Goal: Transaction & Acquisition: Purchase product/service

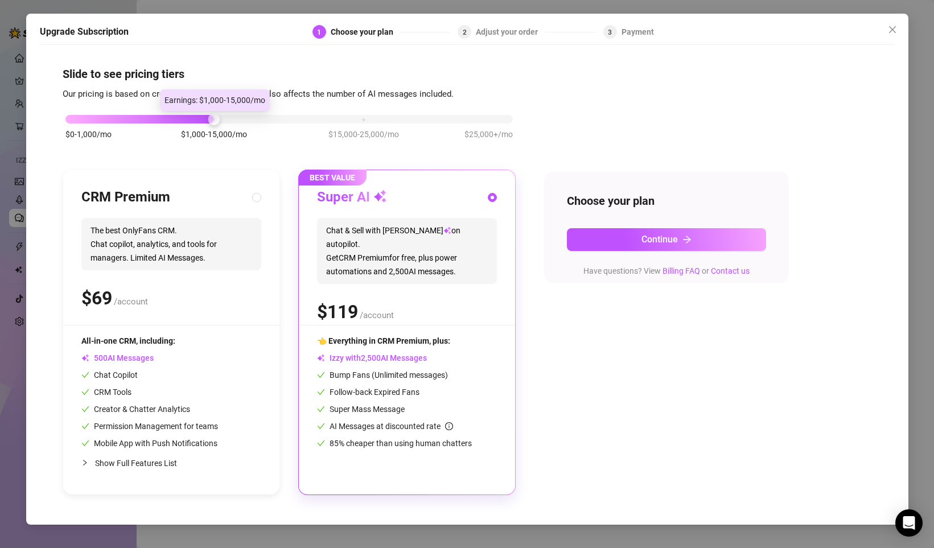
drag, startPoint x: 216, startPoint y: 119, endPoint x: 253, endPoint y: 109, distance: 38.4
click at [253, 109] on body "Setup Creator Analytics Team Analytics Purchase Subscription Izzy AI Chatter Co…" at bounding box center [467, 274] width 934 height 548
click at [446, 314] on div "Super AI Chat & Sell with Izzy on autopilot. Get CRM Premium for free, plus pow…" at bounding box center [407, 256] width 180 height 137
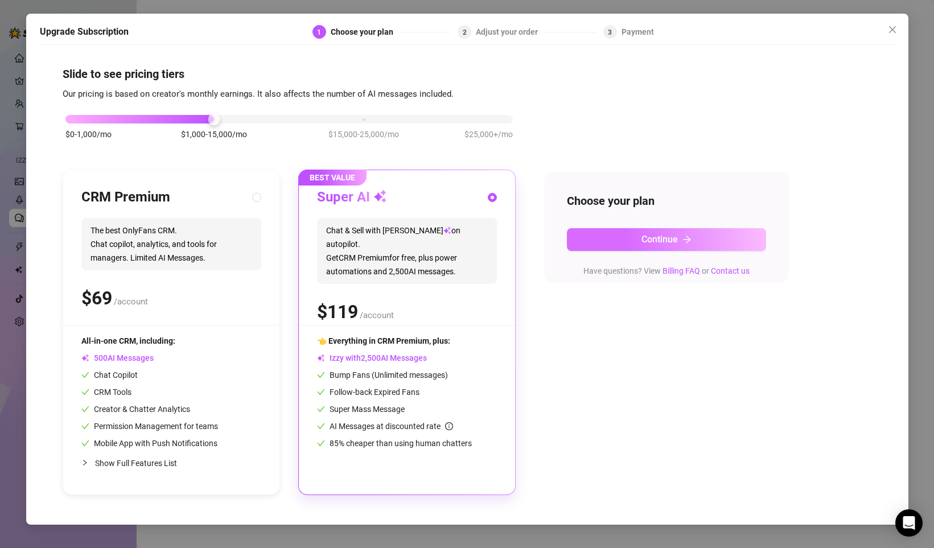
click at [643, 239] on span "Continue" at bounding box center [659, 239] width 36 height 11
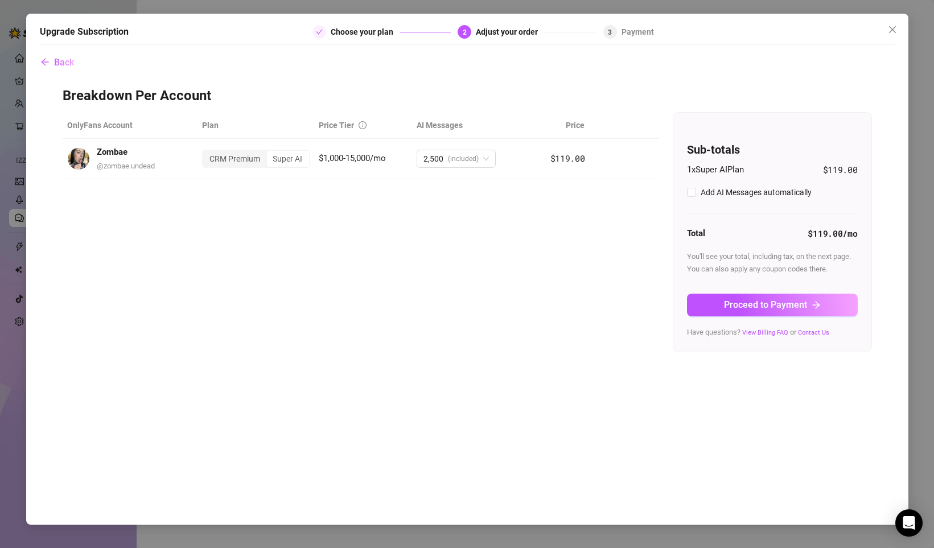
checkbox input "true"
click at [769, 332] on link "View Billing FAQ" at bounding box center [765, 332] width 46 height 7
click at [758, 331] on link "View Billing FAQ" at bounding box center [765, 332] width 46 height 7
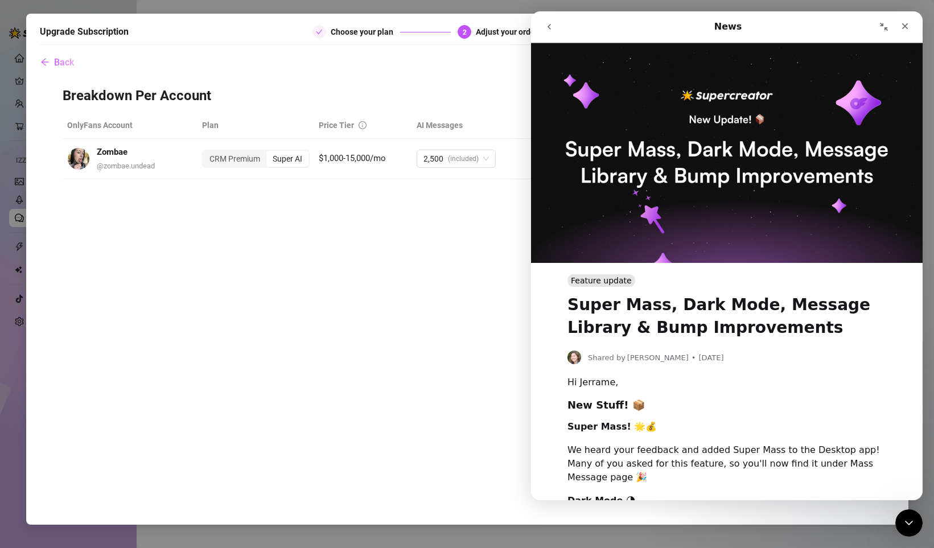
click at [549, 29] on icon "go back" at bounding box center [549, 26] width 9 height 9
click at [551, 24] on icon "go back" at bounding box center [549, 26] width 9 height 9
drag, startPoint x: 1289, startPoint y: 343, endPoint x: 906, endPoint y: 25, distance: 497.8
click at [906, 25] on icon "Close" at bounding box center [905, 26] width 6 height 6
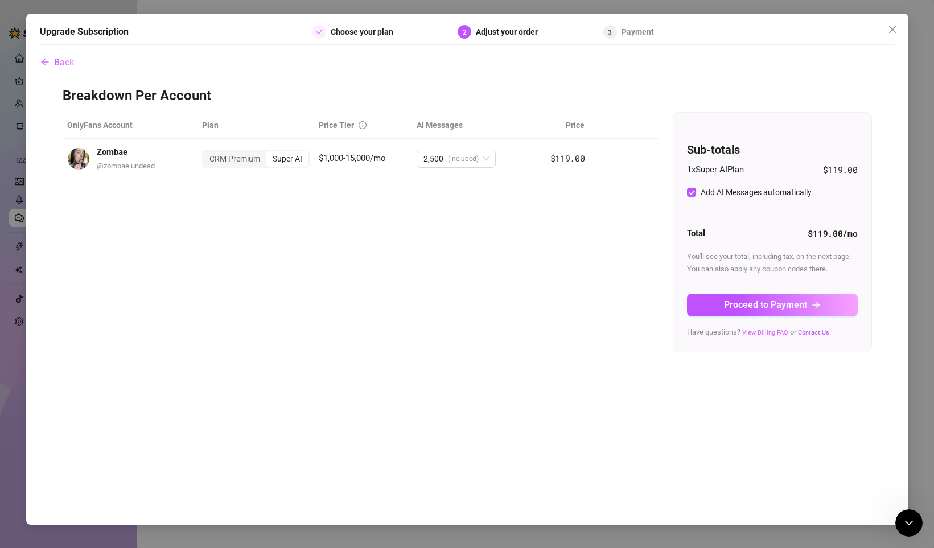
click at [758, 332] on link "View Billing FAQ" at bounding box center [765, 332] width 46 height 7
click at [774, 330] on link "View Billing FAQ" at bounding box center [765, 332] width 46 height 7
click at [769, 332] on link "View Billing FAQ" at bounding box center [765, 332] width 46 height 7
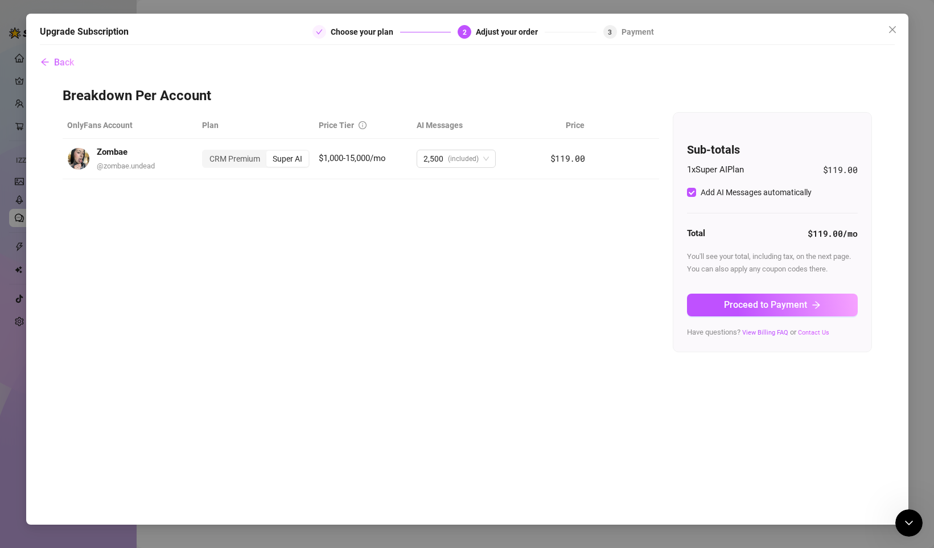
click at [805, 332] on link "Contact Us" at bounding box center [813, 332] width 31 height 7
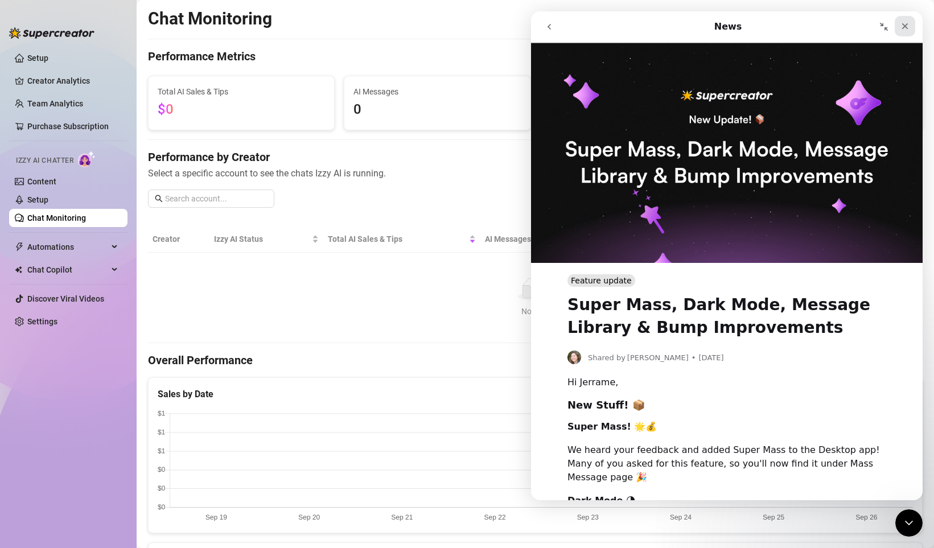
click at [907, 27] on icon "Close" at bounding box center [904, 26] width 9 height 9
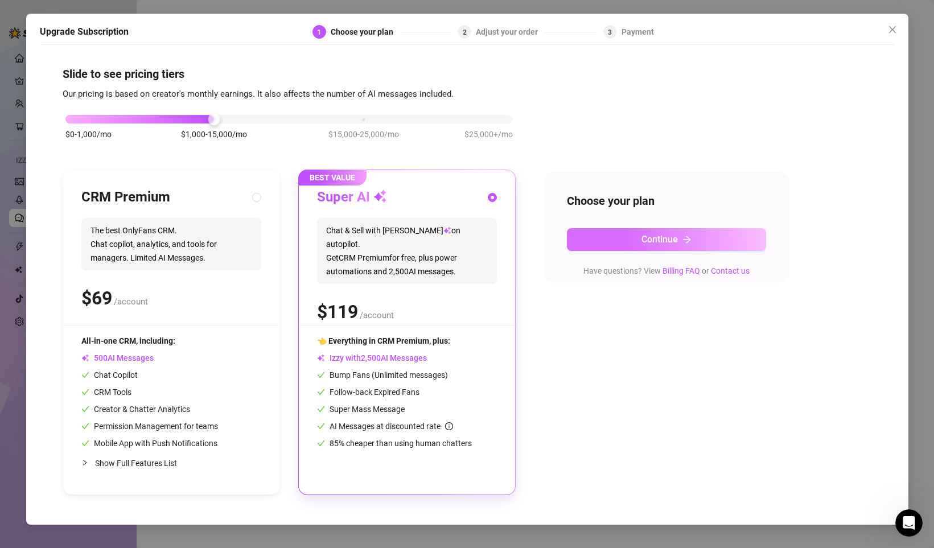
click at [667, 236] on span "Continue" at bounding box center [659, 239] width 36 height 11
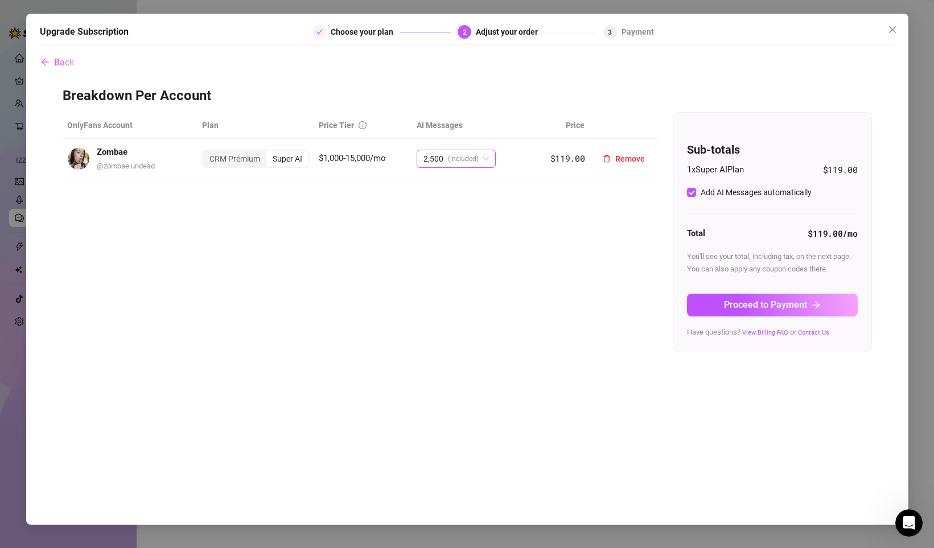
click at [492, 160] on div "2,500 (included)" at bounding box center [455, 159] width 79 height 18
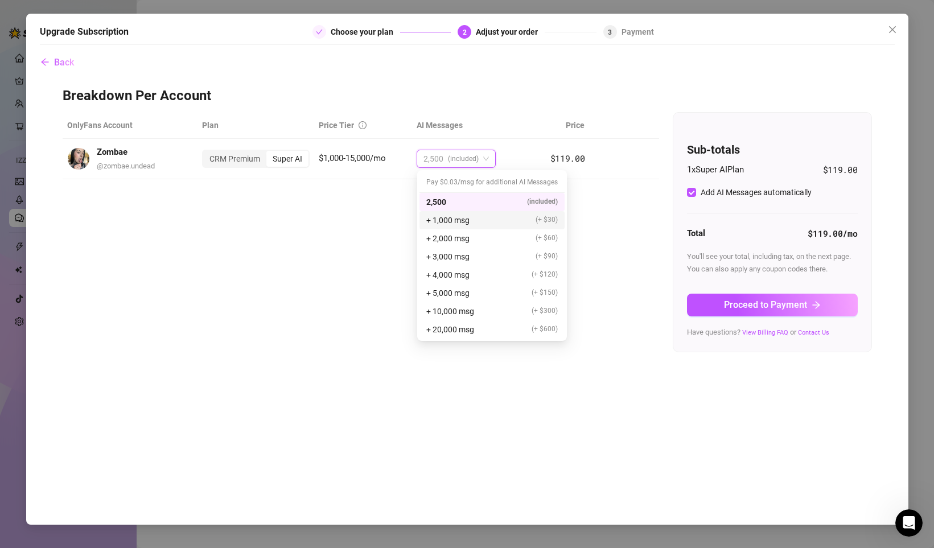
click at [470, 220] on div "+ 1,000 msg (+ $30)" at bounding box center [491, 220] width 131 height 13
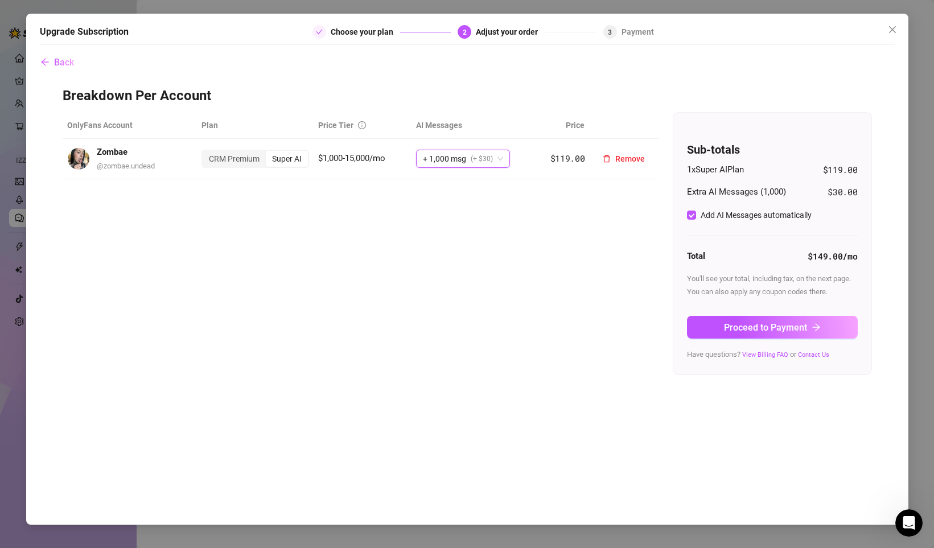
click at [485, 159] on span "(+ $30)" at bounding box center [482, 158] width 22 height 17
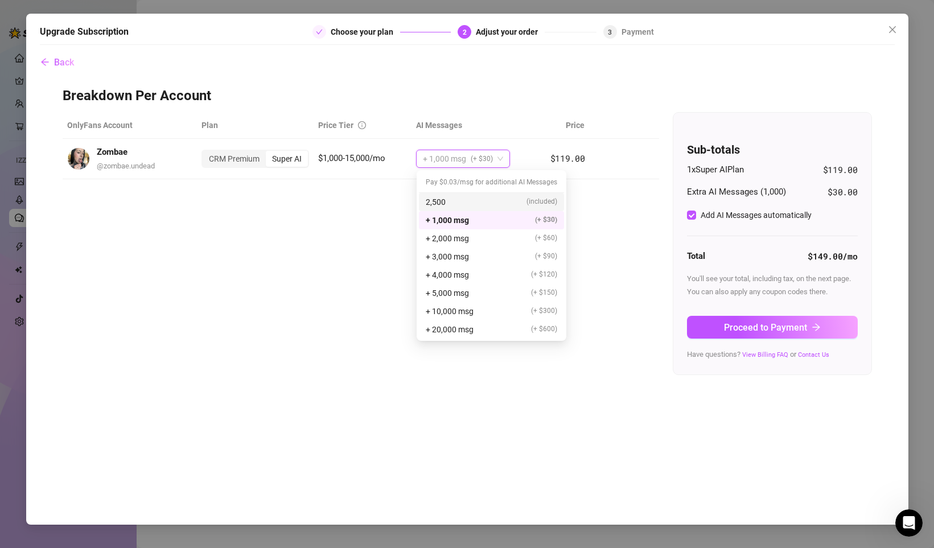
click at [522, 126] on th "AI Messages" at bounding box center [472, 125] width 123 height 27
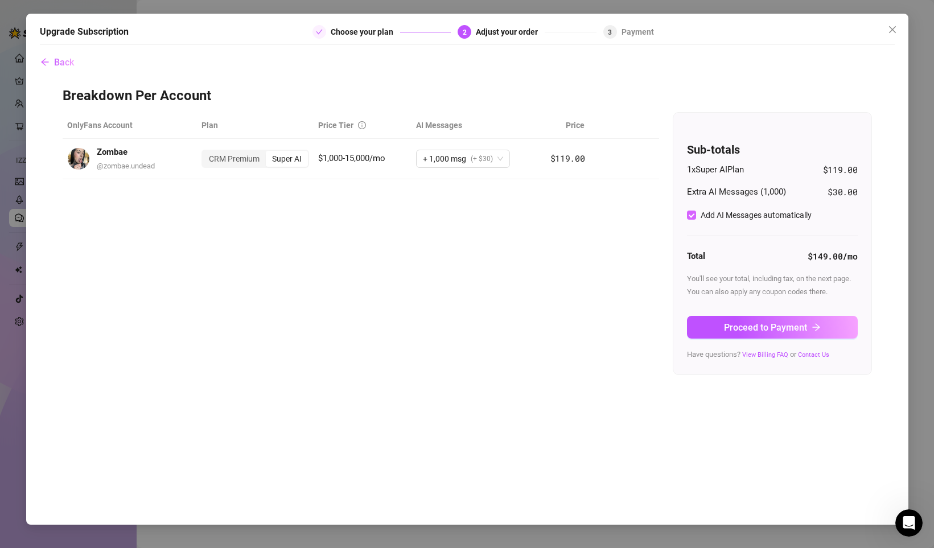
click at [691, 216] on input "Add AI Messages automatically" at bounding box center [691, 215] width 9 height 9
checkbox input "false"
click at [768, 326] on span "Proceed to Payment" at bounding box center [765, 327] width 83 height 11
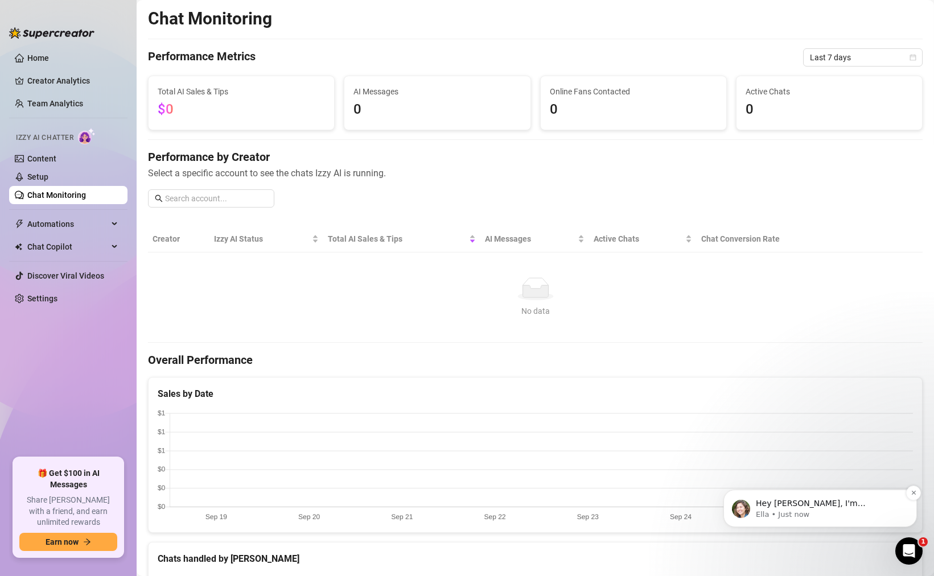
click at [844, 509] on p "Hey [PERSON_NAME], I'm [PERSON_NAME], your go-to person for anything you may ne…" at bounding box center [829, 503] width 147 height 11
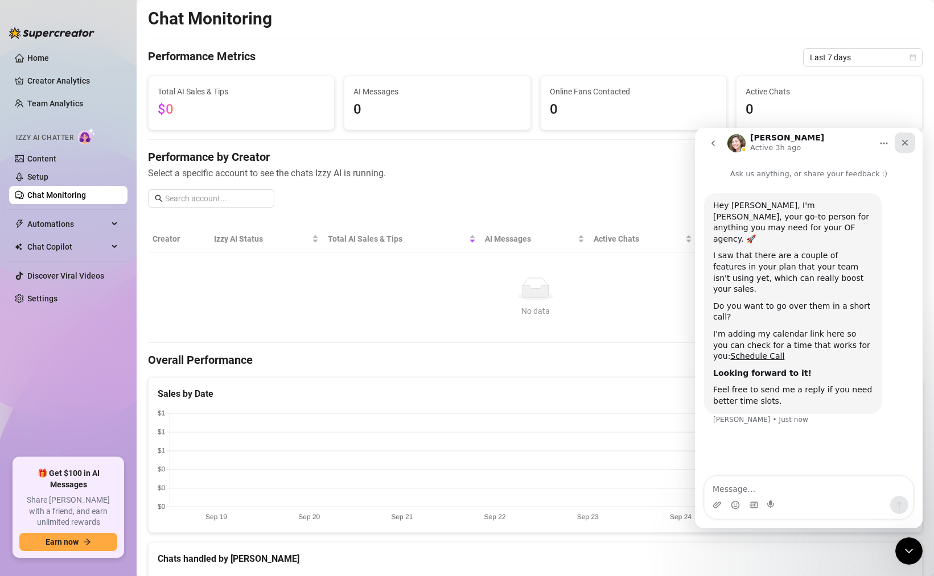
click at [899, 148] on div "Close" at bounding box center [904, 143] width 20 height 20
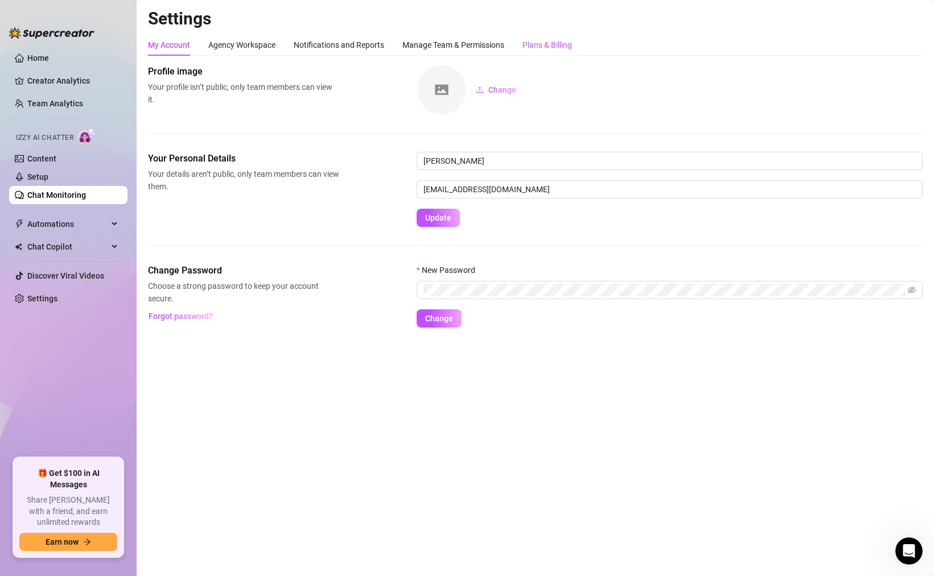
click at [544, 46] on div "Plans & Billing" at bounding box center [547, 45] width 50 height 13
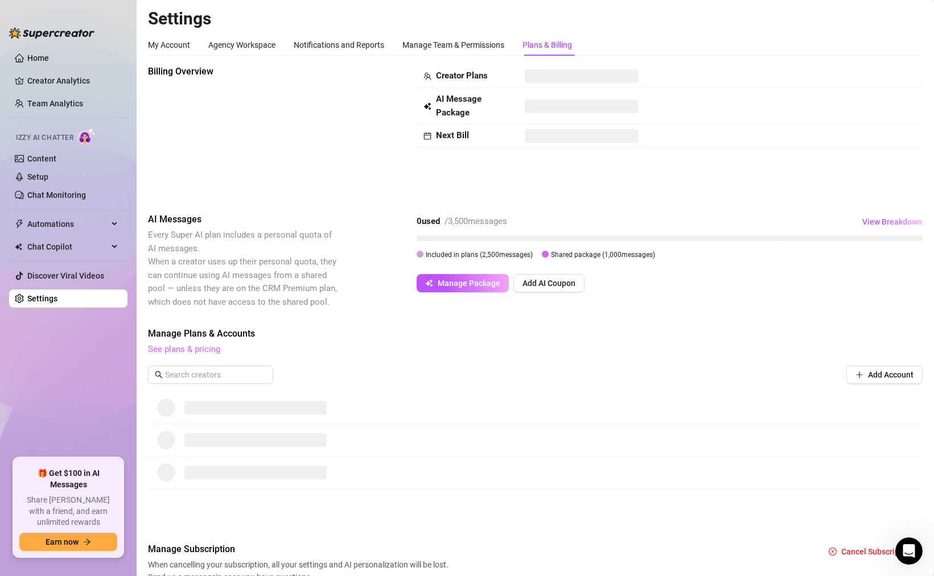
click at [189, 350] on link "See plans & pricing" at bounding box center [184, 349] width 72 height 10
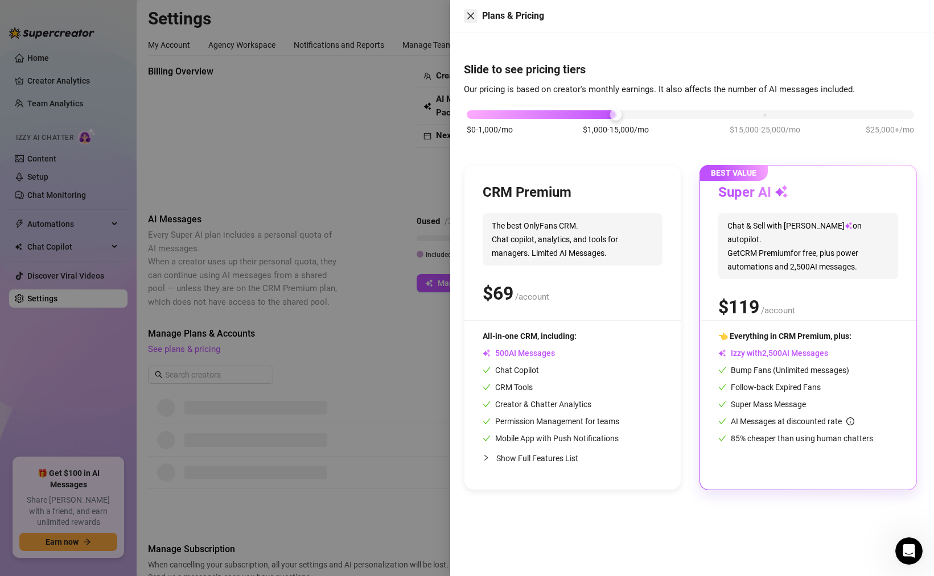
click at [471, 15] on icon "close" at bounding box center [470, 16] width 7 height 7
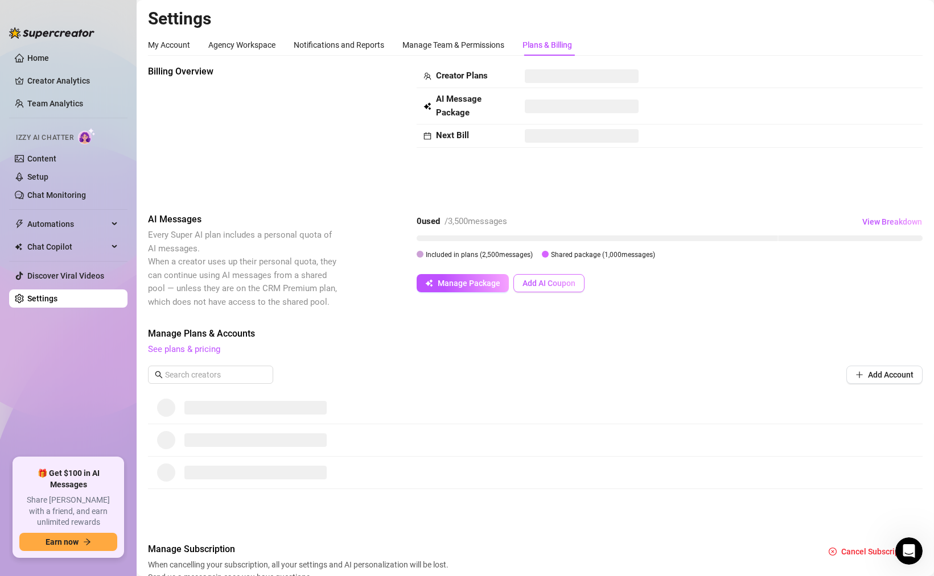
click at [562, 286] on span "Add AI Coupon" at bounding box center [548, 283] width 53 height 9
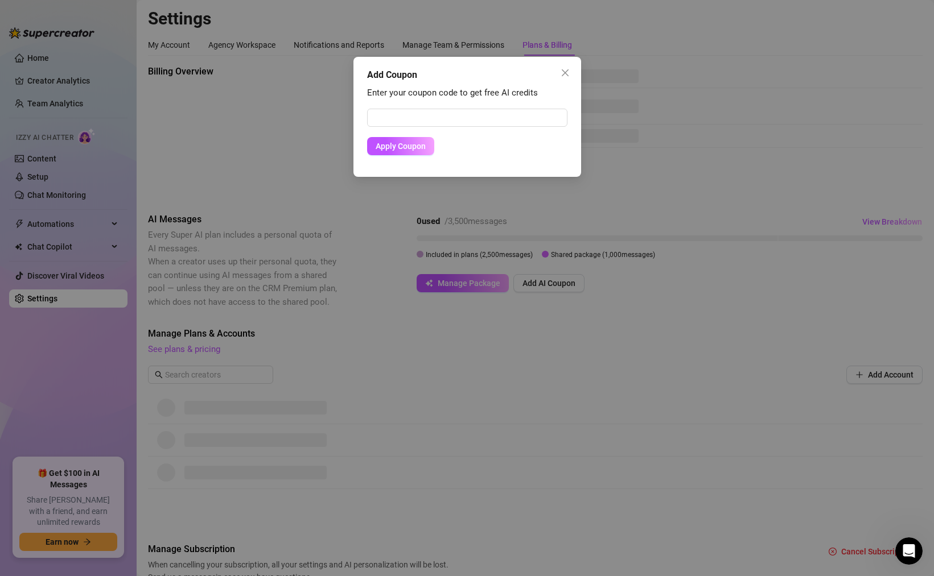
click at [649, 117] on div "Add Coupon Enter your coupon code to get free AI credits Apply Coupon" at bounding box center [467, 288] width 934 height 576
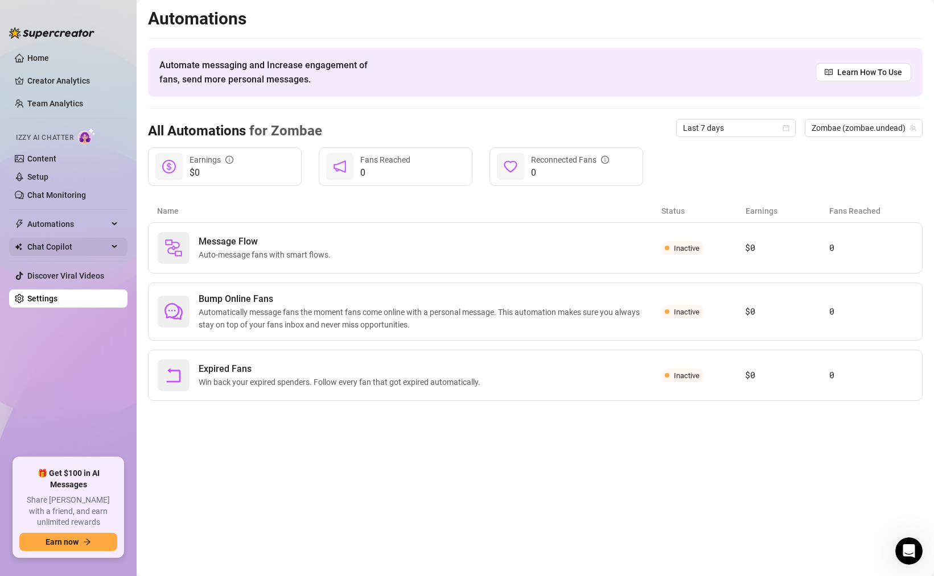
click at [83, 249] on span "Chat Copilot" at bounding box center [67, 247] width 81 height 18
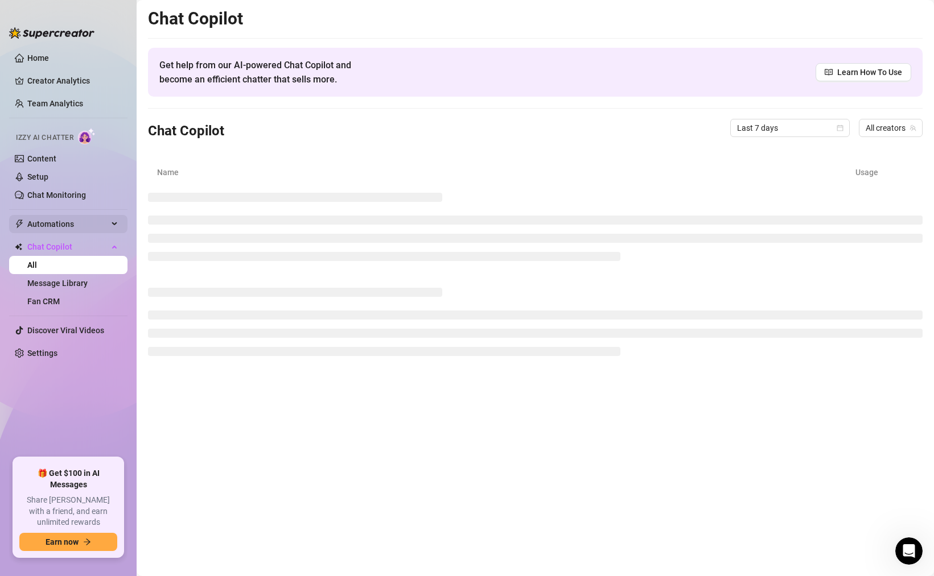
click at [65, 223] on span "Automations" at bounding box center [67, 224] width 81 height 18
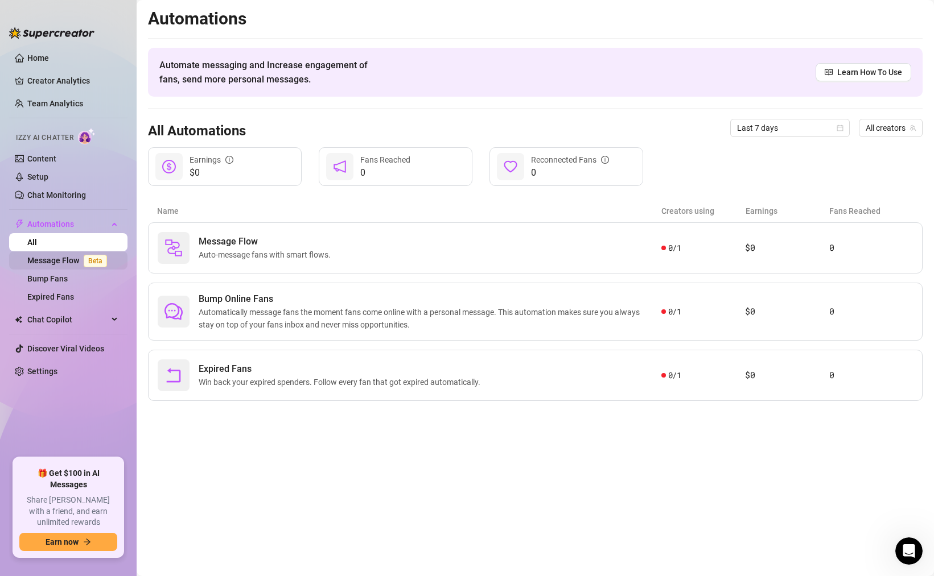
click at [53, 258] on link "Message Flow Beta" at bounding box center [69, 260] width 84 height 9
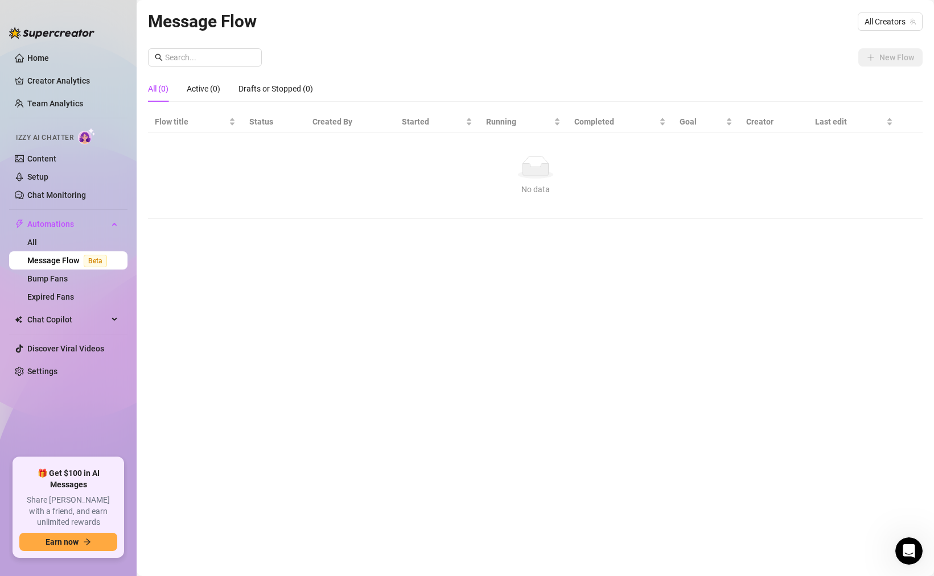
click at [750, 79] on div "New Flow All (0) Active (0) Drafts or Stopped (0) Flow title Status Created By …" at bounding box center [535, 133] width 774 height 171
click at [889, 19] on span "All Creators" at bounding box center [889, 21] width 51 height 17
click at [852, 59] on span "( zombae.undead )" at bounding box center [881, 63] width 63 height 13
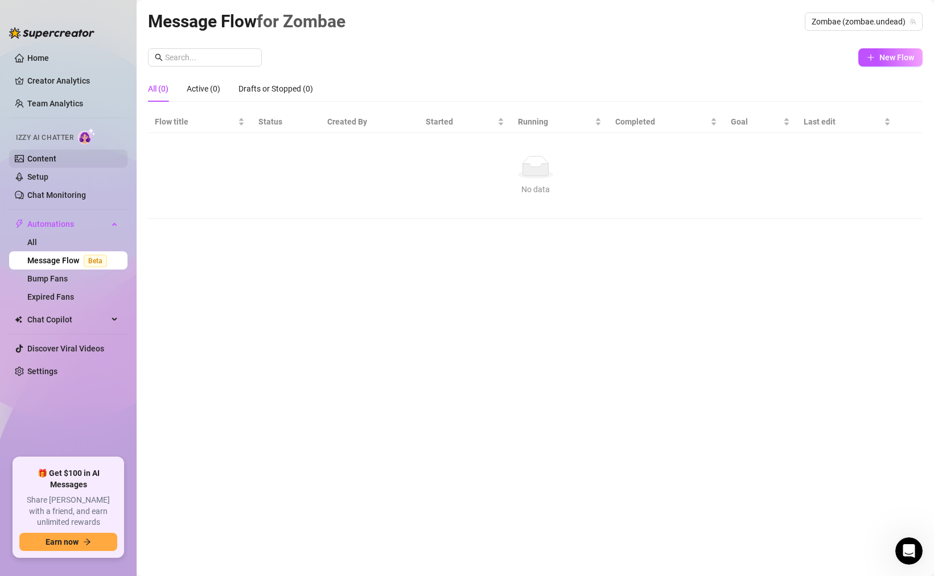
click at [40, 159] on link "Content" at bounding box center [41, 158] width 29 height 9
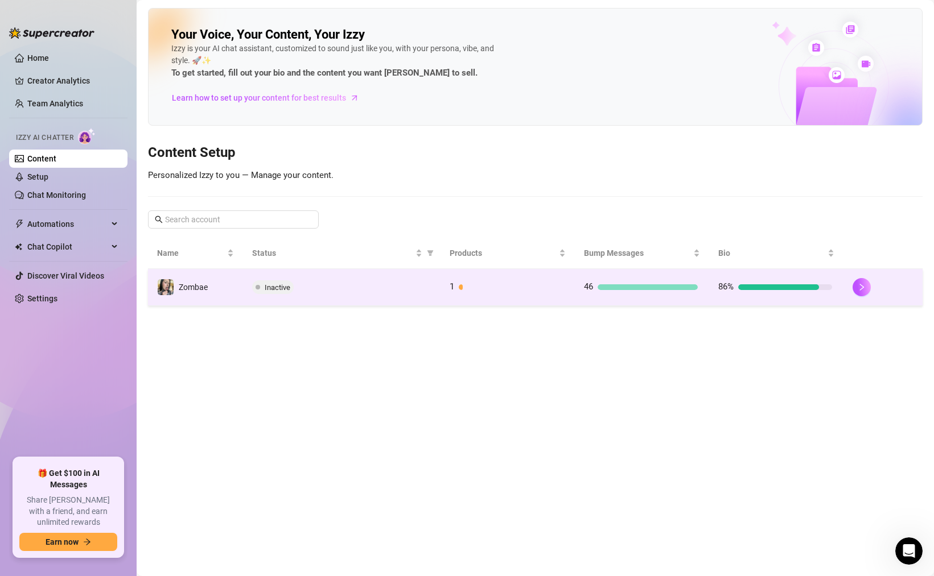
click at [634, 293] on div "46" at bounding box center [641, 288] width 114 height 14
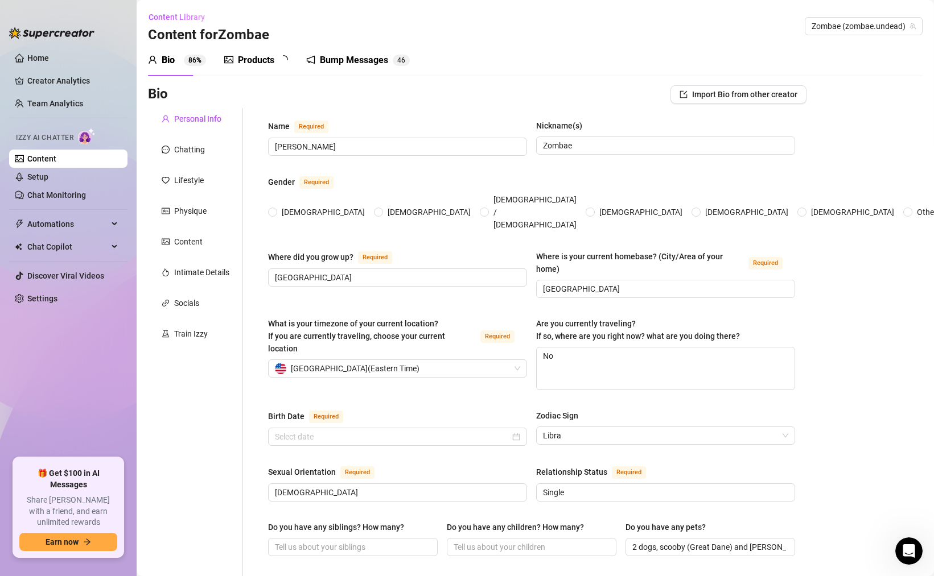
radio input "true"
type input "[DATE]"
click at [42, 178] on link "Setup" at bounding box center [37, 176] width 21 height 9
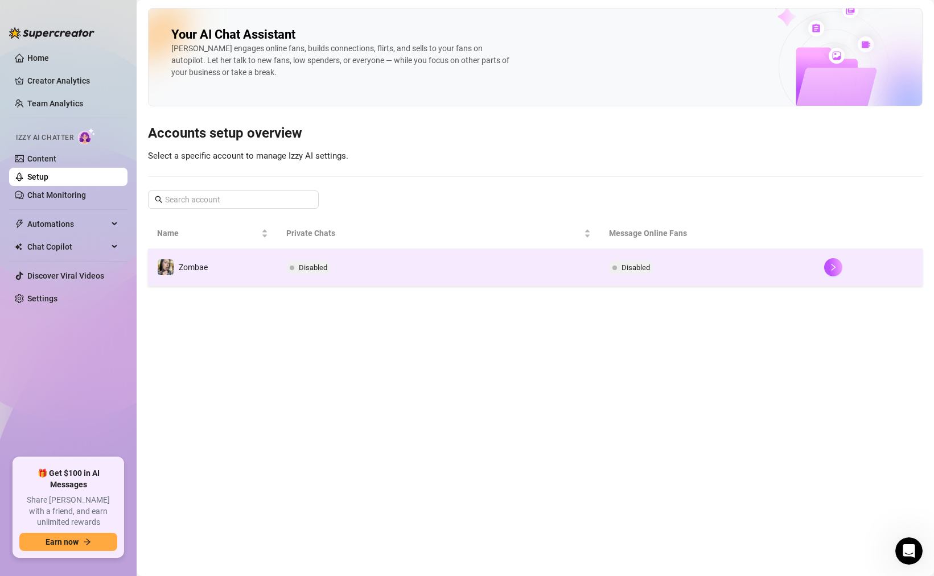
click at [399, 265] on td "Disabled" at bounding box center [438, 267] width 323 height 37
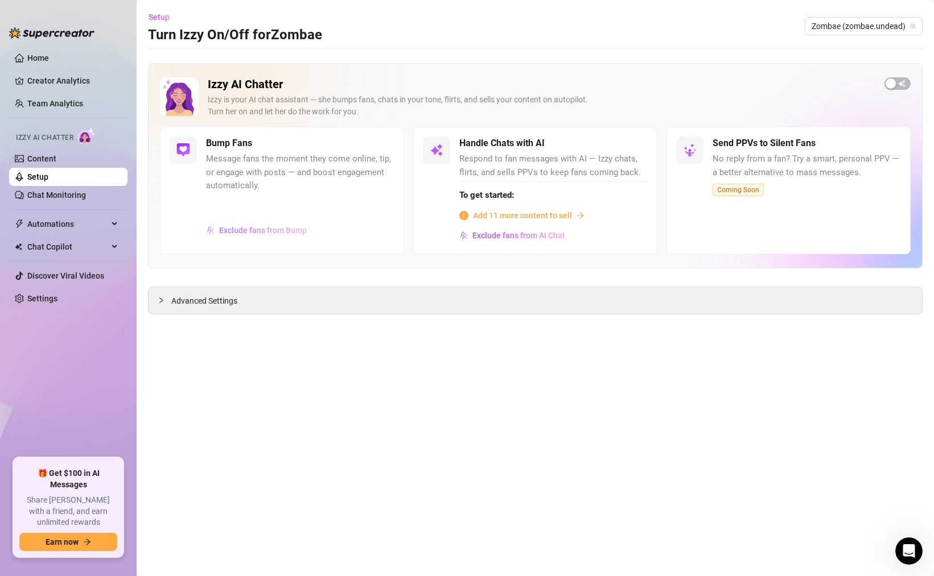
click at [266, 231] on span "Exclude fans from Bump" at bounding box center [263, 230] width 88 height 9
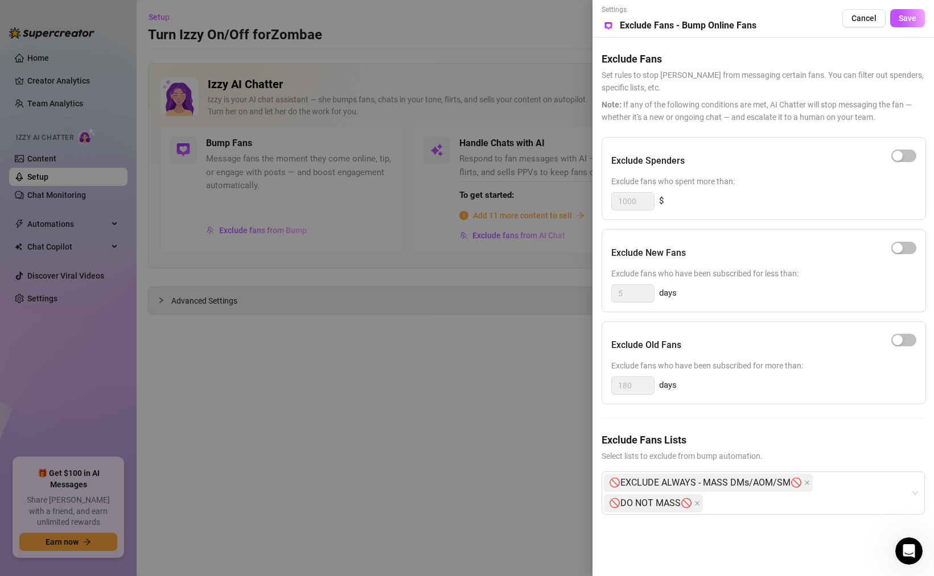
click at [492, 388] on div at bounding box center [467, 288] width 934 height 576
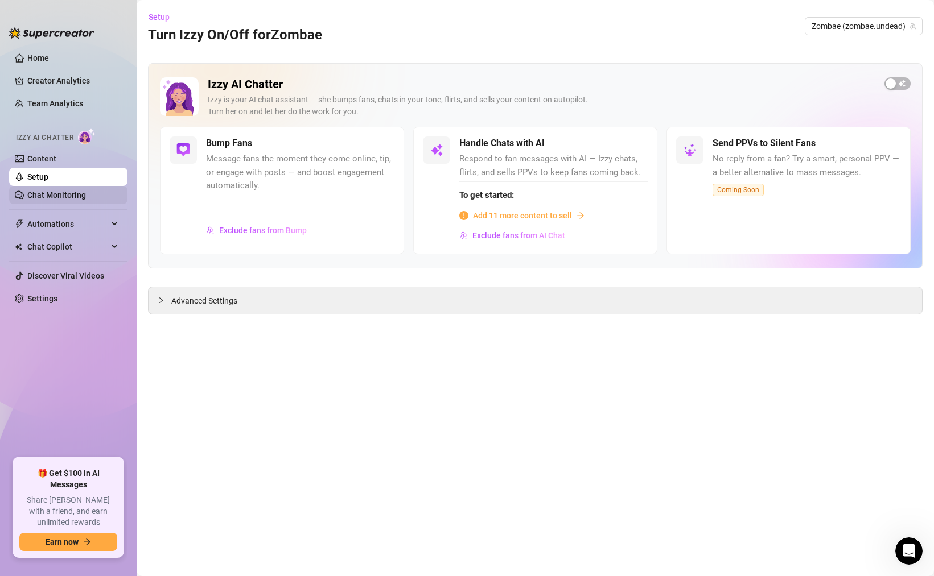
click at [59, 195] on link "Chat Monitoring" at bounding box center [56, 195] width 59 height 9
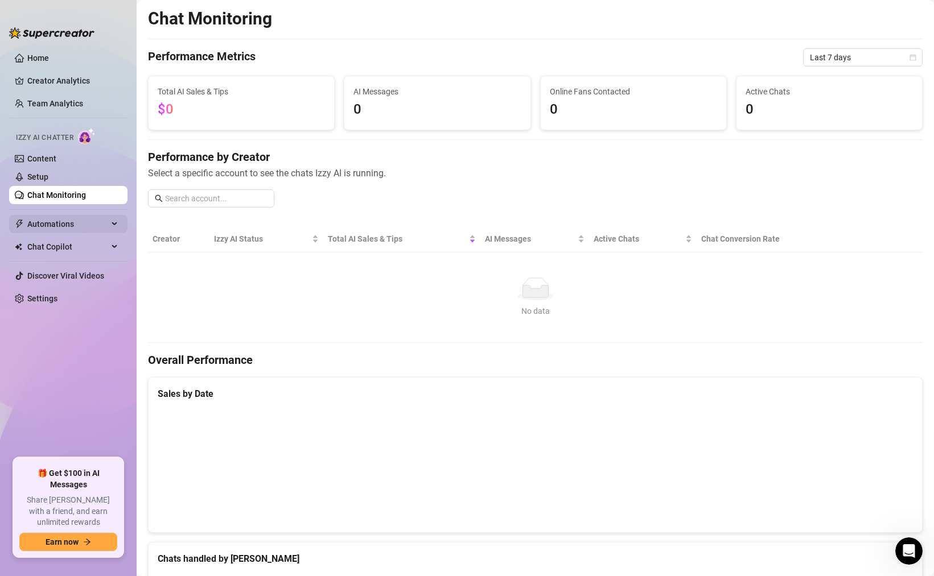
click at [71, 224] on span "Automations" at bounding box center [67, 224] width 81 height 18
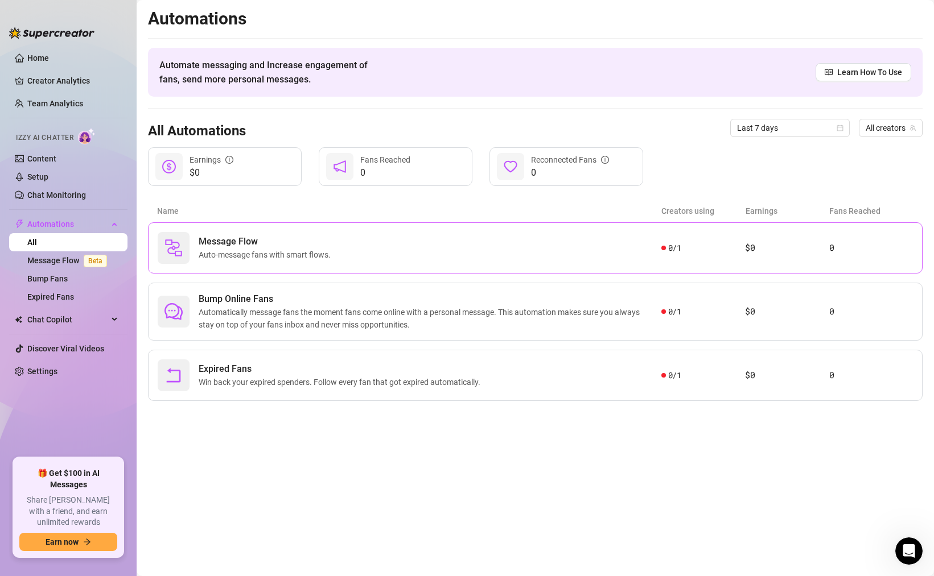
click at [373, 246] on div "Message Flow Auto-message fans with smart flows." at bounding box center [410, 248] width 504 height 32
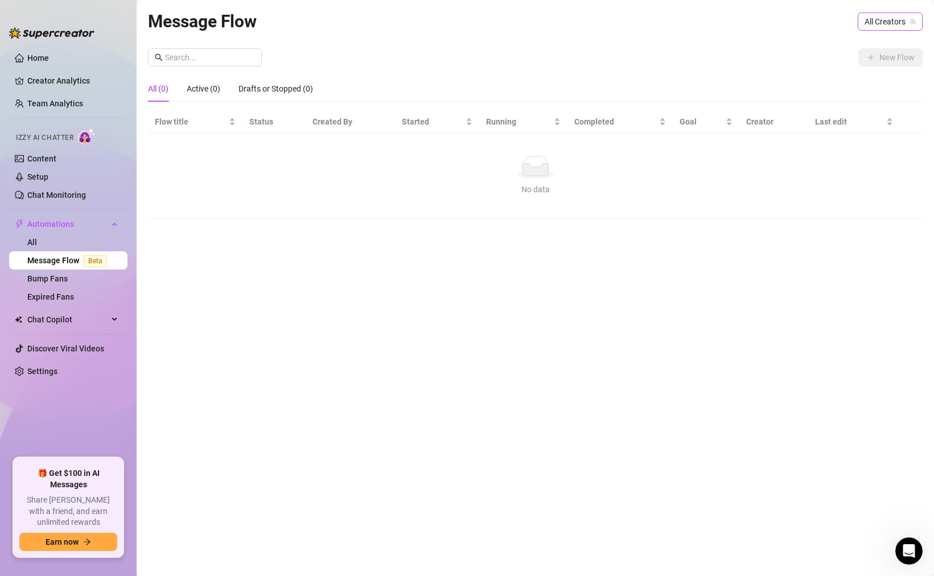
click at [884, 24] on span "All Creators" at bounding box center [889, 21] width 51 height 17
click at [845, 65] on div "Zombae ( zombae.undead )" at bounding box center [855, 63] width 115 height 14
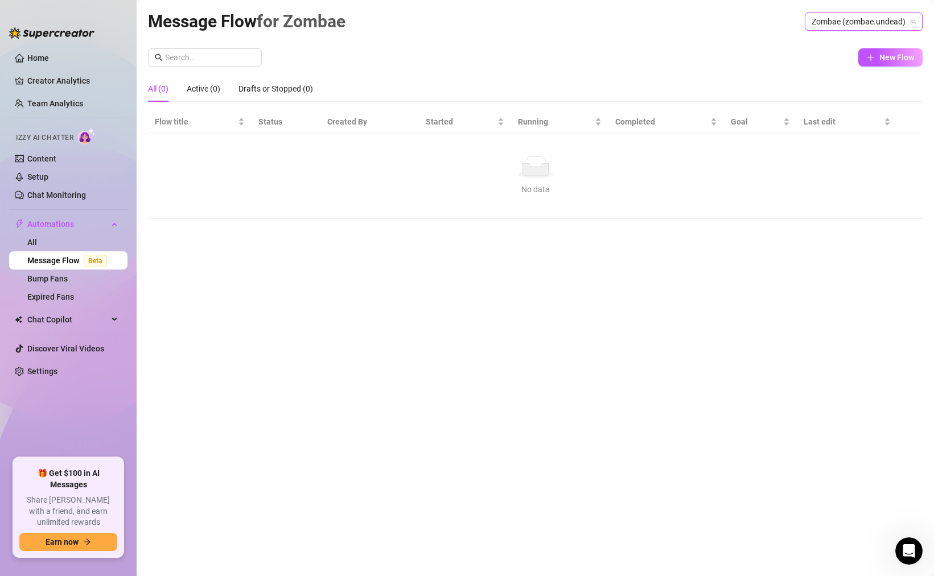
click at [510, 83] on div "All (0) Active (0) Drafts or Stopped (0)" at bounding box center [535, 89] width 774 height 26
click at [876, 56] on button "New Flow" at bounding box center [890, 57] width 64 height 18
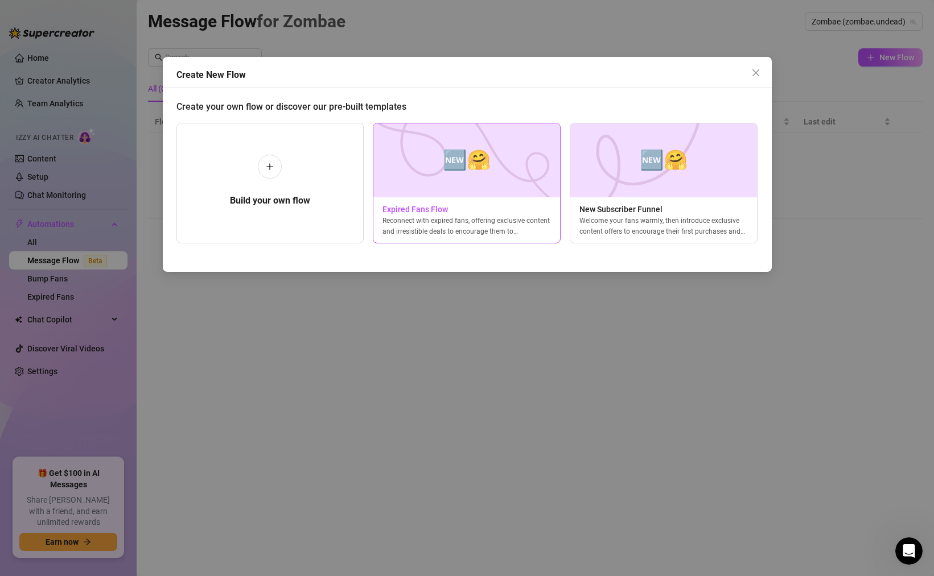
click at [488, 149] on img at bounding box center [467, 160] width 188 height 74
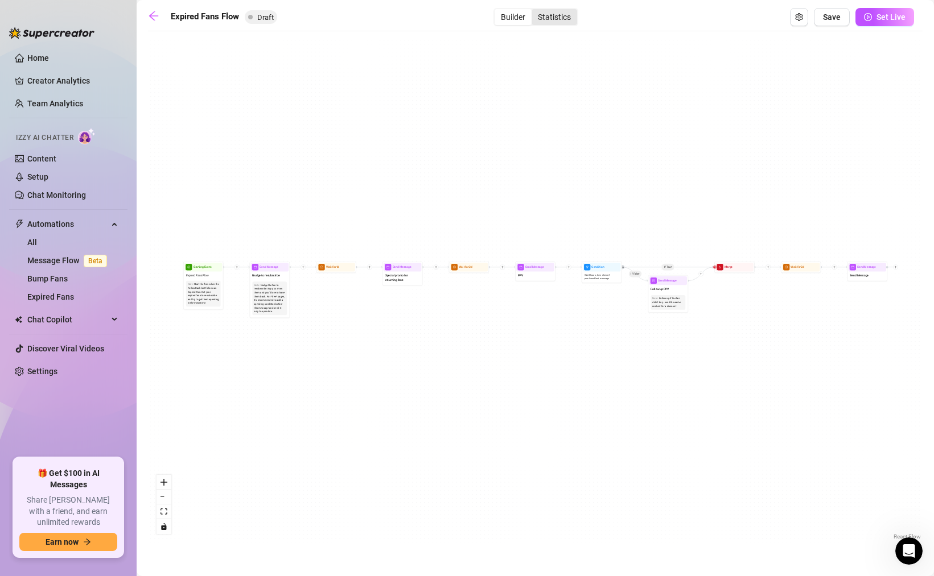
click at [550, 20] on div "Statistics" at bounding box center [554, 17] width 46 height 16
click at [534, 11] on input "Statistics" at bounding box center [534, 11] width 0 height 0
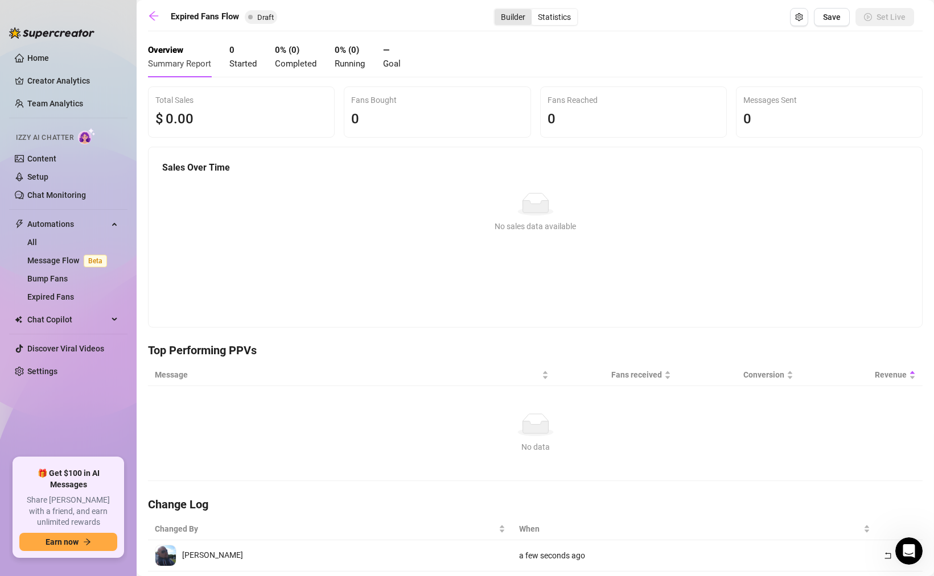
click at [519, 17] on div "Builder" at bounding box center [512, 17] width 37 height 16
click at [497, 11] on input "Builder" at bounding box center [497, 11] width 0 height 0
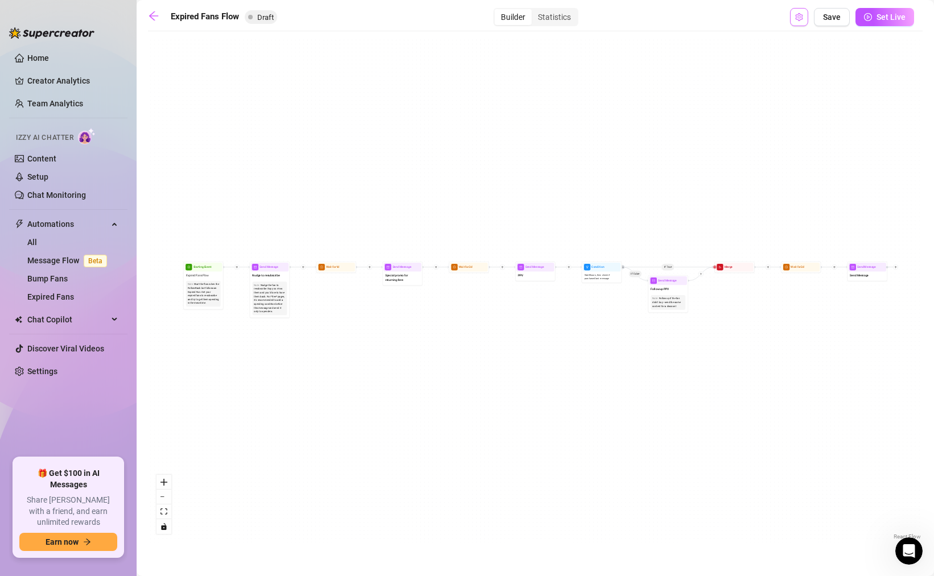
click at [804, 20] on button "Open Exit Rules" at bounding box center [799, 17] width 18 height 18
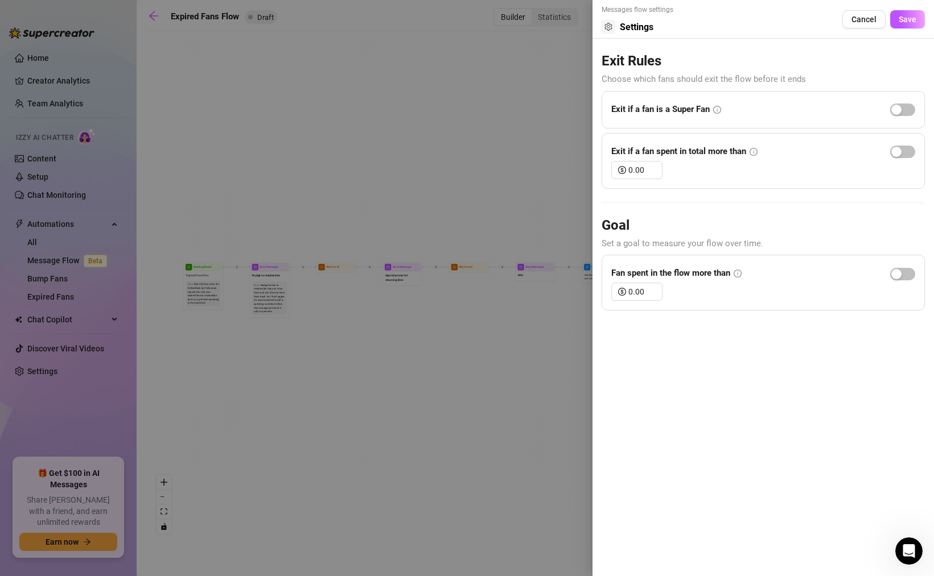
click at [719, 109] on icon "info-circle" at bounding box center [717, 110] width 8 height 8
click at [718, 109] on icon "info-circle" at bounding box center [717, 110] width 8 height 8
click at [754, 152] on icon "info-circle" at bounding box center [753, 152] width 1 height 4
click at [525, 127] on div at bounding box center [467, 288] width 934 height 576
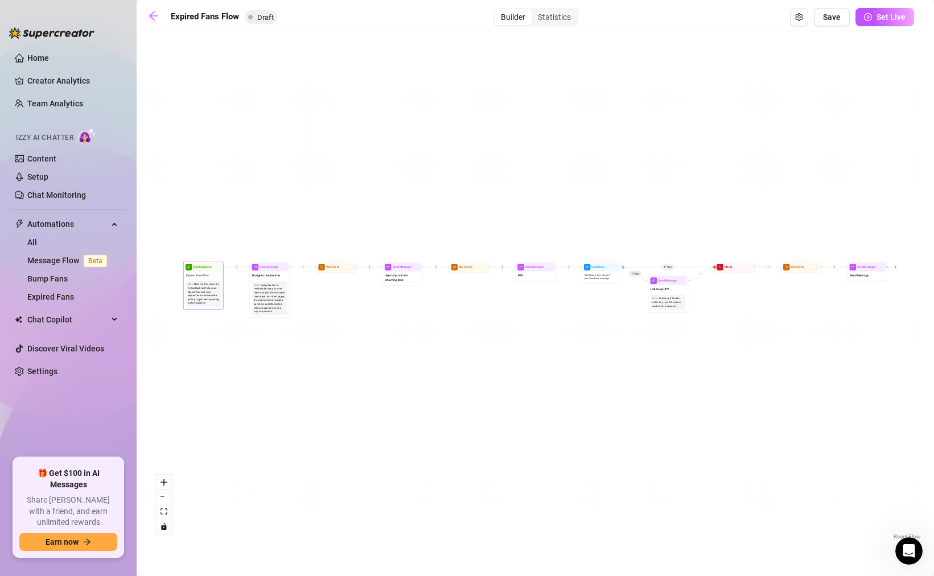
click at [201, 291] on div "Start the flow when the Follow-Back bot follows an Expired Fan. Get your expire…" at bounding box center [203, 294] width 31 height 23
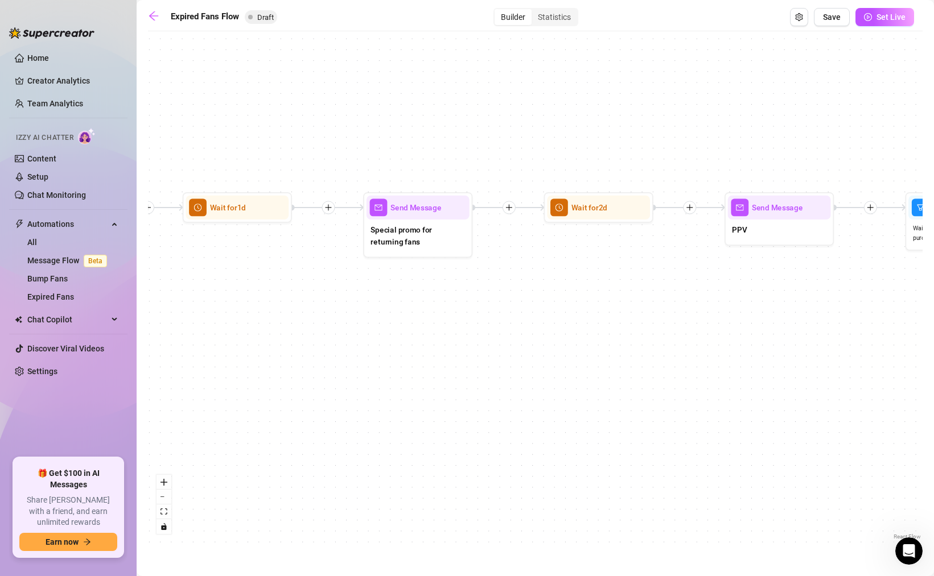
drag, startPoint x: 777, startPoint y: 313, endPoint x: 431, endPoint y: 296, distance: 345.8
click at [431, 296] on div "If True If False Send Message Send Message Wait for 2d Merge Send Message Follo…" at bounding box center [535, 290] width 774 height 506
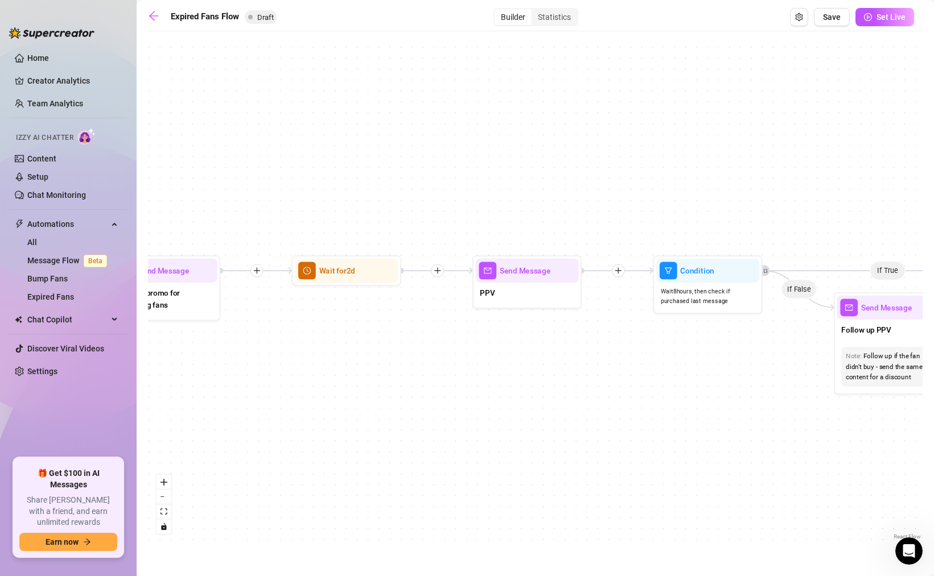
drag, startPoint x: 651, startPoint y: 267, endPoint x: 399, endPoint y: 331, distance: 259.9
click at [399, 331] on div "If True If False Send Message Send Message Wait for 2d Merge Send Message Follo…" at bounding box center [535, 290] width 774 height 506
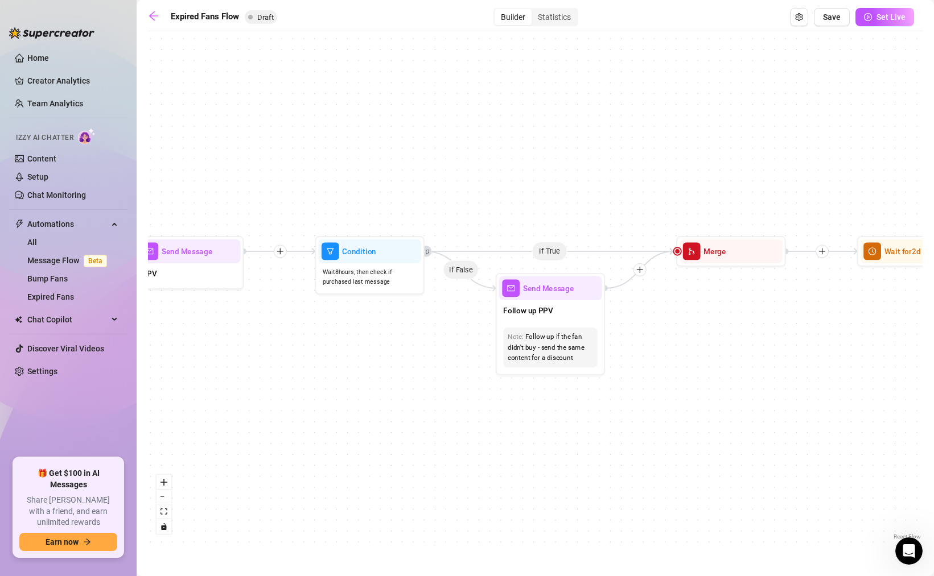
drag, startPoint x: 648, startPoint y: 345, endPoint x: 310, endPoint y: 326, distance: 338.5
click at [310, 326] on div "If True If False Send Message Send Message Wait for 2d Merge Send Message Follo…" at bounding box center [535, 290] width 774 height 506
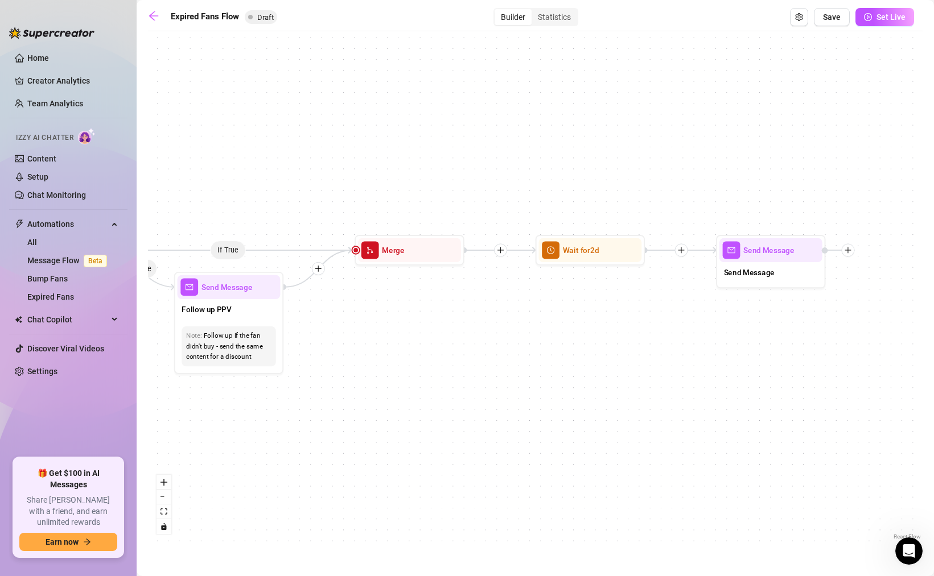
drag, startPoint x: 645, startPoint y: 321, endPoint x: 324, endPoint y: 320, distance: 321.5
click at [324, 320] on div "If True If False Send Message Send Message Wait for 2d Merge Send Message Follo…" at bounding box center [535, 290] width 774 height 506
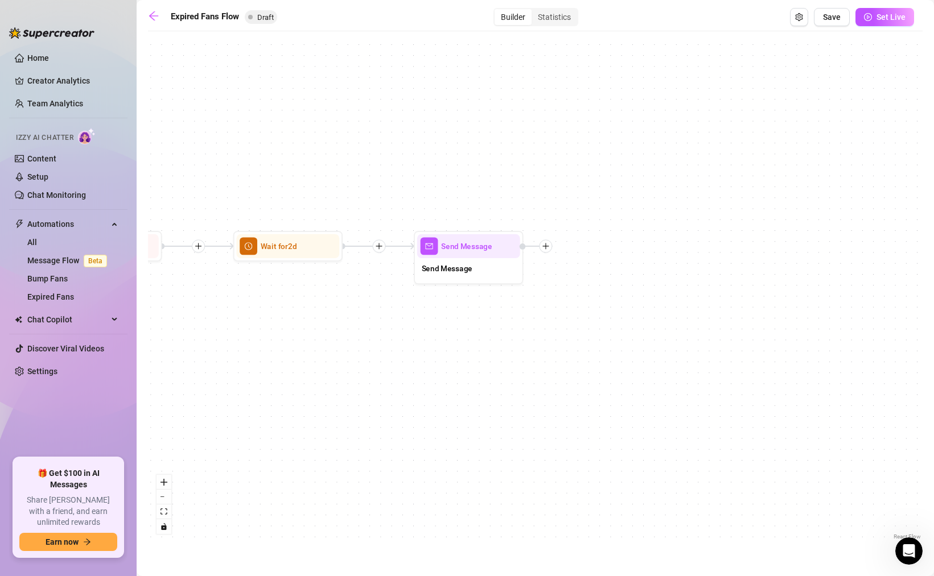
drag, startPoint x: 735, startPoint y: 316, endPoint x: 433, endPoint y: 312, distance: 302.2
click at [433, 312] on div "If True If False Send Message Send Message Wait for 2d Merge Send Message Follo…" at bounding box center [535, 290] width 774 height 506
click at [549, 247] on icon "plus" at bounding box center [545, 245] width 7 height 7
click at [603, 368] on div "If True If False Send Message Send Message Time Delay Condition Message Tag Fan…" at bounding box center [535, 290] width 774 height 506
click at [440, 277] on div "Send Message" at bounding box center [468, 269] width 103 height 23
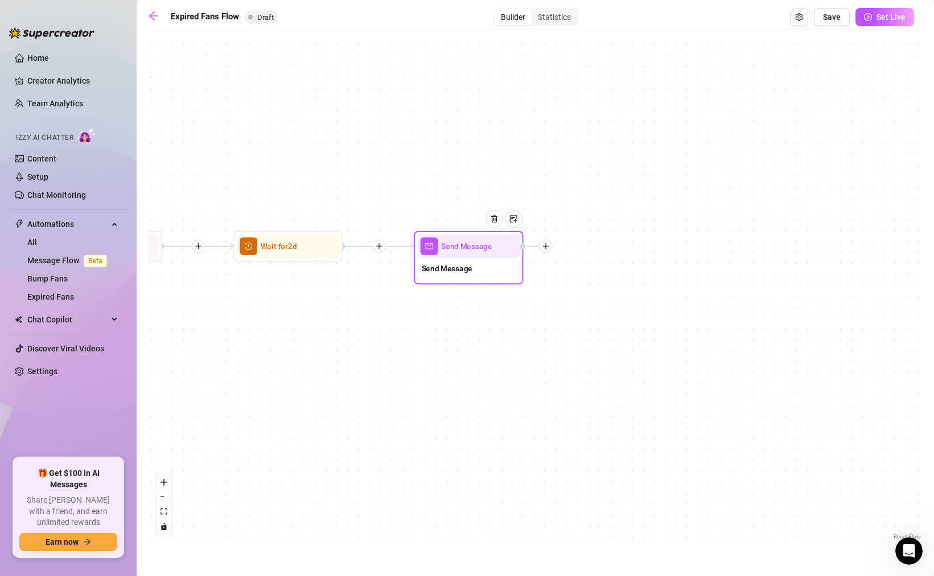
type textarea "/"
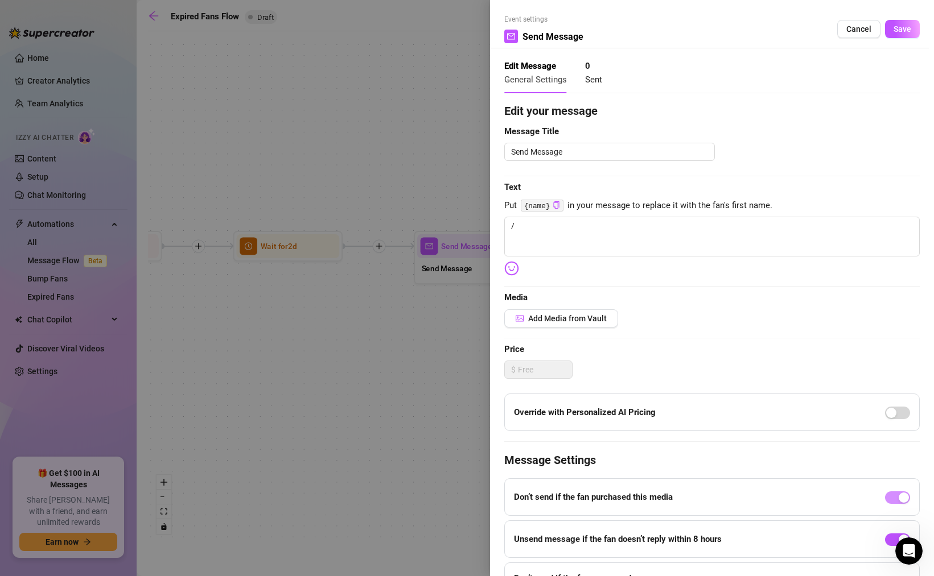
click at [450, 142] on div at bounding box center [467, 288] width 934 height 576
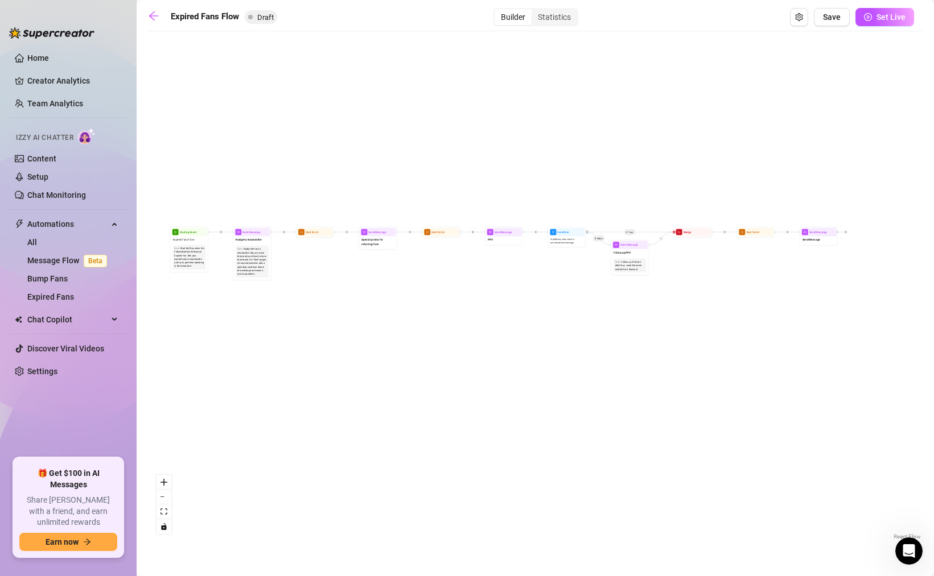
drag, startPoint x: 316, startPoint y: 177, endPoint x: 661, endPoint y: 205, distance: 345.4
click at [661, 205] on div "If True If False Send Message Send Message Wait for 2d Merge Send Message Follo…" at bounding box center [535, 290] width 774 height 506
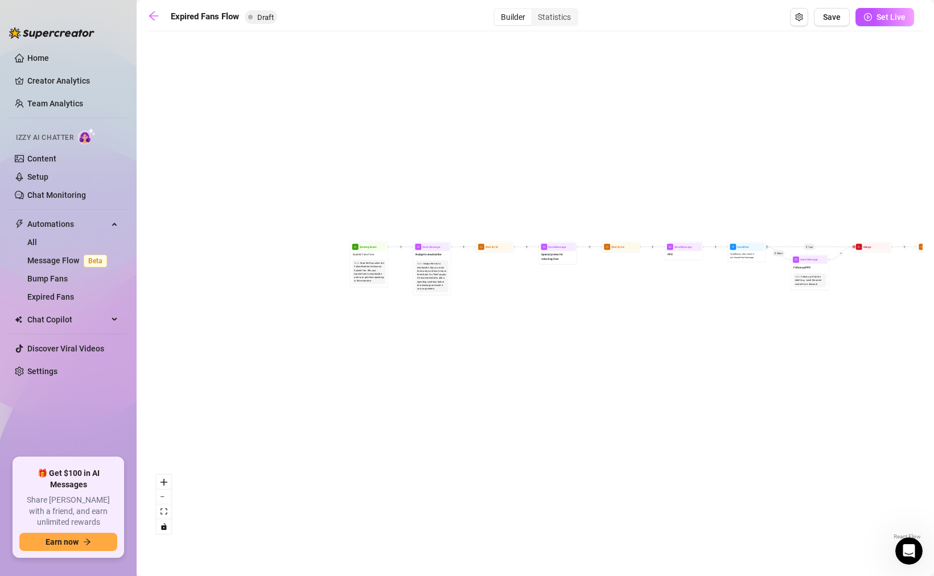
drag, startPoint x: 389, startPoint y: 176, endPoint x: 568, endPoint y: 191, distance: 180.4
click at [568, 191] on div "If True If False Send Message Send Message Wait for 2d Merge Send Message Follo…" at bounding box center [535, 290] width 774 height 506
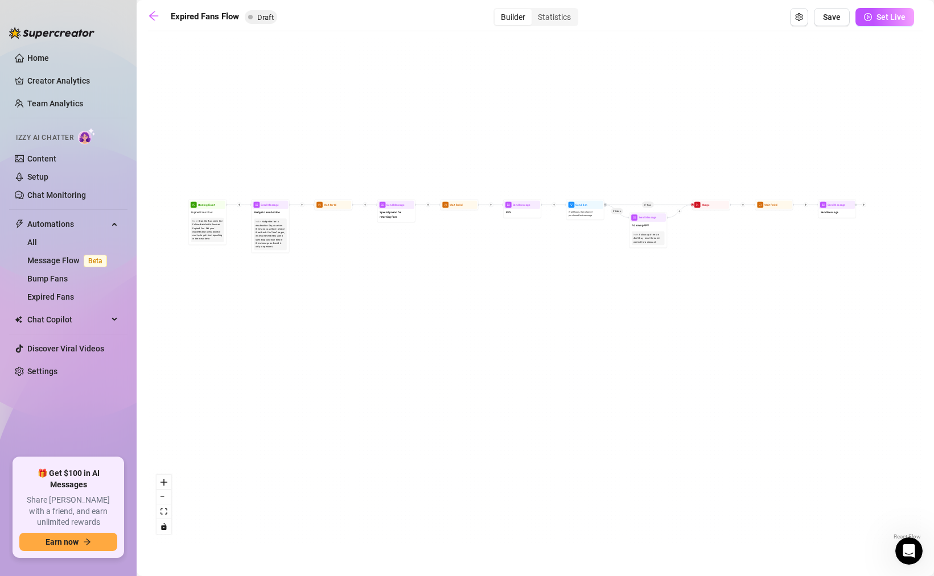
drag, startPoint x: 351, startPoint y: 228, endPoint x: 189, endPoint y: 185, distance: 167.0
click at [189, 185] on div "If True If False Send Message Send Message Wait for 2d Merge Send Message Follo…" at bounding box center [535, 290] width 774 height 506
click at [65, 261] on link "Message Flow Beta" at bounding box center [69, 260] width 84 height 9
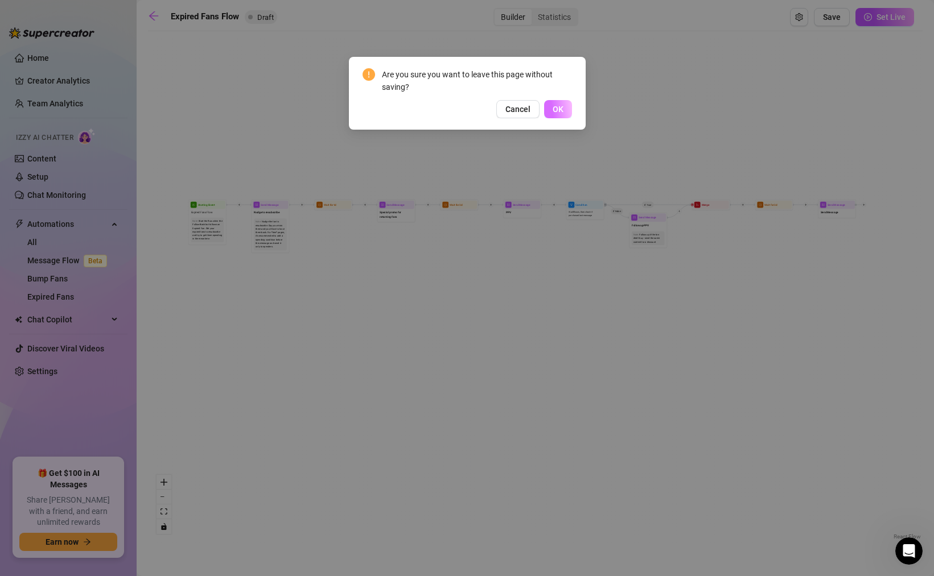
click at [562, 111] on span "OK" at bounding box center [557, 109] width 11 height 9
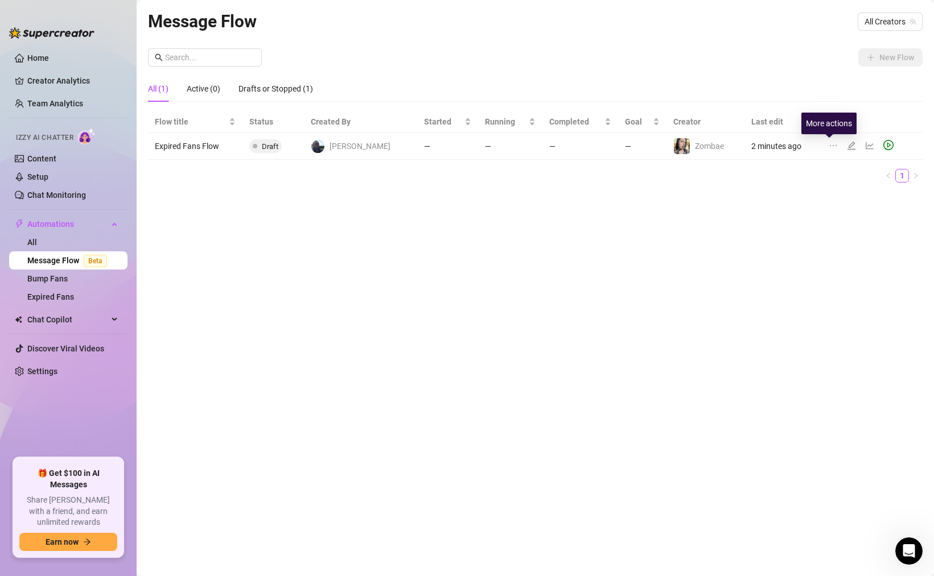
click at [828, 144] on icon "ellipsis" at bounding box center [832, 145] width 9 height 9
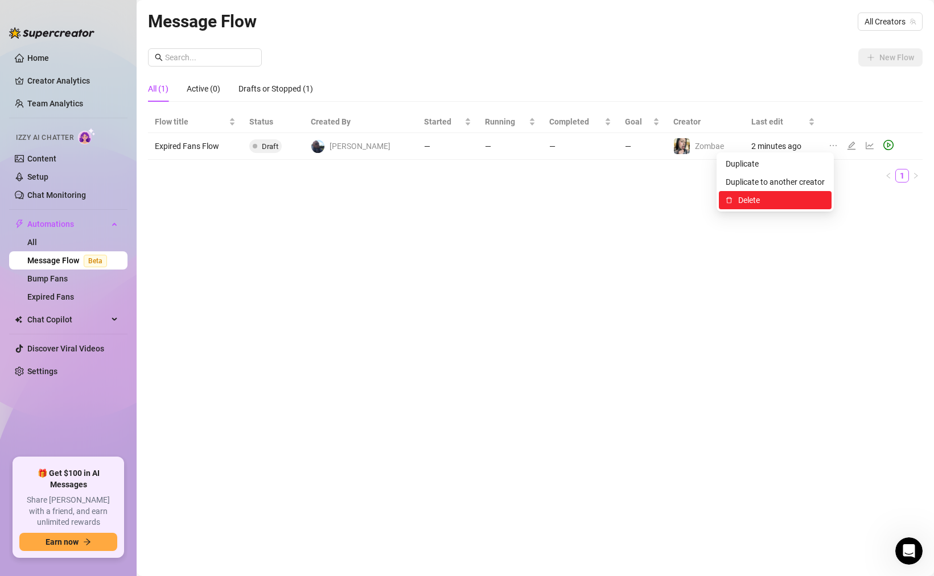
click at [748, 204] on span "Delete" at bounding box center [781, 200] width 86 height 13
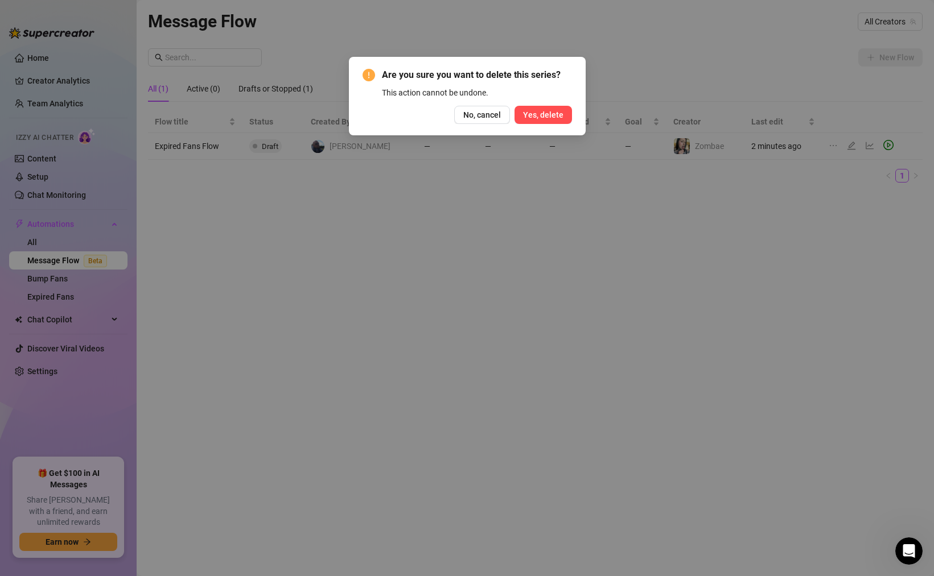
click at [552, 115] on span "Yes, delete" at bounding box center [543, 114] width 40 height 9
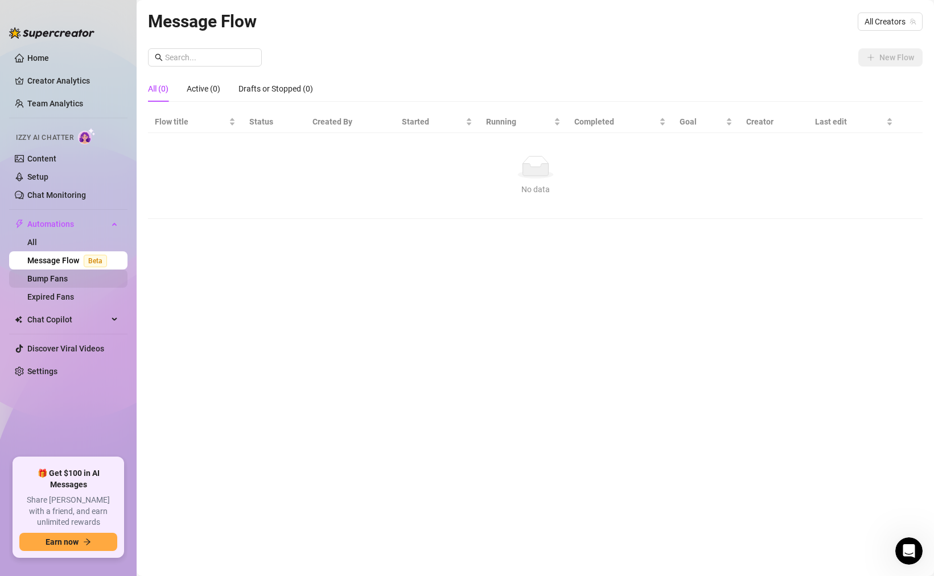
click at [55, 278] on link "Bump Fans" at bounding box center [47, 278] width 40 height 9
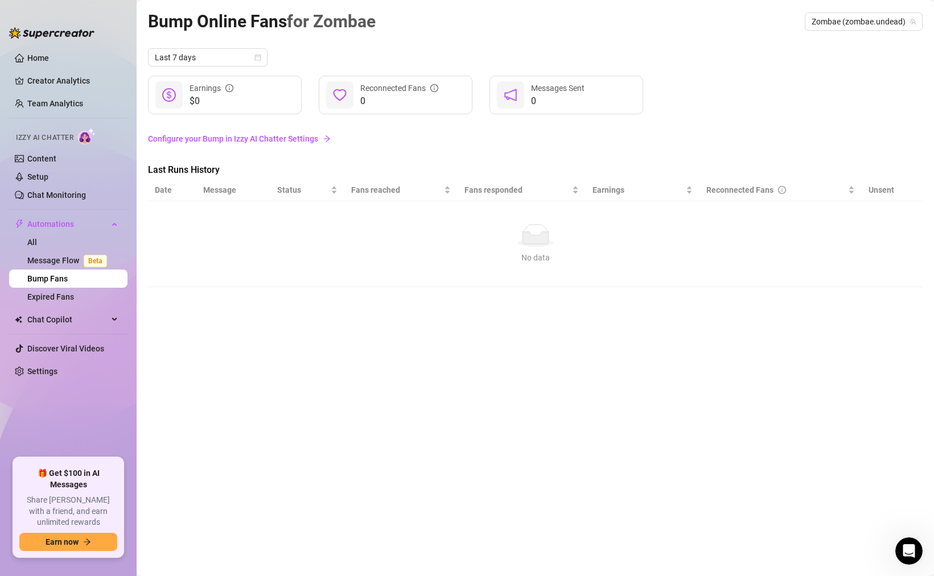
click at [286, 141] on link "Configure your Bump in Izzy AI Chatter Settings" at bounding box center [535, 139] width 774 height 13
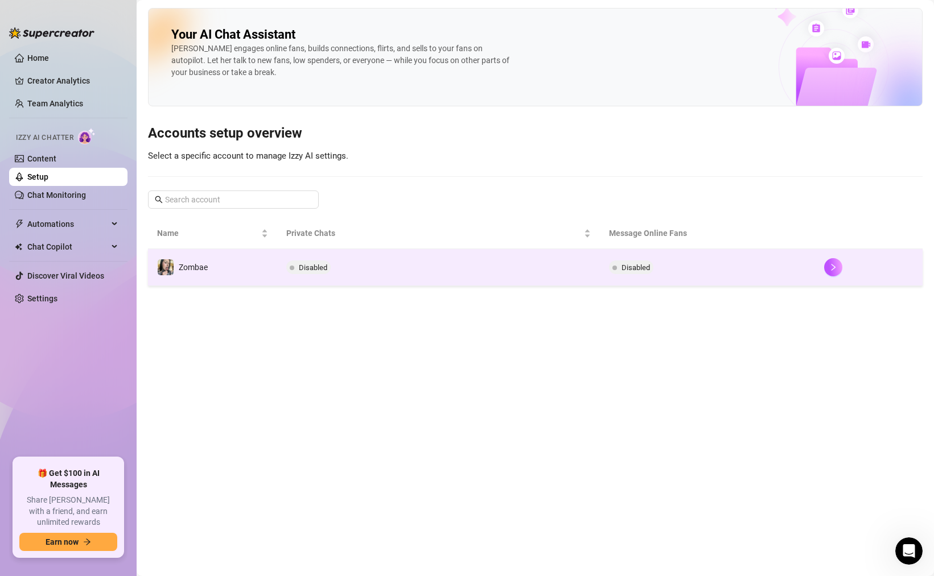
click at [362, 272] on td "Disabled" at bounding box center [438, 267] width 323 height 37
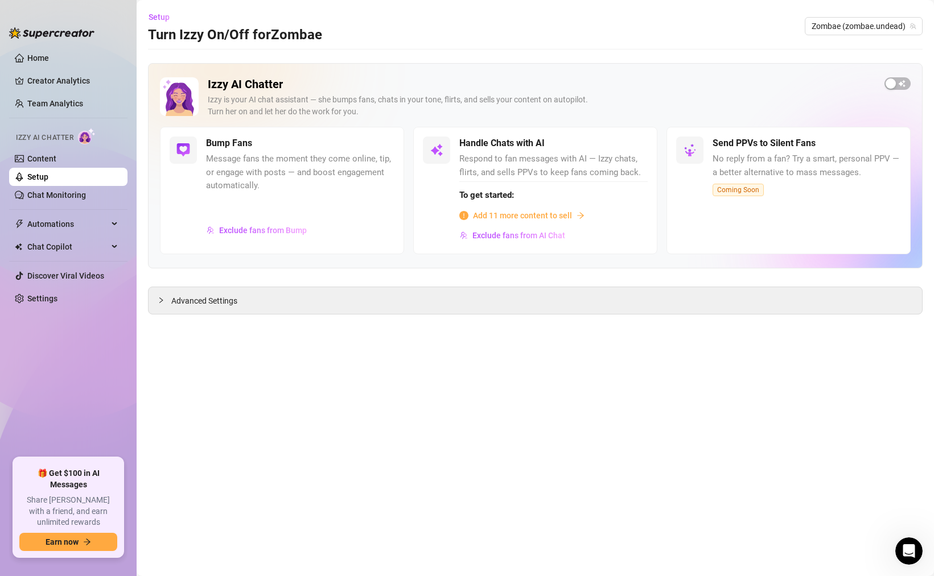
click at [558, 216] on span "Add 11 more content to sell" at bounding box center [522, 215] width 99 height 13
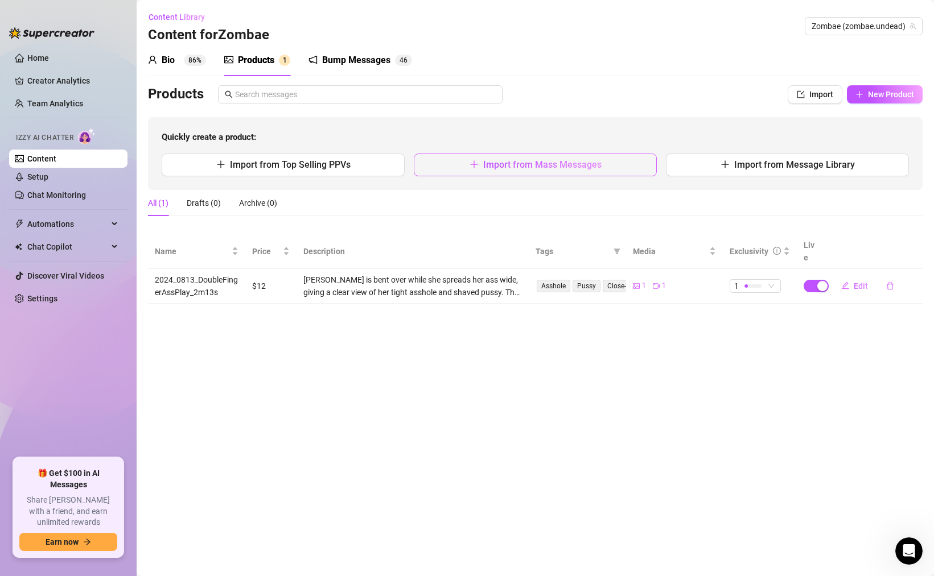
click at [493, 172] on button "Import from Mass Messages" at bounding box center [535, 165] width 243 height 23
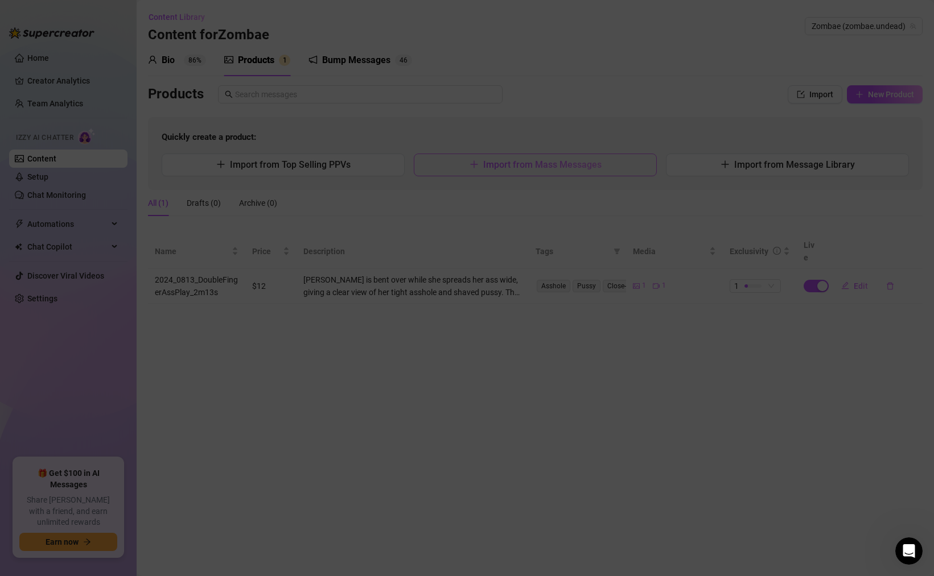
type textarea "Type your message here..."
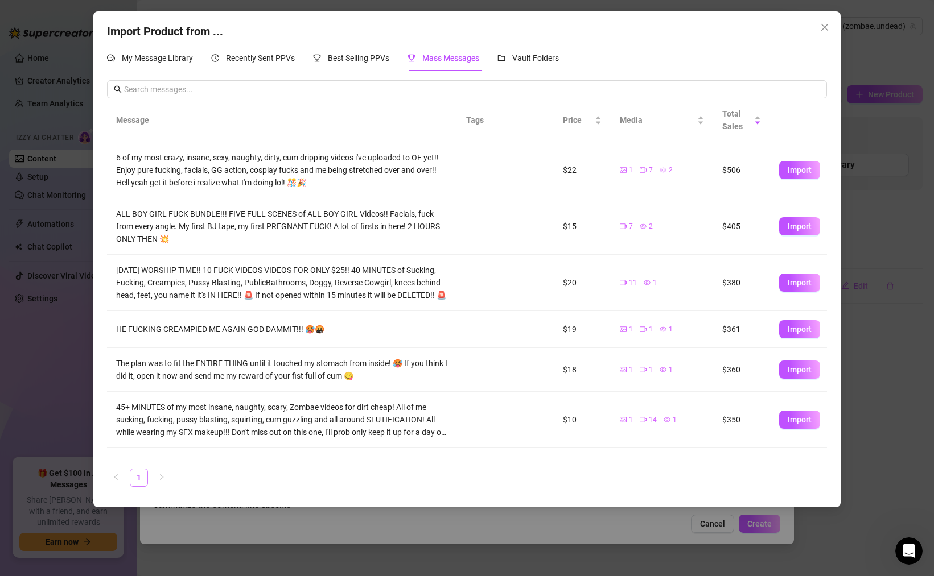
click at [139, 480] on link "1" at bounding box center [138, 477] width 17 height 17
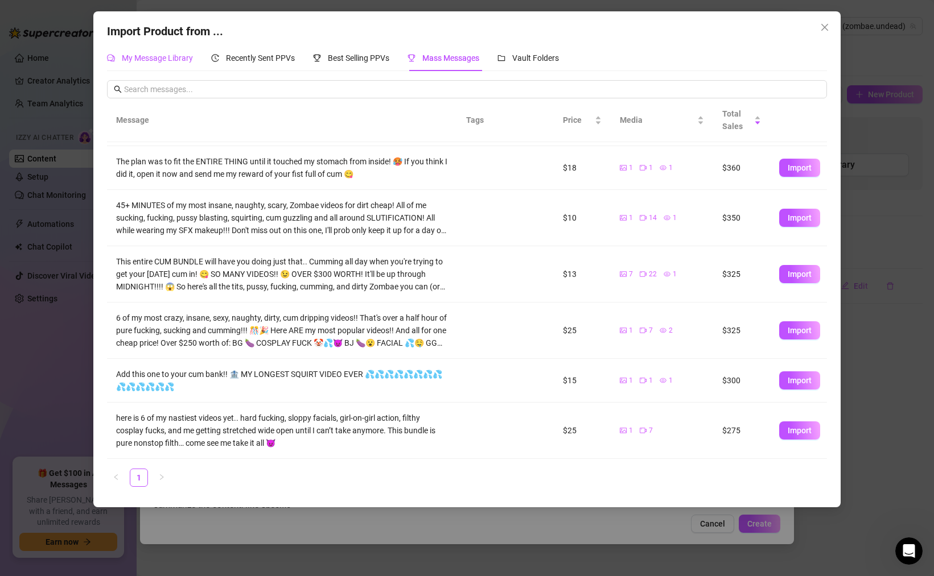
click at [155, 60] on span "My Message Library" at bounding box center [157, 57] width 71 height 9
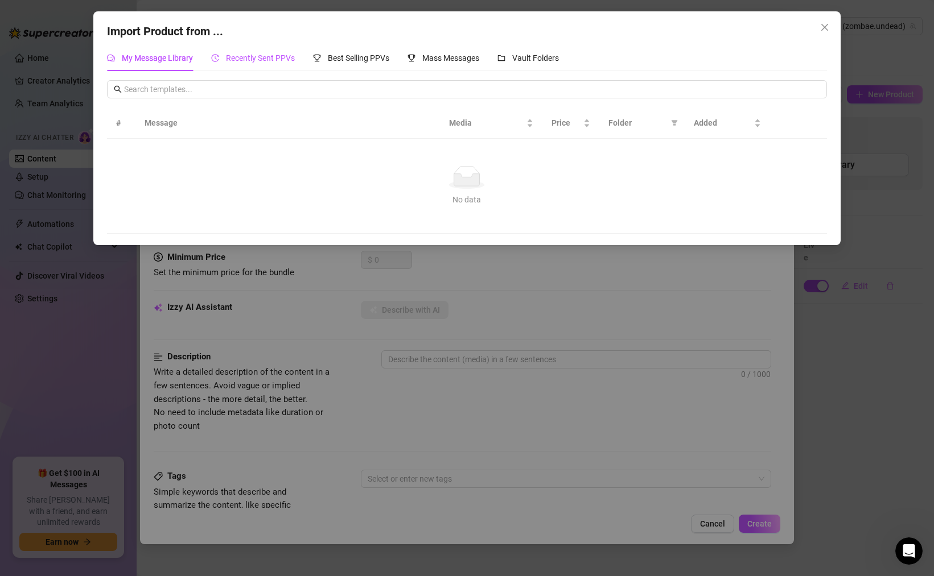
click at [277, 55] on span "Recently Sent PPVs" at bounding box center [260, 57] width 69 height 9
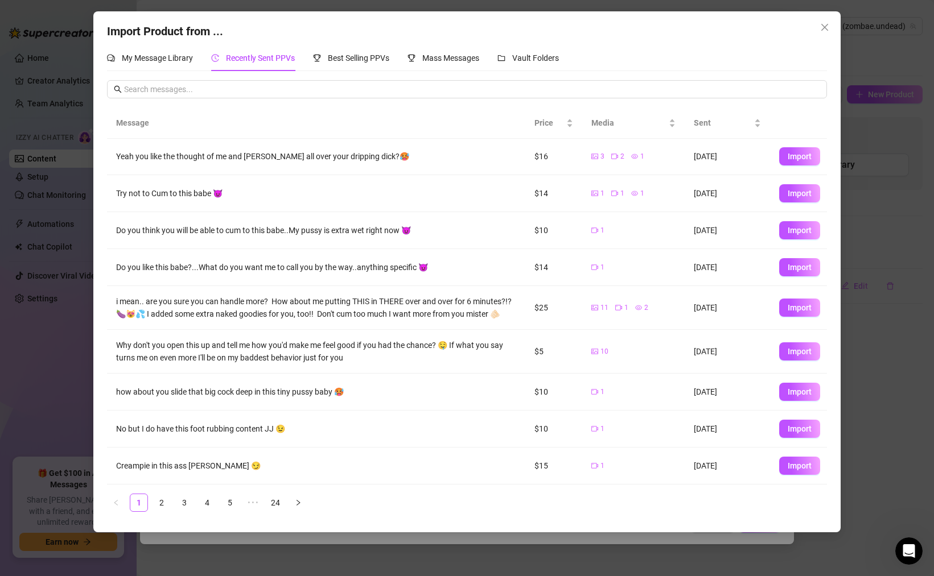
scroll to position [0, 0]
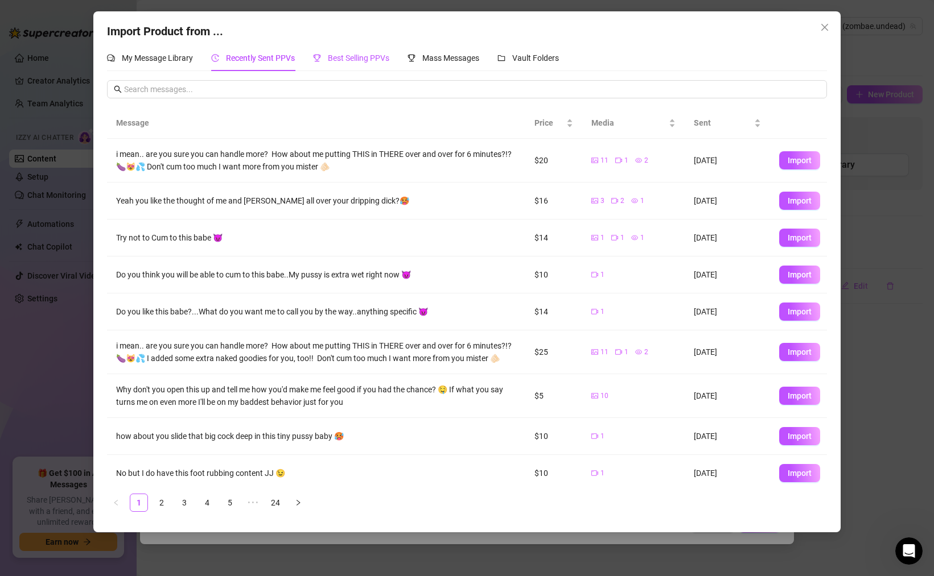
click at [366, 61] on span "Best Selling PPVs" at bounding box center [358, 57] width 61 height 9
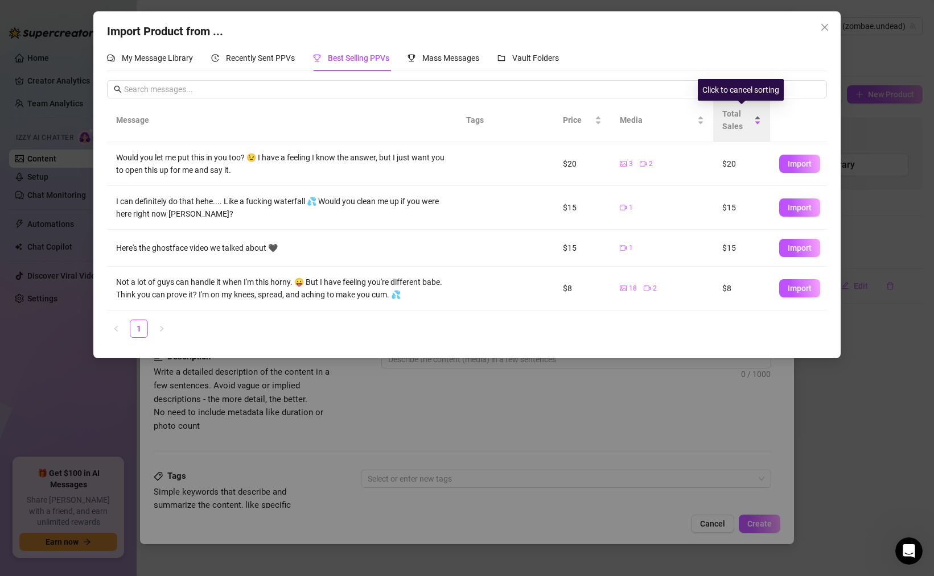
click at [735, 117] on span "Total Sales" at bounding box center [737, 120] width 30 height 25
click at [459, 54] on span "Mass Messages" at bounding box center [450, 57] width 57 height 9
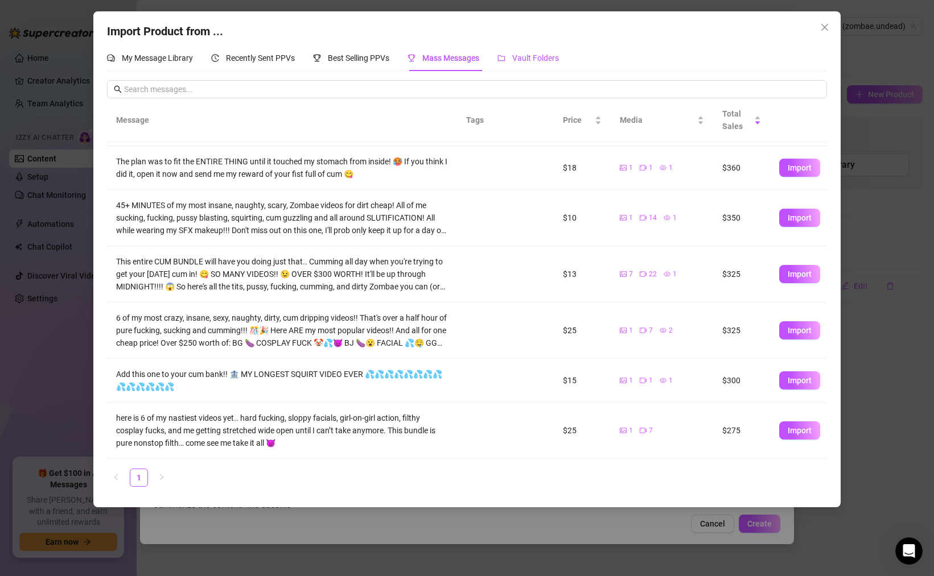
click at [518, 54] on span "Vault Folders" at bounding box center [535, 57] width 47 height 9
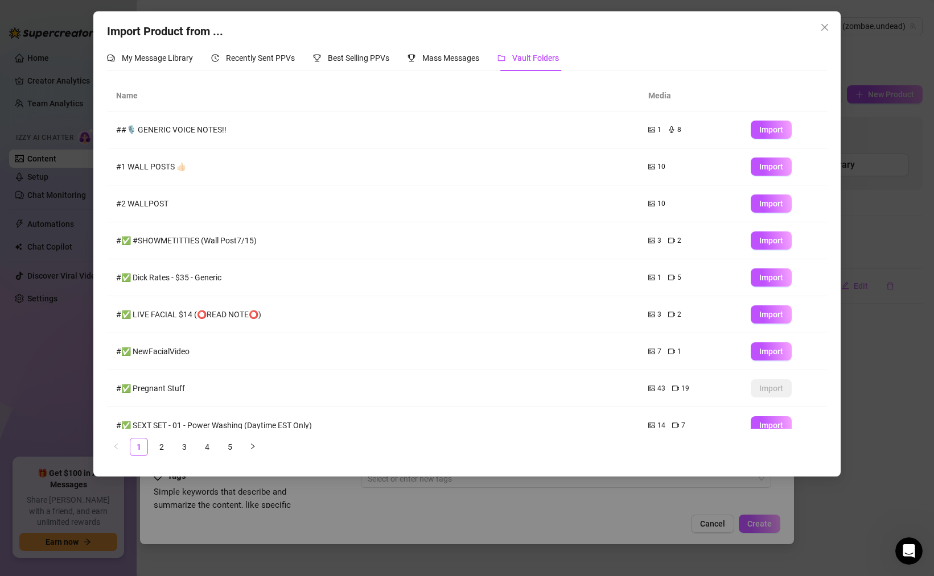
scroll to position [53, 0]
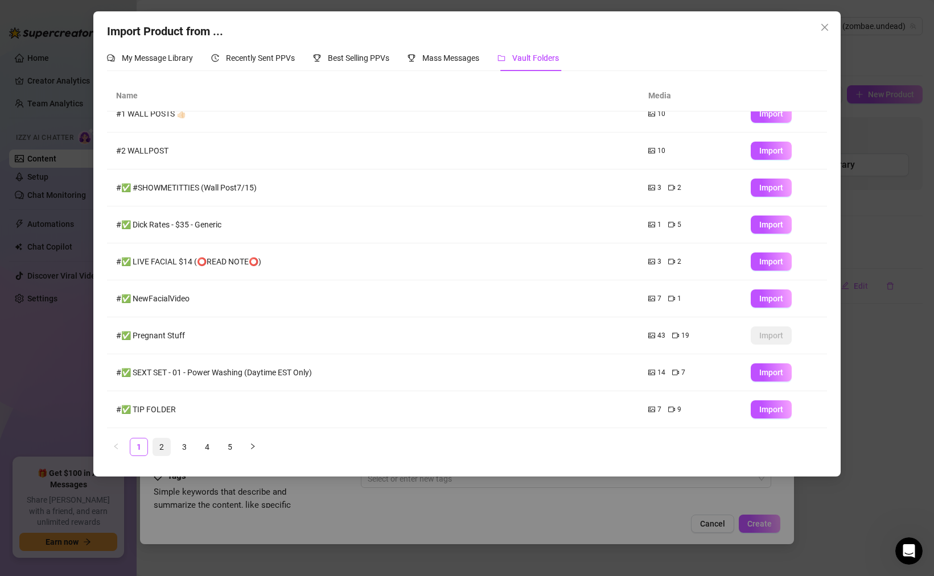
click at [164, 447] on link "2" at bounding box center [161, 447] width 17 height 17
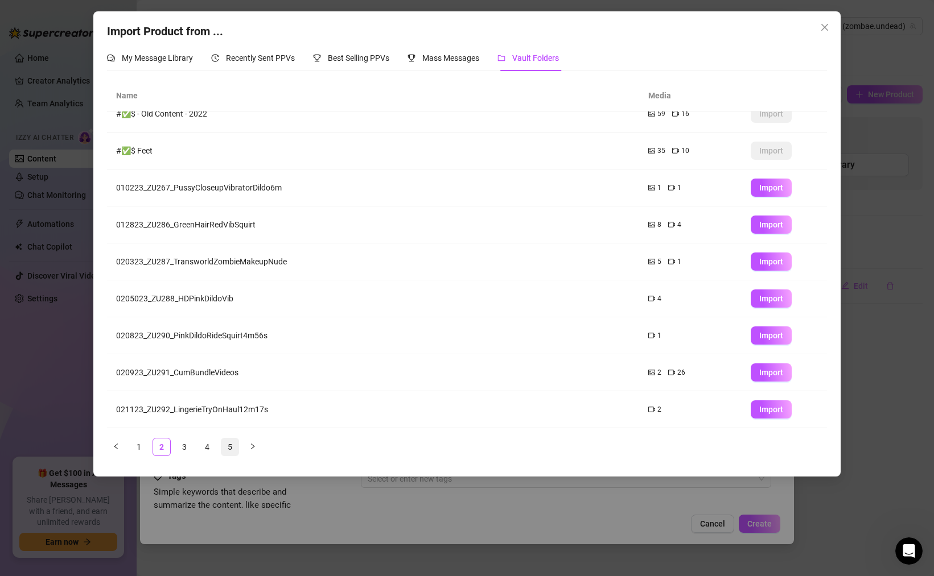
click at [233, 442] on link "5" at bounding box center [229, 447] width 17 height 17
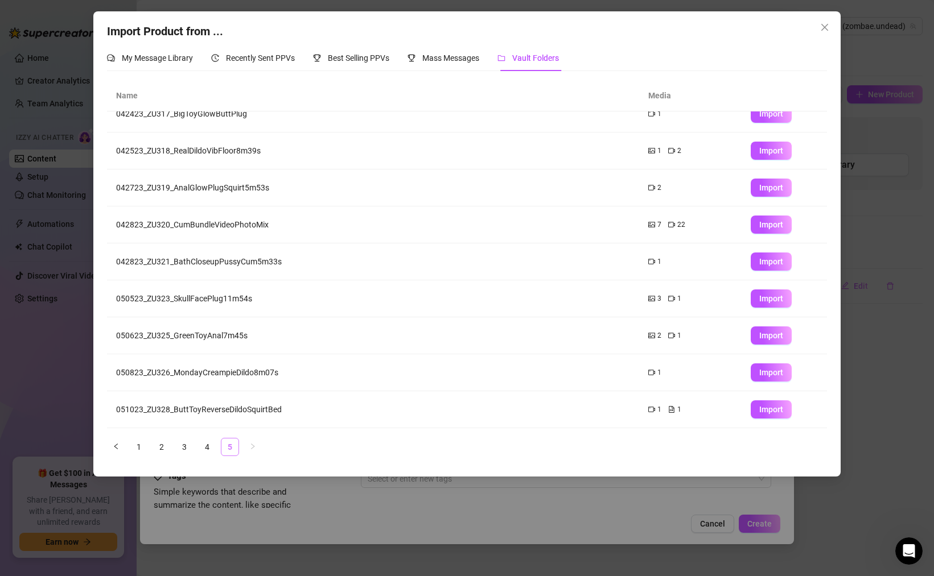
click at [232, 448] on link "5" at bounding box center [229, 447] width 17 height 17
click at [826, 26] on icon "close" at bounding box center [824, 27] width 9 height 9
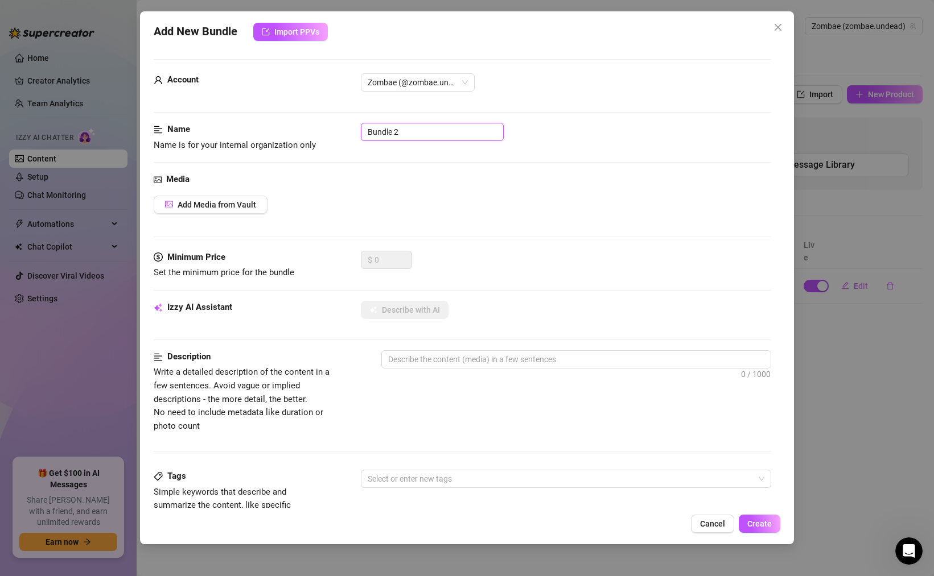
click at [409, 129] on input "Bundle 2" at bounding box center [432, 132] width 143 height 18
drag, startPoint x: 422, startPoint y: 129, endPoint x: 294, endPoint y: 133, distance: 127.5
click at [298, 131] on div "Name Name is for your internal organization only Bundle 2" at bounding box center [462, 137] width 617 height 29
click at [302, 137] on div "Name Name is for your internal organization only" at bounding box center [239, 137] width 171 height 29
click at [220, 202] on span "Add Media from Vault" at bounding box center [217, 204] width 79 height 9
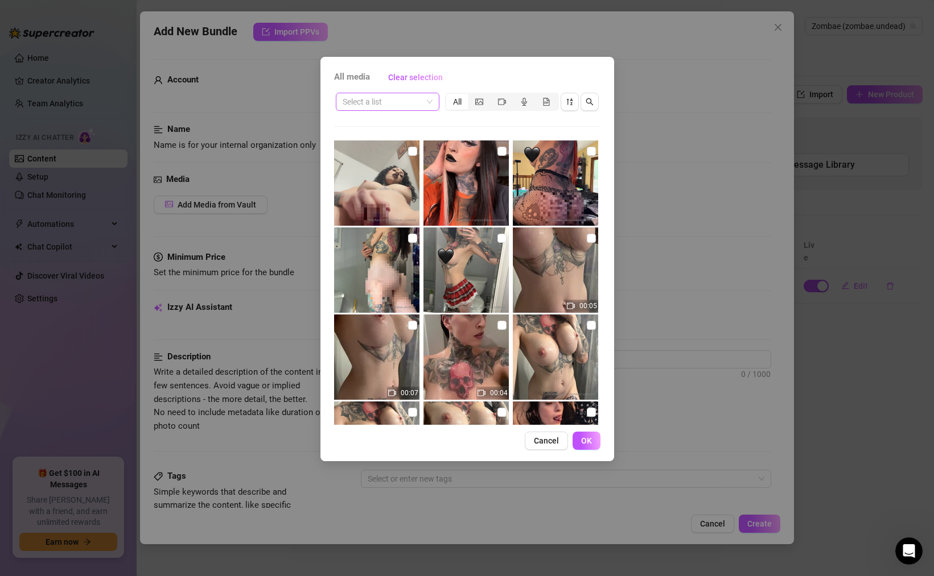
click at [424, 101] on span at bounding box center [388, 101] width 90 height 17
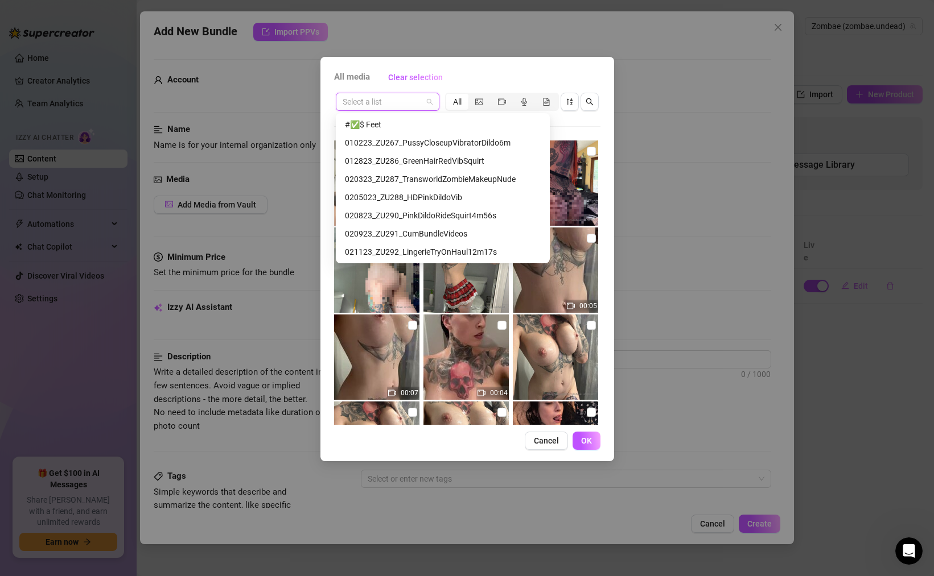
scroll to position [401, 0]
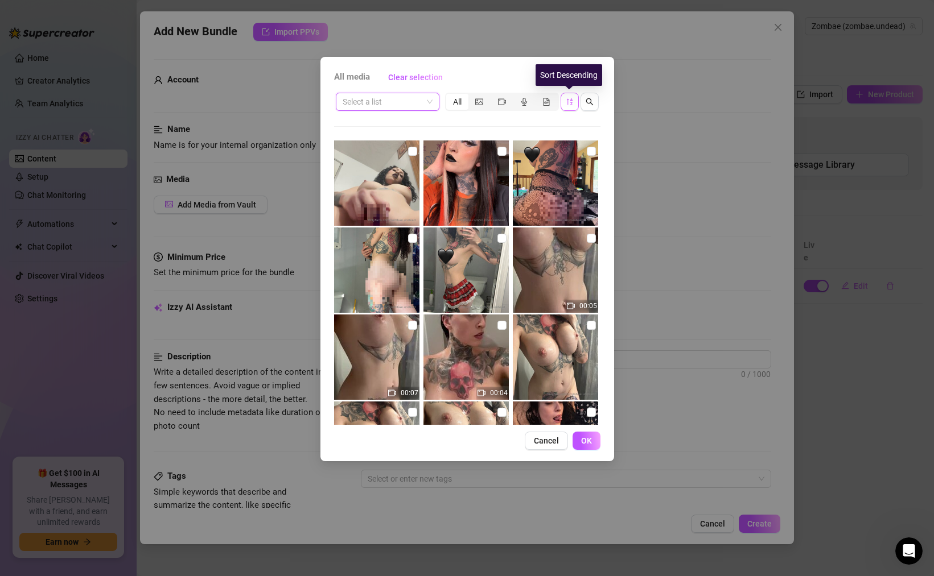
click at [571, 104] on icon "sort-descending" at bounding box center [570, 102] width 8 height 8
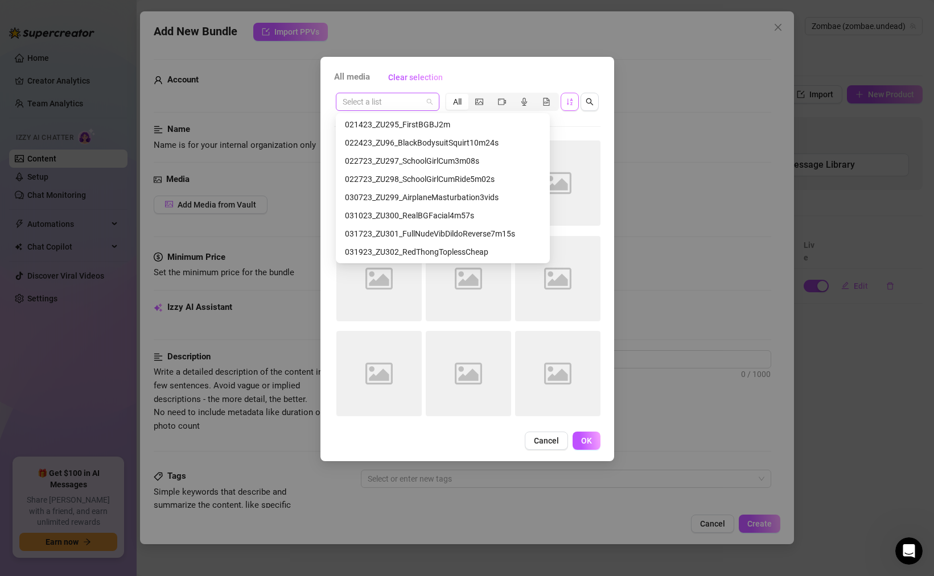
click at [428, 100] on span at bounding box center [388, 101] width 90 height 17
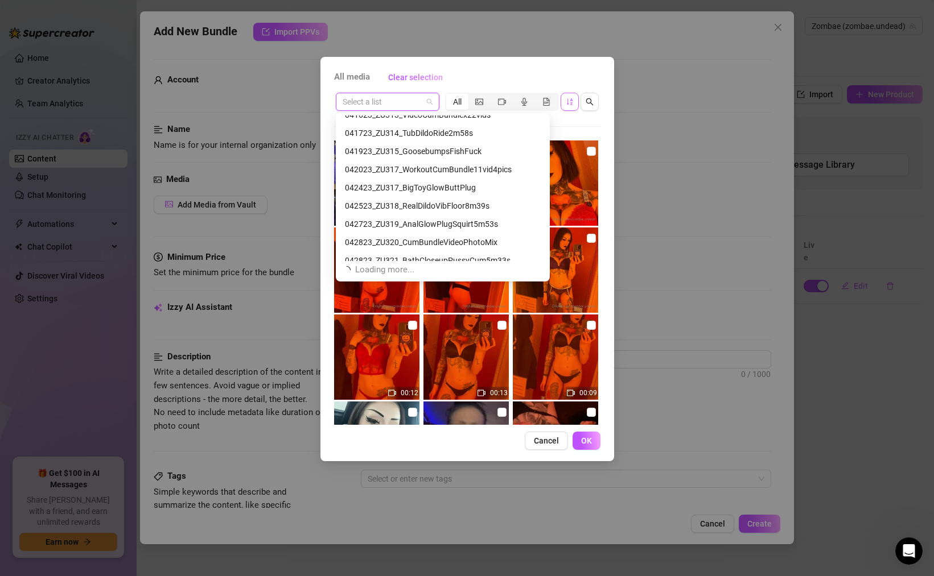
scroll to position [765, 0]
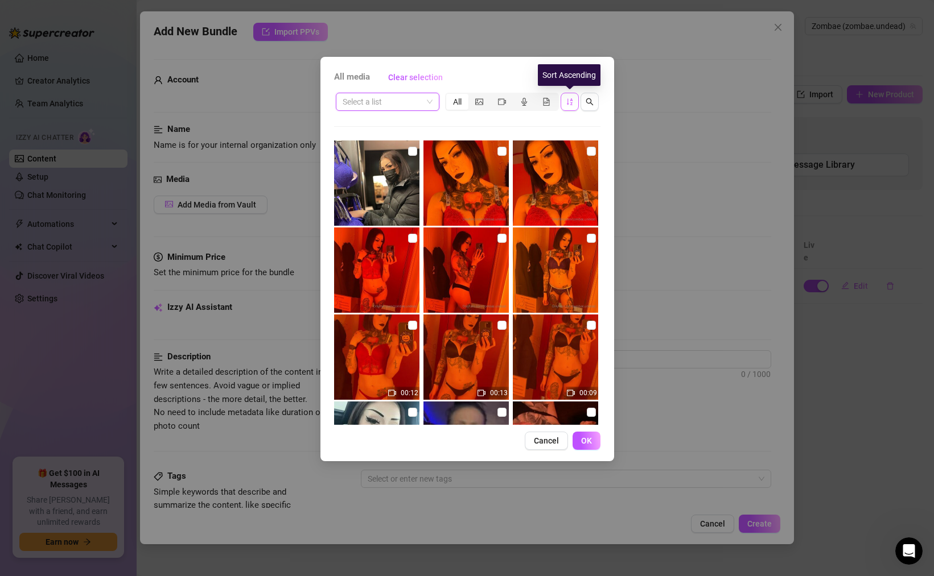
click at [568, 102] on icon "sort-ascending" at bounding box center [570, 102] width 8 height 8
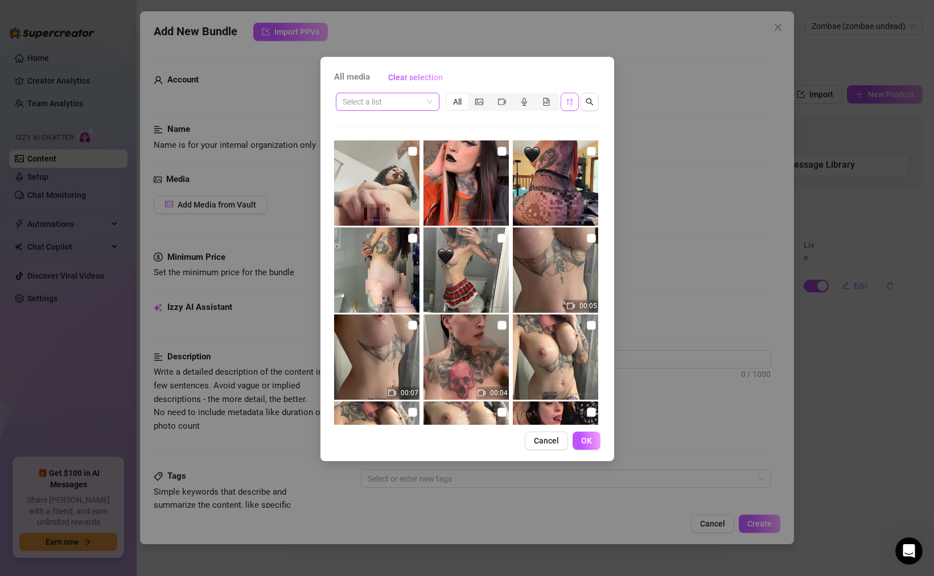
click at [430, 103] on span at bounding box center [388, 101] width 90 height 17
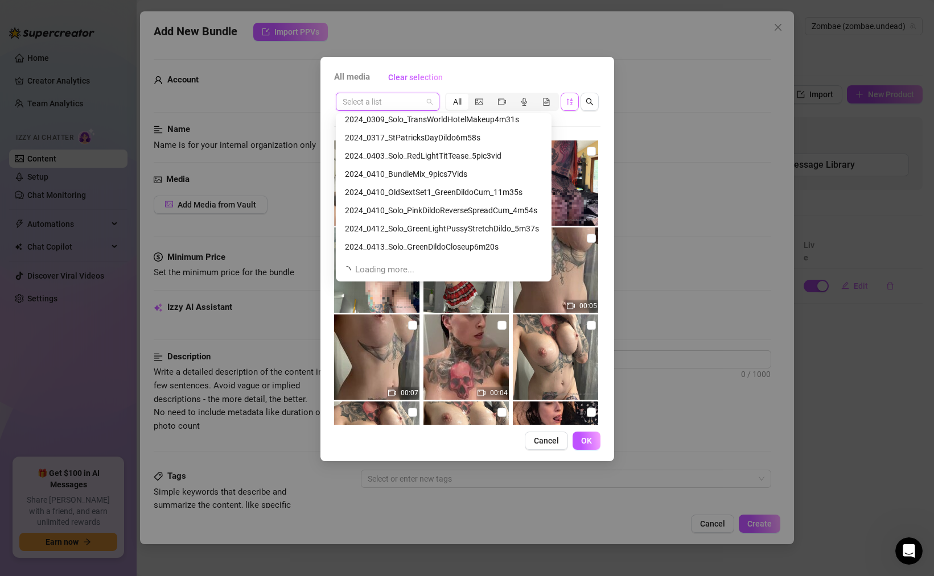
scroll to position [2585, 0]
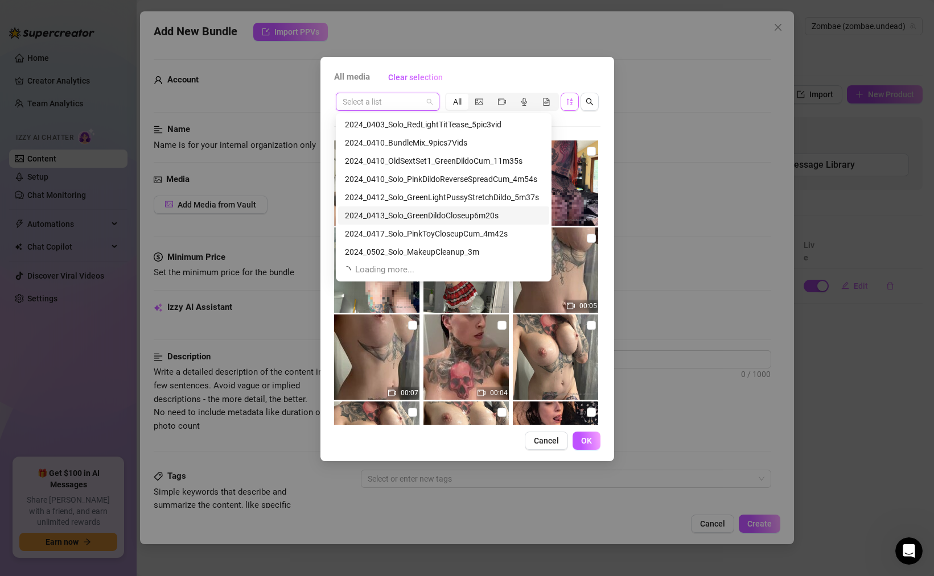
click at [426, 216] on div "2024_0413_Solo_GreenDildoCloseup6m20s" at bounding box center [443, 215] width 197 height 13
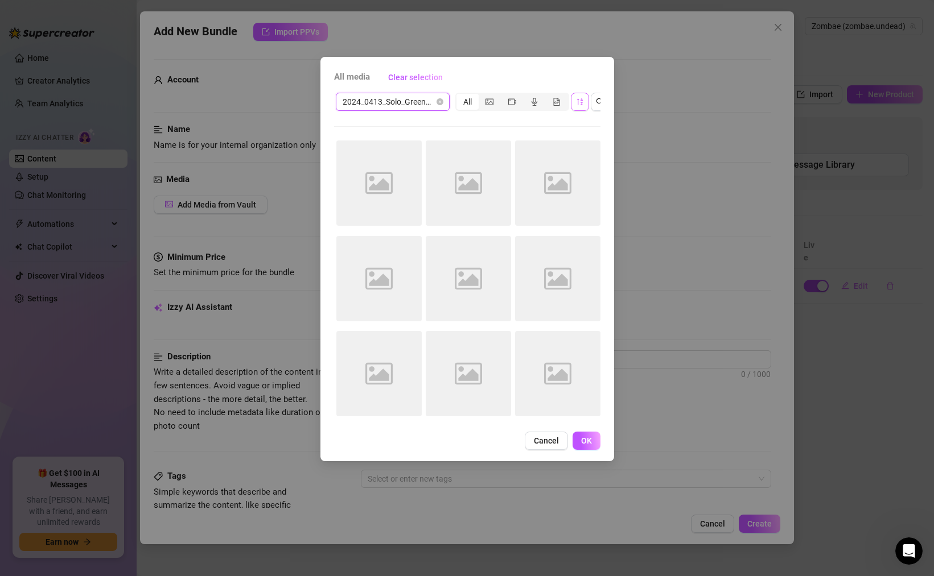
click at [433, 98] on span "2024_0413_Solo_GreenDildoCloseup6m20s" at bounding box center [393, 101] width 100 height 17
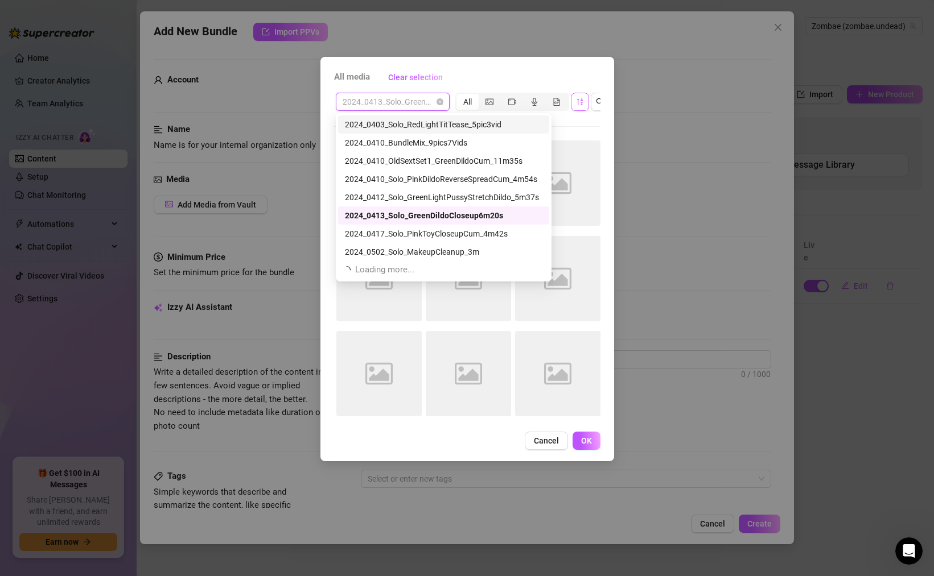
click at [411, 102] on span "2024_0413_Solo_GreenDildoCloseup6m20s" at bounding box center [393, 101] width 100 height 17
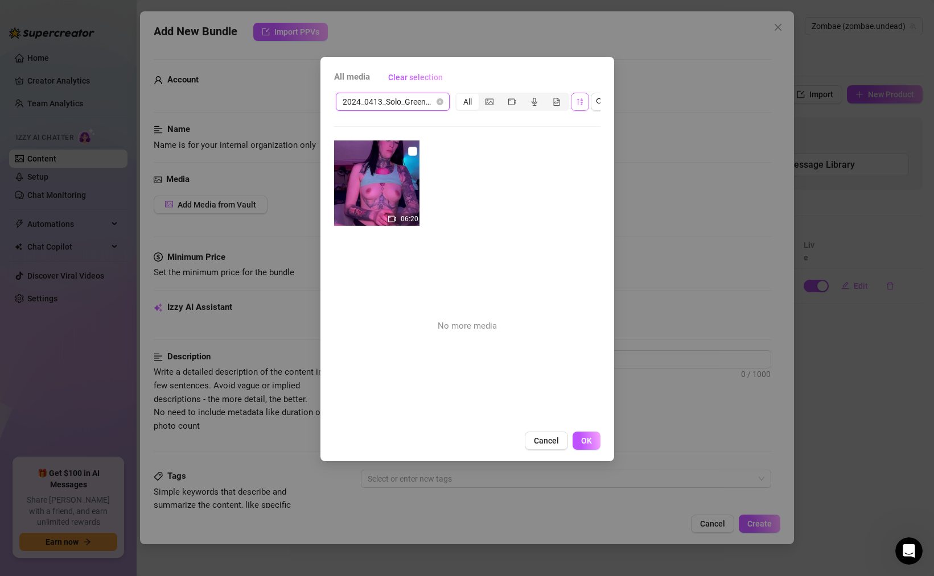
click at [411, 102] on span "2024_0413_Solo_GreenDildoCloseup6m20s" at bounding box center [393, 101] width 100 height 17
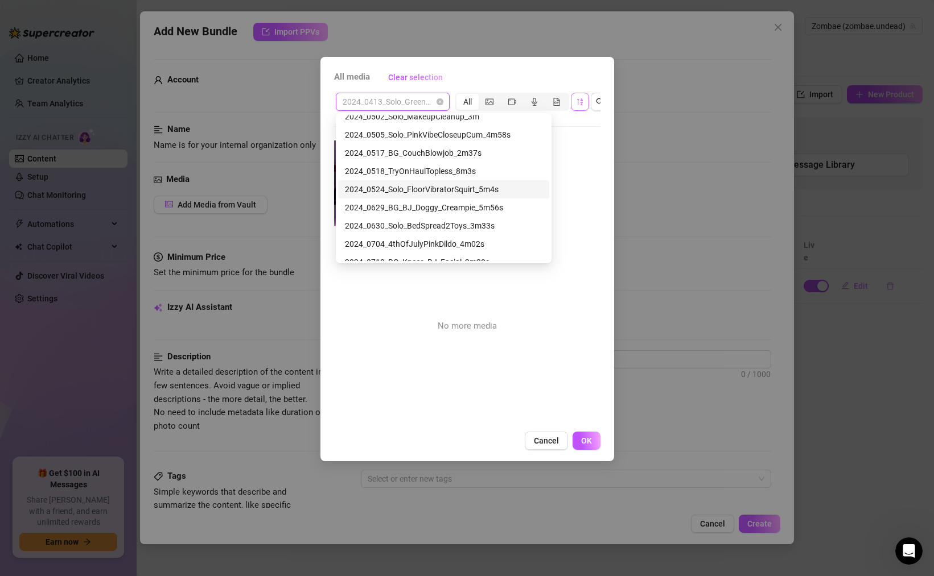
scroll to position [2768, 0]
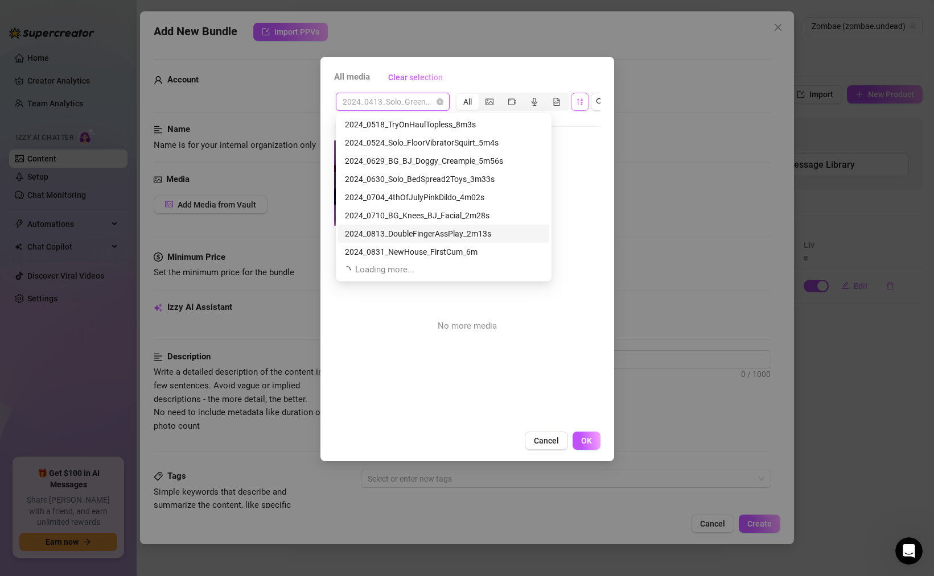
click at [419, 233] on div "2024_0813_DoubleFingerAssPlay_2m13s" at bounding box center [443, 234] width 197 height 13
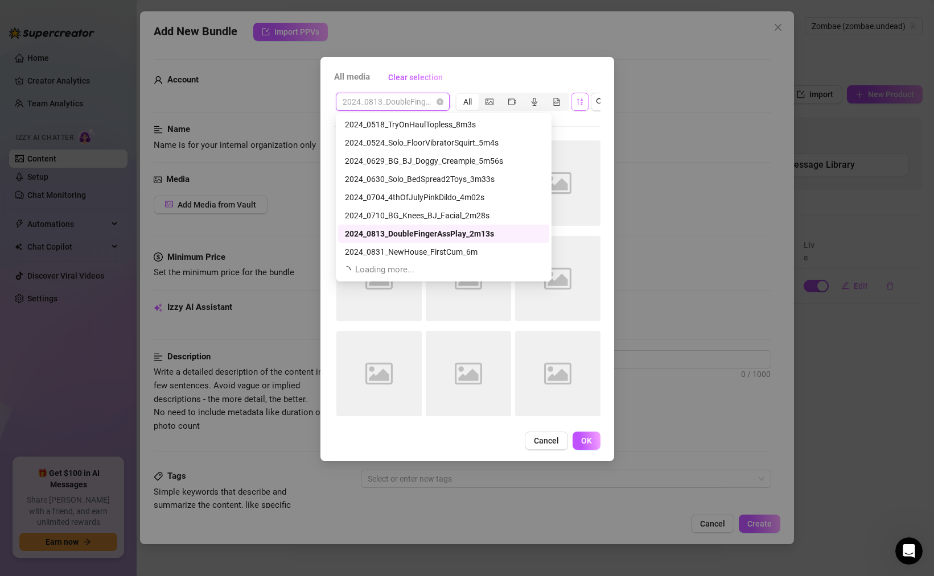
drag, startPoint x: 357, startPoint y: 100, endPoint x: 402, endPoint y: 100, distance: 44.9
click at [402, 100] on span "2024_0813_DoubleFingerAssPlay_2m13s" at bounding box center [393, 101] width 100 height 17
drag, startPoint x: 358, startPoint y: 232, endPoint x: 397, endPoint y: 98, distance: 138.7
click at [398, 98] on body "Home Creator Analytics Team Analytics Izzy AI Chatter Content Setup Chat Monito…" at bounding box center [467, 288] width 934 height 576
click at [397, 98] on span "2024_0813_DoubleFingerAssPlay_2m13s" at bounding box center [393, 101] width 100 height 17
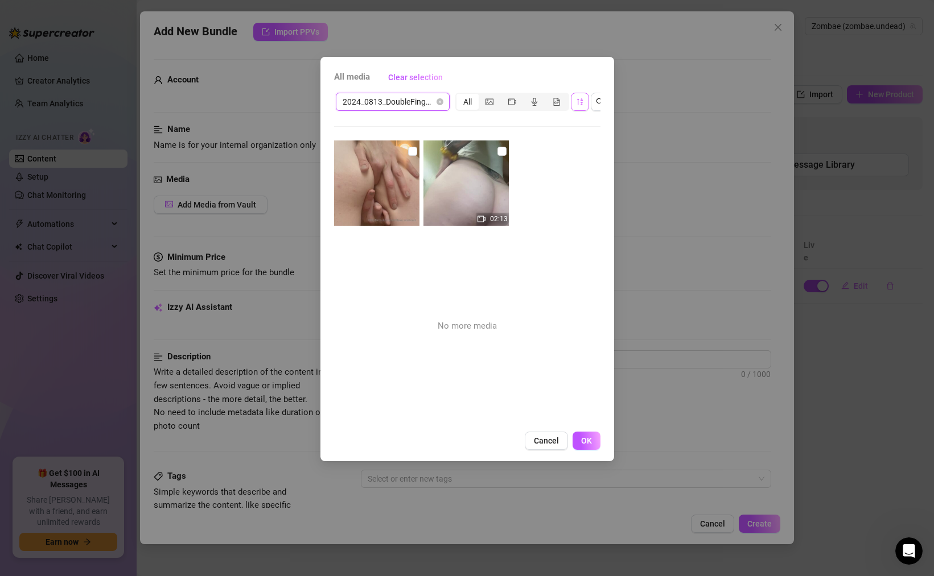
click at [418, 105] on span "2024_0813_DoubleFingerAssPlay_2m13s" at bounding box center [393, 101] width 100 height 17
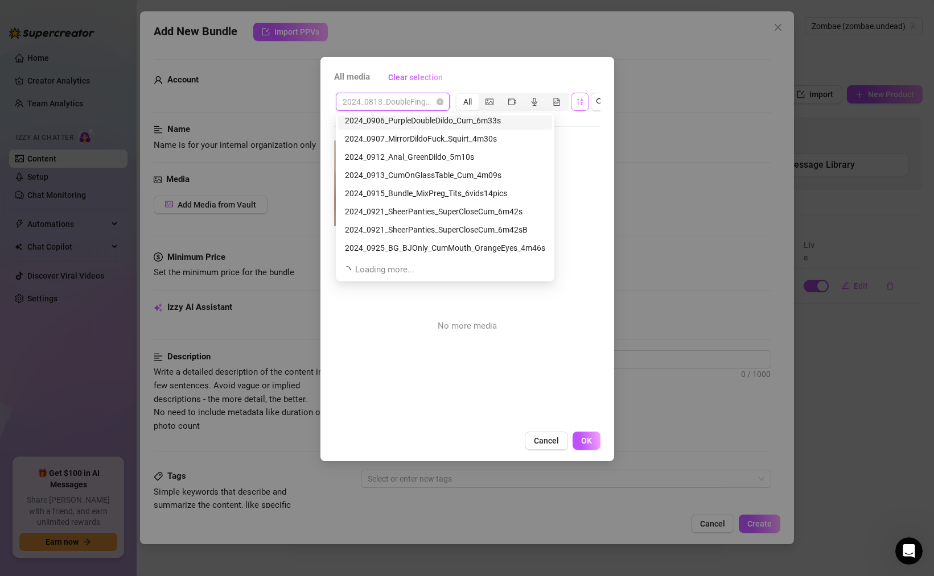
scroll to position [2950, 0]
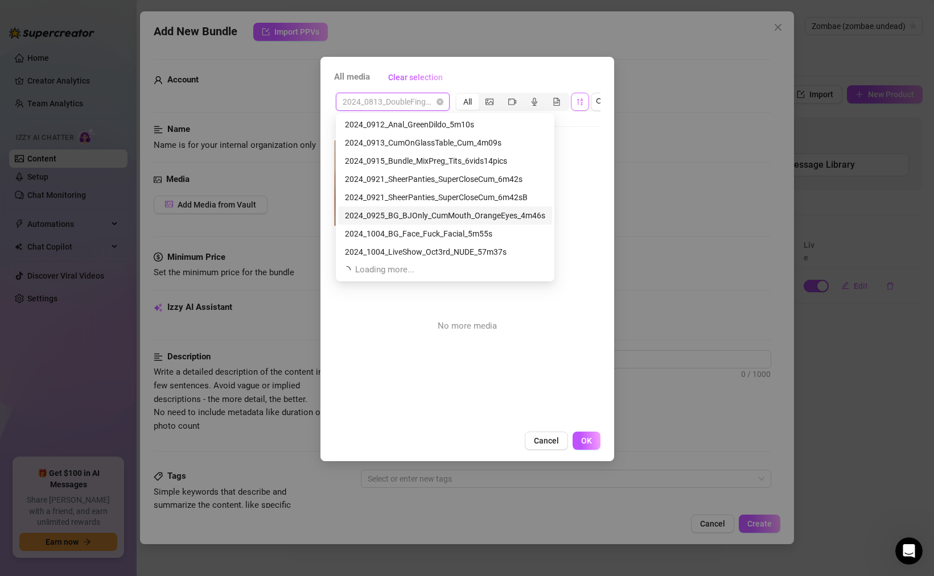
click at [470, 212] on div "2024_0925_BG_BJOnly_CumMouth_OrangeEyes_4m46s" at bounding box center [445, 215] width 200 height 13
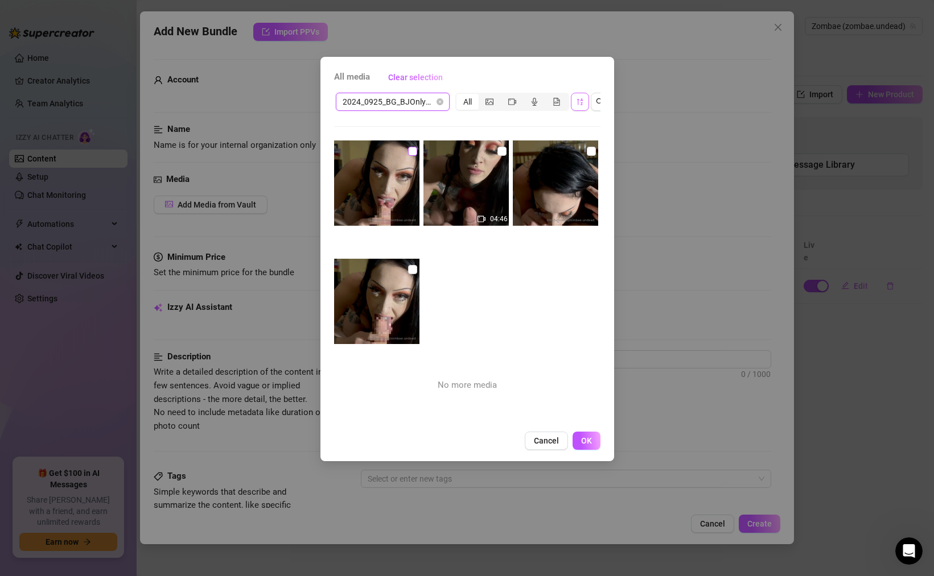
click at [414, 151] on input "checkbox" at bounding box center [412, 151] width 9 height 9
checkbox input "true"
click at [501, 153] on input "checkbox" at bounding box center [501, 151] width 9 height 9
checkbox input "true"
click at [593, 151] on input "checkbox" at bounding box center [591, 151] width 9 height 9
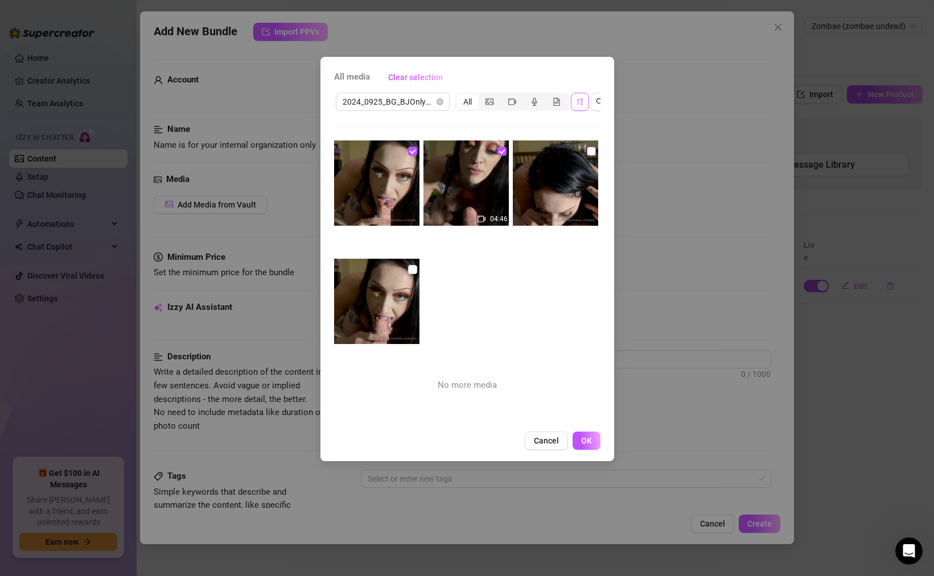
checkbox input "true"
click at [415, 267] on input "checkbox" at bounding box center [412, 269] width 9 height 9
checkbox input "true"
drag, startPoint x: 588, startPoint y: 444, endPoint x: 434, endPoint y: 201, distance: 288.5
click at [434, 201] on div "All media Clear selection 2024_0925_BG_BJOnly_CumMouth_OrangeEyes_4m46s All 04:…" at bounding box center [467, 259] width 294 height 405
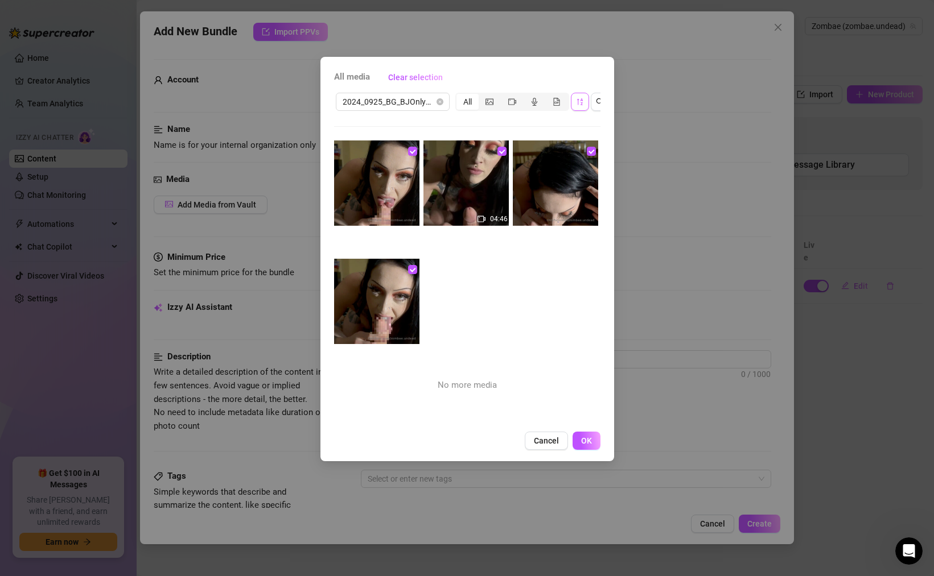
click at [420, 118] on div "2024_0925_BG_BJOnly_CumMouth_OrangeEyes_4m46s All 04:46 No more media" at bounding box center [467, 258] width 266 height 334
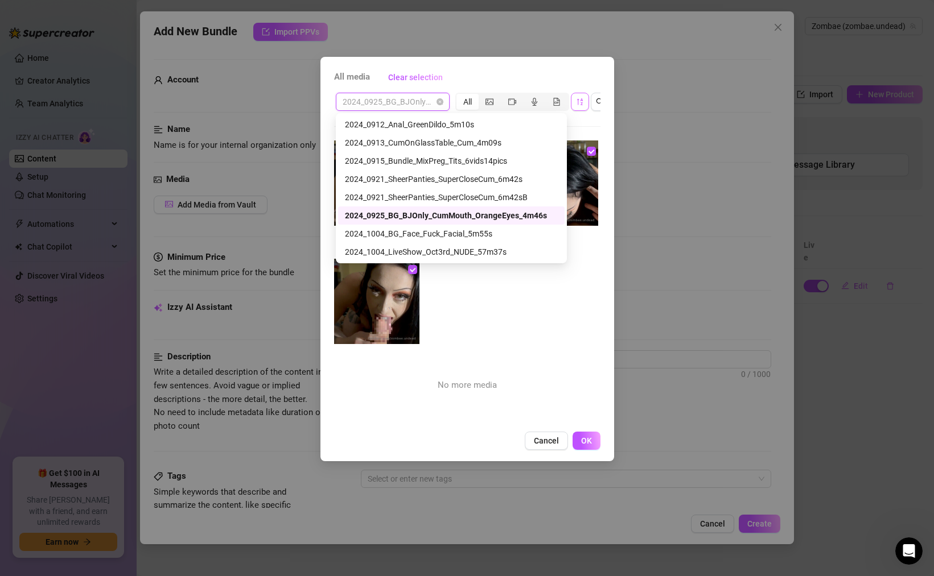
click at [405, 213] on div "2024_0925_BG_BJOnly_CumMouth_OrangeEyes_4m46s" at bounding box center [451, 215] width 213 height 13
click at [405, 213] on img at bounding box center [376, 183] width 85 height 85
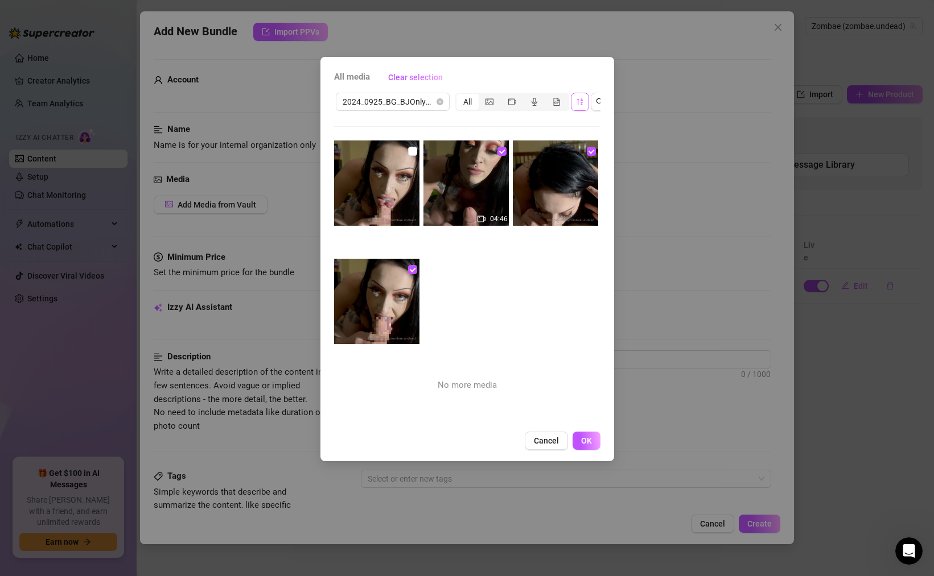
click at [405, 213] on img at bounding box center [376, 183] width 85 height 85
checkbox input "true"
click at [405, 101] on span "2024_0925_BG_BJOnly_CumMouth_OrangeEyes_4m46s" at bounding box center [393, 101] width 100 height 17
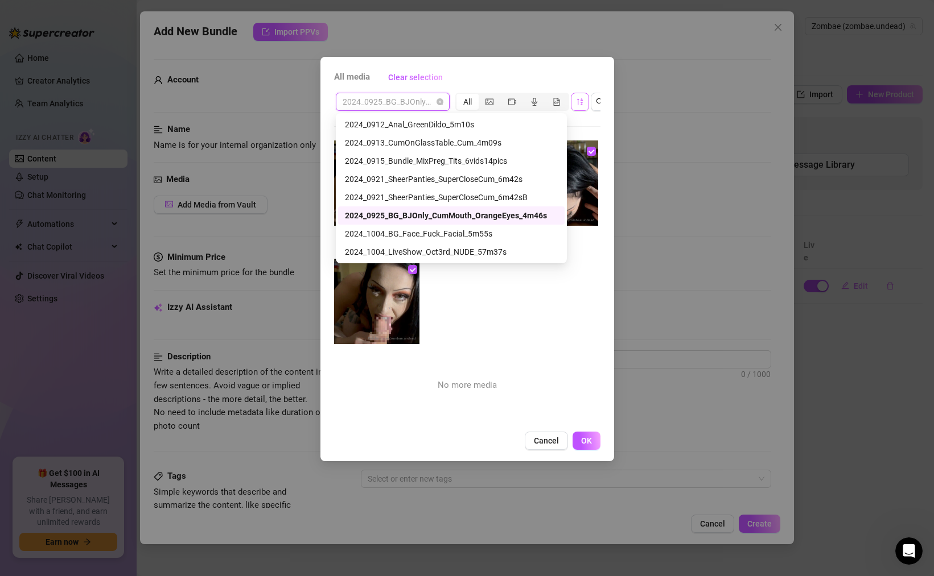
drag, startPoint x: 355, startPoint y: 216, endPoint x: 489, endPoint y: 215, distance: 134.3
click at [489, 215] on div "2024_0925_BG_BJOnly_CumMouth_OrangeEyes_4m46s" at bounding box center [451, 215] width 213 height 13
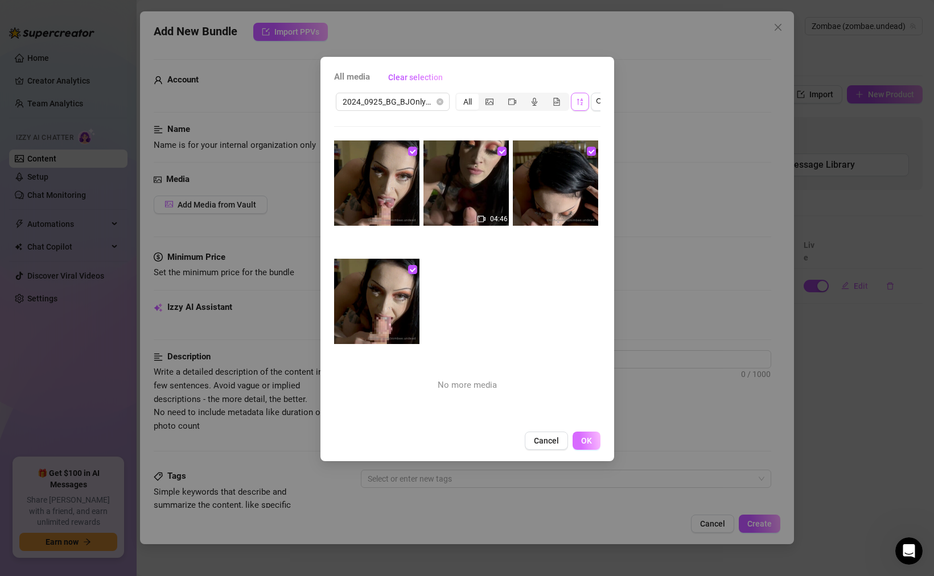
click at [591, 441] on span "OK" at bounding box center [586, 440] width 11 height 9
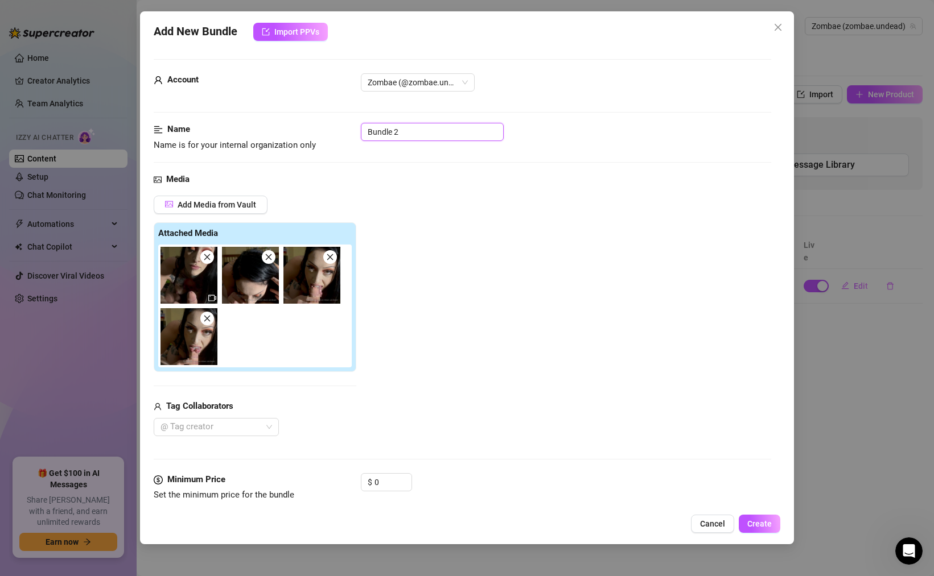
click at [387, 135] on input "Bundle 2" at bounding box center [432, 132] width 143 height 18
paste input "2024_0925_BG_BJOnly_CumMouth_OrangeEyes_4m46s"
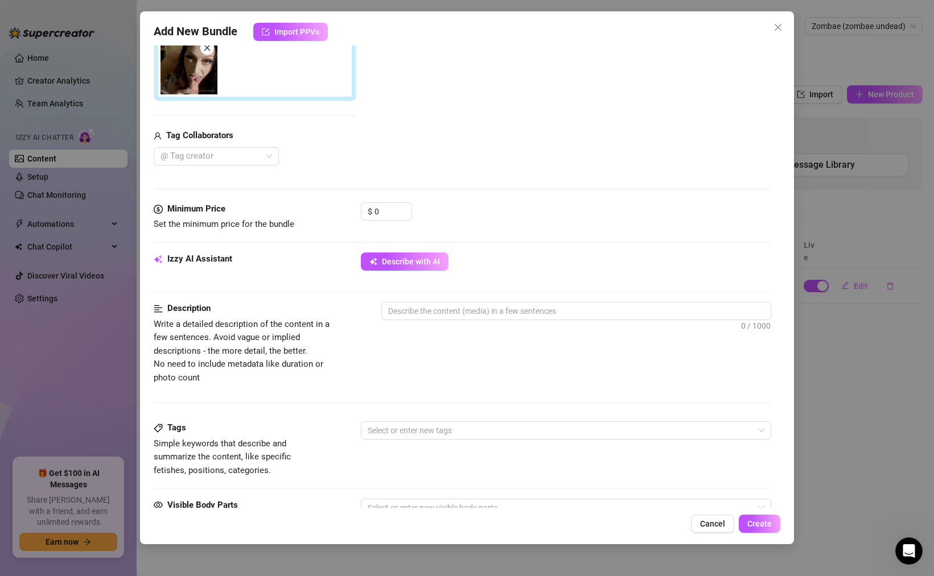
scroll to position [279, 0]
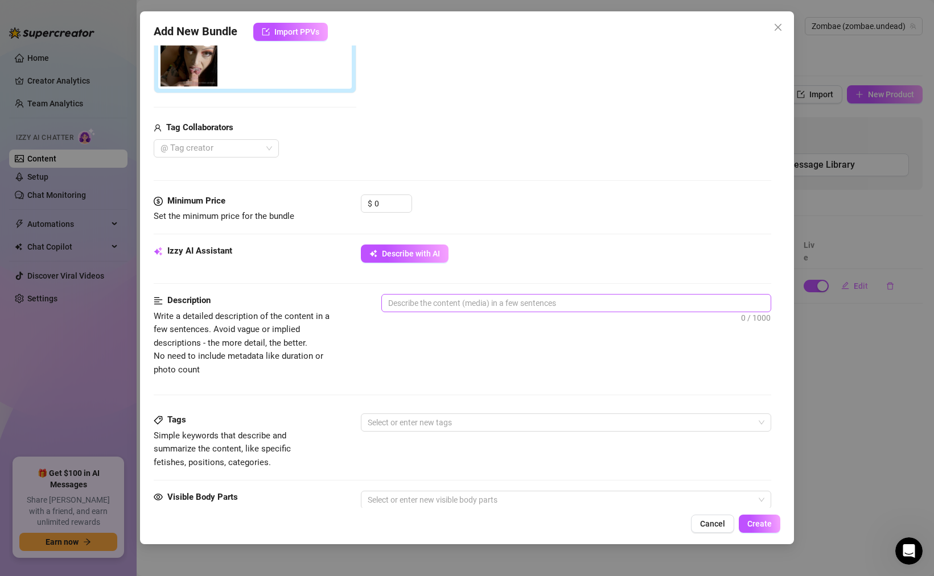
type input "2024_0925_BG_BJOnly_CumMouth_OrangeEyes_4m46s"
click at [420, 308] on textarea at bounding box center [576, 303] width 389 height 17
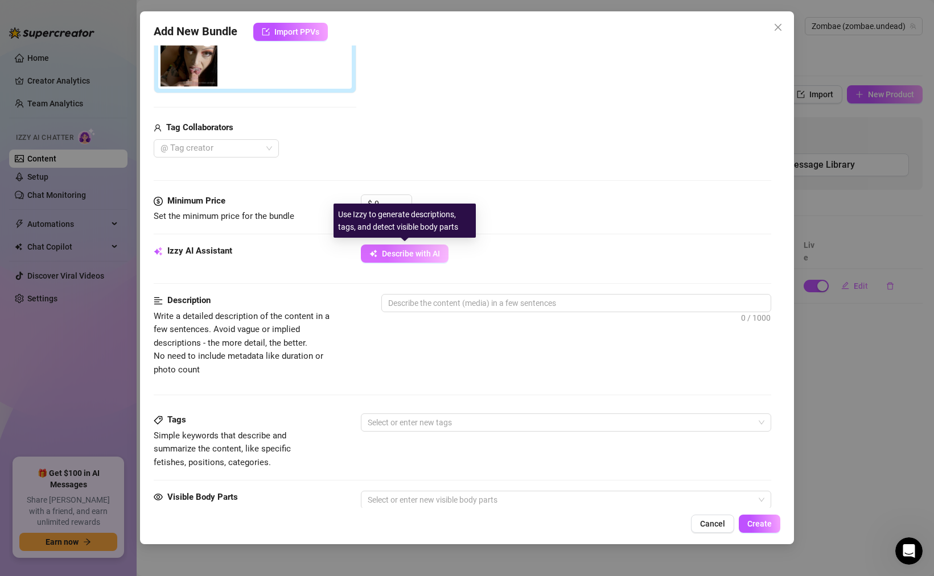
click at [415, 255] on span "Describe with AI" at bounding box center [411, 253] width 58 height 9
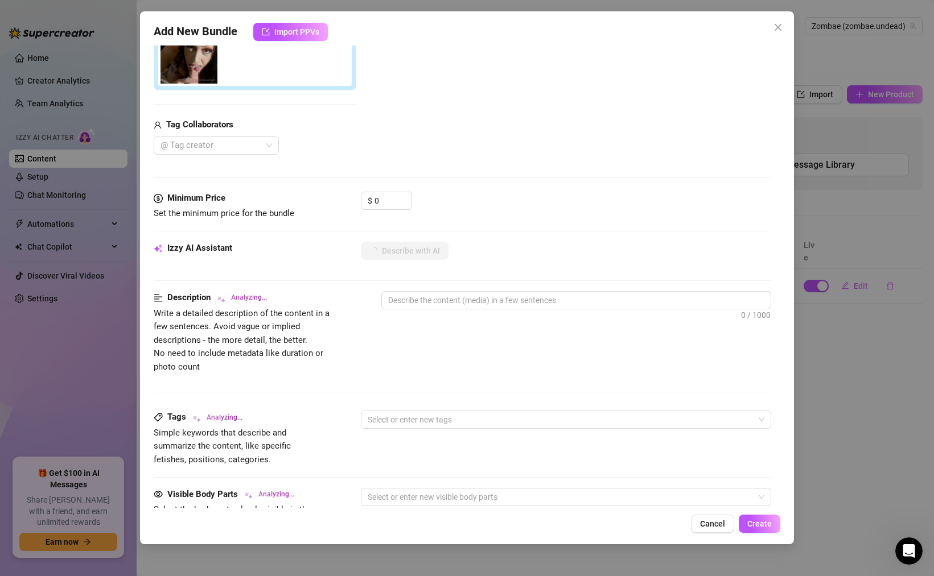
scroll to position [266, 0]
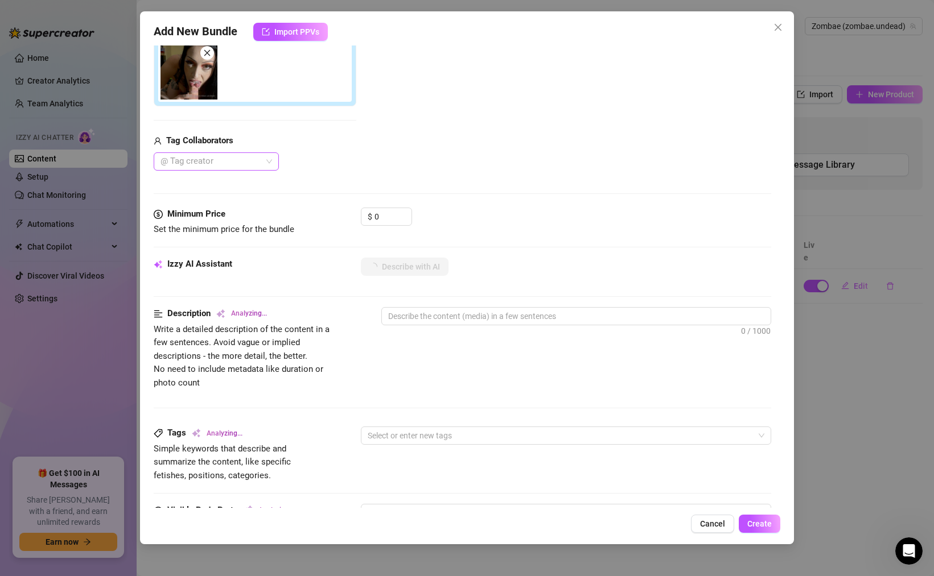
click at [230, 163] on div at bounding box center [210, 162] width 109 height 16
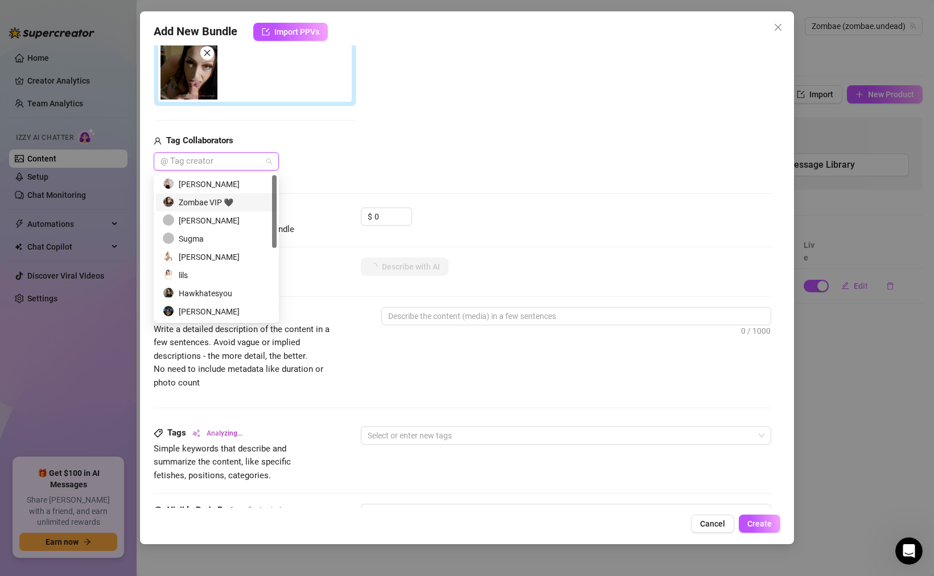
click at [195, 216] on div "[PERSON_NAME]" at bounding box center [216, 221] width 107 height 13
click at [192, 222] on div "[PERSON_NAME]" at bounding box center [212, 221] width 99 height 13
click at [188, 220] on div "[PERSON_NAME]" at bounding box center [216, 221] width 107 height 13
click at [196, 162] on icon "Close" at bounding box center [198, 162] width 6 height 6
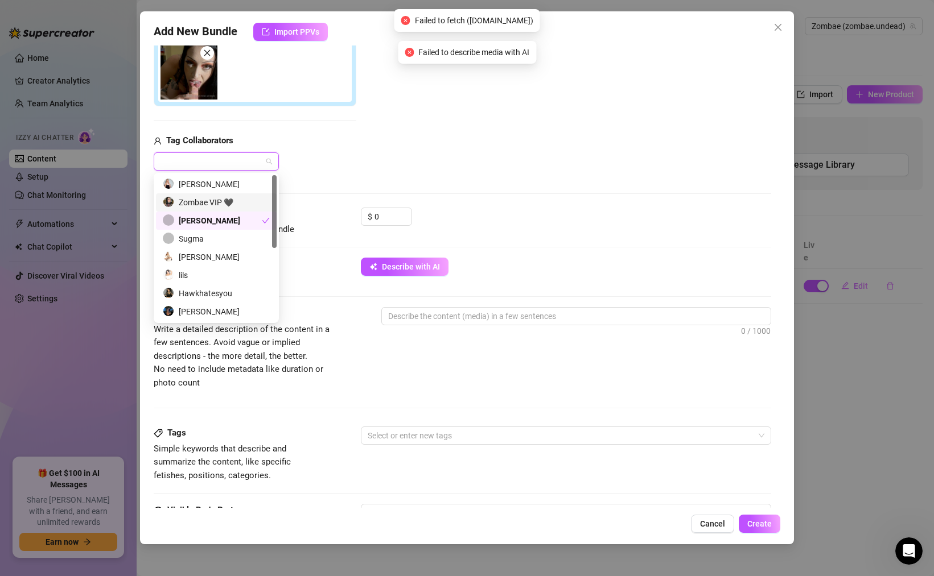
click at [337, 176] on div "Media Add Media from Vault Attached Media Tag Collaborators [PERSON_NAME]" at bounding box center [462, 57] width 617 height 300
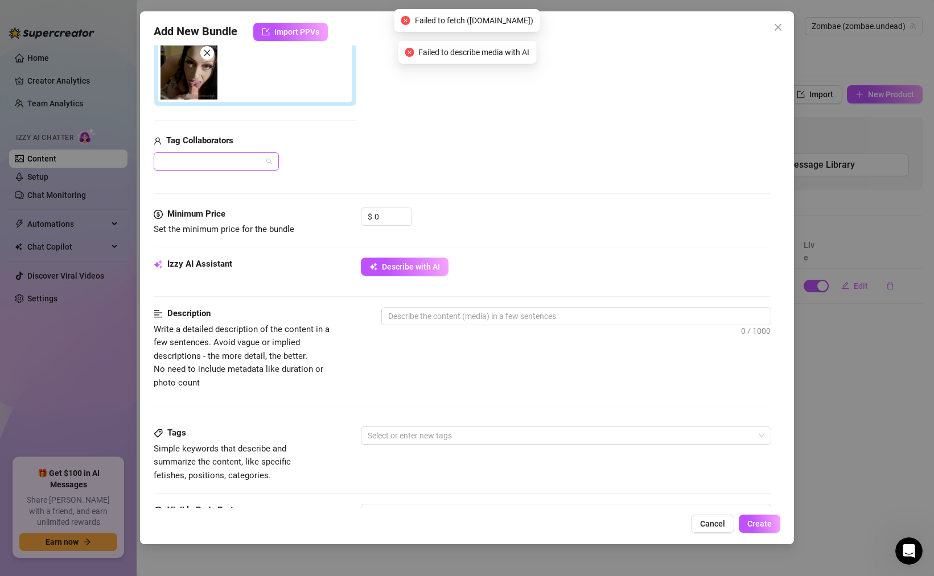
click at [226, 167] on div "[PERSON_NAME]" at bounding box center [210, 162] width 109 height 16
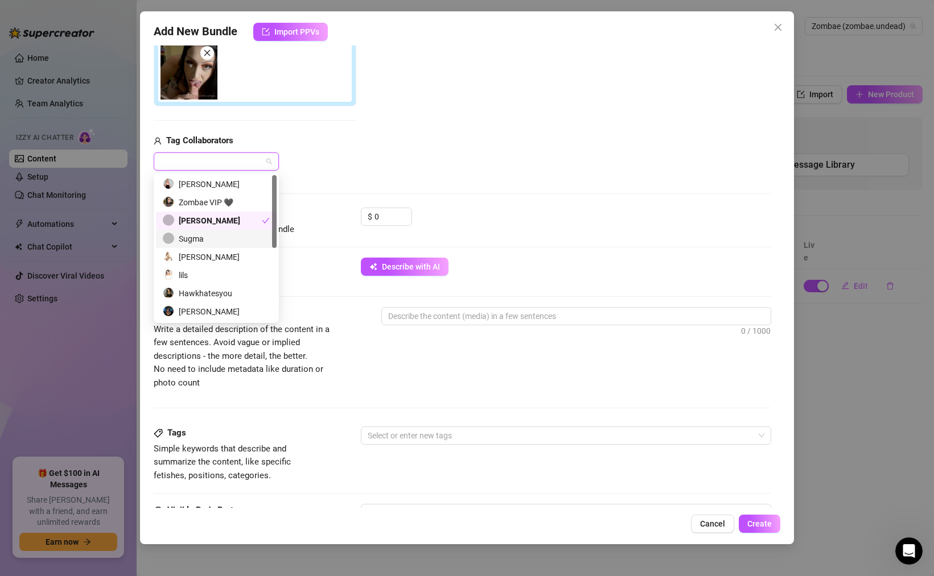
click at [196, 240] on div "Sugma" at bounding box center [216, 239] width 107 height 13
click at [198, 222] on div "[PERSON_NAME]" at bounding box center [212, 221] width 99 height 13
click at [198, 222] on div "[PERSON_NAME]" at bounding box center [216, 221] width 107 height 13
click at [303, 160] on icon "Close" at bounding box center [306, 162] width 6 height 6
click at [251, 162] on icon "Close" at bounding box center [253, 162] width 6 height 6
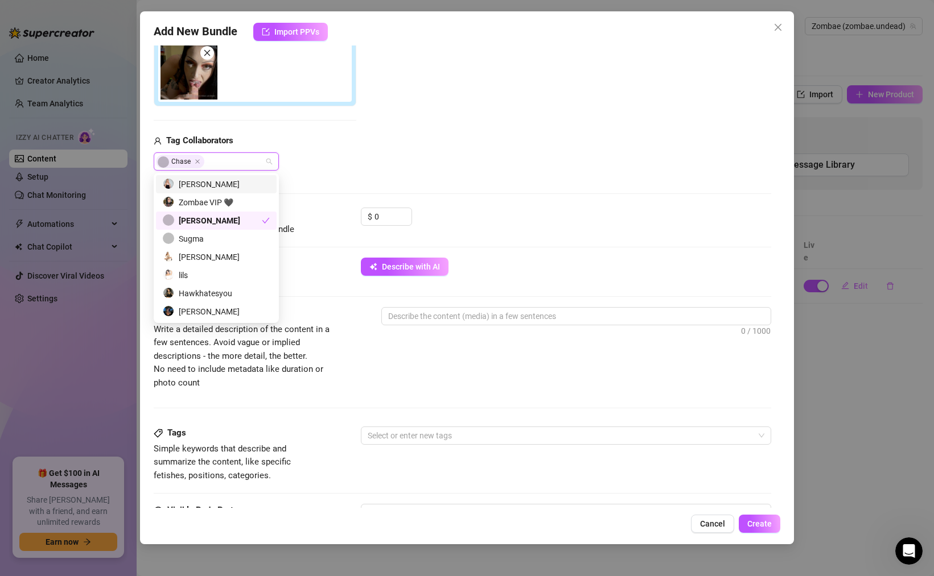
click at [311, 158] on div "[PERSON_NAME] [PERSON_NAME]" at bounding box center [255, 161] width 203 height 18
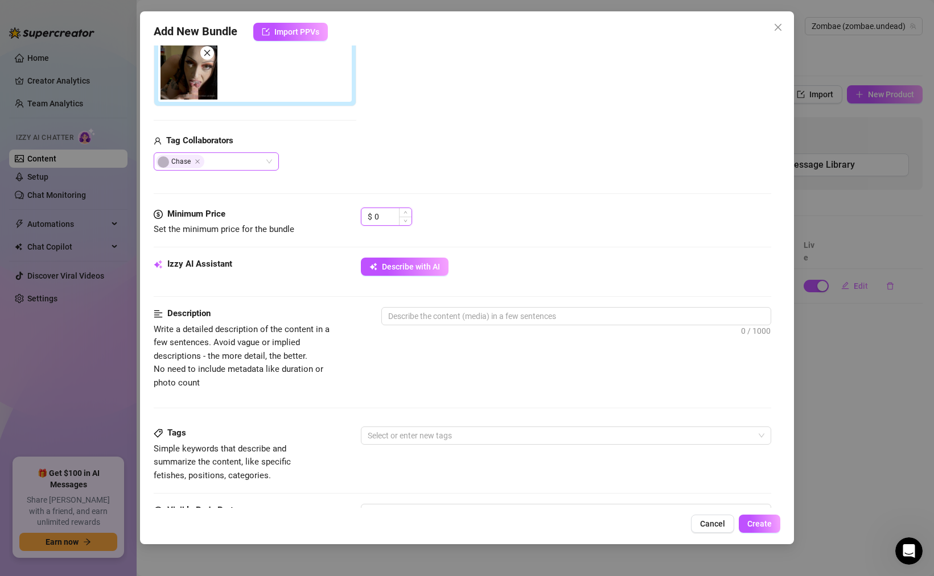
click at [386, 222] on input "0" at bounding box center [392, 216] width 37 height 17
drag, startPoint x: 385, startPoint y: 218, endPoint x: 358, endPoint y: 218, distance: 27.3
click at [359, 218] on div "Minimum Price Set the minimum price for the bundle $ 0" at bounding box center [462, 222] width 617 height 29
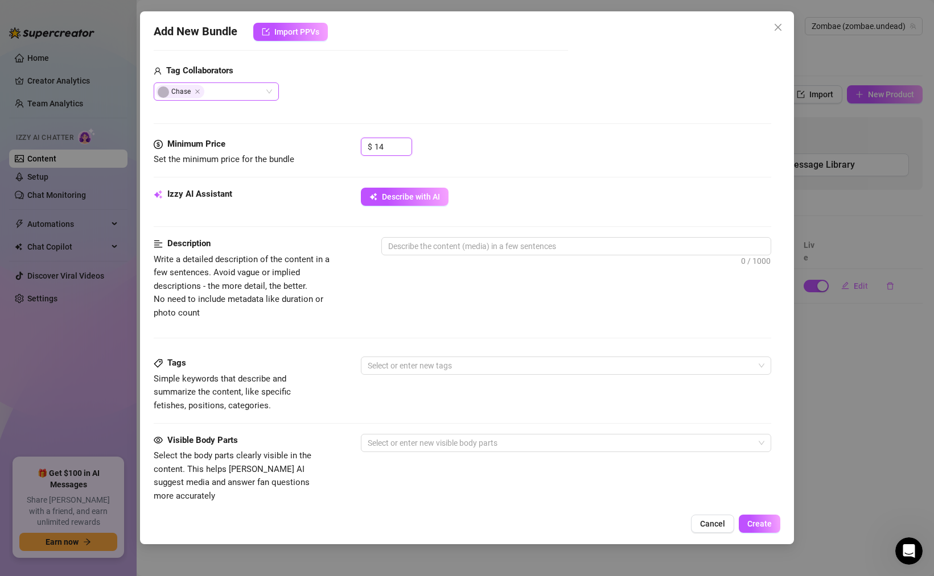
scroll to position [332, 0]
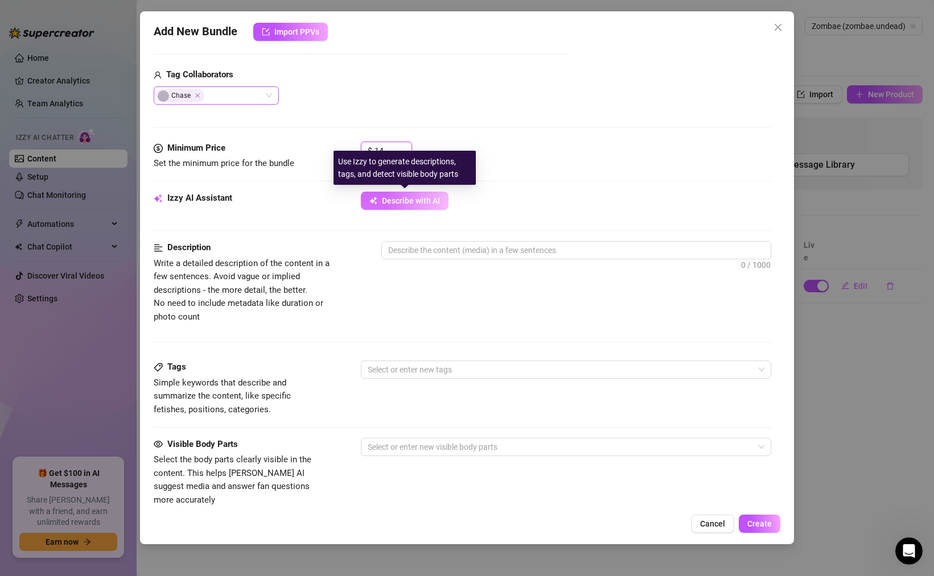
type input "14"
click at [397, 199] on span "Describe with AI" at bounding box center [411, 200] width 58 height 9
type textarea "[PERSON_NAME]"
type textarea "Jillian is"
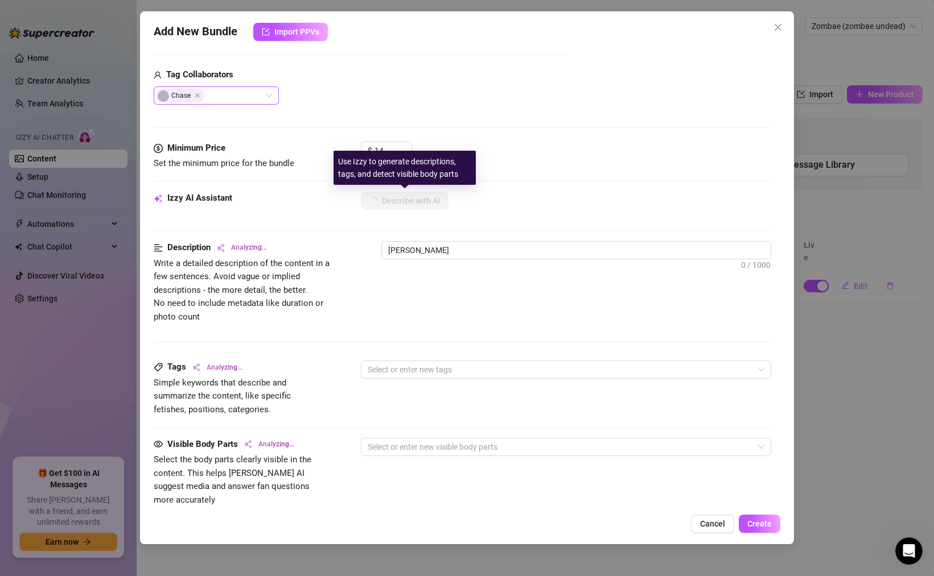
type textarea "Jillian is"
type textarea "[PERSON_NAME] is topless"
type textarea "[PERSON_NAME] is topless in"
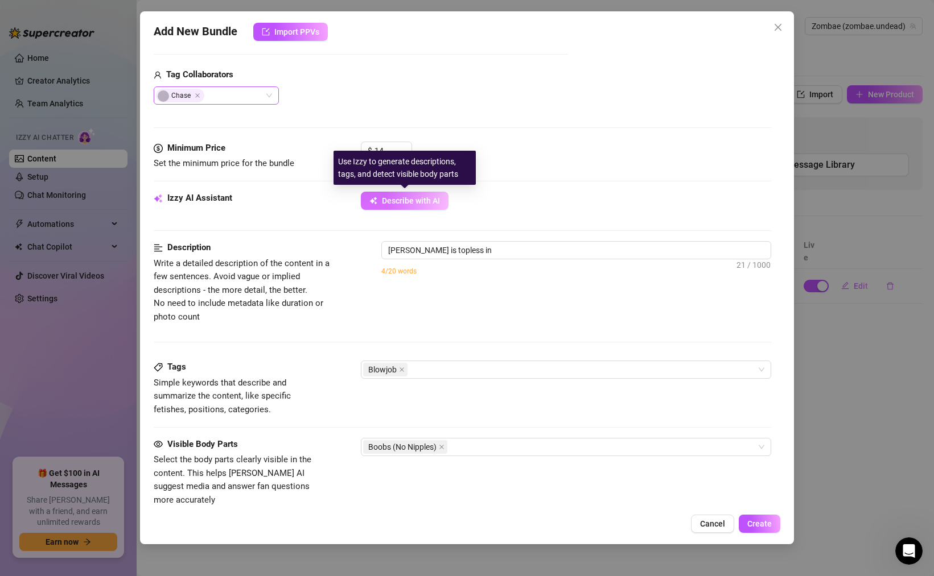
type textarea "Jillian is topless in bed,"
type textarea "[PERSON_NAME] is topless in bed, showing"
type textarea "[PERSON_NAME] is topless in bed, showing off"
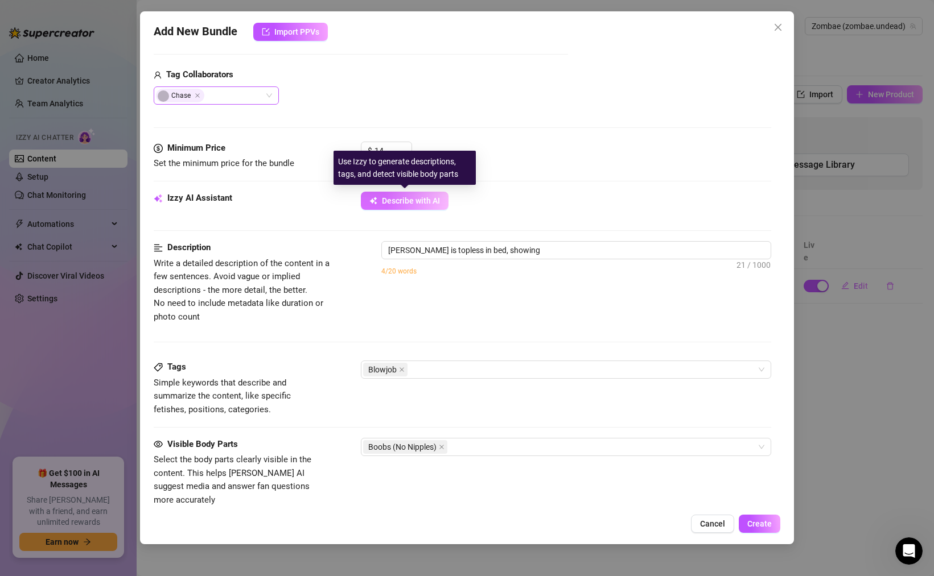
type textarea "[PERSON_NAME] is topless in bed, showing off"
type textarea "[PERSON_NAME] is topless in bed, showing off her"
type textarea "[PERSON_NAME] is topless in bed, showing off her tattooed"
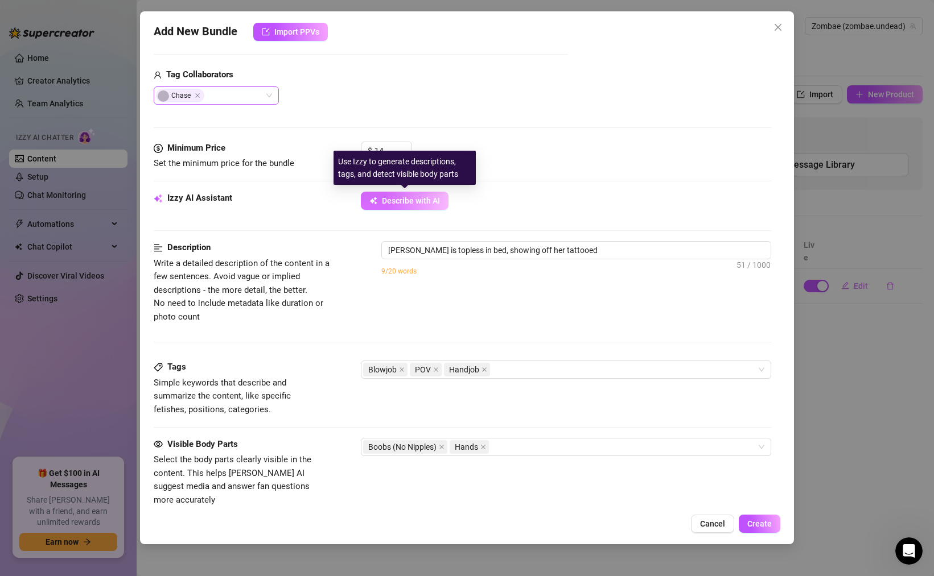
type textarea "[PERSON_NAME] is topless in bed, showing off her tattooed chest"
type textarea "[PERSON_NAME] is topless in bed, showing off her tattooed chest while"
type textarea "[PERSON_NAME] is topless in bed, showing off her tattooed chest while stroking"
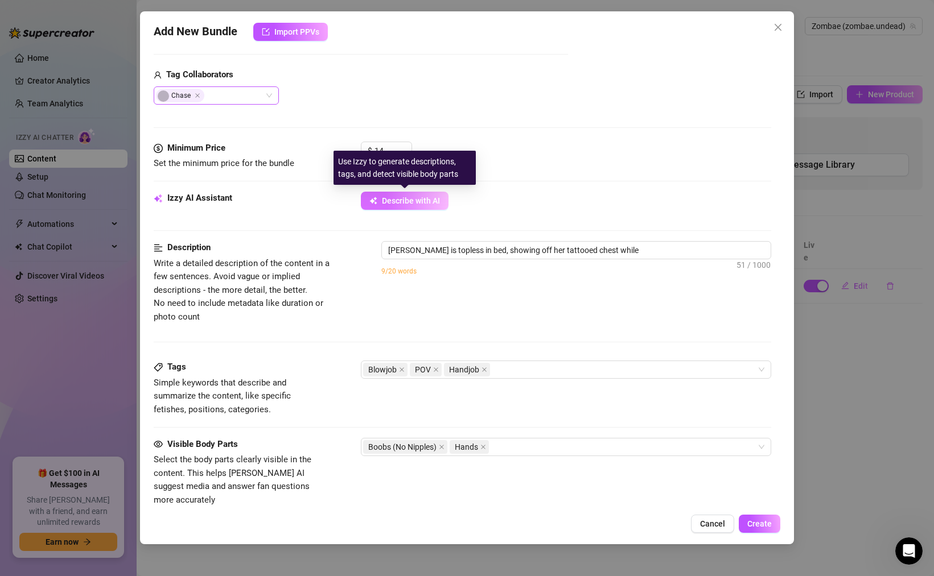
type textarea "[PERSON_NAME] is topless in bed, showing off her tattooed chest while stroking"
type textarea "[PERSON_NAME] is topless in bed, showing off her tattooed chest while stroking …"
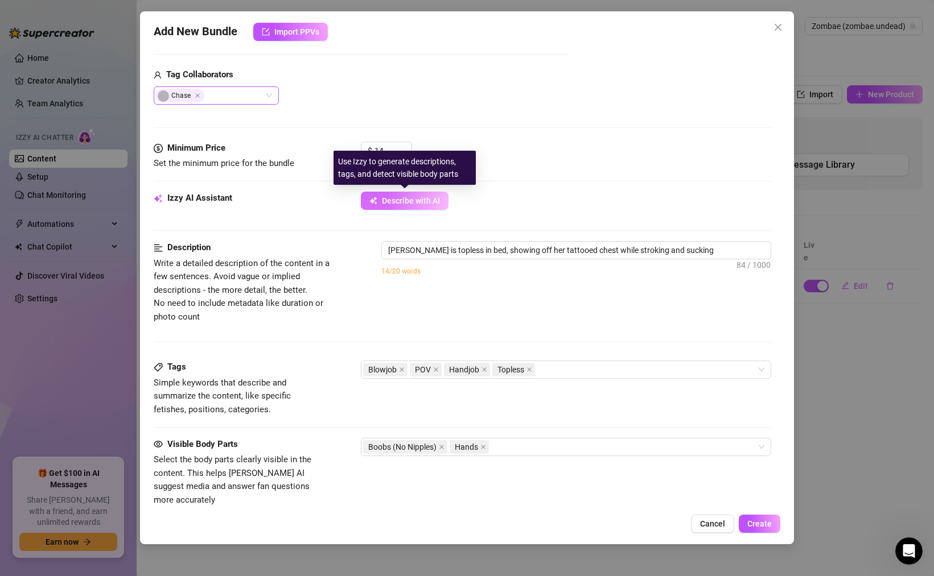
type textarea "[PERSON_NAME] is topless in bed, showing off her tattooed chest while stroking …"
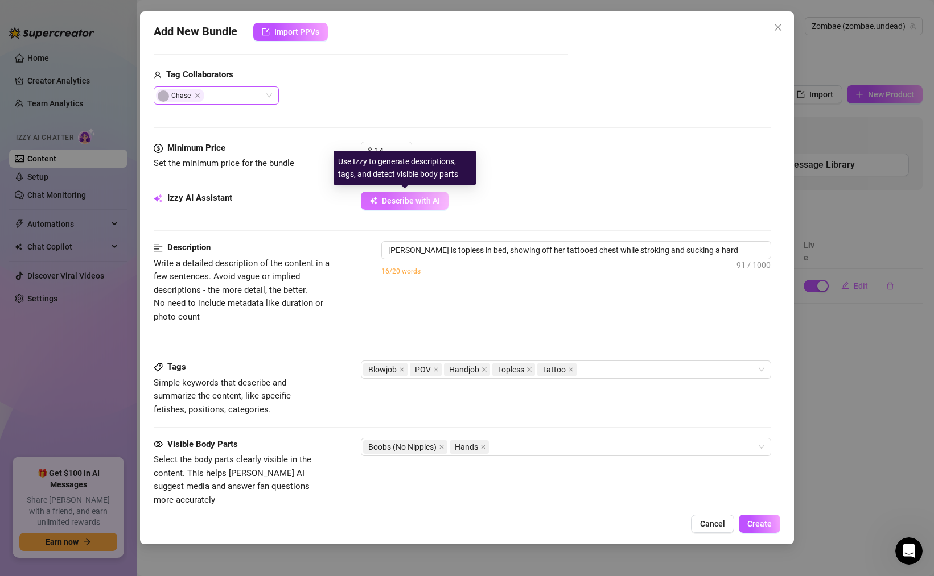
type textarea "[PERSON_NAME] is topless in bed, showing off her tattooed chest while stroking …"
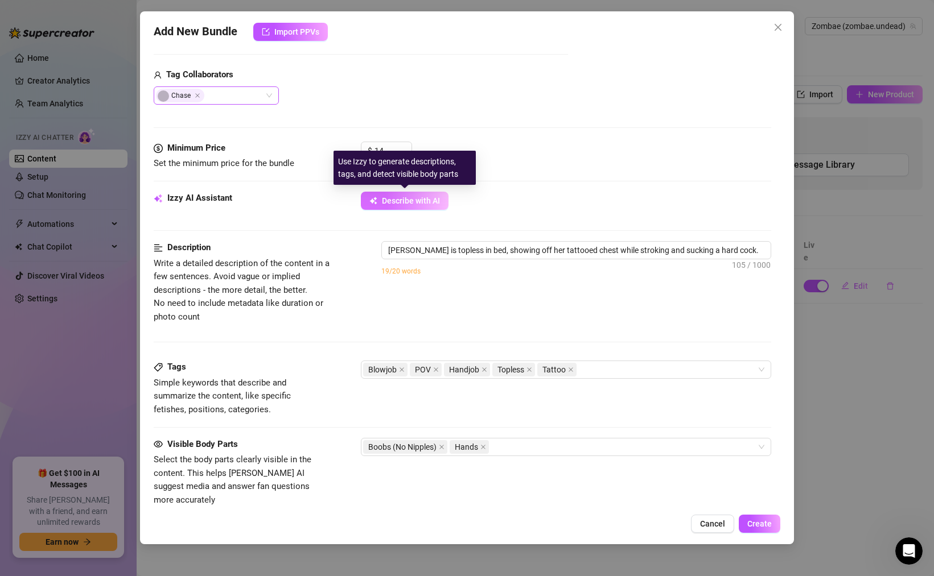
type textarea "[PERSON_NAME] is topless in bed, showing off her tattooed chest while stroking …"
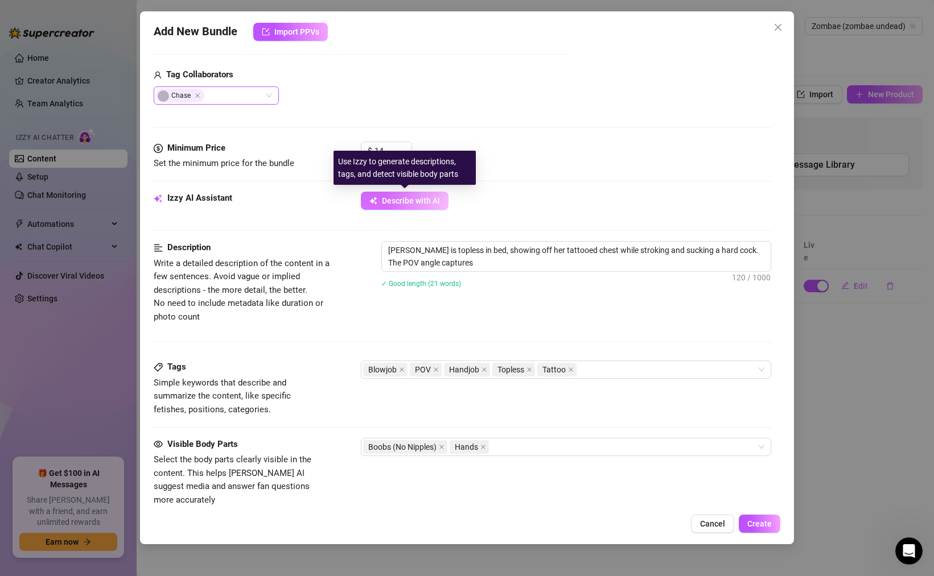
type textarea "[PERSON_NAME] is topless in bed, showing off her tattooed chest while stroking …"
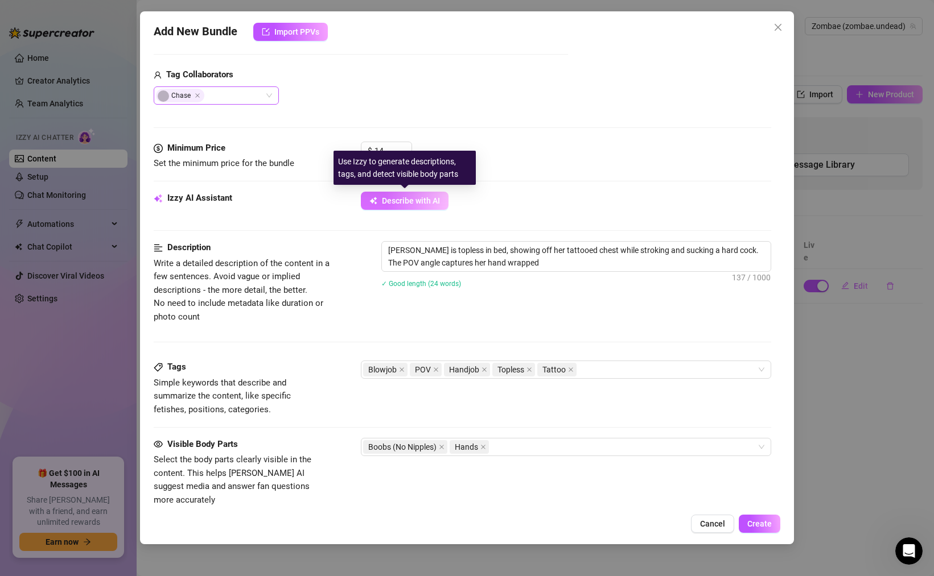
type textarea "[PERSON_NAME] is topless in bed, showing off her tattooed chest while stroking …"
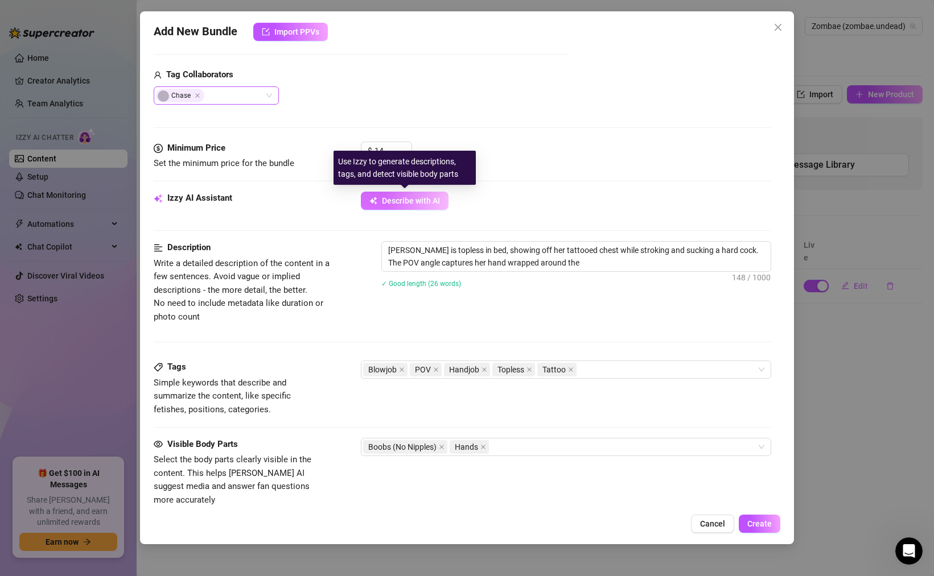
type textarea "[PERSON_NAME] is topless in bed, showing off her tattooed chest while stroking …"
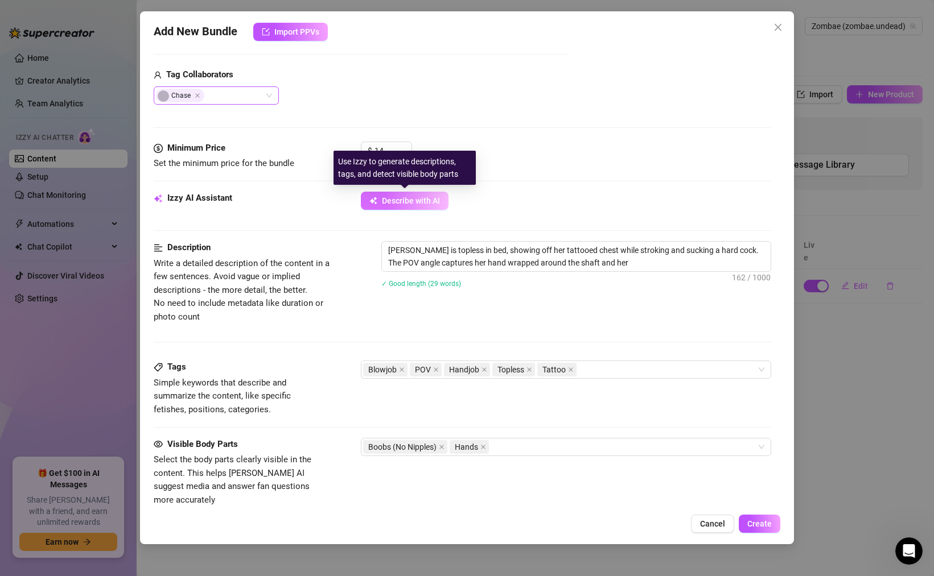
type textarea "[PERSON_NAME] is topless in bed, showing off her tattooed chest while stroking …"
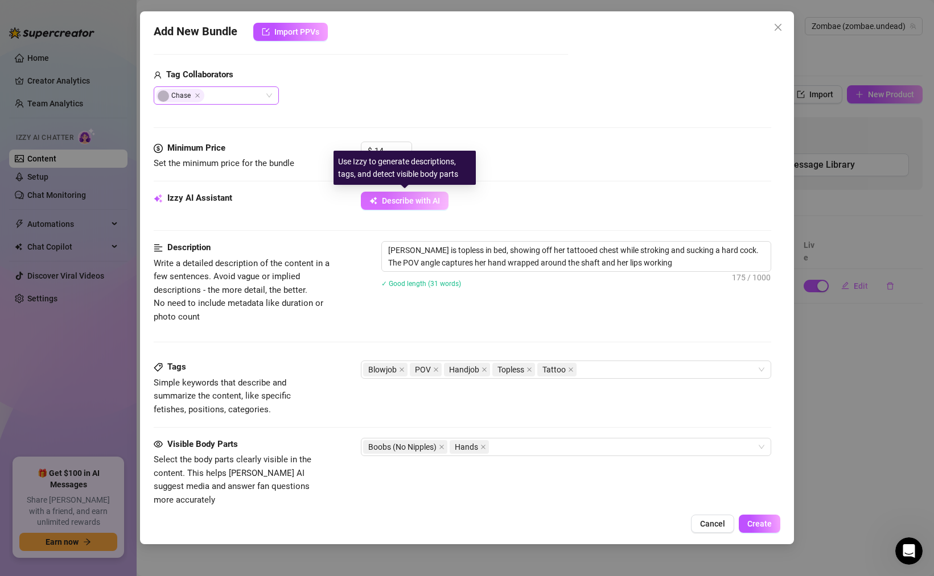
type textarea "[PERSON_NAME] is topless in bed, showing off her tattooed chest while stroking …"
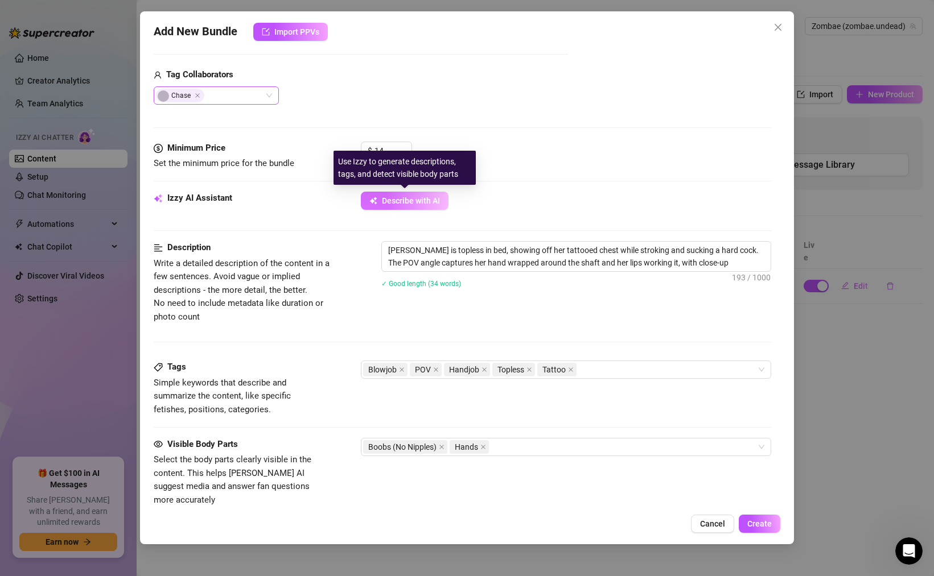
type textarea "[PERSON_NAME] is topless in bed, showing off her tattooed chest while stroking …"
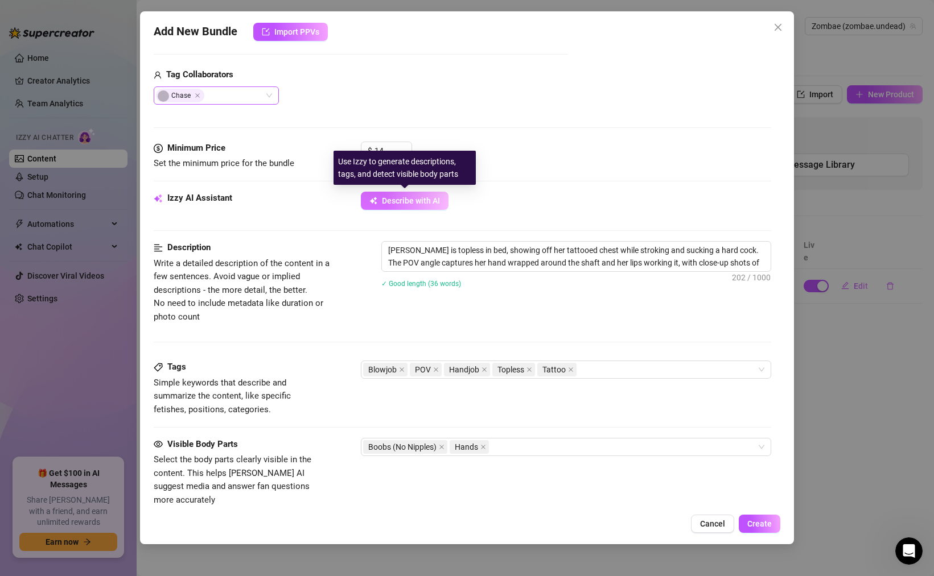
type textarea "[PERSON_NAME] is topless in bed, showing off her tattooed chest while stroking …"
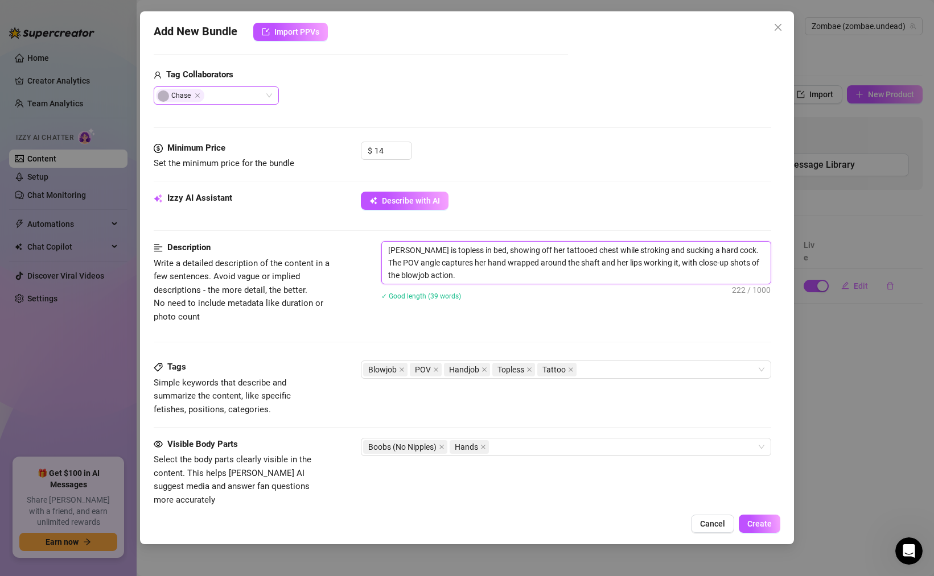
click at [454, 275] on textarea "[PERSON_NAME] is topless in bed, showing off her tattooed chest while stroking …" at bounding box center [576, 263] width 389 height 42
type textarea "[PERSON_NAME] is topless in bed, showing off her tattooed chest while stroking …"
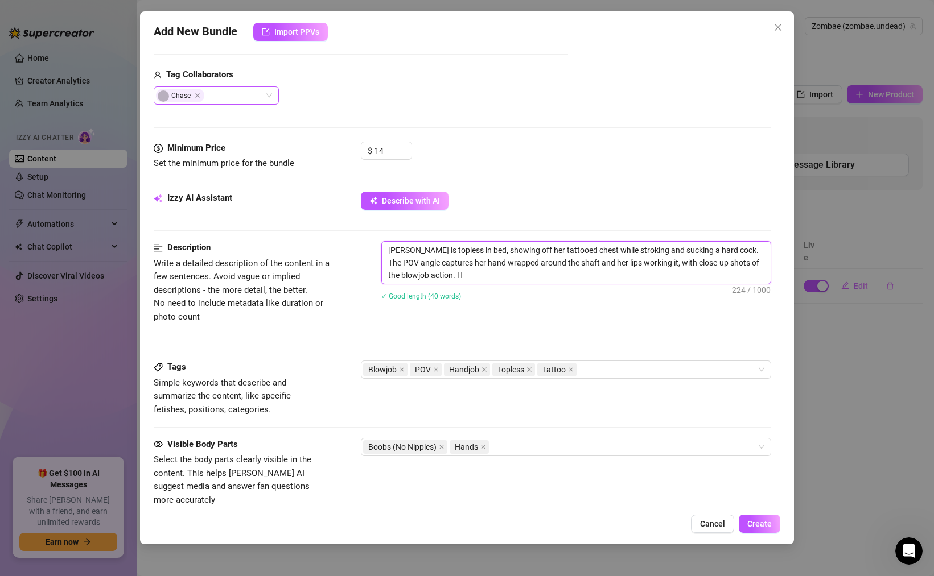
type textarea "[PERSON_NAME] is topless in bed, showing off her tattooed chest while stroking …"
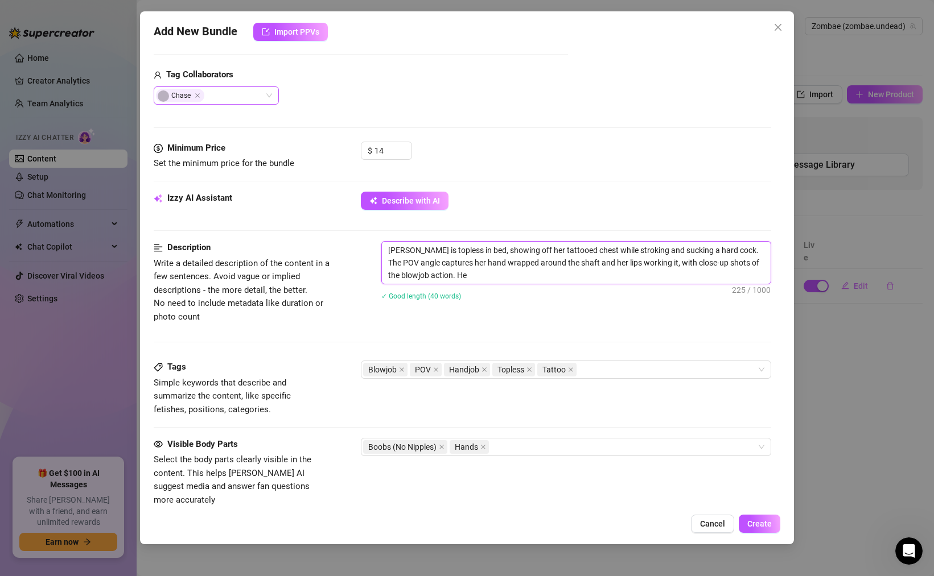
type textarea "[PERSON_NAME] is topless in bed, showing off her tattooed chest while stroking …"
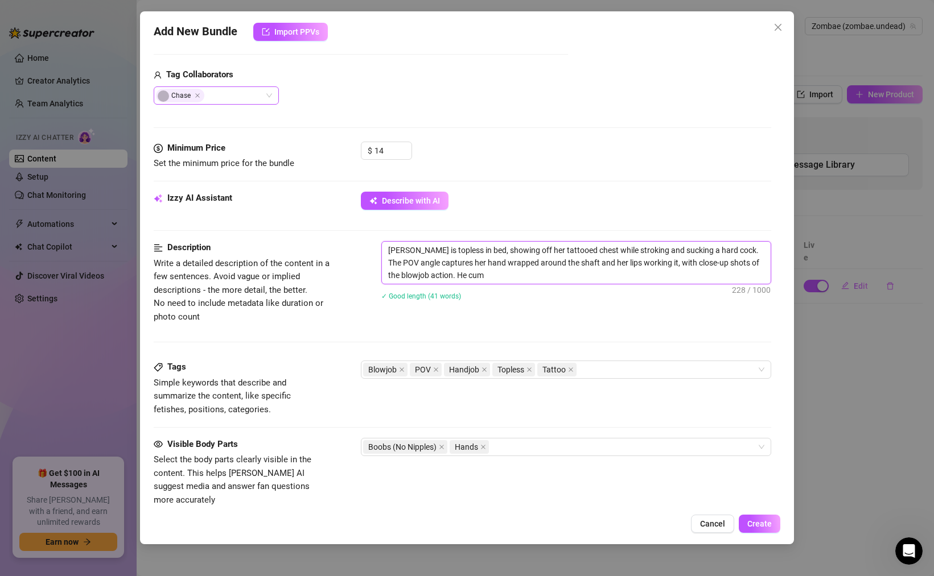
type textarea "[PERSON_NAME] is topless in bed, showing off her tattooed chest while stroking …"
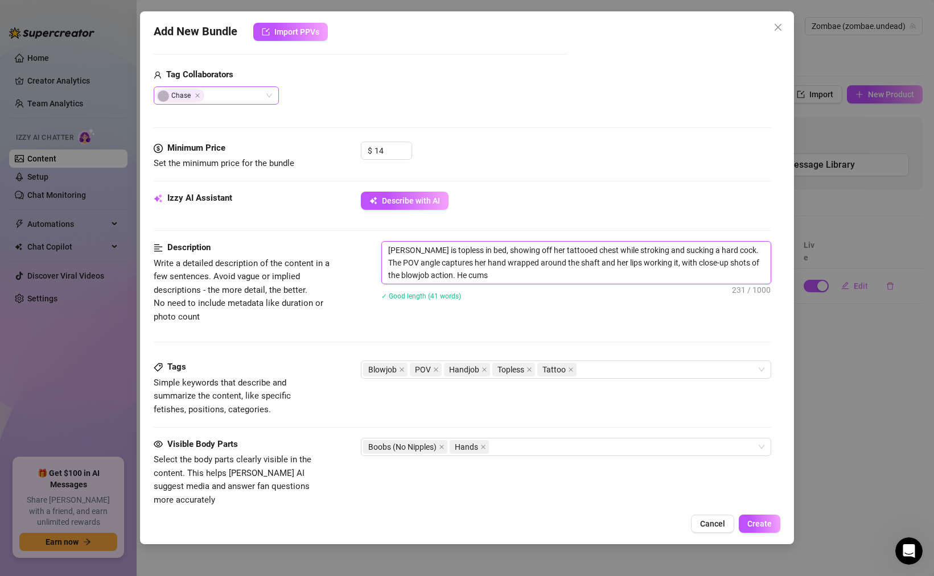
type textarea "[PERSON_NAME] is topless in bed, showing off her tattooed chest while stroking …"
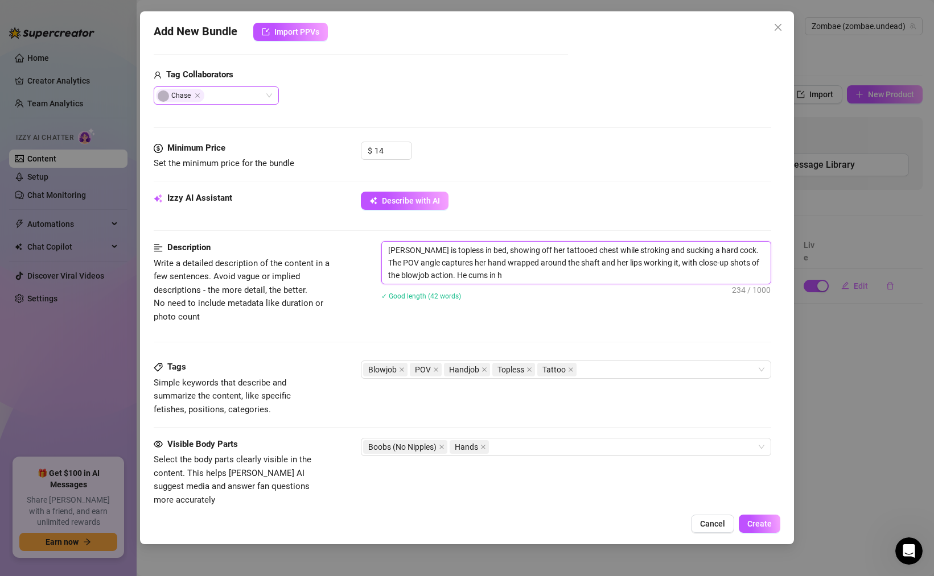
type textarea "[PERSON_NAME] is topless in bed, showing off her tattooed chest while stroking …"
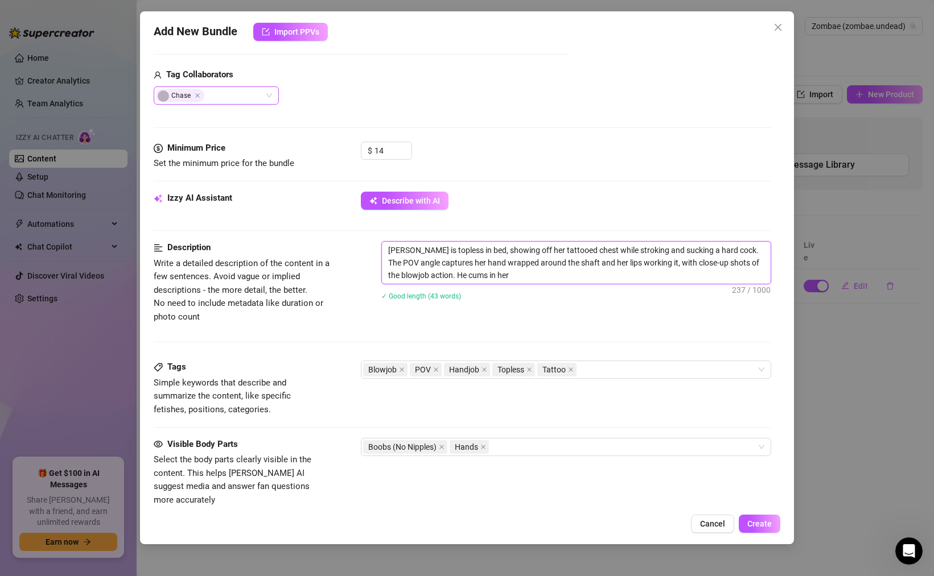
type textarea "[PERSON_NAME] is topless in bed, showing off her tattooed chest while stroking …"
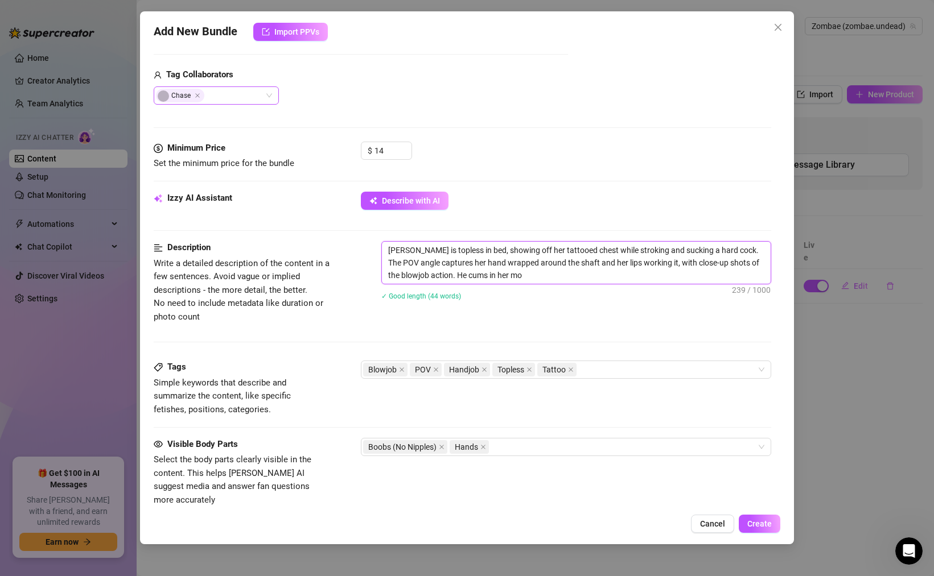
type textarea "[PERSON_NAME] is topless in bed, showing off her tattooed chest while stroking …"
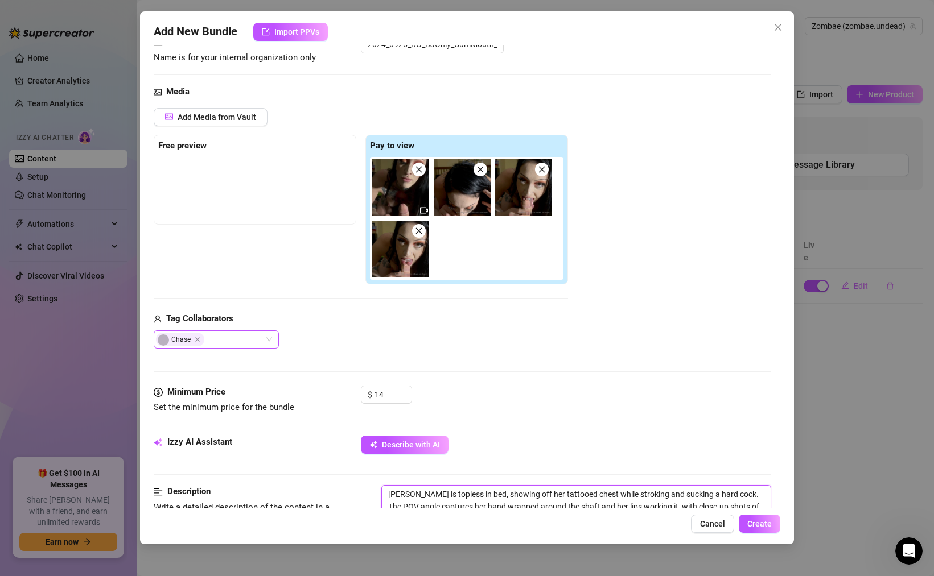
scroll to position [0, 0]
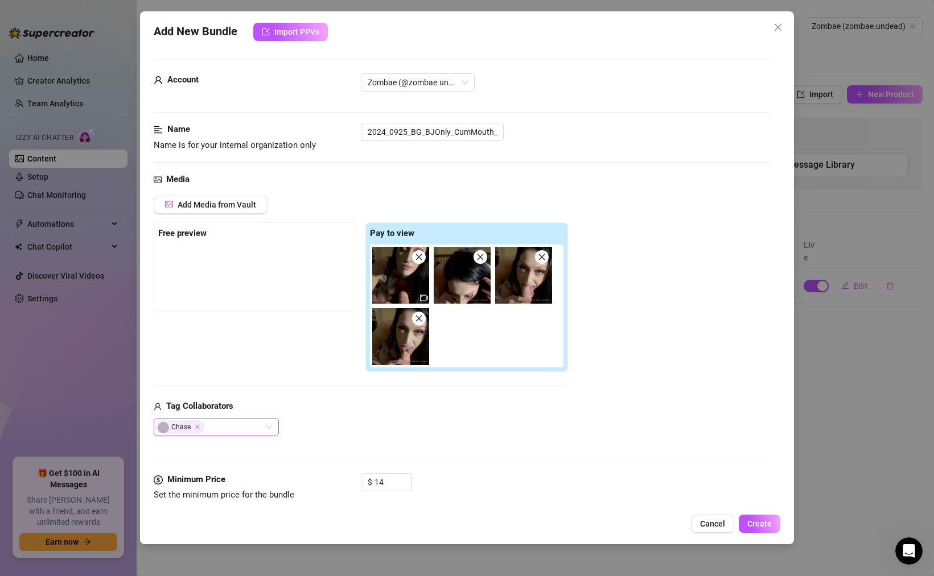
click at [416, 284] on img at bounding box center [400, 275] width 57 height 57
click at [397, 284] on img at bounding box center [400, 275] width 57 height 57
click at [400, 270] on img at bounding box center [400, 275] width 57 height 57
click at [422, 289] on img at bounding box center [400, 275] width 57 height 57
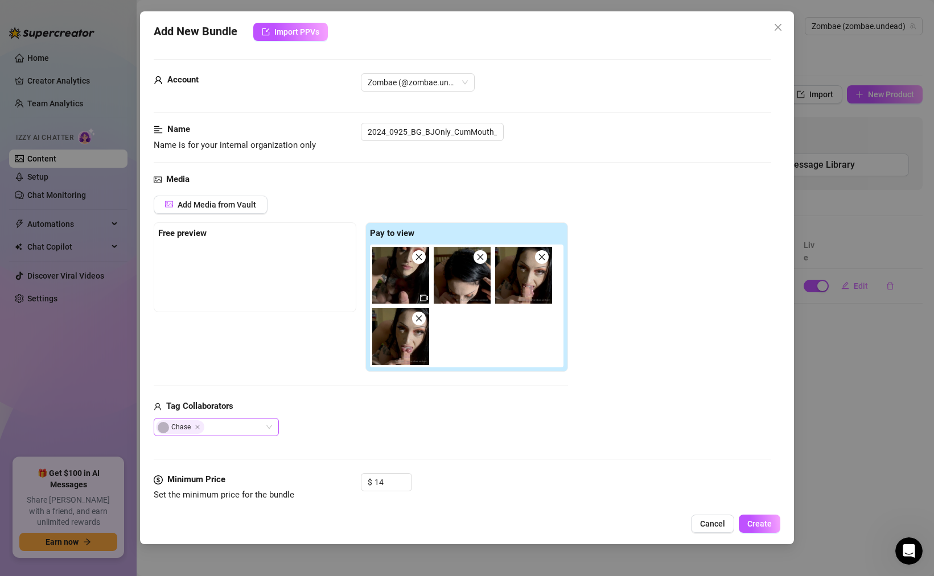
click at [422, 294] on icon "video-camera" at bounding box center [424, 298] width 8 height 8
click at [422, 298] on icon "video-camera" at bounding box center [424, 298] width 8 height 8
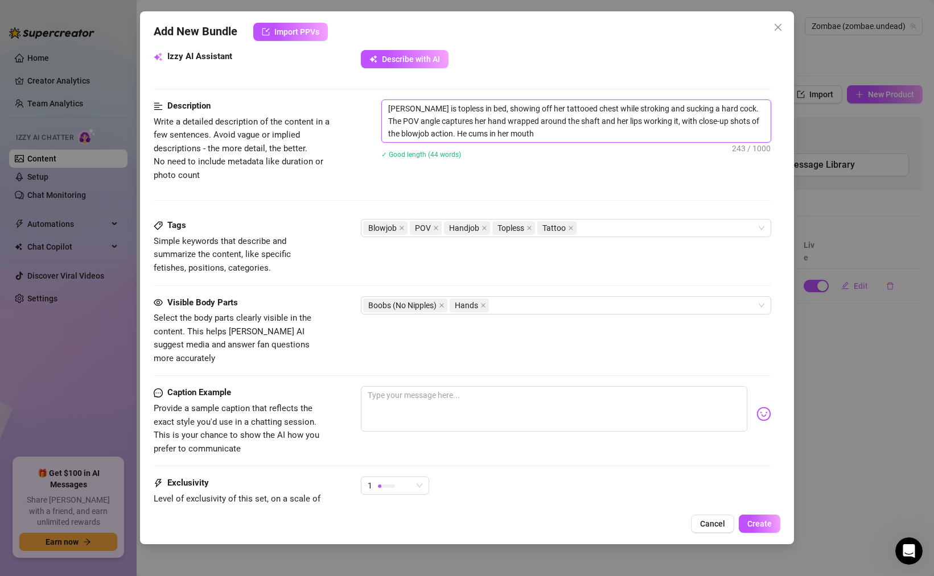
scroll to position [472, 0]
click at [598, 232] on div "Blowjob POV Handjob Topless Tattoo" at bounding box center [560, 230] width 394 height 16
type textarea "[PERSON_NAME] is topless in bed, showing off her tattooed chest while stroking …"
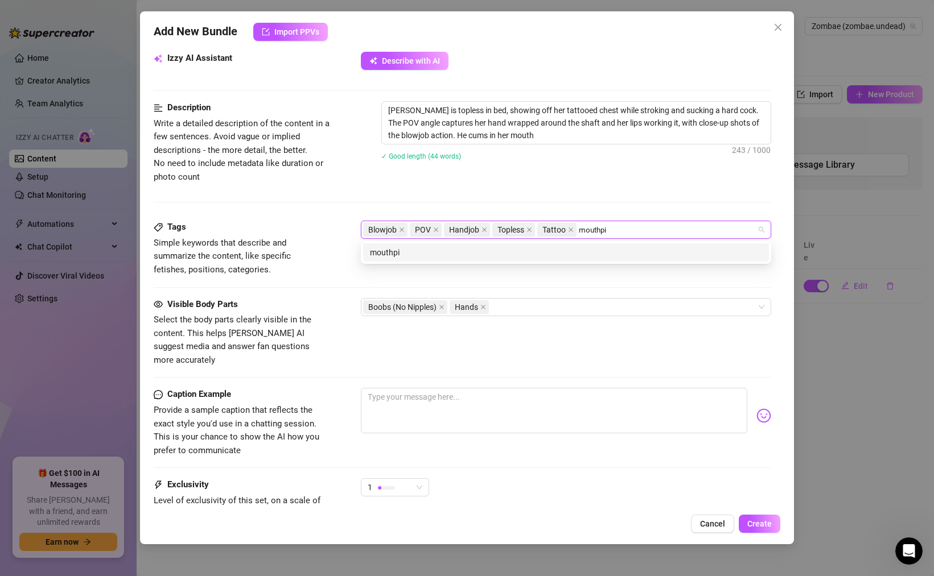
type input "mouthpie"
type input "cum"
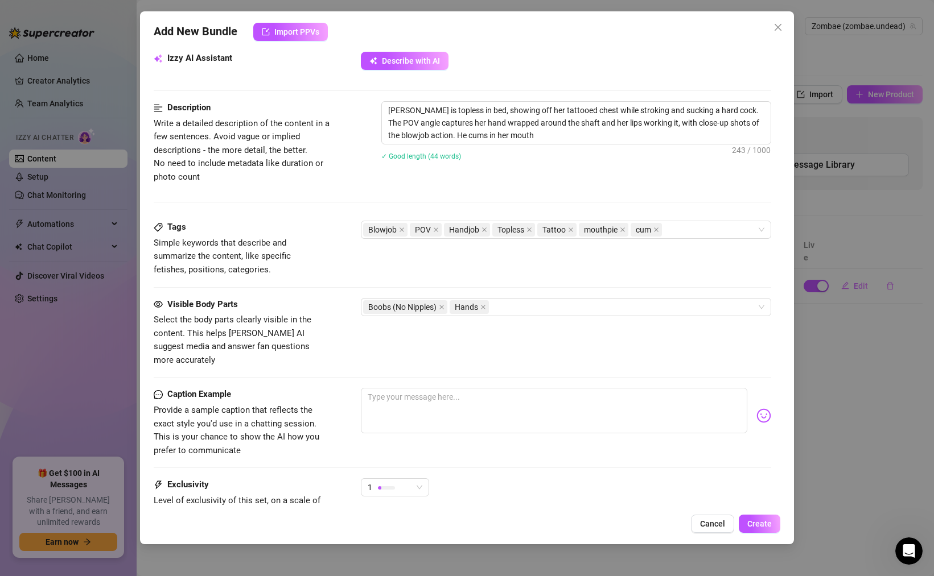
click at [300, 233] on div "Tags" at bounding box center [239, 228] width 171 height 14
click at [505, 307] on div "Boobs (No Nipples) Hands" at bounding box center [560, 307] width 394 height 16
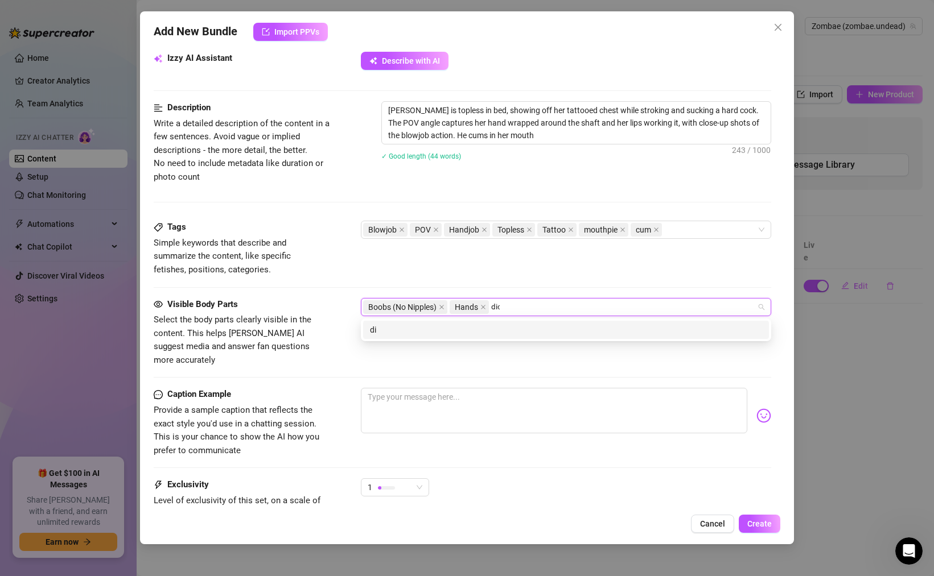
type input "dick"
type input "mouth"
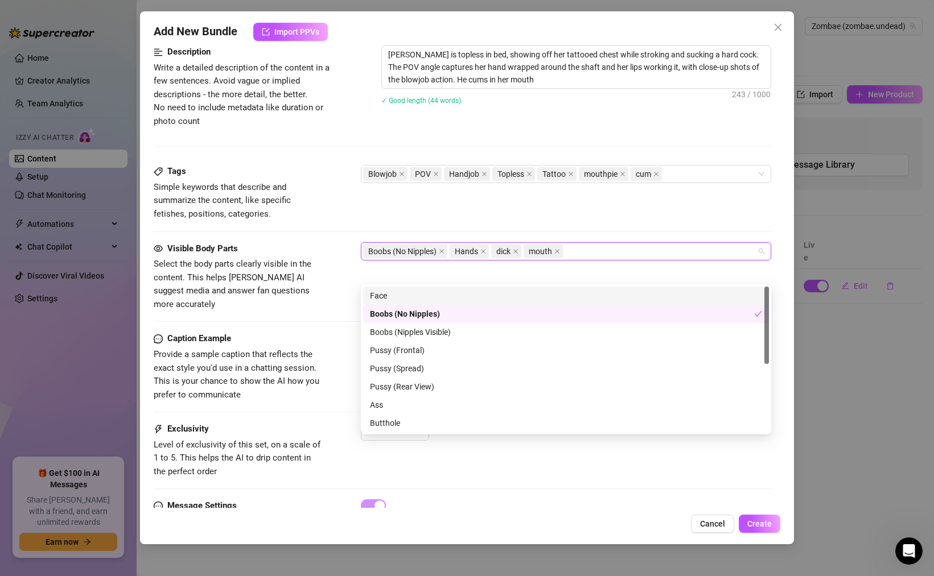
scroll to position [570, 0]
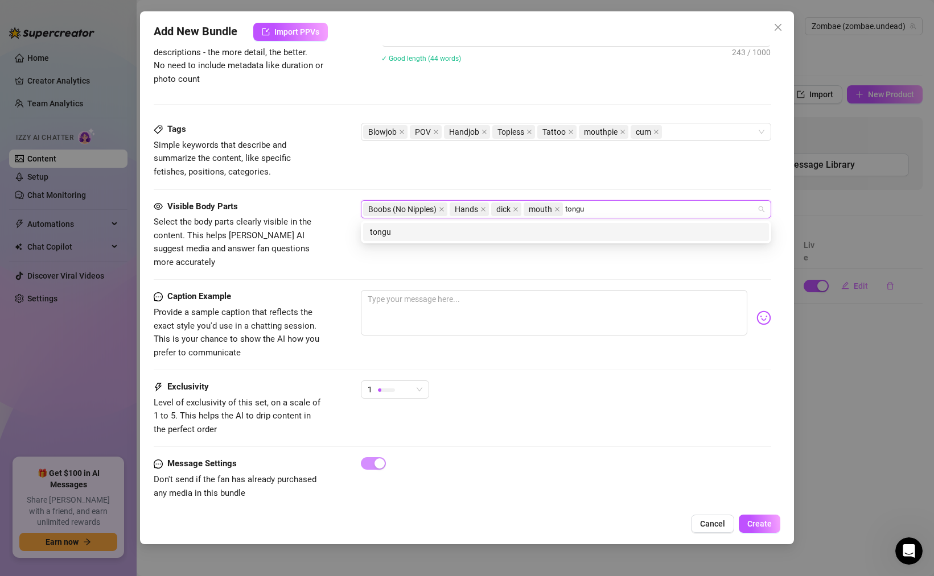
type input "tongue"
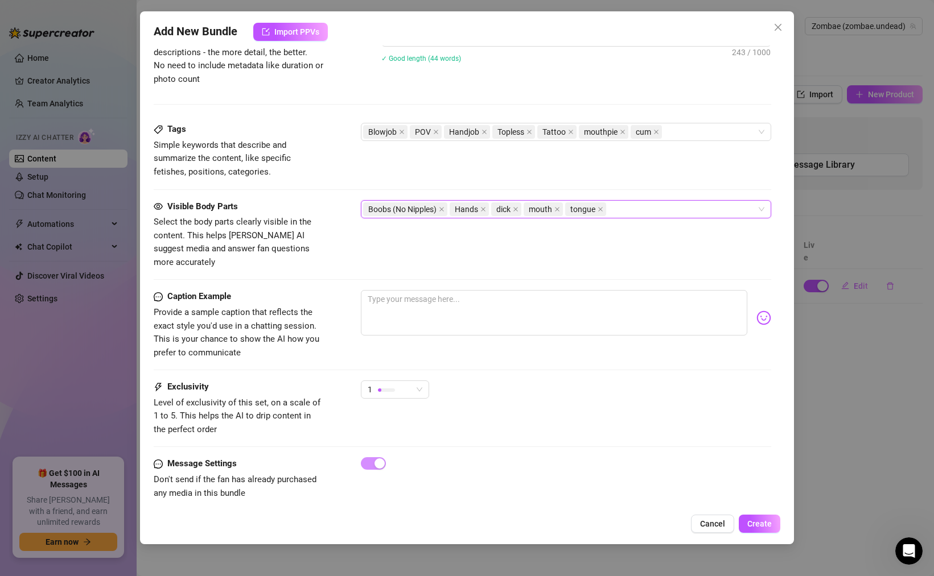
click at [237, 307] on span "Provide a sample caption that reflects the exact style you'd use in a chatting …" at bounding box center [237, 332] width 166 height 51
click at [390, 290] on textarea at bounding box center [554, 313] width 386 height 46
paste textarea "NEW BG VIDEO!! Now you see it... Now you don't 💦👅 Throated his cock like my lif…"
type textarea "NEW BG VIDEO!! Now you see it... Now you don't 💦👅 Throated his cock like my lif…"
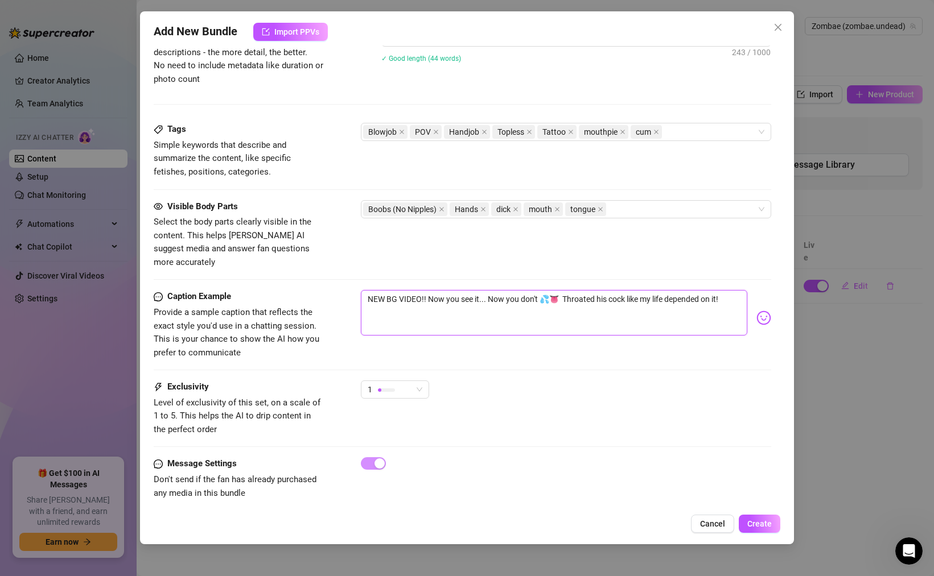
drag, startPoint x: 426, startPoint y: 284, endPoint x: 339, endPoint y: 288, distance: 87.7
click at [340, 290] on div "Caption Example Provide a sample caption that reflects the exact style you'd us…" at bounding box center [462, 324] width 617 height 69
type textarea "Now you see it... Now you don't 💦👅 Throated his cock like my life depended on i…"
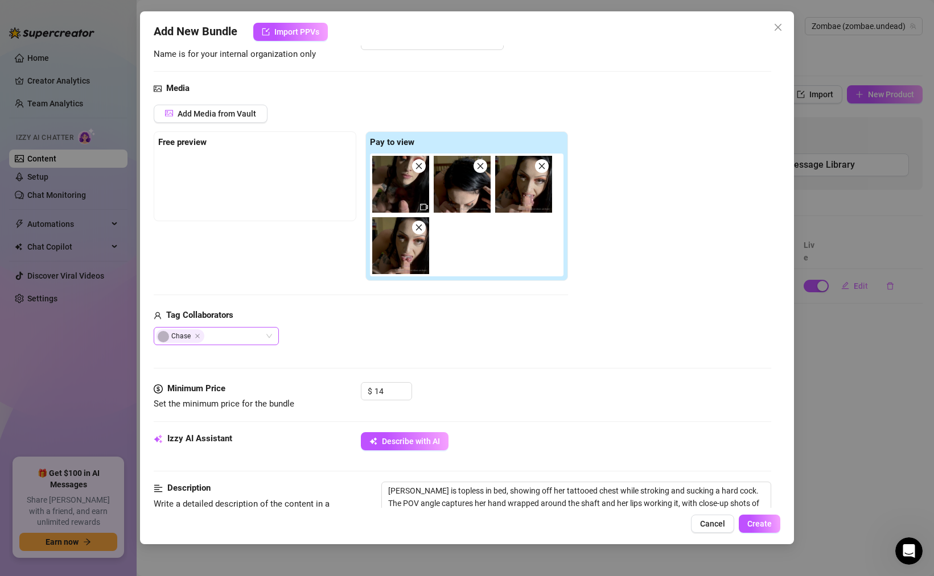
scroll to position [0, 0]
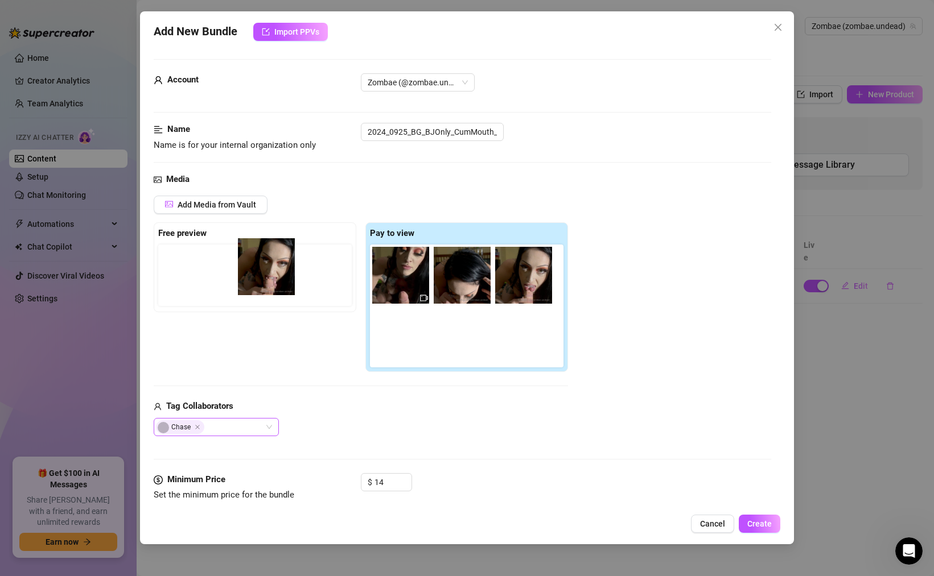
drag, startPoint x: 529, startPoint y: 282, endPoint x: 269, endPoint y: 274, distance: 260.1
click at [269, 274] on div "Free preview Pay to view" at bounding box center [361, 297] width 414 height 150
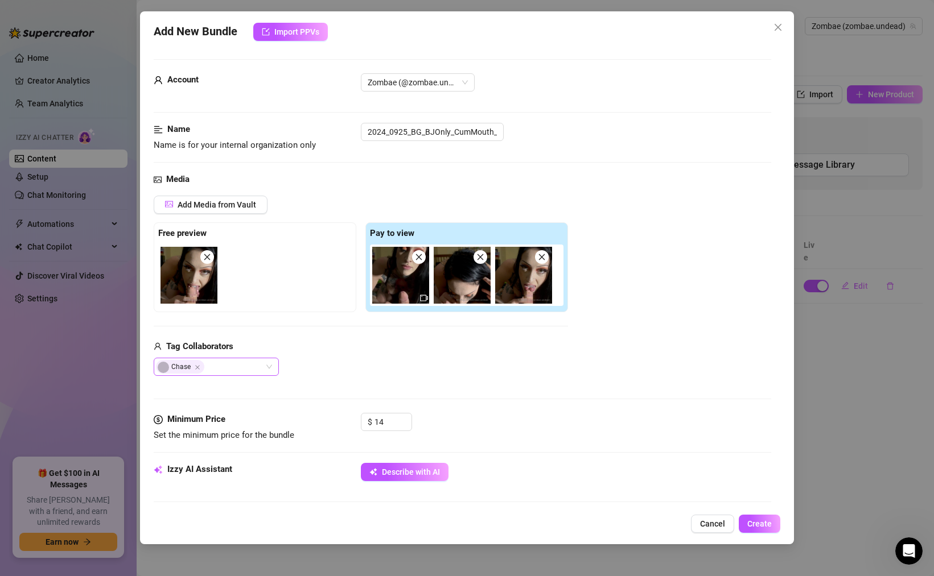
click at [196, 291] on img at bounding box center [188, 275] width 57 height 57
type textarea "Now you see it... Now you don't 💦👅 Throated his cock like my life depended on i…"
click at [420, 134] on input "2024_0925_BG_BJOnly_CumMouth_OrangeEyes_4m46s" at bounding box center [432, 132] width 143 height 18
click at [225, 203] on span "Add Media from Vault" at bounding box center [217, 204] width 79 height 9
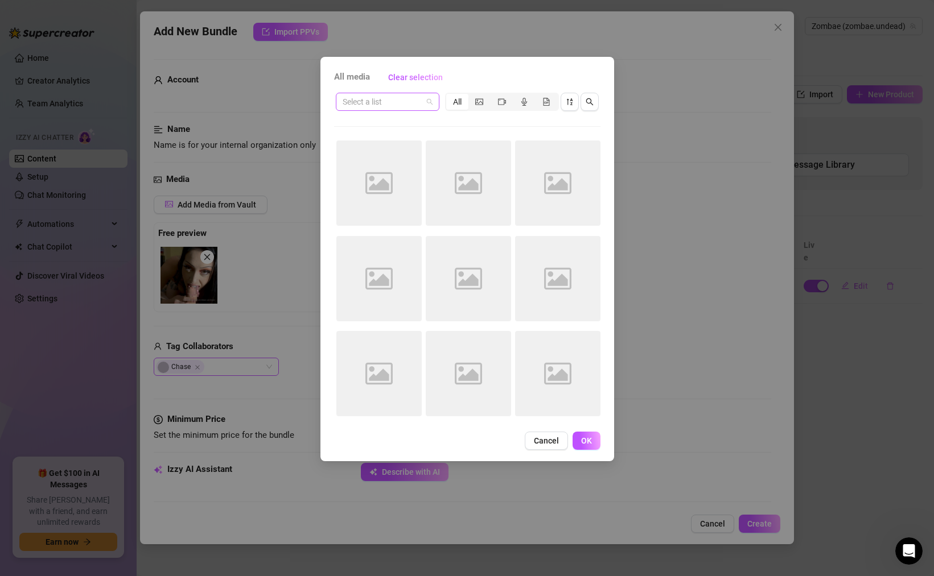
click at [409, 105] on input "search" at bounding box center [383, 101] width 80 height 17
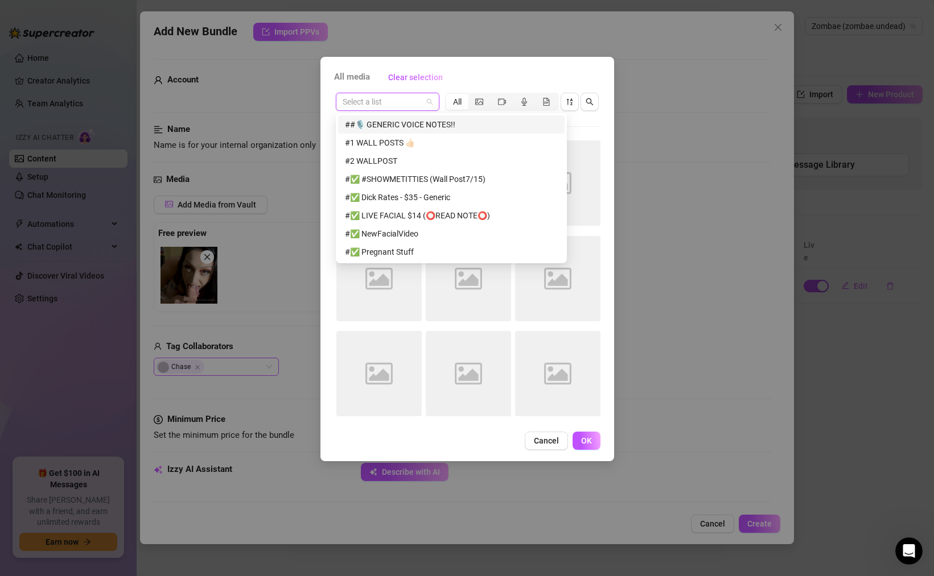
paste input "NEW BG VIDEO!! Now you see it... Now you don't 💦👅 Throated his cock like my lif…"
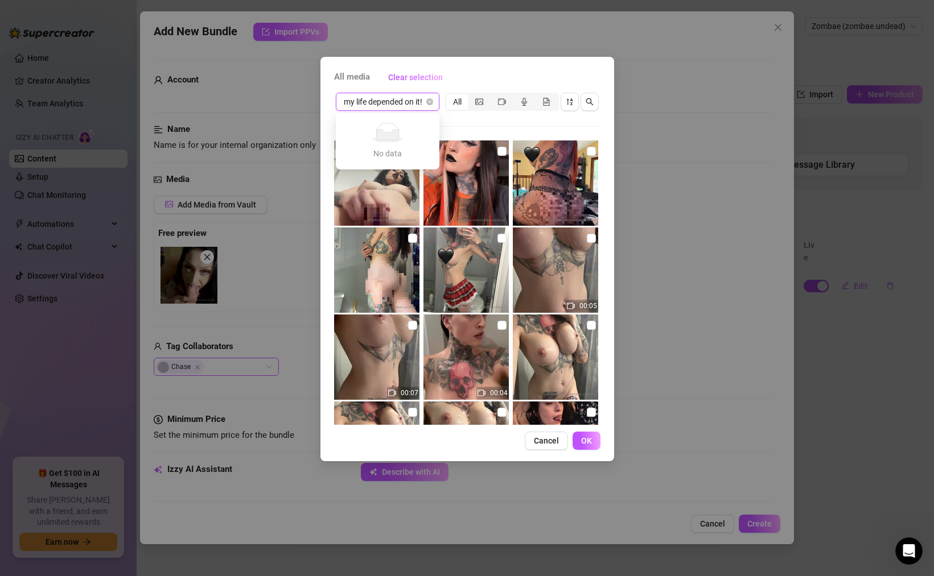
type input "NEW BG VIDEO!! Now you see it... Now you don't 💦👅 Throated his cock like my lif…"
click at [274, 182] on div "All media Clear selection Select a list All 00:05 00:07 00:04 00:06 00:06 00:17…" at bounding box center [467, 288] width 934 height 576
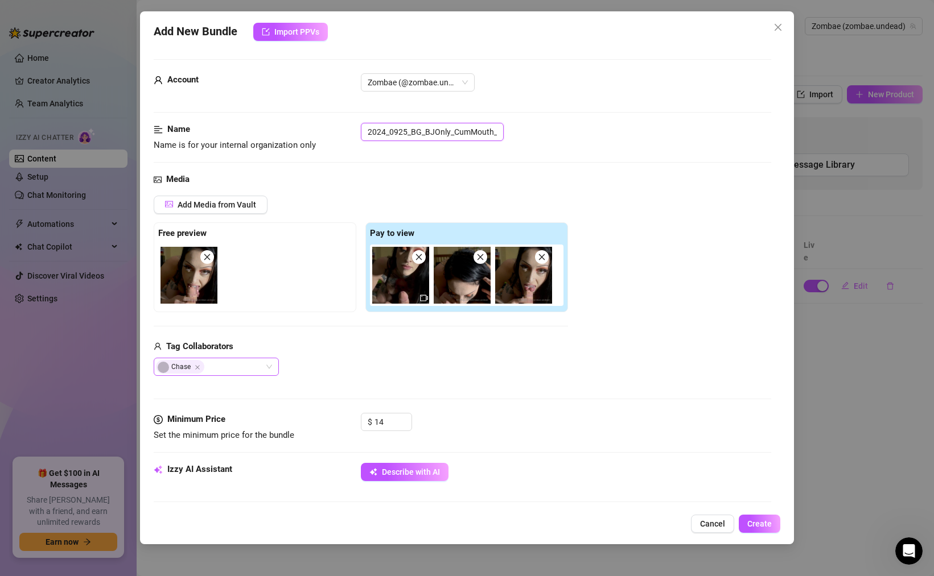
click at [415, 131] on input "2024_0925_BG_BJOnly_CumMouth_OrangeEyes_4m46s" at bounding box center [432, 132] width 143 height 18
click at [228, 207] on span "Add Media from Vault" at bounding box center [217, 204] width 79 height 9
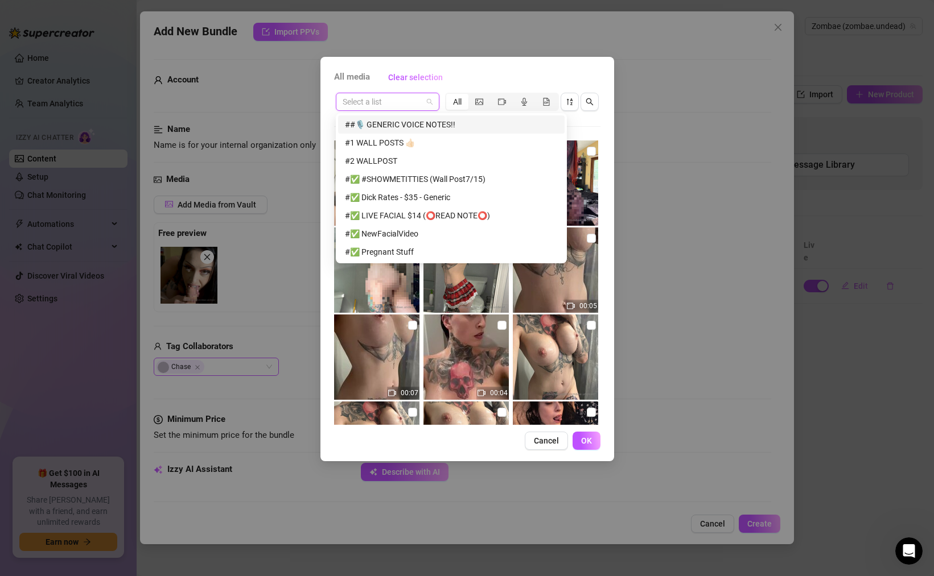
click at [386, 103] on input "search" at bounding box center [383, 101] width 80 height 17
paste input "2024_0925_BG_BJOnly_CumMouth_OrangeEyes_4m46s"
type input "2024_0925_BG_BJOnly_CumMouth_OrangeEyes_4m46s"
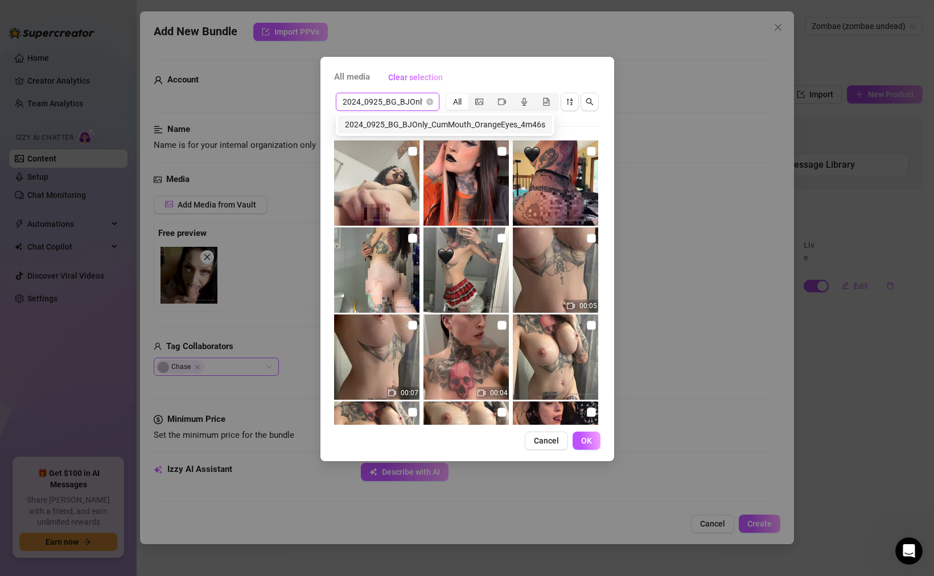
scroll to position [0, 118]
click at [442, 125] on div "2024_0925_BG_BJOnly_CumMouth_OrangeEyes_4m46s" at bounding box center [445, 124] width 200 height 13
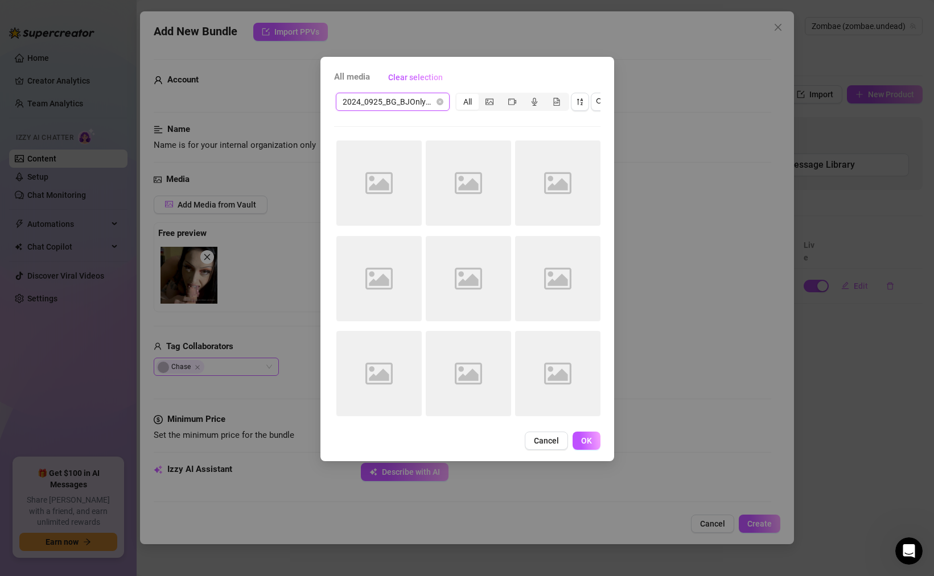
scroll to position [0, 0]
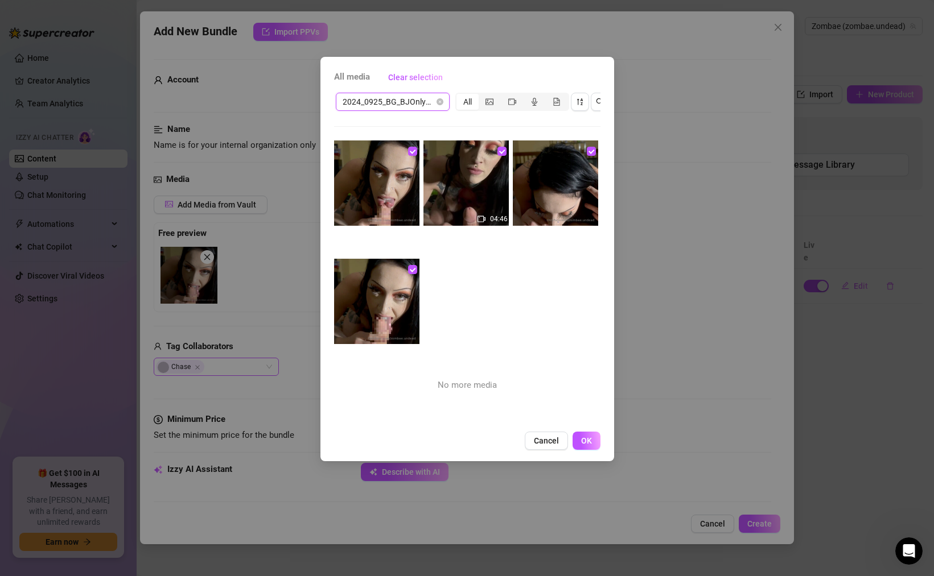
click at [386, 196] on img at bounding box center [376, 183] width 85 height 85
checkbox input "true"
click at [556, 444] on span "Cancel" at bounding box center [546, 440] width 25 height 9
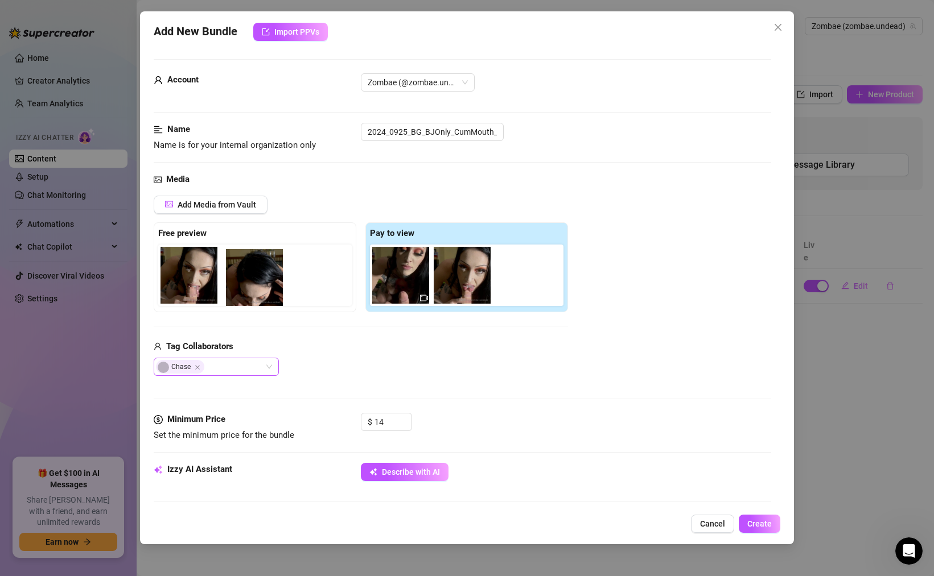
drag, startPoint x: 464, startPoint y: 286, endPoint x: 253, endPoint y: 288, distance: 211.7
click at [253, 288] on div "Free preview Pay to view" at bounding box center [361, 267] width 414 height 90
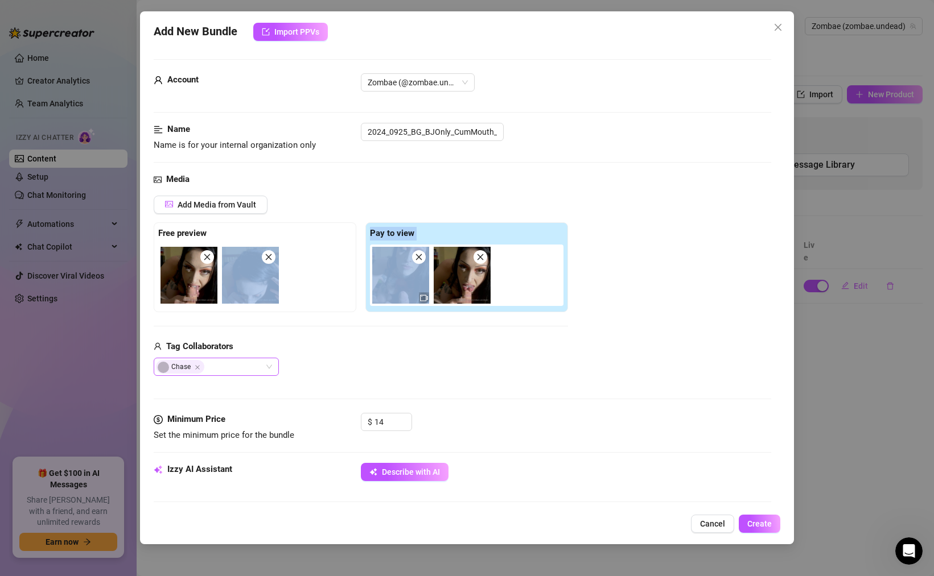
drag, startPoint x: 364, startPoint y: 276, endPoint x: 315, endPoint y: 276, distance: 48.4
click at [315, 276] on div "Free preview Pay to view" at bounding box center [361, 267] width 414 height 90
drag, startPoint x: 315, startPoint y: 276, endPoint x: 378, endPoint y: 270, distance: 63.4
click at [378, 270] on div "Free preview Pay to view" at bounding box center [361, 267] width 414 height 90
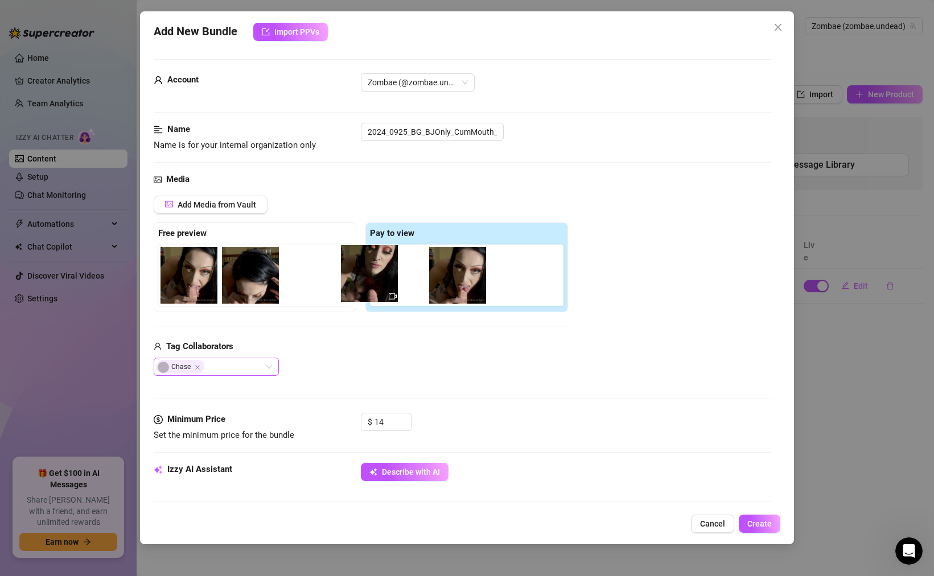
drag, startPoint x: 378, startPoint y: 270, endPoint x: 344, endPoint y: 269, distance: 34.2
click at [344, 269] on div "Free preview Pay to view" at bounding box center [361, 267] width 414 height 90
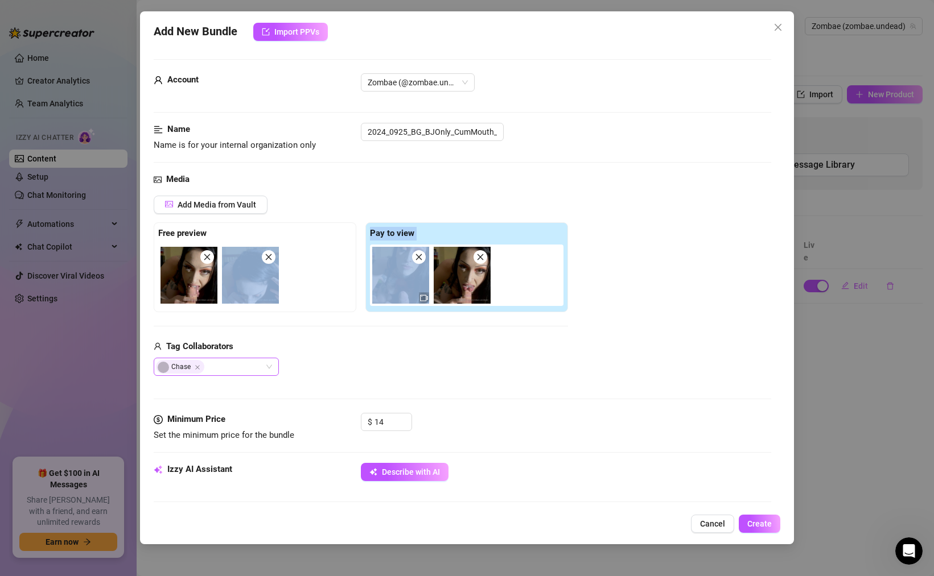
drag, startPoint x: 363, startPoint y: 268, endPoint x: 379, endPoint y: 271, distance: 16.2
click at [379, 271] on div "Free preview Pay to view" at bounding box center [361, 267] width 414 height 90
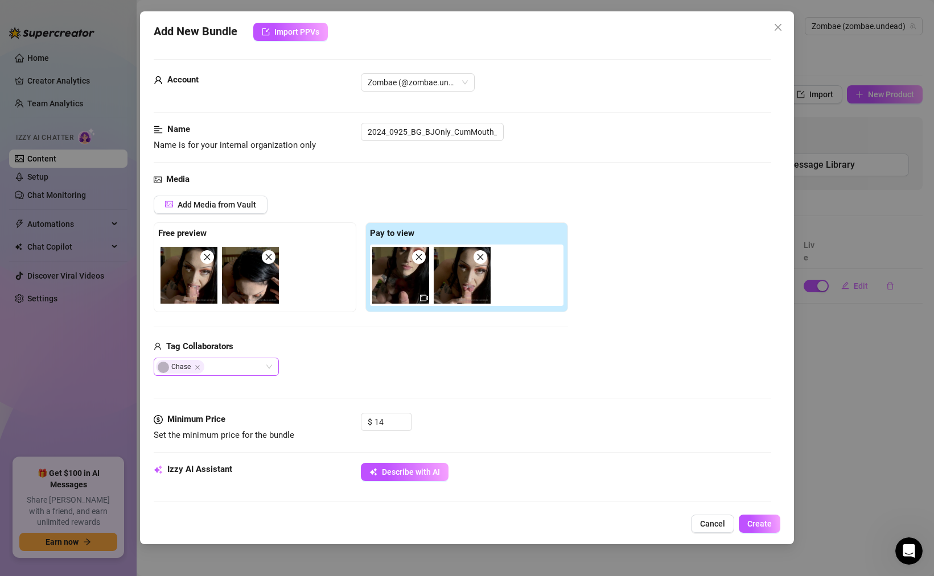
drag, startPoint x: 346, startPoint y: 218, endPoint x: 290, endPoint y: 212, distance: 56.7
click at [290, 212] on div "Add Media from Vault" at bounding box center [361, 209] width 414 height 27
drag, startPoint x: 480, startPoint y: 259, endPoint x: 481, endPoint y: 277, distance: 18.2
click at [481, 270] on div at bounding box center [469, 275] width 198 height 61
click at [207, 258] on icon "close" at bounding box center [207, 257] width 6 height 6
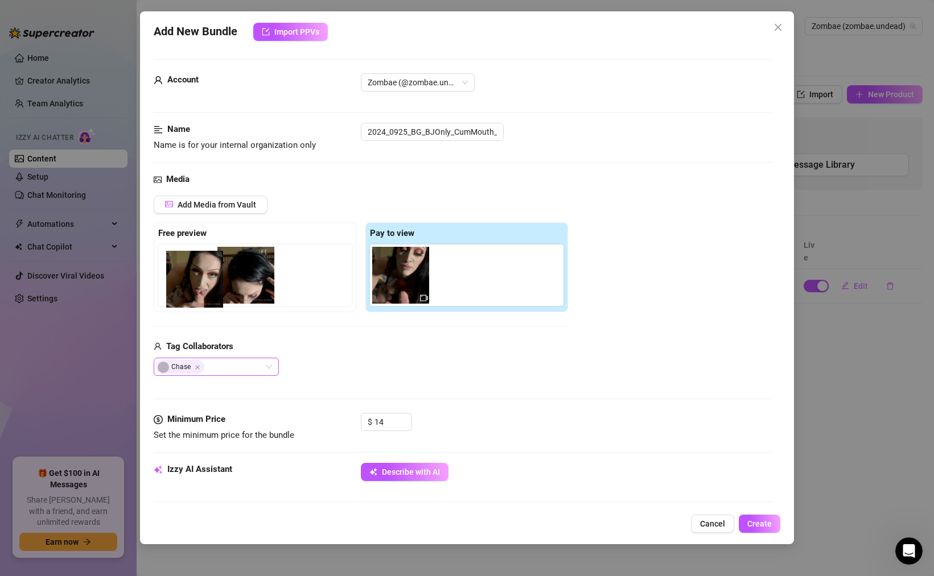
drag, startPoint x: 450, startPoint y: 277, endPoint x: 180, endPoint y: 281, distance: 270.3
click at [180, 281] on div "Free preview Pay to view" at bounding box center [361, 267] width 414 height 90
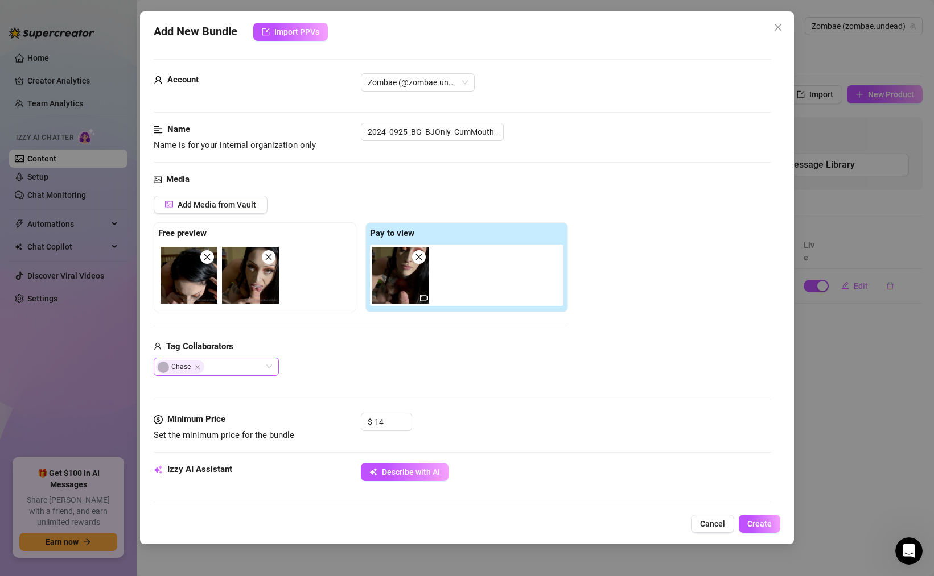
click at [424, 298] on icon "video-camera" at bounding box center [424, 298] width 8 height 8
click at [756, 522] on span "Create" at bounding box center [759, 523] width 24 height 9
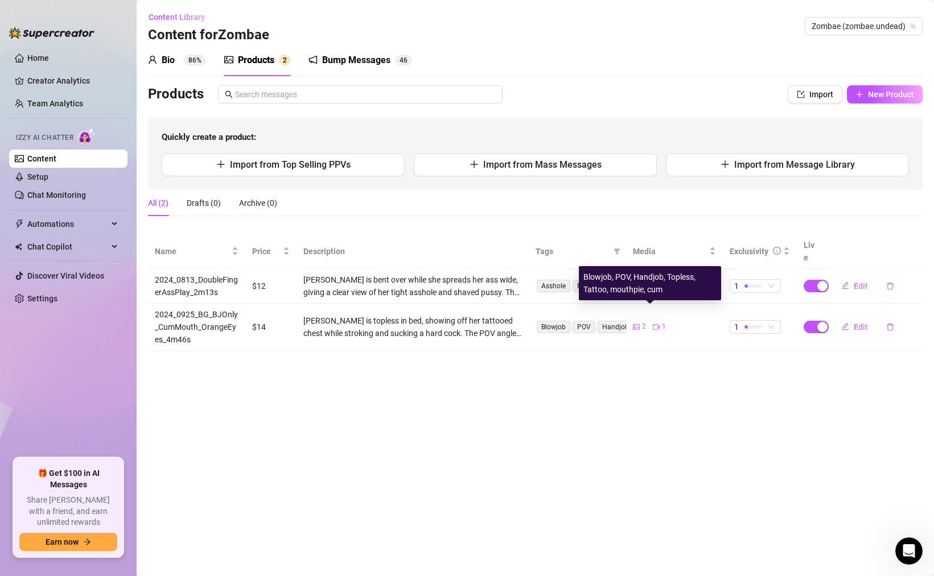
click at [551, 321] on span "Blowjob" at bounding box center [554, 327] width 34 height 13
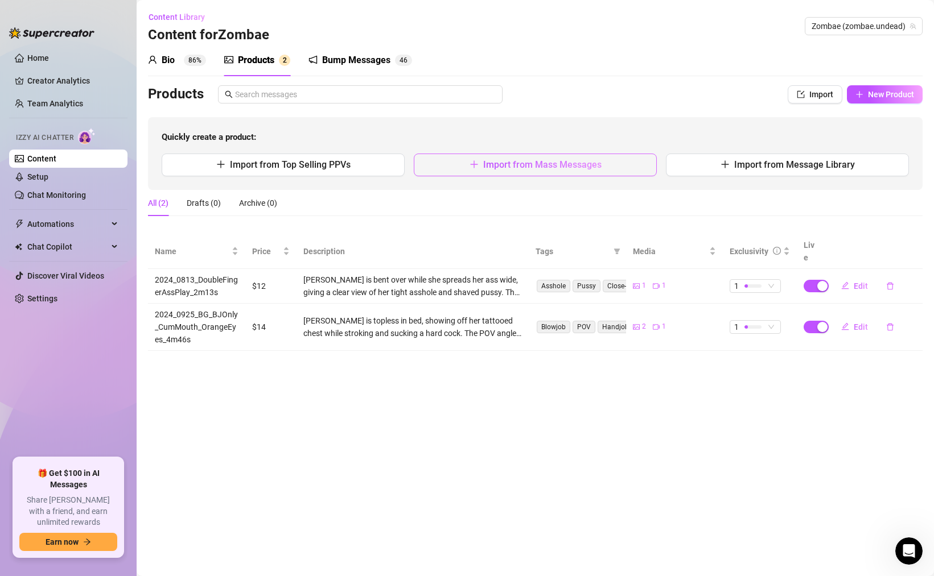
click at [519, 164] on span "Import from Mass Messages" at bounding box center [542, 164] width 118 height 11
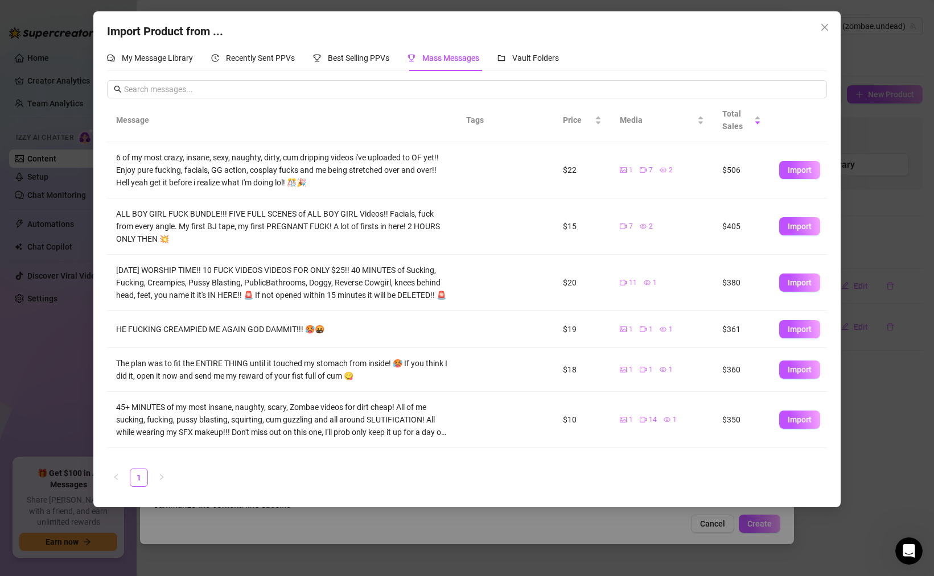
scroll to position [202, 0]
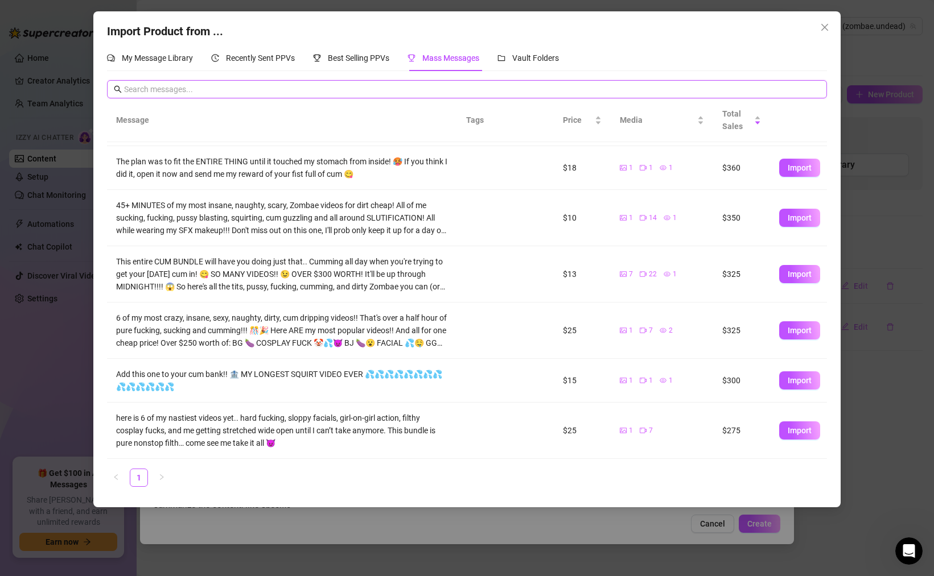
click at [389, 89] on input "text" at bounding box center [472, 89] width 696 height 13
click at [136, 476] on link "1" at bounding box center [138, 477] width 17 height 17
click at [799, 430] on span "Import" at bounding box center [799, 430] width 24 height 9
type textarea "here is 6 of my nastiest videos yet.. hard fucking, sloppy facials, girl-on-gir…"
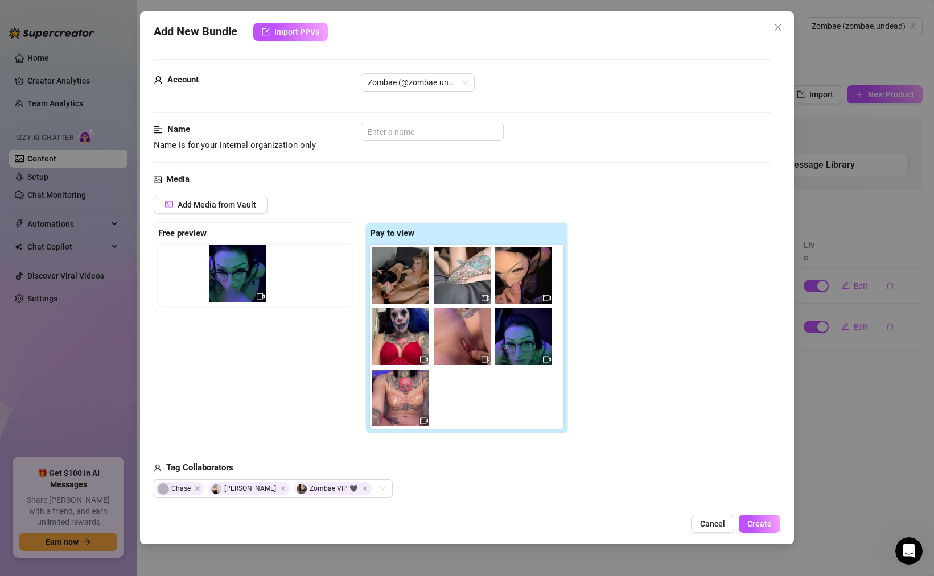
drag, startPoint x: 522, startPoint y: 346, endPoint x: 233, endPoint y: 282, distance: 296.0
click at [233, 282] on div "Free preview Pay to view" at bounding box center [361, 328] width 414 height 212
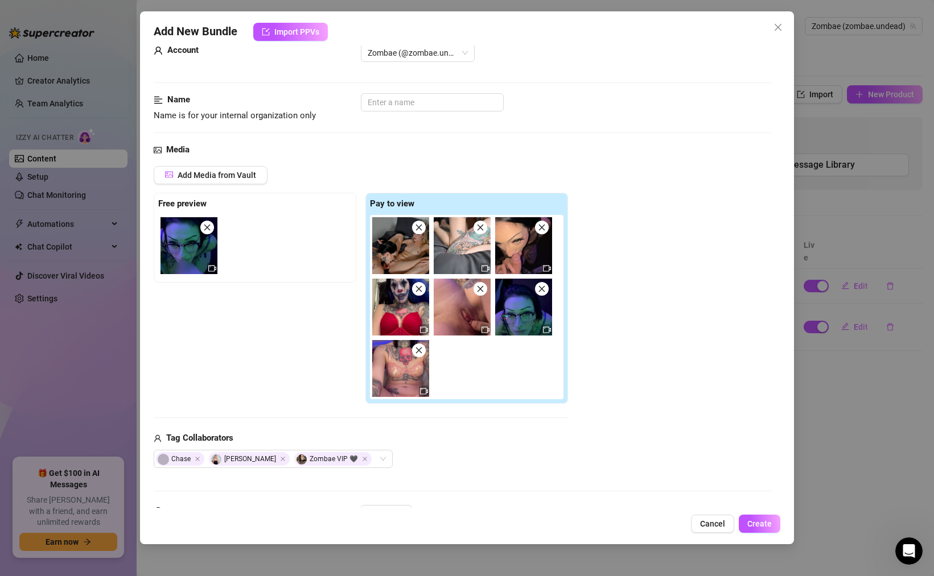
scroll to position [23, 0]
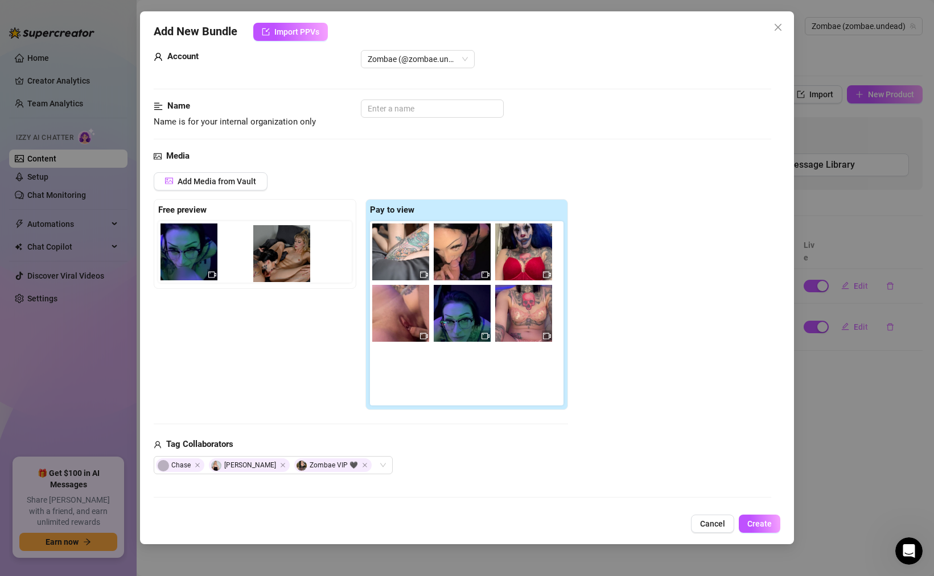
drag, startPoint x: 397, startPoint y: 255, endPoint x: 275, endPoint y: 257, distance: 121.8
click at [275, 257] on div "Free preview Pay to view" at bounding box center [361, 305] width 414 height 212
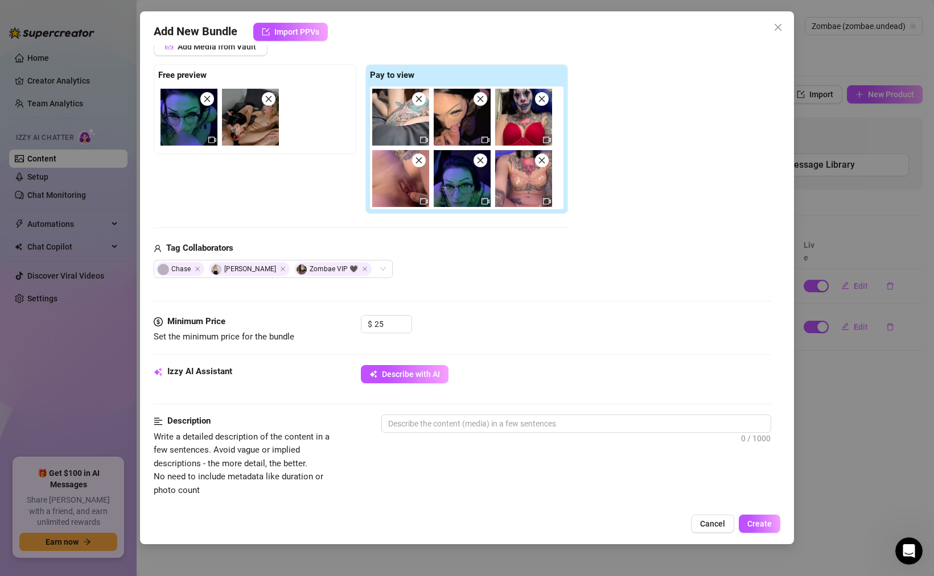
scroll to position [182, 0]
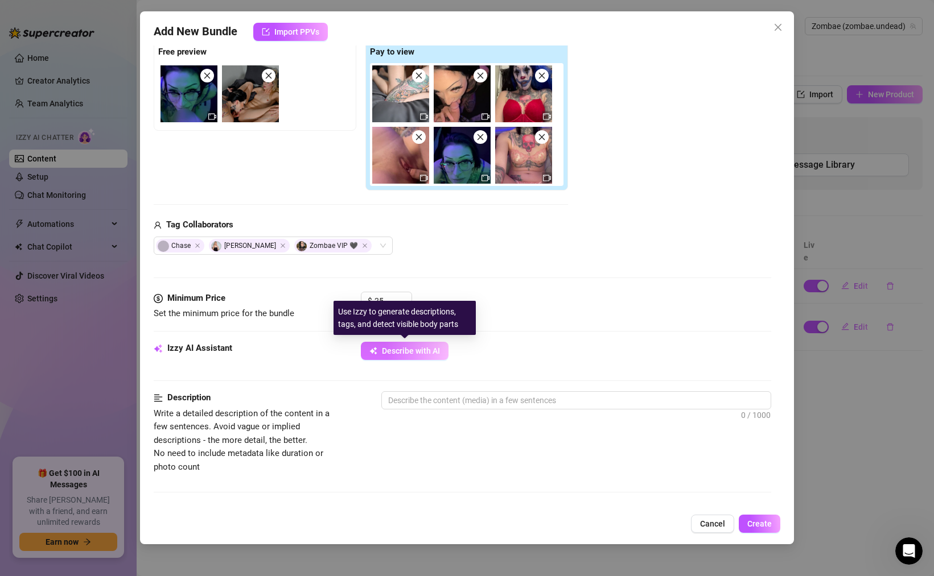
click at [405, 350] on span "Describe with AI" at bounding box center [411, 351] width 58 height 9
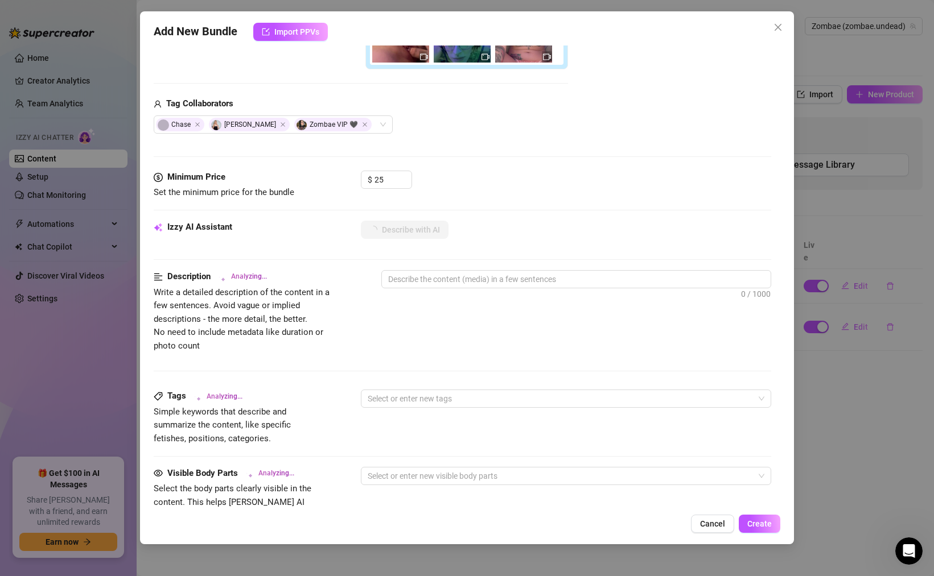
scroll to position [288, 0]
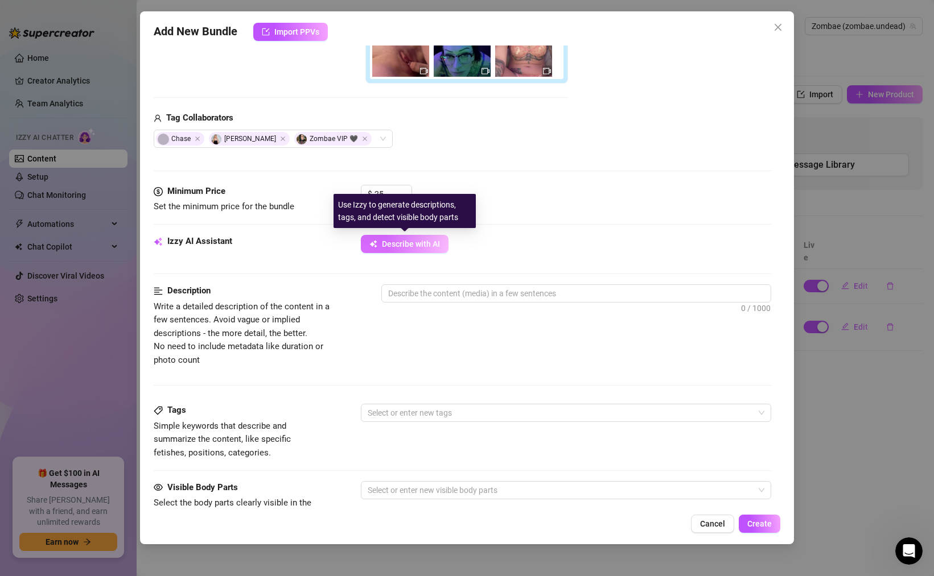
click at [408, 241] on span "Describe with AI" at bounding box center [411, 244] width 58 height 9
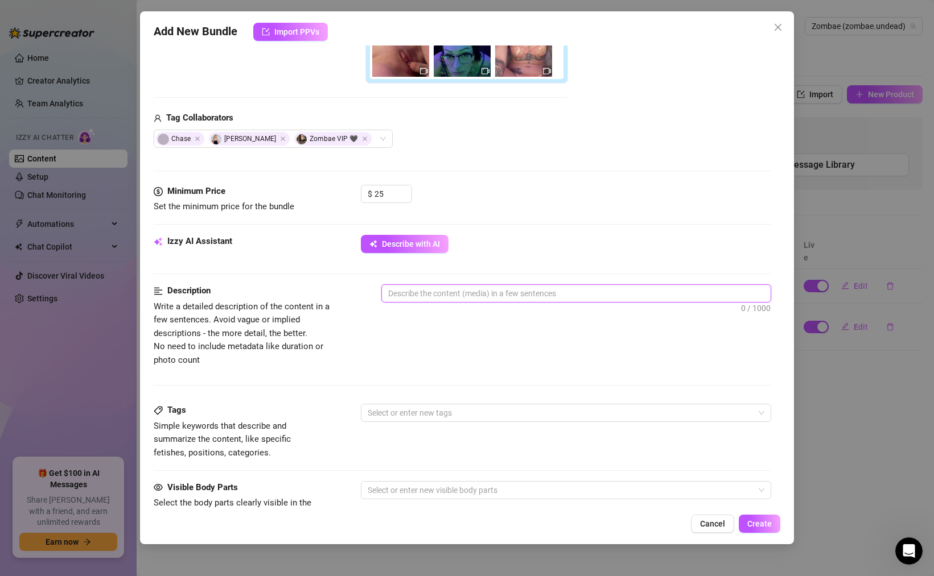
click at [439, 287] on textarea at bounding box center [576, 293] width 389 height 17
click at [407, 422] on div "Select or enter new tags" at bounding box center [566, 413] width 410 height 18
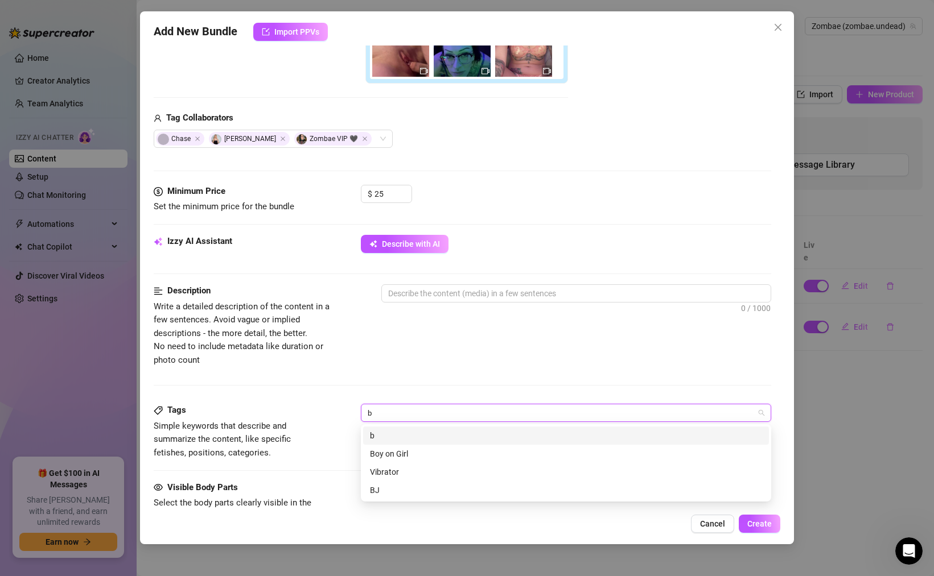
type input "bg"
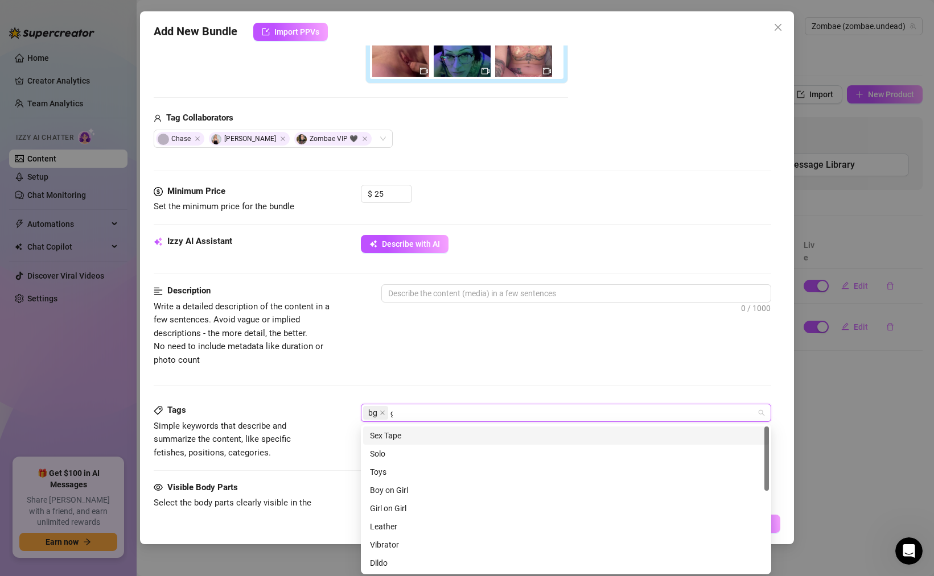
type input "gg"
click at [380, 490] on div "Boy on Girl" at bounding box center [566, 490] width 392 height 13
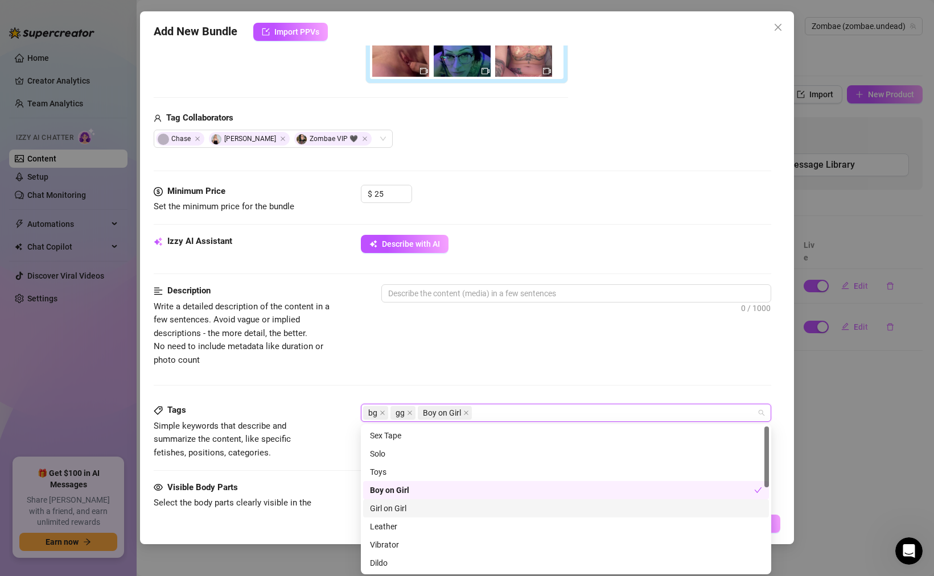
click at [390, 511] on div "Girl on Girl" at bounding box center [566, 508] width 392 height 13
click at [390, 561] on div "Dildo" at bounding box center [566, 563] width 392 height 13
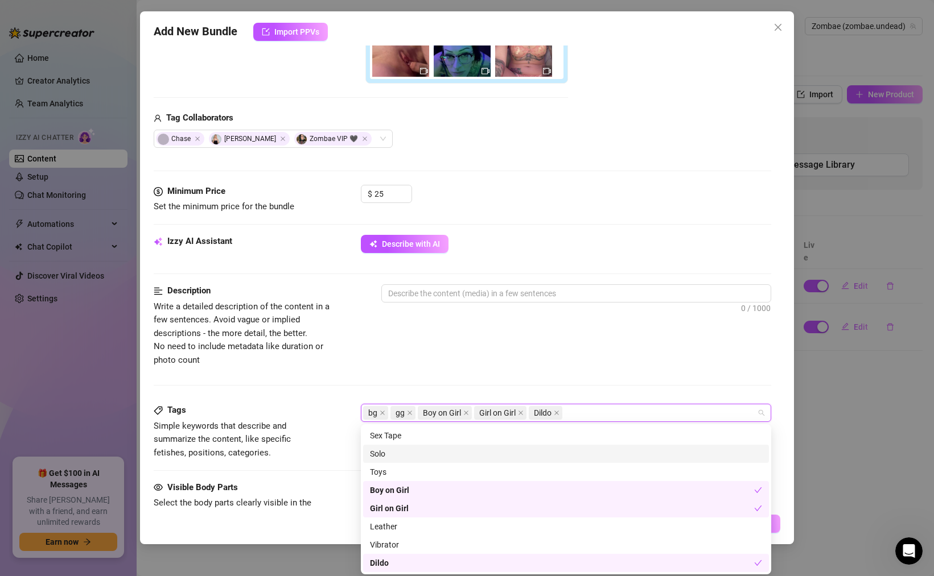
click at [390, 453] on div "Solo" at bounding box center [566, 454] width 392 height 13
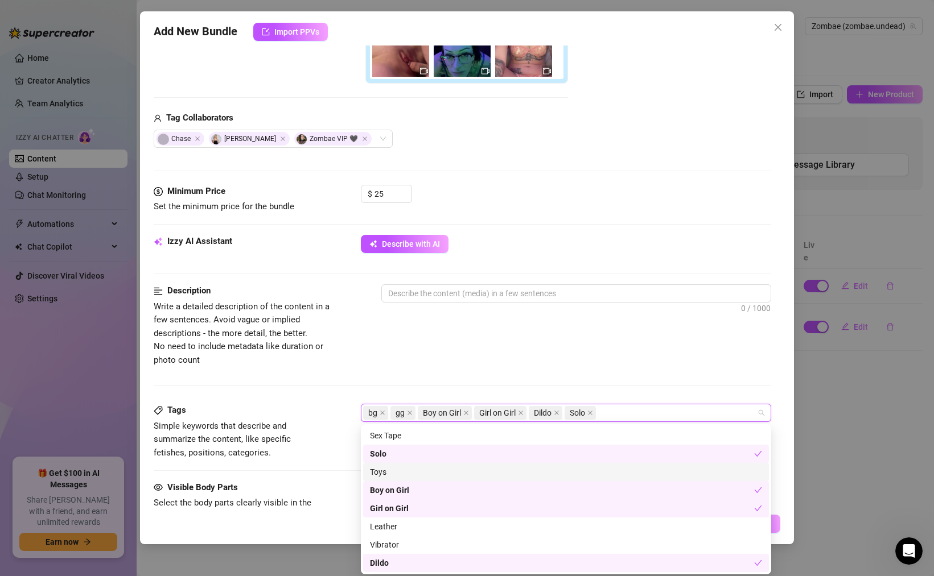
click at [387, 469] on div "Toys" at bounding box center [566, 472] width 392 height 13
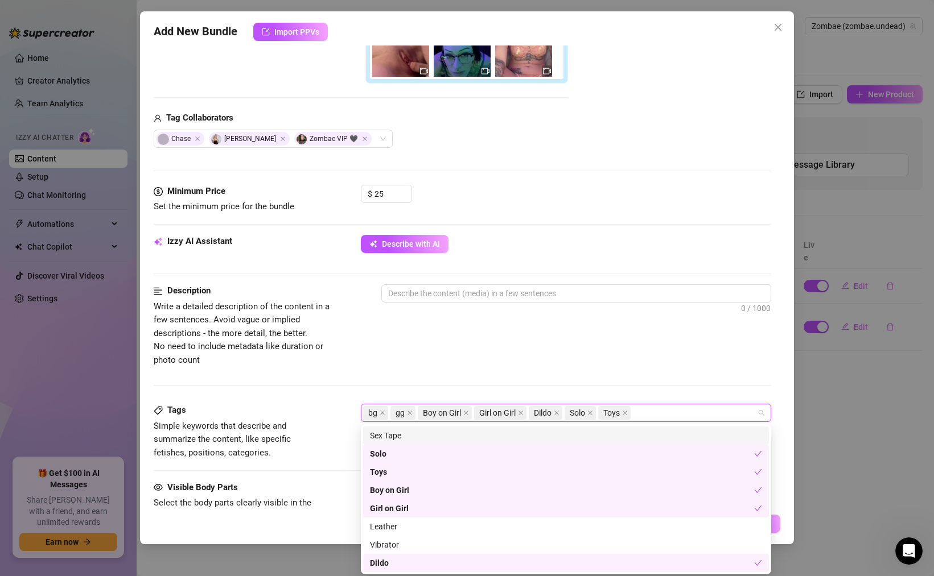
click at [389, 440] on div "Sex Tape" at bounding box center [566, 436] width 392 height 13
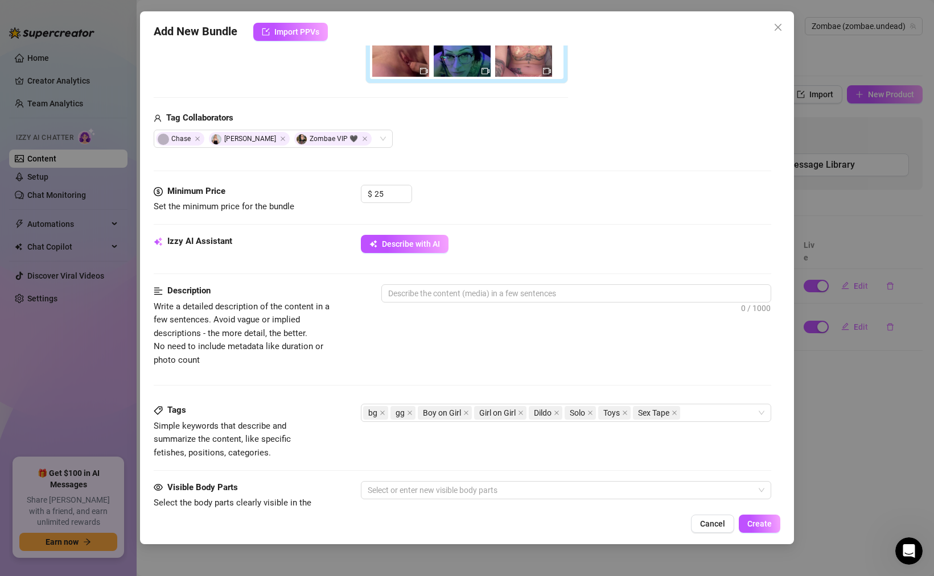
click at [615, 365] on div "Description Write a detailed description of the content in a few sentences. Avo…" at bounding box center [462, 325] width 617 height 83
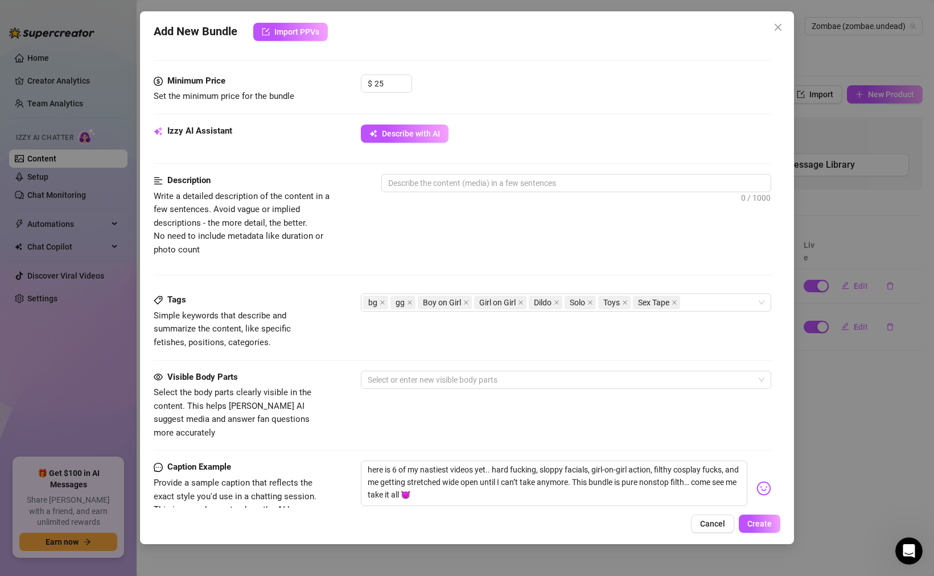
scroll to position [397, 0]
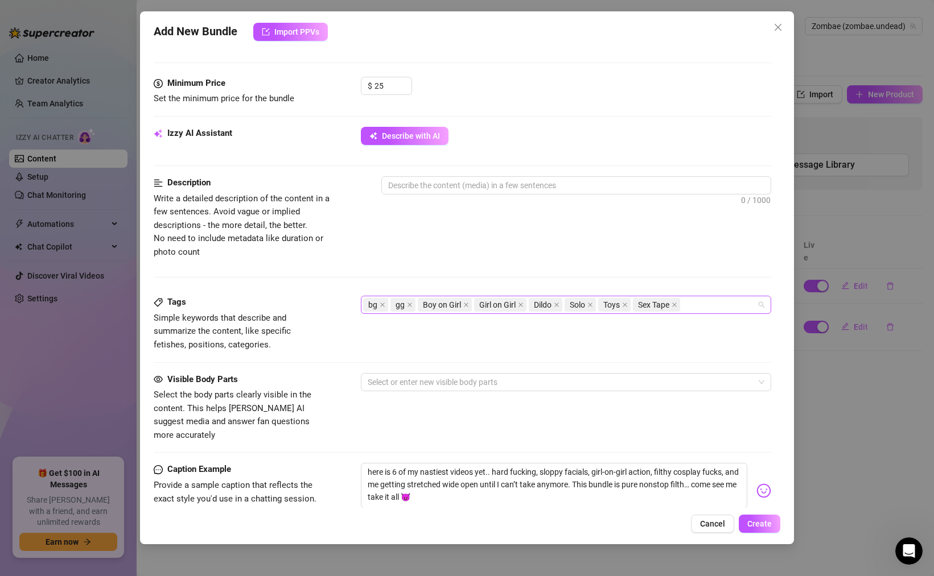
click at [693, 300] on div "bg gg Boy on Girl Girl on Girl Dildo Solo Toys Sex Tape" at bounding box center [560, 305] width 394 height 16
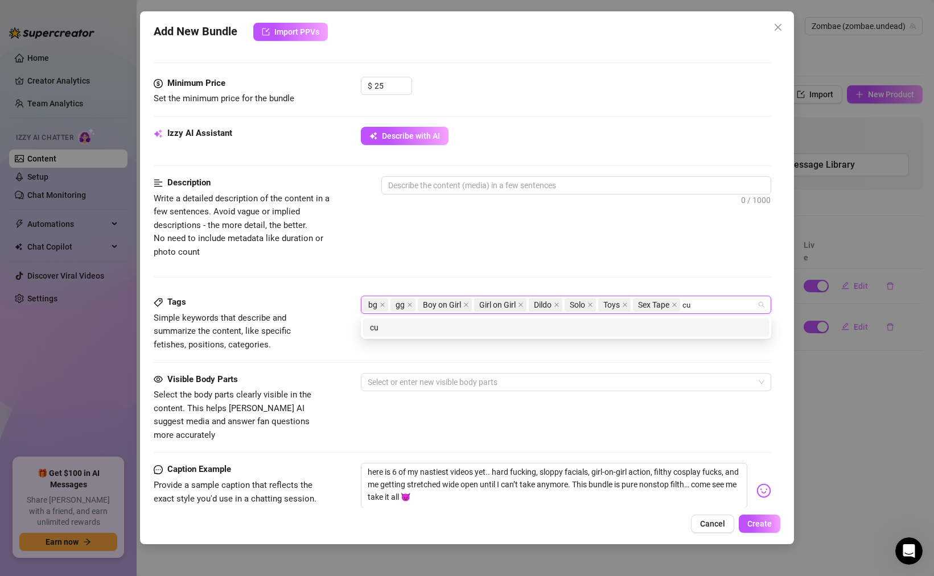
type input "cum"
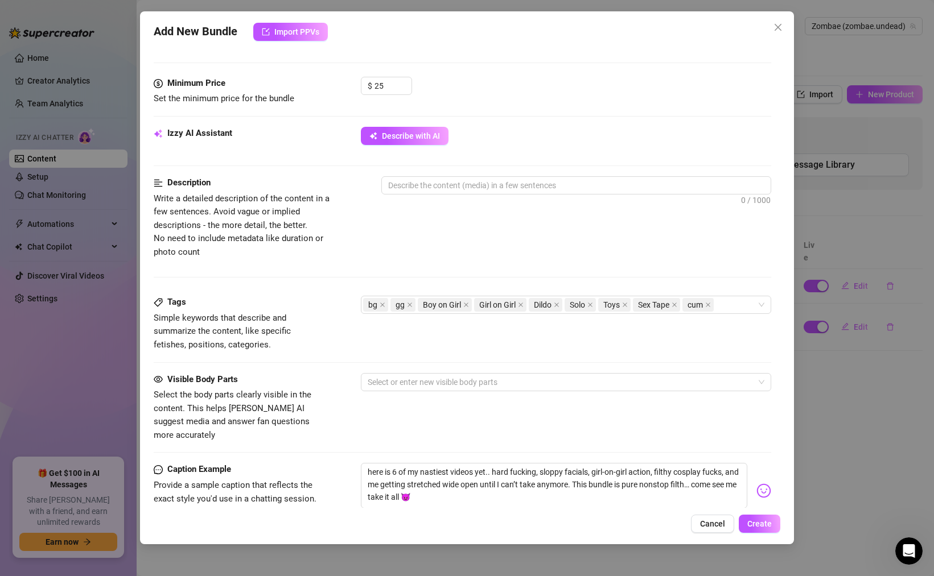
click at [332, 351] on div "Tags Simple keywords that describe and summarize the content, like specific fet…" at bounding box center [462, 324] width 617 height 56
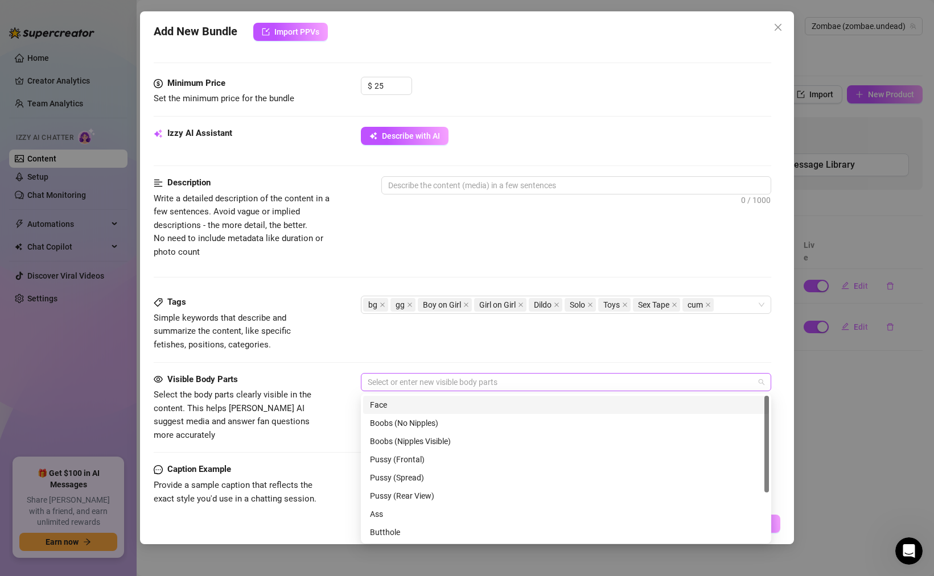
click at [397, 385] on div at bounding box center [560, 382] width 394 height 16
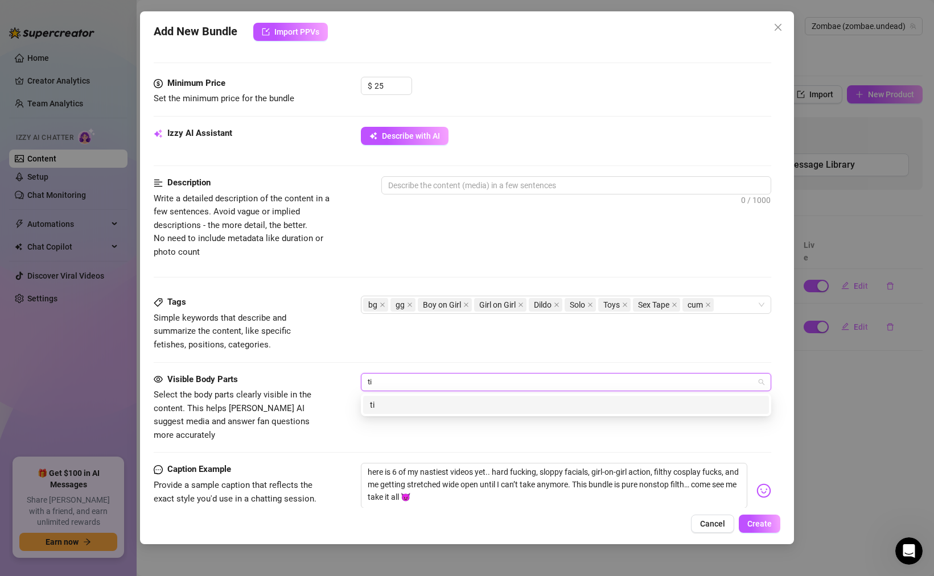
type input "t"
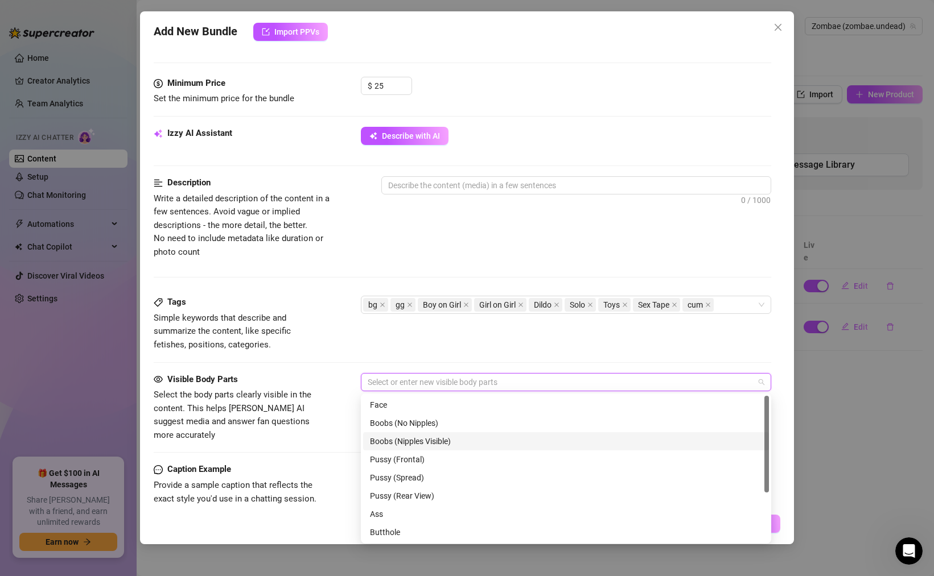
click at [395, 438] on div "Boobs (Nipples Visible)" at bounding box center [566, 441] width 392 height 13
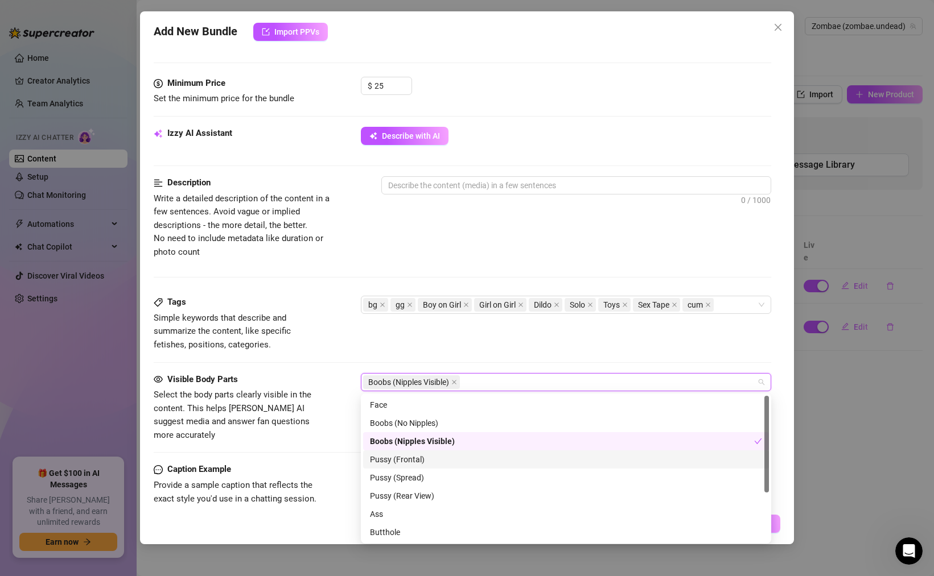
click at [392, 457] on div "Pussy (Frontal)" at bounding box center [566, 459] width 392 height 13
click at [390, 476] on div "Pussy (Spread)" at bounding box center [566, 478] width 392 height 13
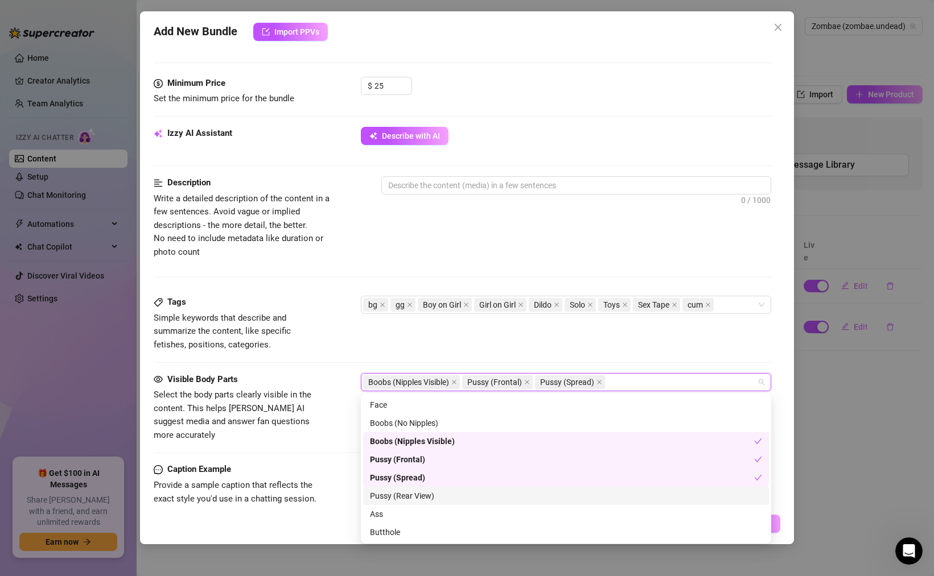
click at [390, 490] on div "Pussy (Rear View)" at bounding box center [566, 496] width 392 height 13
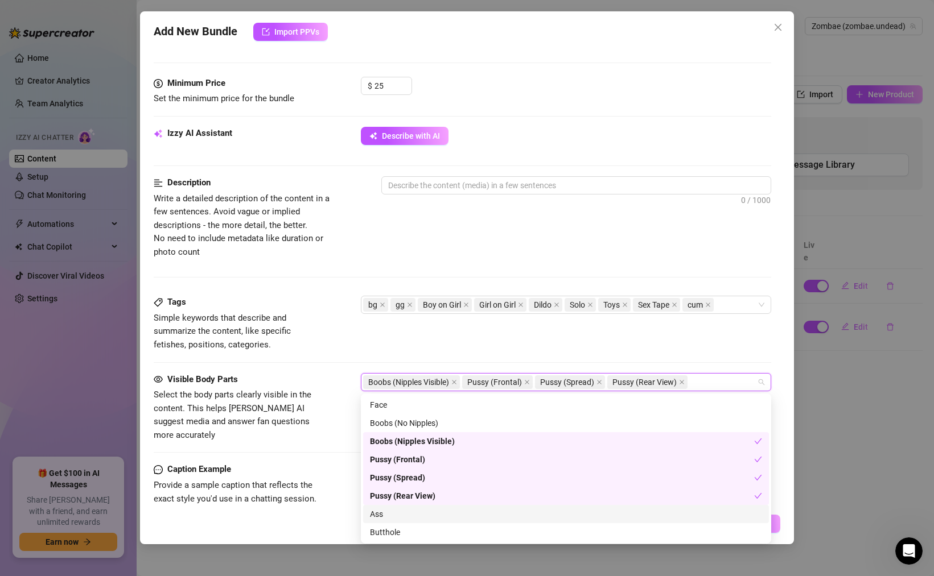
click at [386, 511] on div "Ass" at bounding box center [566, 514] width 392 height 13
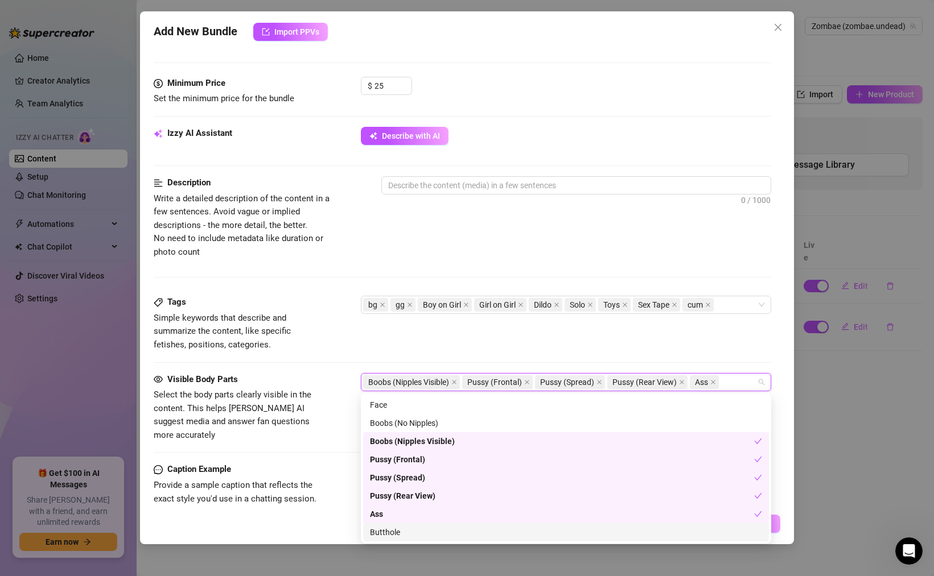
click at [386, 527] on div "Butthole" at bounding box center [566, 532] width 392 height 13
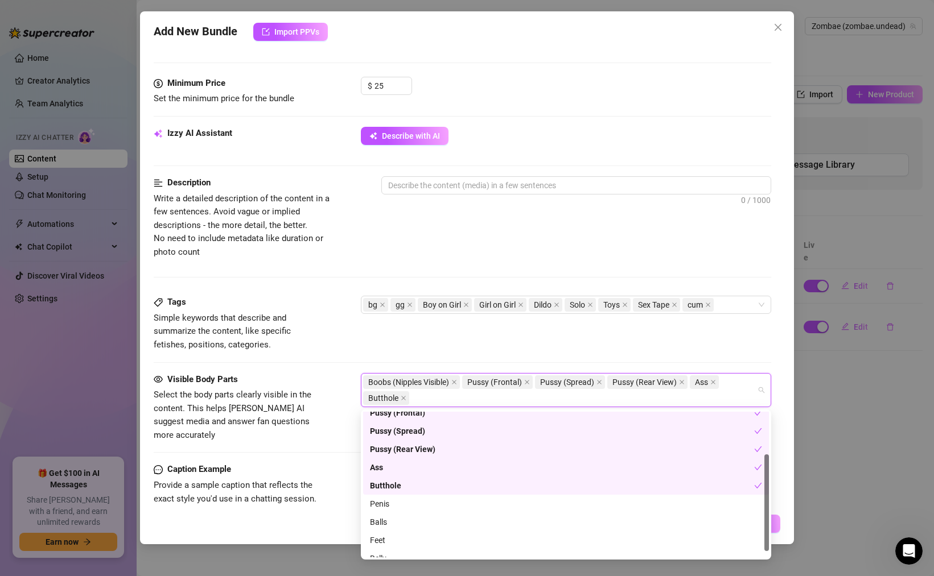
scroll to position [73, 0]
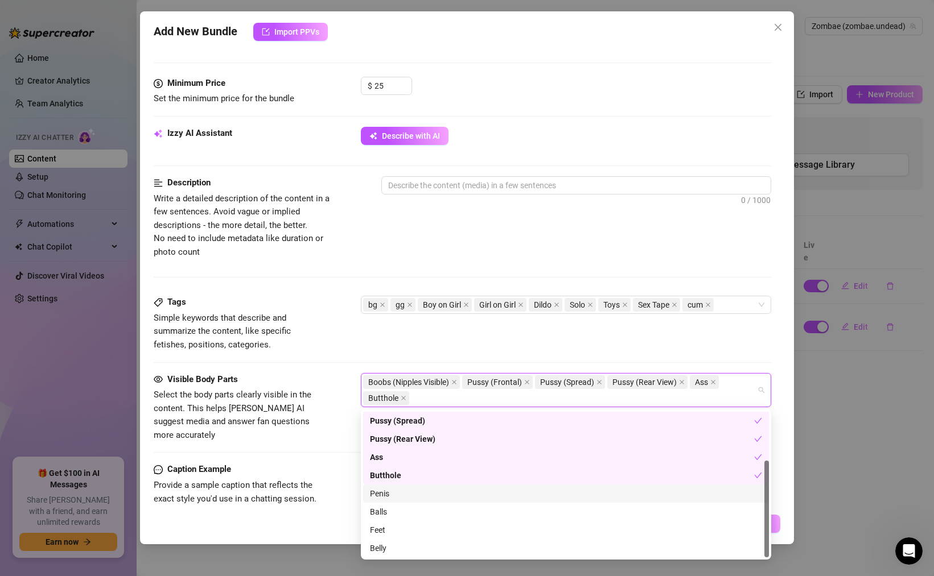
click at [389, 494] on div "Penis" at bounding box center [566, 494] width 392 height 13
click at [389, 508] on div "Balls" at bounding box center [566, 512] width 392 height 13
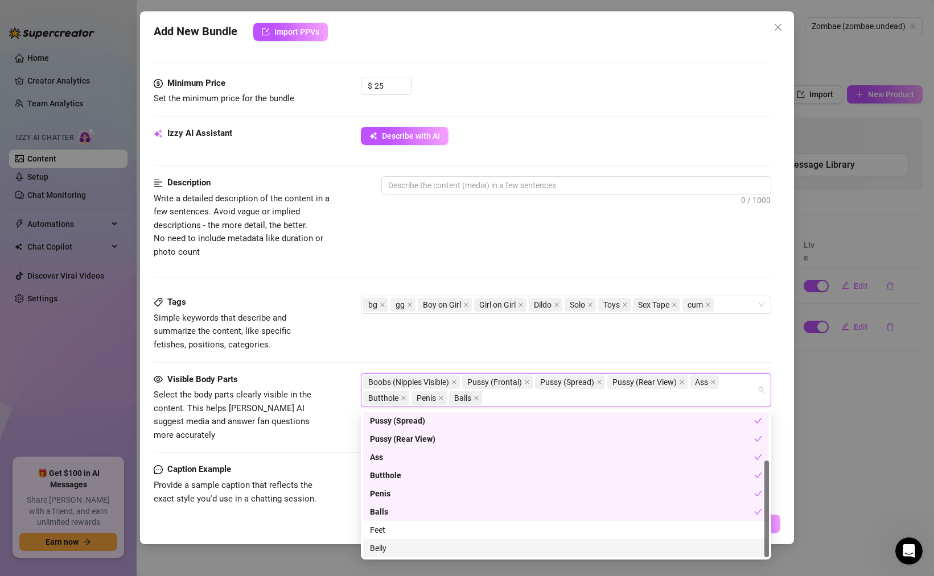
click at [387, 546] on div "Belly" at bounding box center [566, 548] width 392 height 13
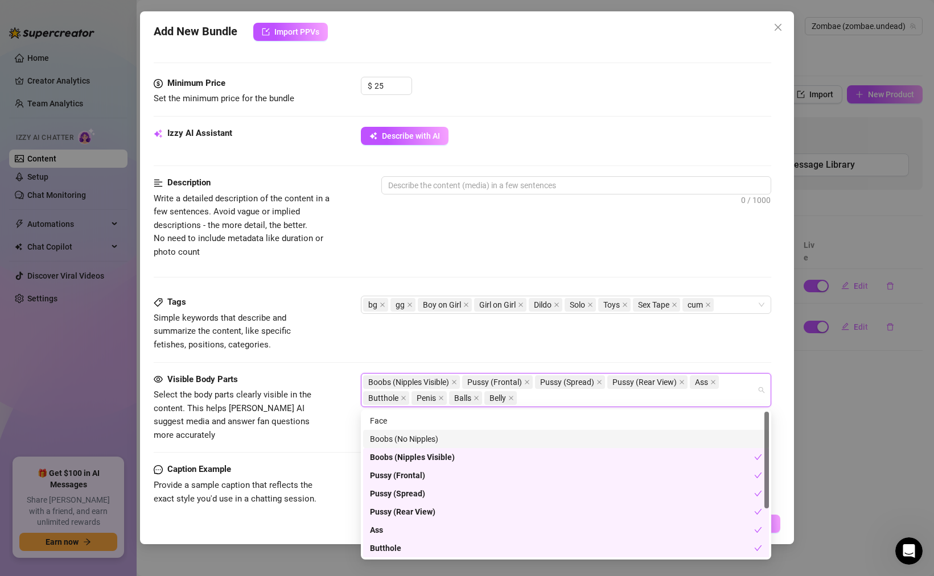
click at [392, 441] on div "Boobs (No Nipples)" at bounding box center [566, 439] width 392 height 13
click at [387, 421] on div "Face" at bounding box center [566, 421] width 392 height 13
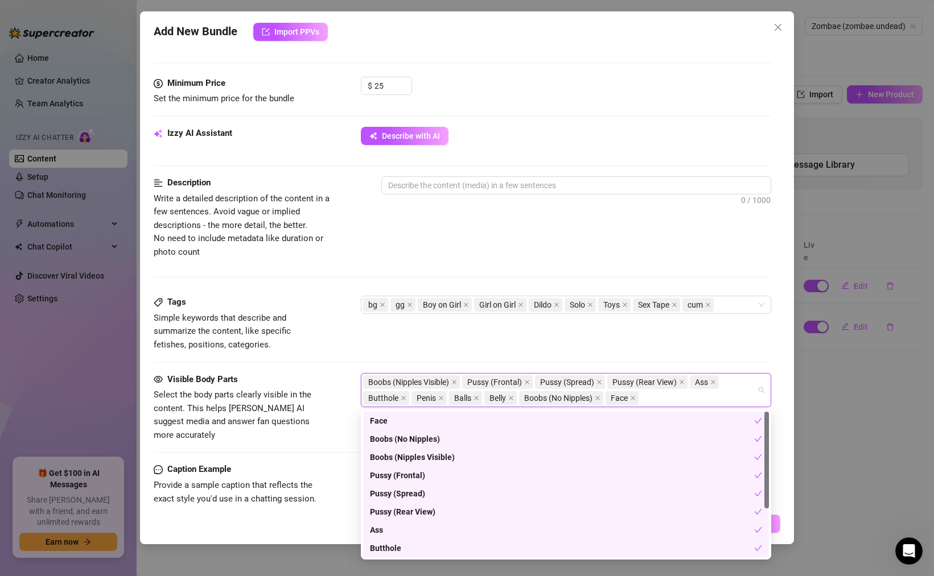
click at [452, 327] on div "Tags Simple keywords that describe and summarize the content, like specific fet…" at bounding box center [462, 324] width 617 height 56
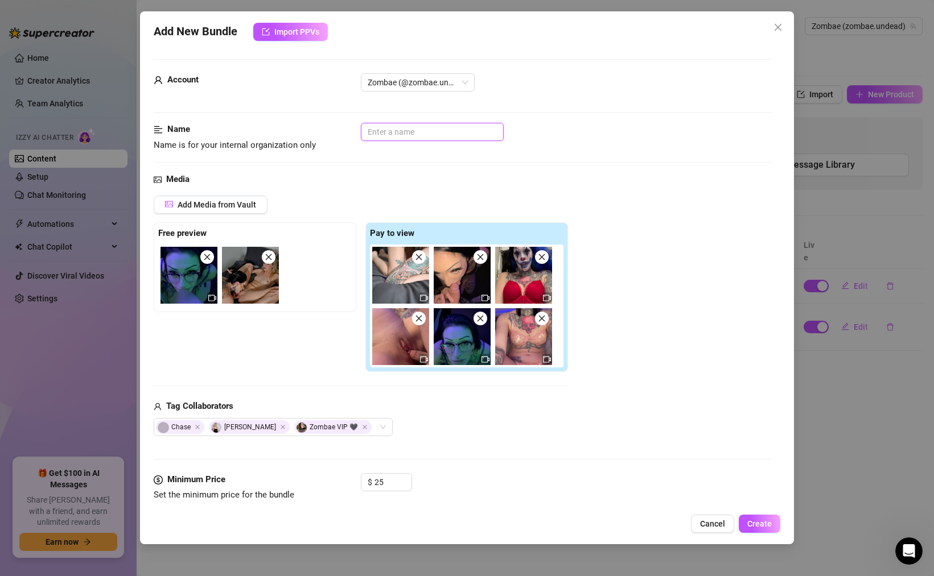
click at [402, 134] on input "text" at bounding box center [432, 132] width 143 height 18
paste input "2024_0925_BG_BJOnly_CumMouth_OrangeEyes_4m46s"
type input "2024_0925_BG_BJOnly_CumMouth_OrangeEyes_4m46s"
click at [402, 131] on input "2024_0925_BG_BJOnly_CumMouth_OrangeEyes_4m46s" at bounding box center [432, 132] width 143 height 18
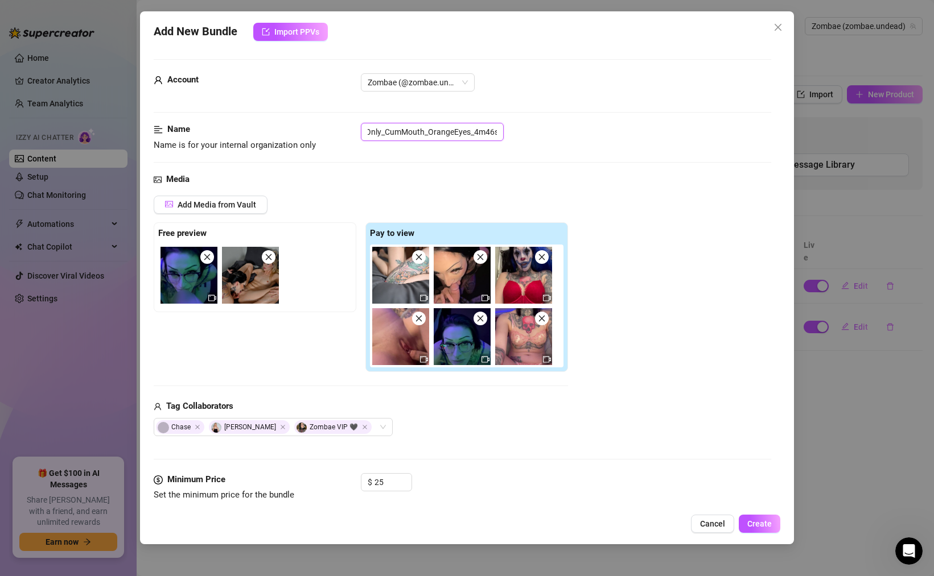
click at [402, 131] on input "2024_0925_BG_BJOnly_CumMouth_OrangeEyes_4m46s" at bounding box center [432, 132] width 143 height 18
click at [380, 134] on input "text" at bounding box center [432, 132] width 143 height 18
type input "B"
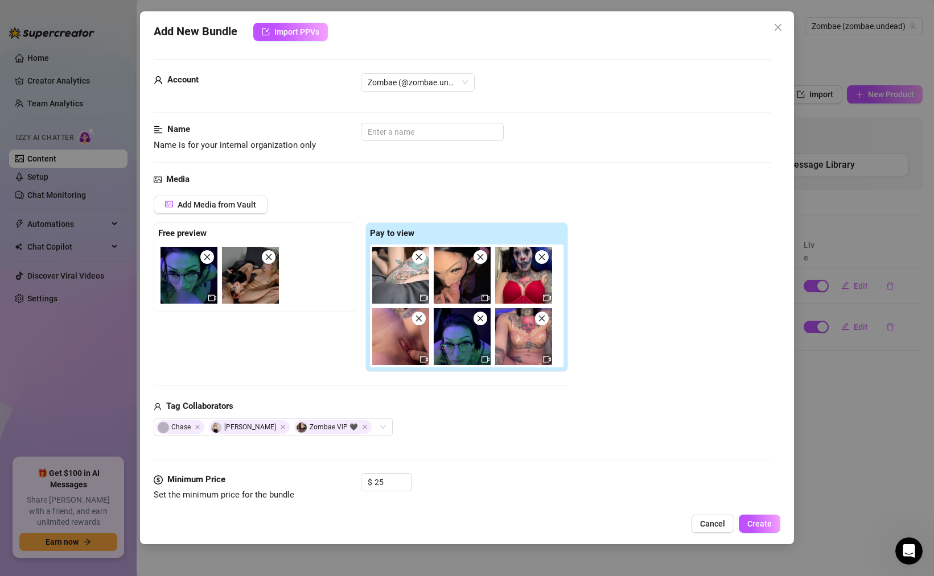
click at [158, 128] on icon "align-left" at bounding box center [158, 129] width 8 height 7
click at [178, 128] on strong "Name" at bounding box center [178, 129] width 23 height 10
click at [236, 214] on div "Add Media from Vault" at bounding box center [361, 209] width 414 height 27
click at [236, 204] on span "Add Media from Vault" at bounding box center [217, 204] width 79 height 9
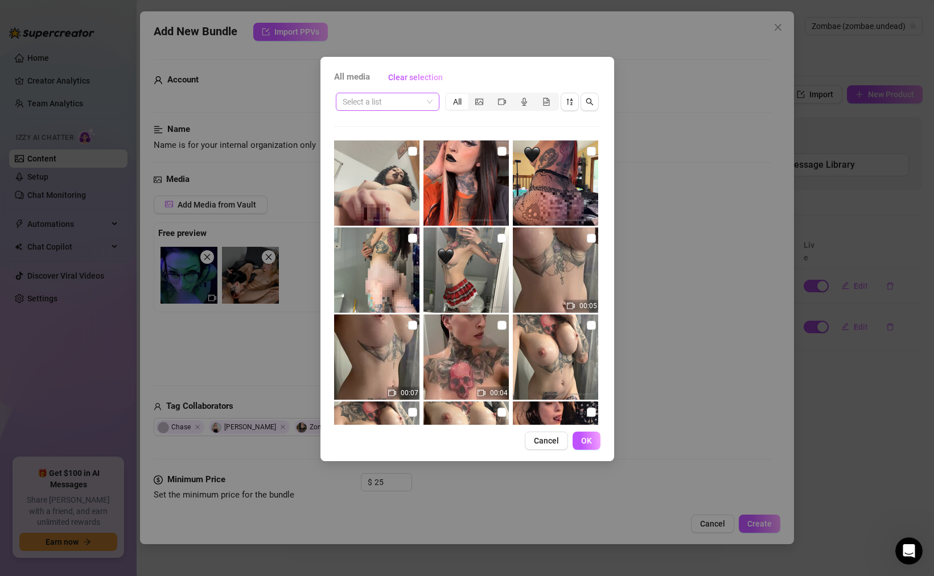
click at [418, 102] on input "search" at bounding box center [383, 101] width 80 height 17
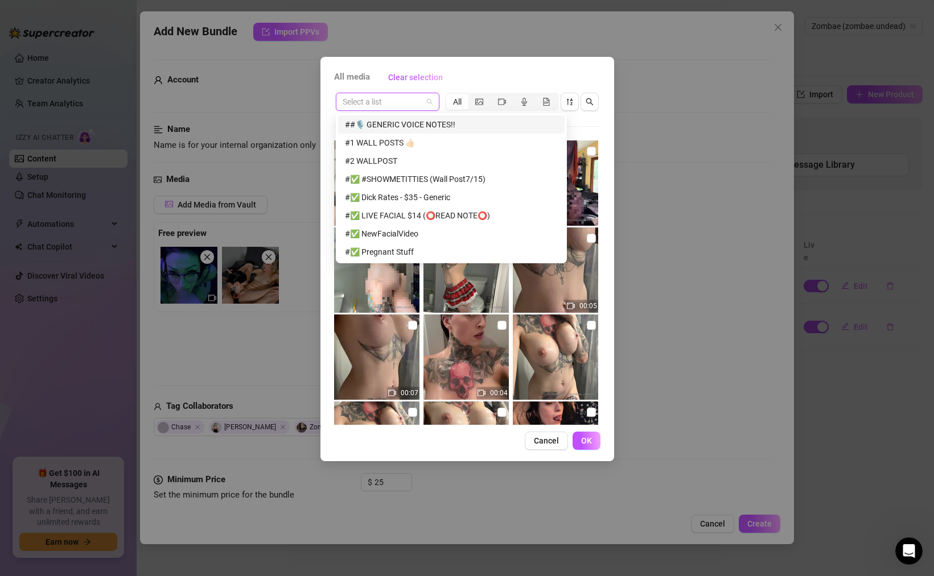
click at [418, 102] on input "search" at bounding box center [383, 101] width 80 height 17
click at [390, 105] on input "search" at bounding box center [383, 101] width 80 height 17
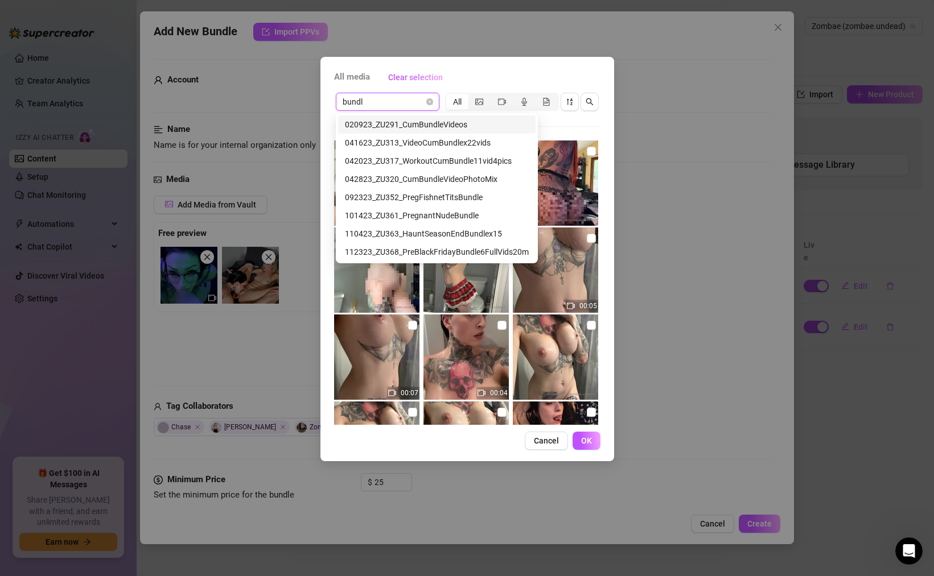
type input "bundle"
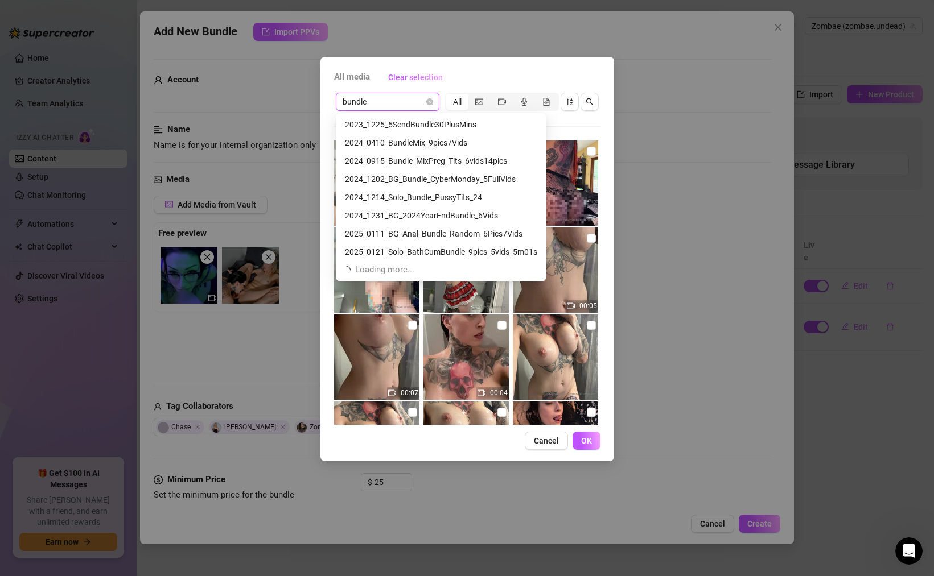
scroll to position [182, 0]
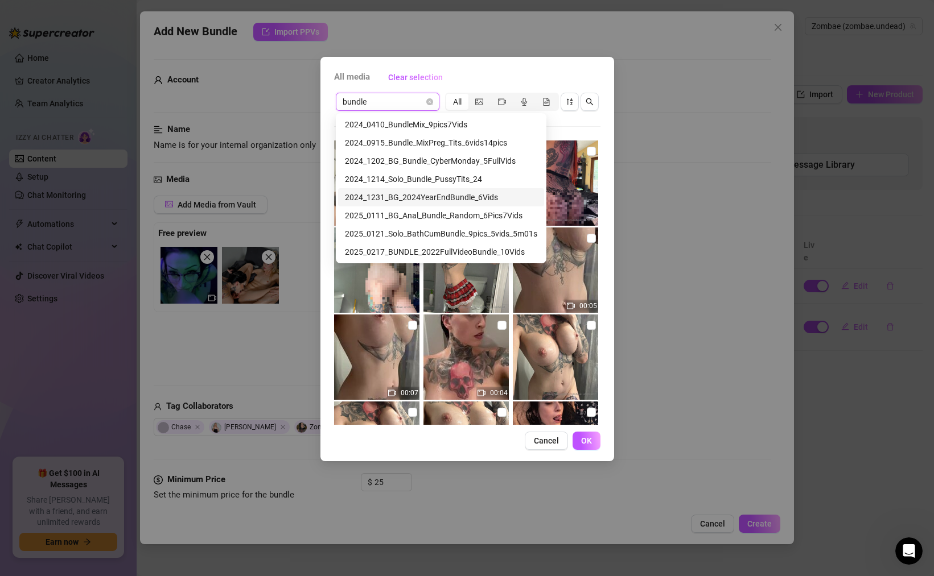
click at [418, 199] on div "2024_1231_BG_2024YearEndBundle_6Vids" at bounding box center [441, 197] width 192 height 13
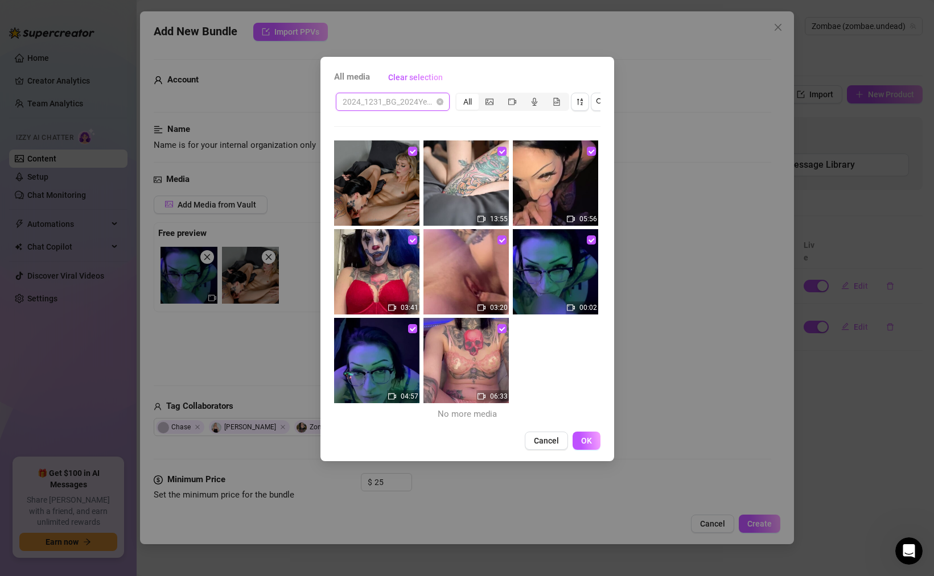
click at [395, 104] on span "2024_1231_BG_2024YearEndBundle_6Vids" at bounding box center [393, 101] width 100 height 17
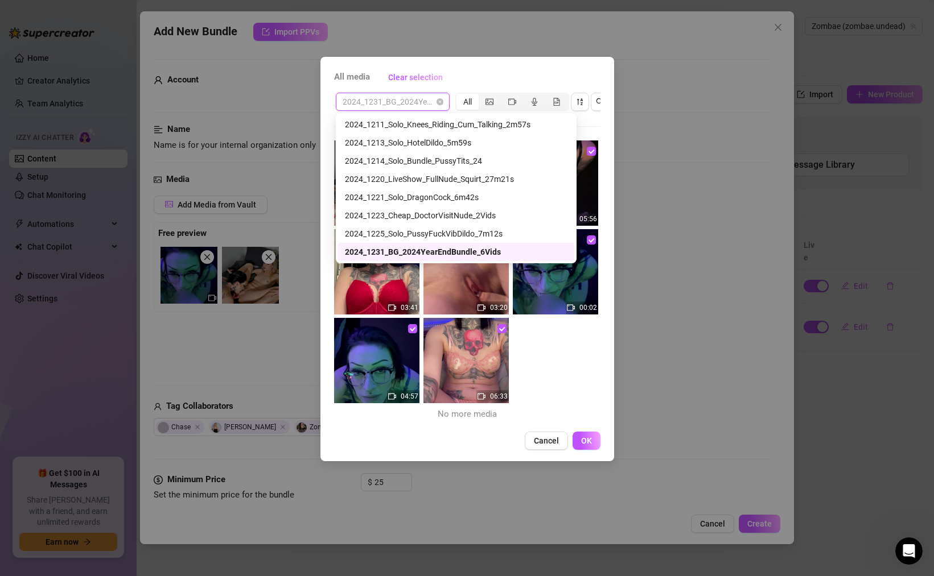
drag, startPoint x: 345, startPoint y: 251, endPoint x: 509, endPoint y: 251, distance: 164.4
click at [509, 251] on div "2024_1231_BG_2024YearEndBundle_6Vids" at bounding box center [456, 252] width 222 height 13
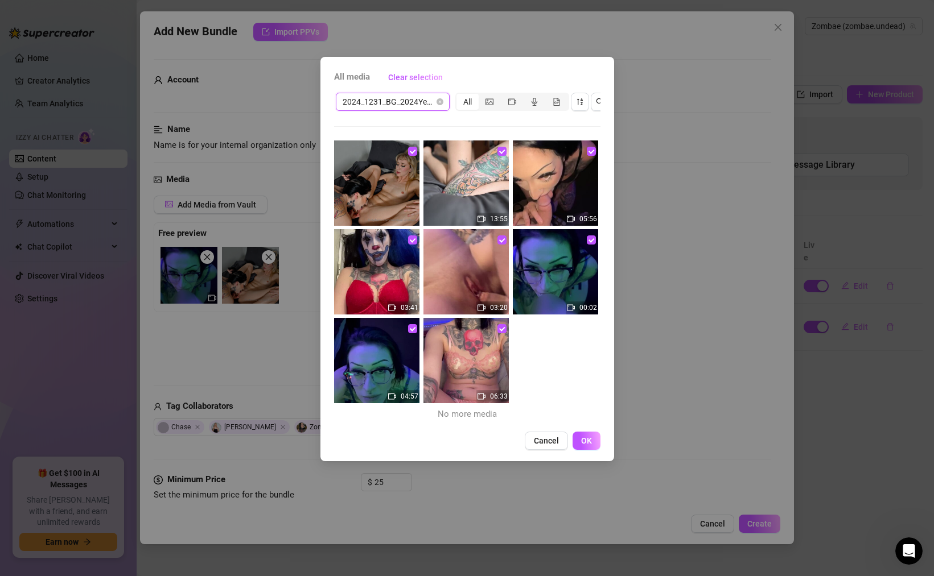
click at [426, 103] on span "2024_1231_BG_2024YearEndBundle_6Vids" at bounding box center [393, 101] width 100 height 17
click at [279, 151] on div "All media Clear selection 2024_1231_BG_2024YearEndBundle_6Vids All 13:55 05:56 …" at bounding box center [467, 288] width 934 height 576
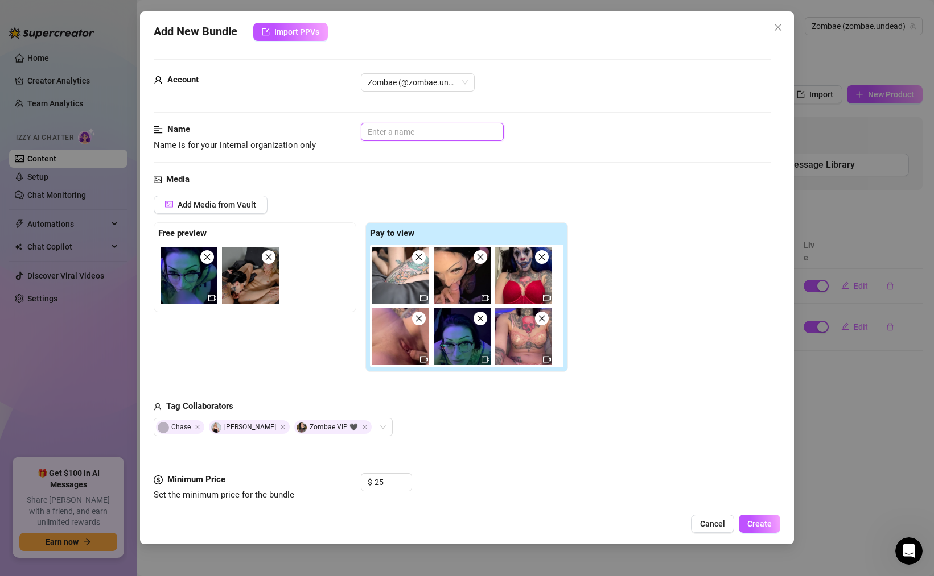
click at [393, 127] on input "text" at bounding box center [432, 132] width 143 height 18
paste input "2024_1231_BG_2024YearEndBundle_6Vids"
type input "2024_1231_BG_2024YearEndBundle_6Vids"
click at [391, 479] on input "25" at bounding box center [392, 482] width 37 height 17
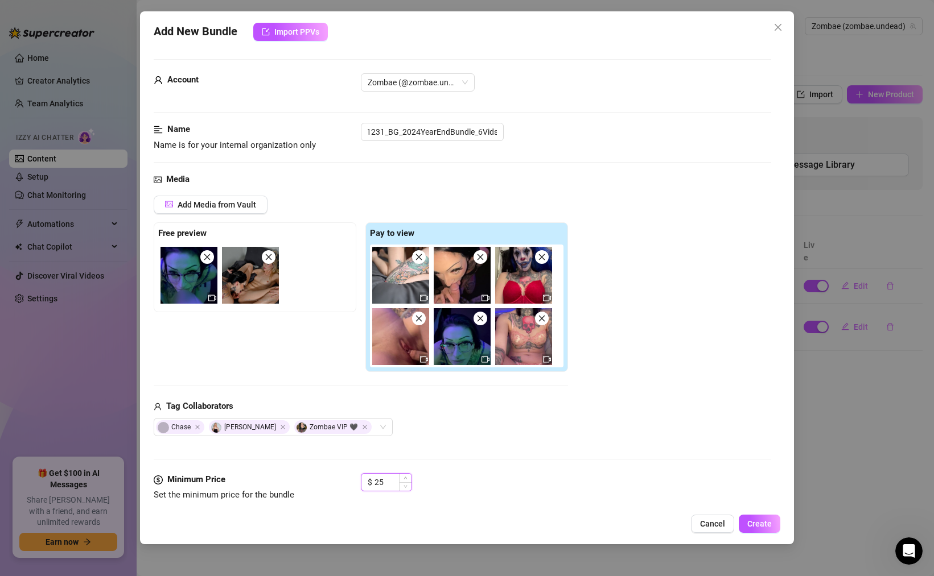
scroll to position [0, 0]
type input "2"
type input "20"
click at [770, 522] on span "Create" at bounding box center [759, 523] width 24 height 9
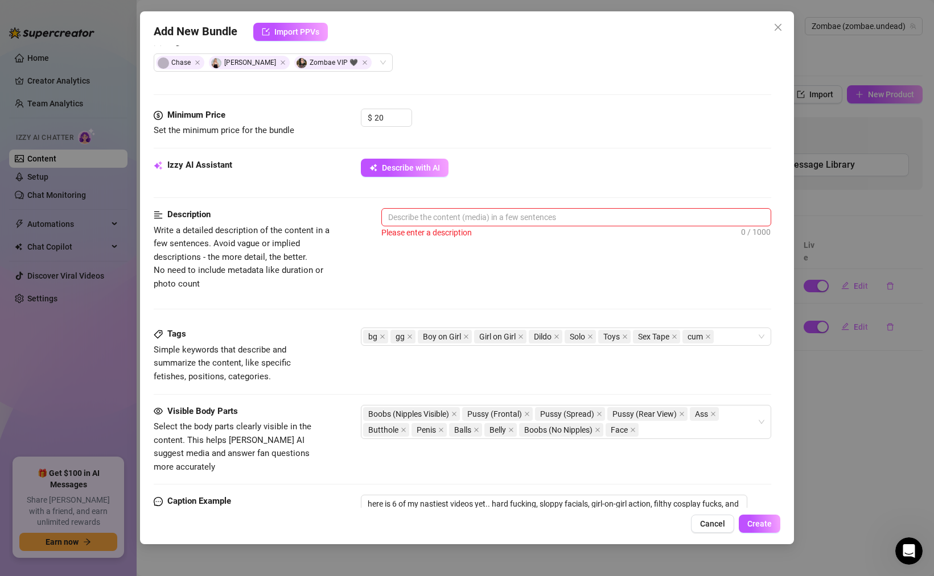
scroll to position [365, 0]
click at [509, 215] on textarea at bounding box center [576, 216] width 389 height 17
type textarea "b"
type textarea "bu"
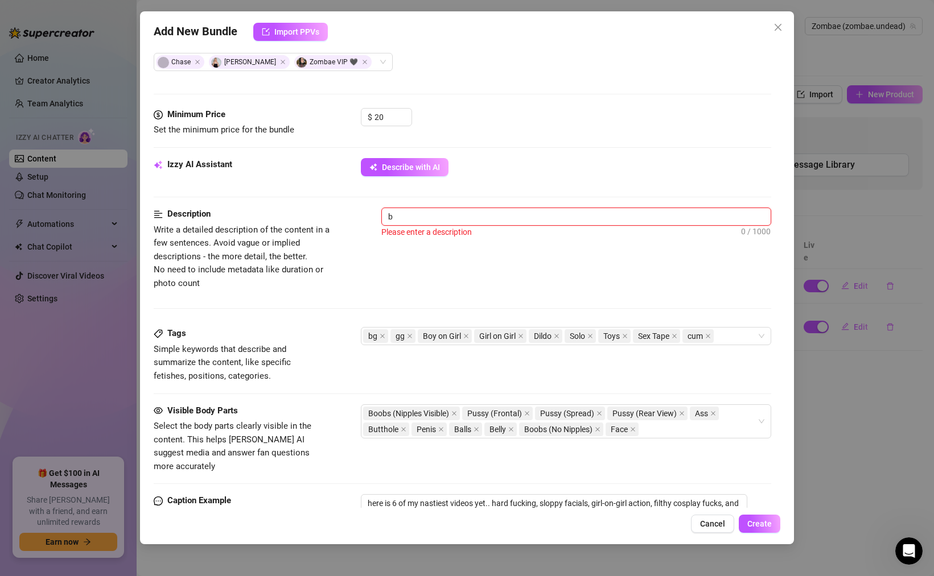
type textarea "bu"
type textarea "bun"
type textarea "bund"
type textarea "bundl"
type textarea "bundle"
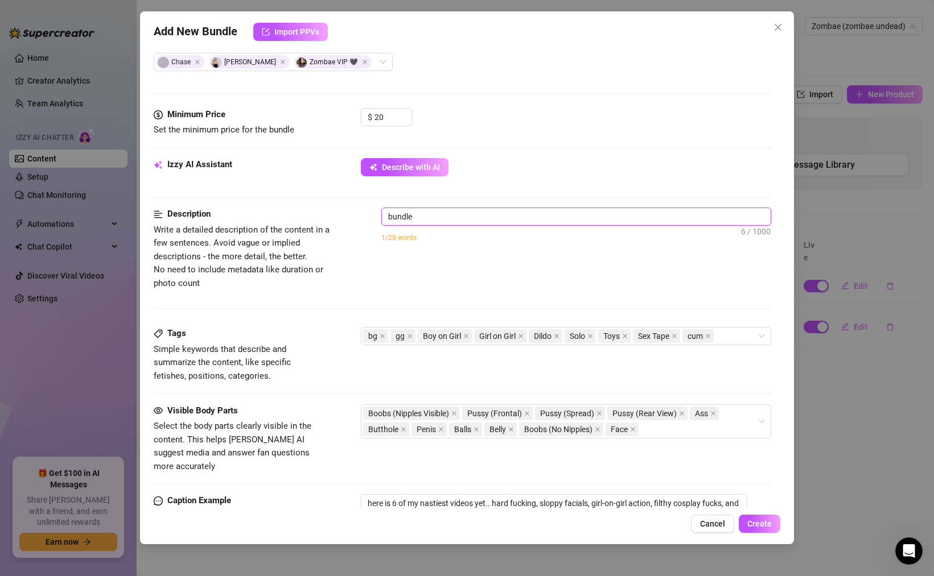
type textarea "bundle"
type textarea "bundle o"
type textarea "bundle of"
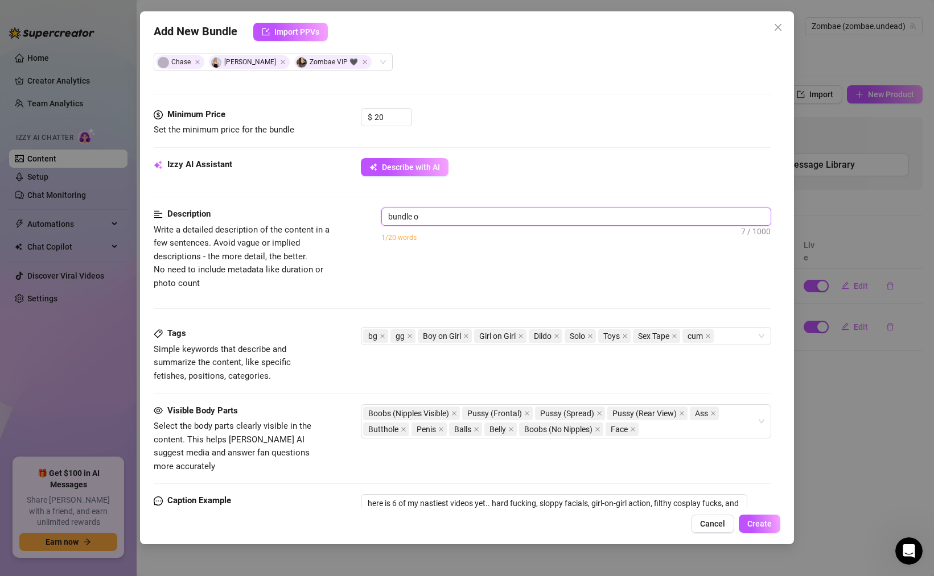
type textarea "bundle of"
type textarea "bundle of h"
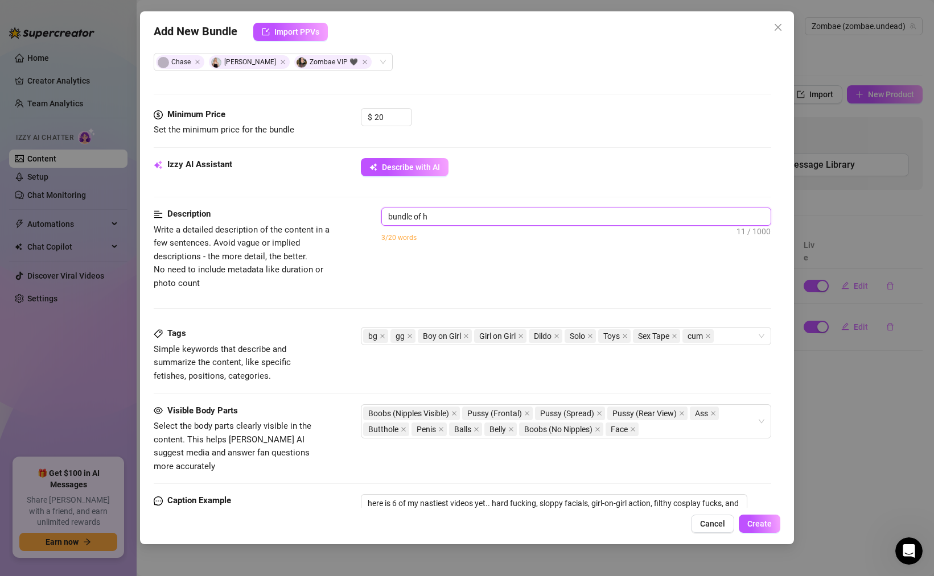
type textarea "bundle of"
type textarea "bundle of t"
type textarea "bundle of th"
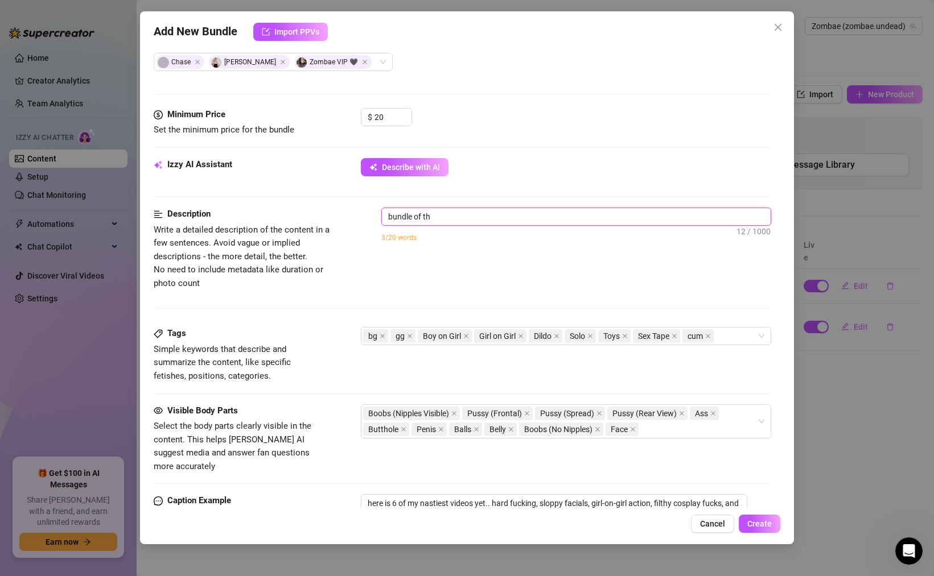
type textarea "bundle of the"
type textarea "bundle of the b"
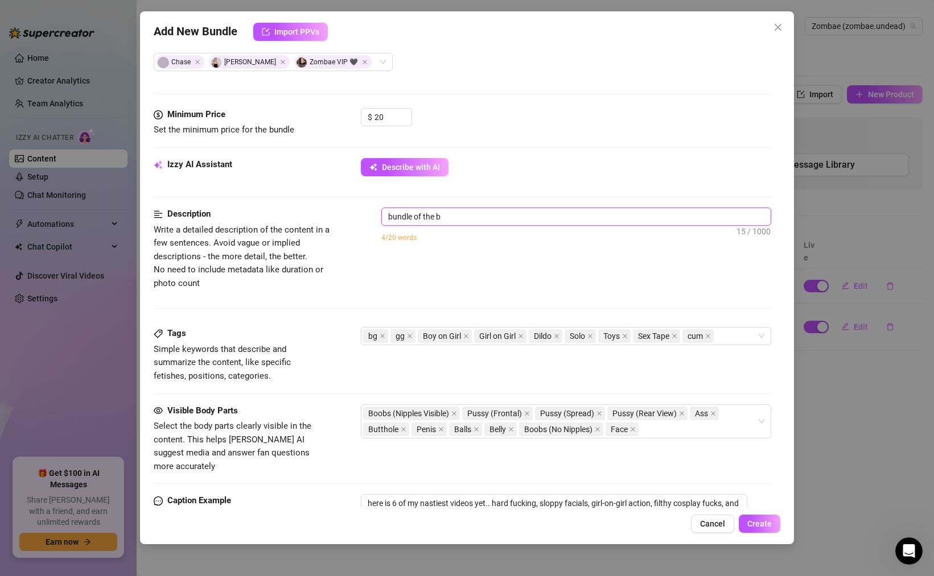
type textarea "bundle of the be"
type textarea "bundle of the bes"
type textarea "bundle of the best"
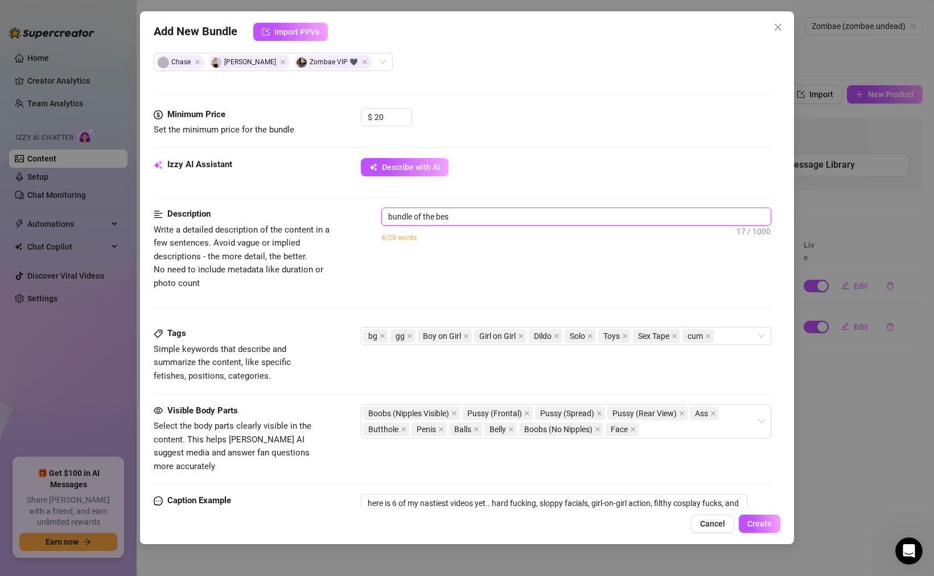
type textarea "bundle of the best"
type textarea "bundle of the best v"
type textarea "bundle of the best vi"
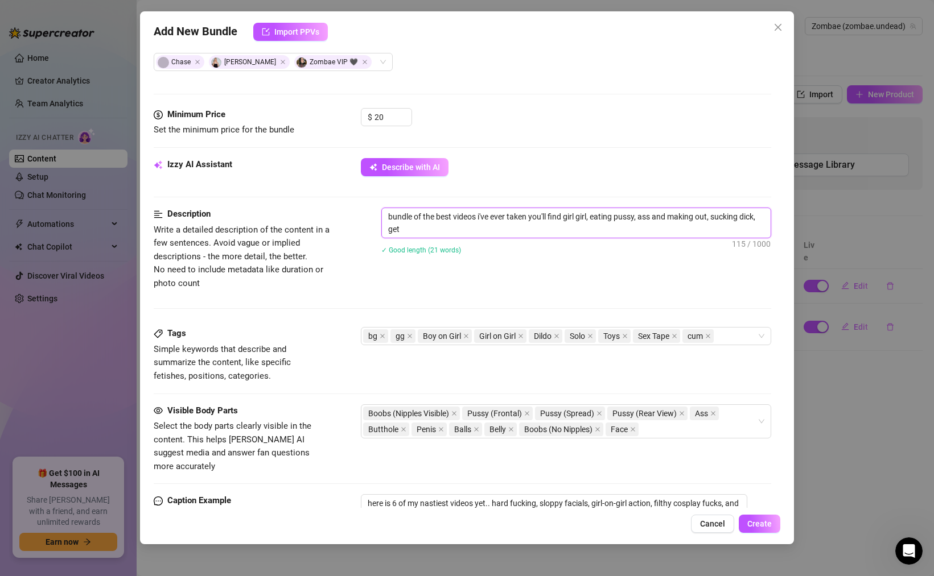
scroll to position [0, 0]
click at [768, 517] on button "Create" at bounding box center [760, 524] width 42 height 18
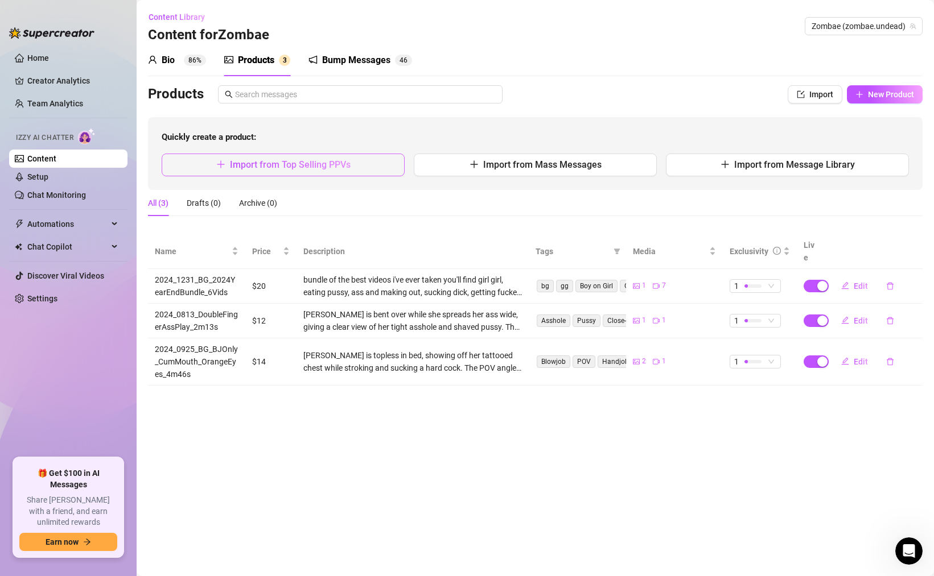
click at [330, 162] on span "Import from Top Selling PPVs" at bounding box center [290, 164] width 121 height 11
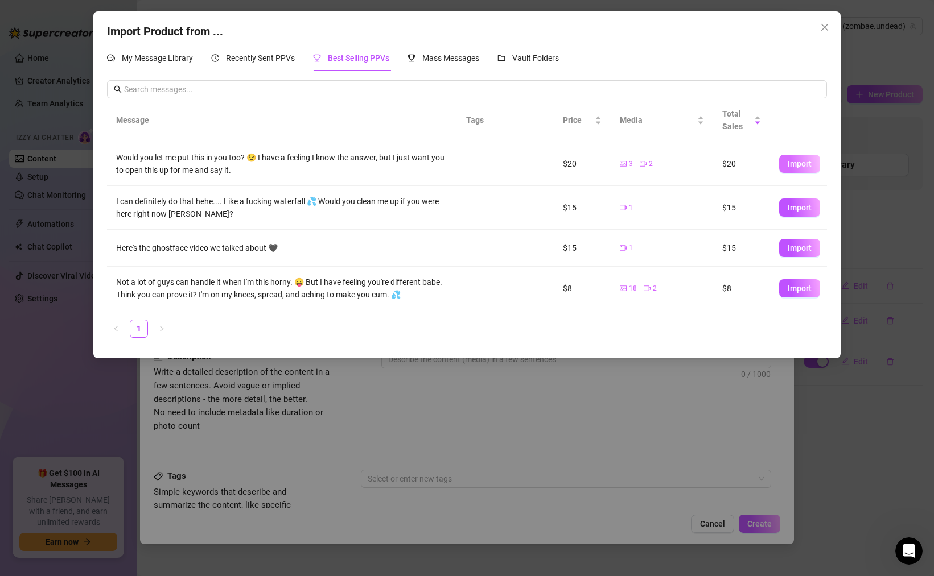
click at [808, 162] on span "Import" at bounding box center [799, 163] width 24 height 9
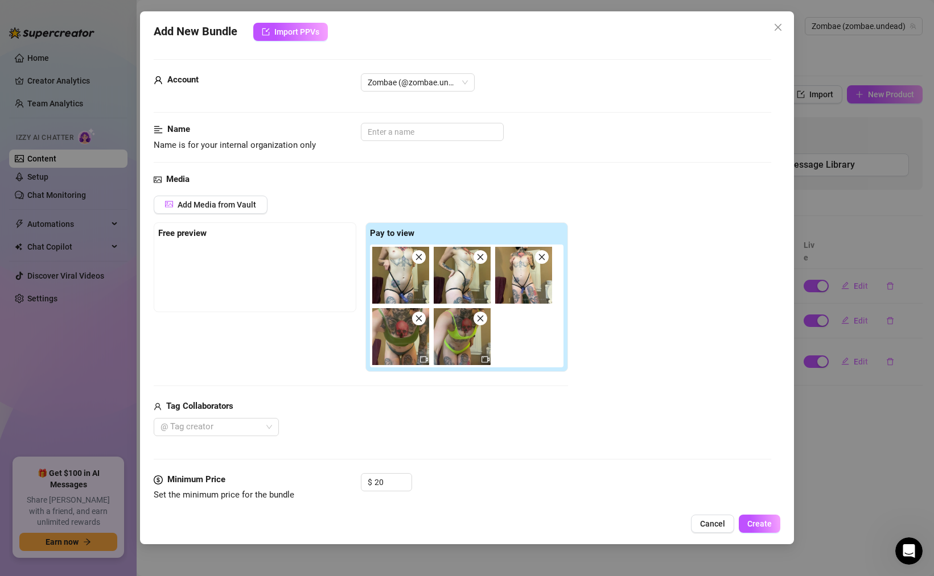
click at [523, 270] on img at bounding box center [523, 275] width 57 height 57
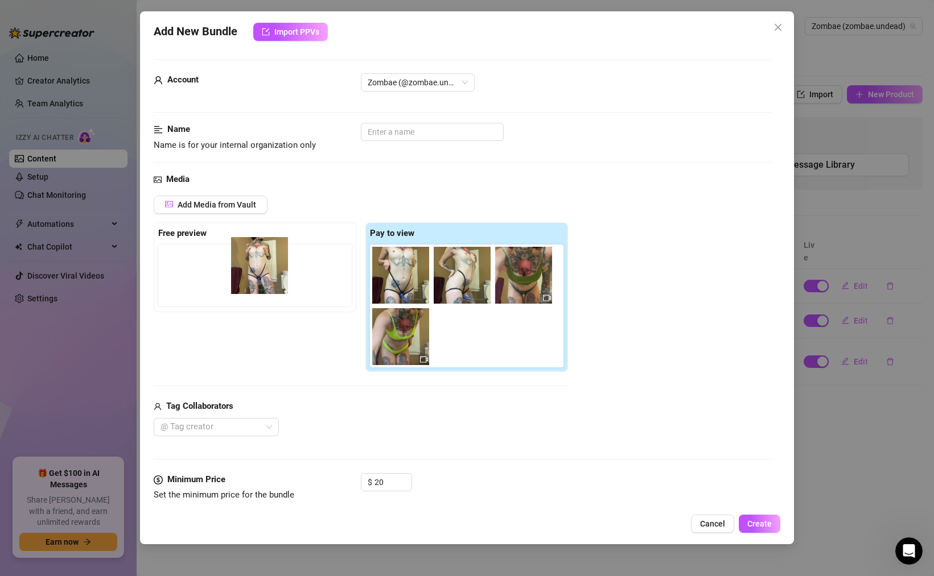
drag, startPoint x: 521, startPoint y: 273, endPoint x: 254, endPoint y: 266, distance: 267.0
click at [254, 266] on div "Free preview Pay to view" at bounding box center [361, 297] width 414 height 150
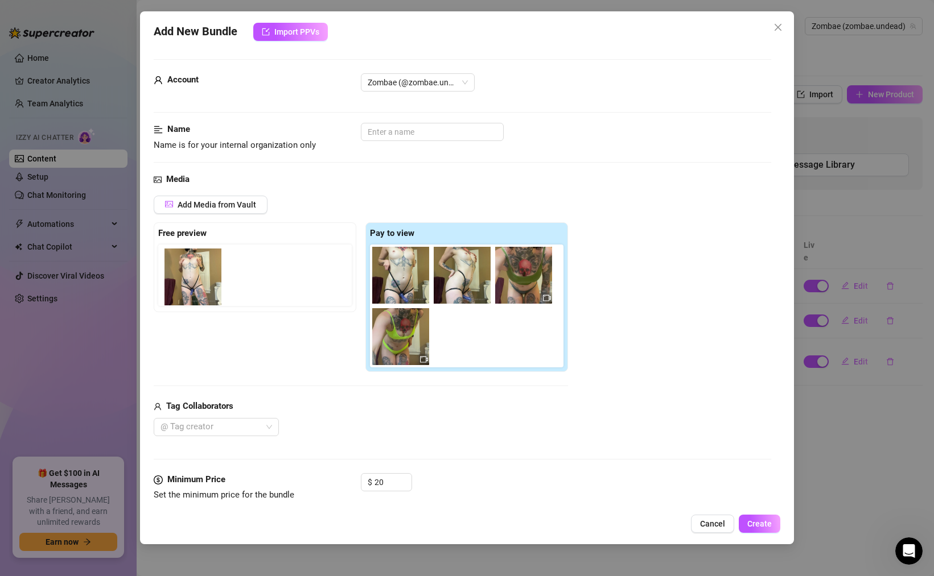
click at [182, 265] on div at bounding box center [257, 275] width 198 height 61
drag, startPoint x: 219, startPoint y: 334, endPoint x: 218, endPoint y: 343, distance: 8.6
click at [218, 343] on div "Free preview Pay to view" at bounding box center [361, 297] width 414 height 150
drag, startPoint x: 218, startPoint y: 343, endPoint x: 213, endPoint y: 312, distance: 30.6
click at [213, 312] on div "Free preview Pay to view" at bounding box center [361, 297] width 414 height 150
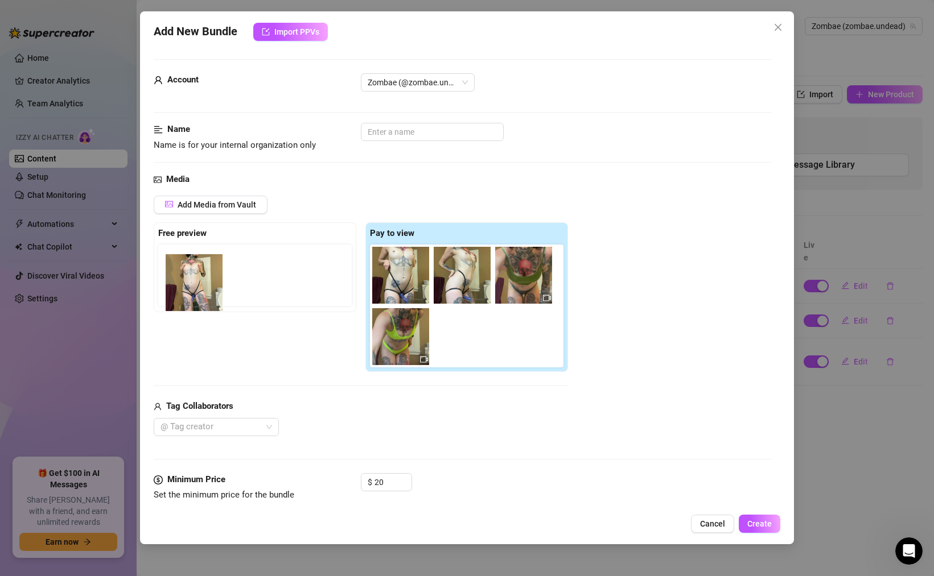
drag, startPoint x: 192, startPoint y: 273, endPoint x: 196, endPoint y: 283, distance: 11.2
click at [196, 283] on div at bounding box center [257, 275] width 198 height 61
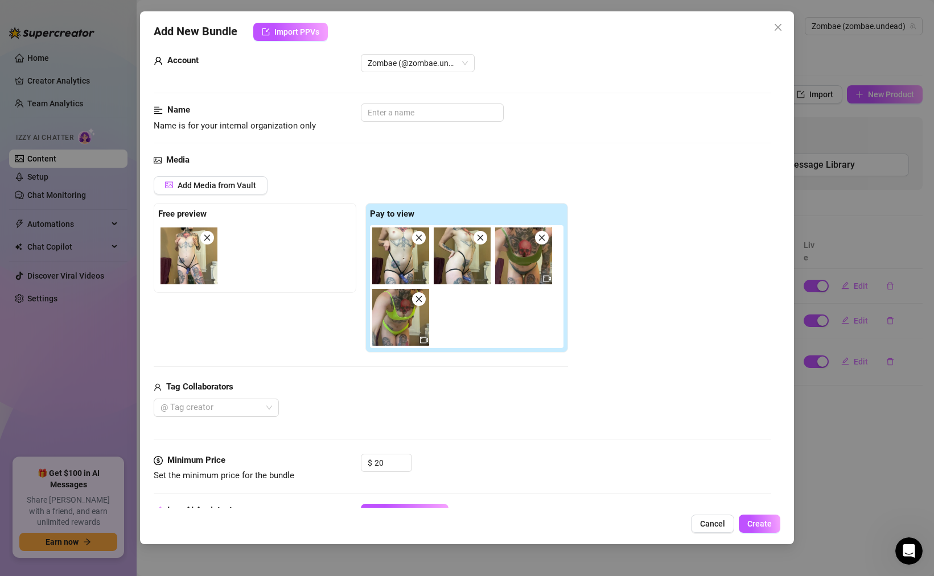
scroll to position [7, 0]
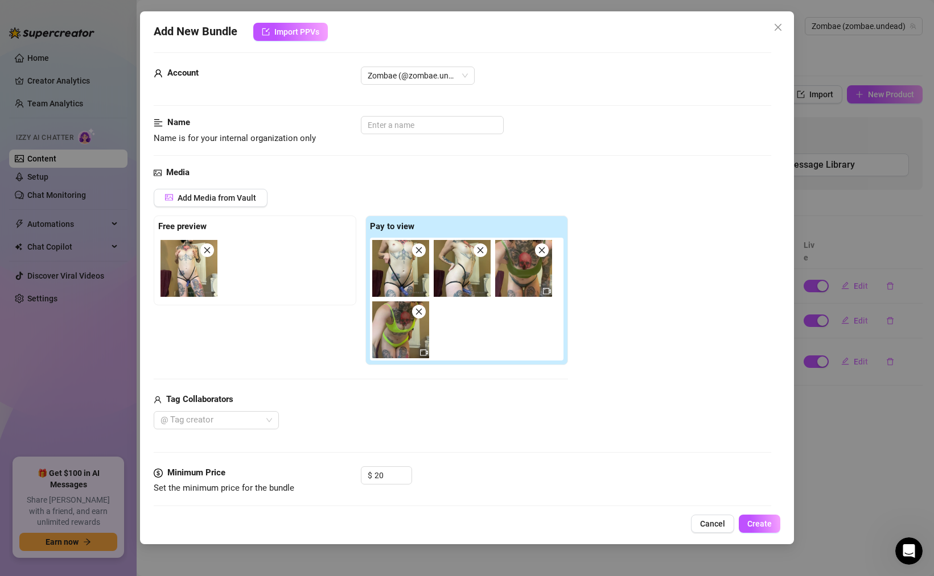
click at [215, 257] on img at bounding box center [188, 268] width 57 height 57
click at [211, 253] on icon "close" at bounding box center [207, 250] width 8 height 8
click at [513, 279] on img at bounding box center [523, 268] width 57 height 57
click at [225, 196] on span "Add Media from Vault" at bounding box center [217, 197] width 79 height 9
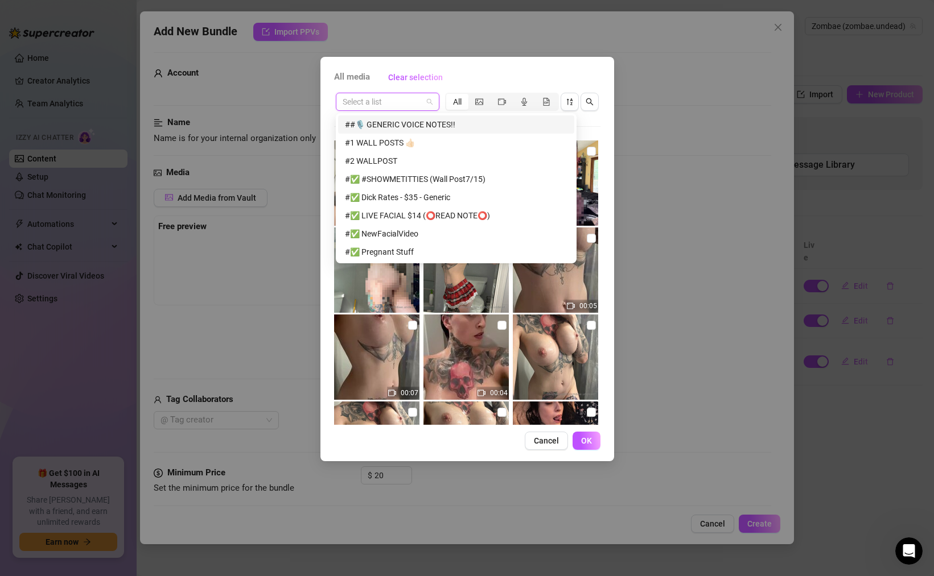
click at [380, 103] on input "search" at bounding box center [383, 101] width 80 height 17
click at [279, 110] on div "All media Clear selection Select a list All 00:05 00:07 00:04 00:06 00:06 00:17…" at bounding box center [467, 288] width 934 height 576
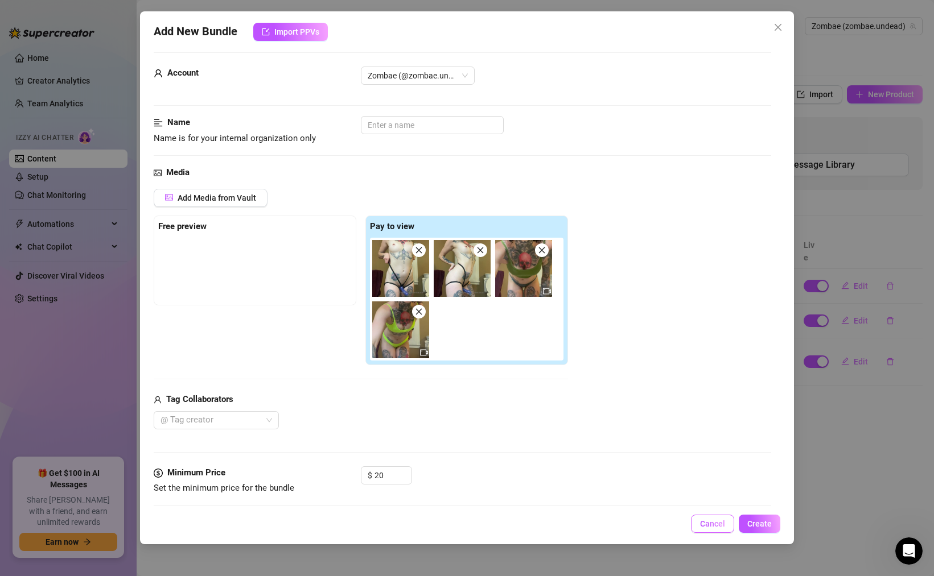
click at [711, 521] on span "Cancel" at bounding box center [712, 523] width 25 height 9
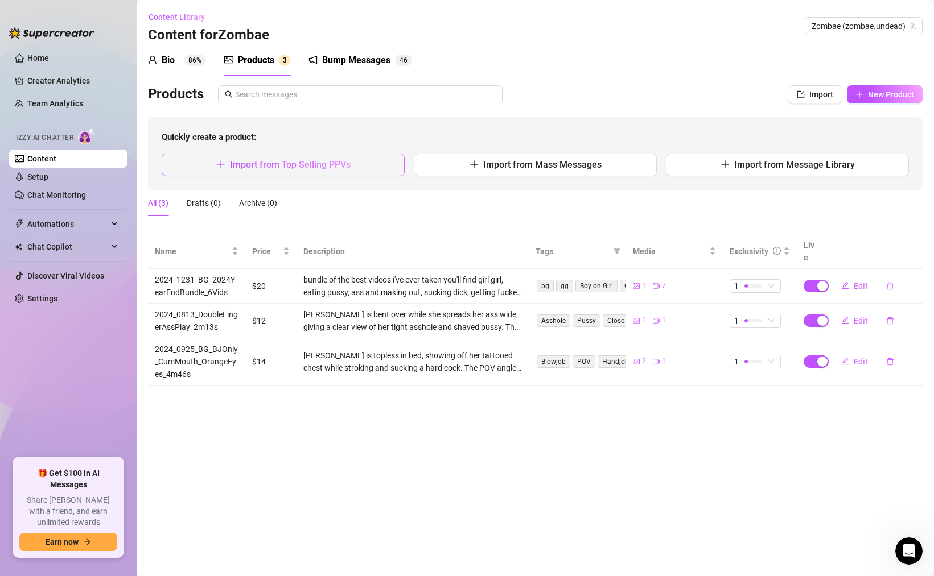
click at [269, 164] on span "Import from Top Selling PPVs" at bounding box center [290, 164] width 121 height 11
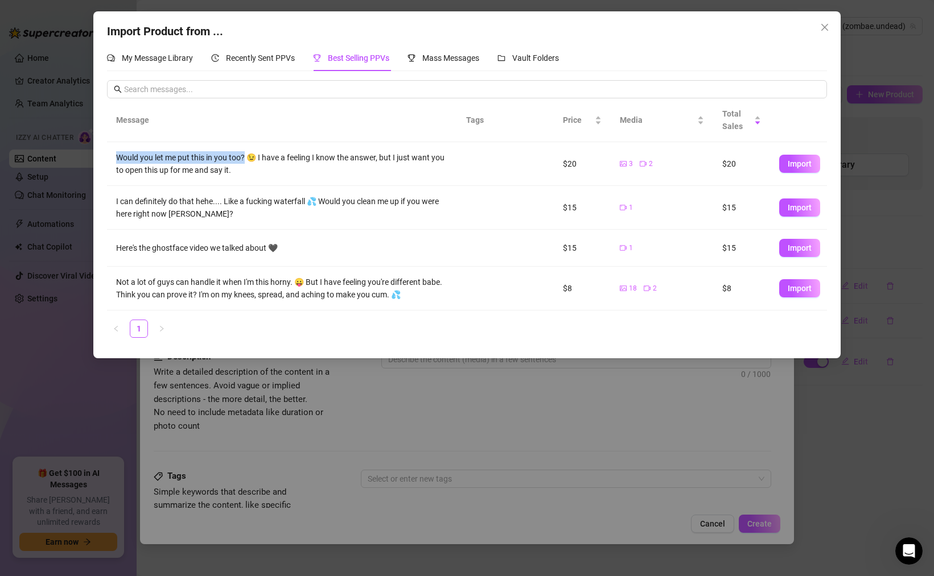
drag, startPoint x: 114, startPoint y: 154, endPoint x: 245, endPoint y: 162, distance: 131.7
click at [245, 162] on td "Would you let me put this in you too? 😉 I have a feeling I know the answer, but…" at bounding box center [282, 164] width 350 height 44
copy div "Would you let me put this in you too?"
drag, startPoint x: 821, startPoint y: 27, endPoint x: 478, endPoint y: 11, distance: 343.5
click at [478, 11] on div "Import Product from ... My Message Library Recently Sent PPVs Best Selling PPVs…" at bounding box center [467, 288] width 934 height 576
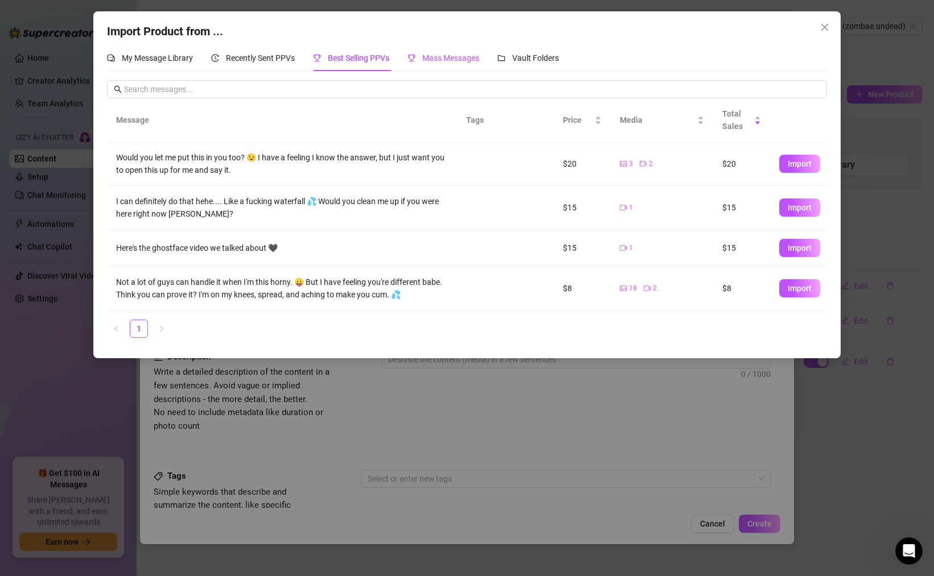
click at [447, 58] on span "Mass Messages" at bounding box center [450, 57] width 57 height 9
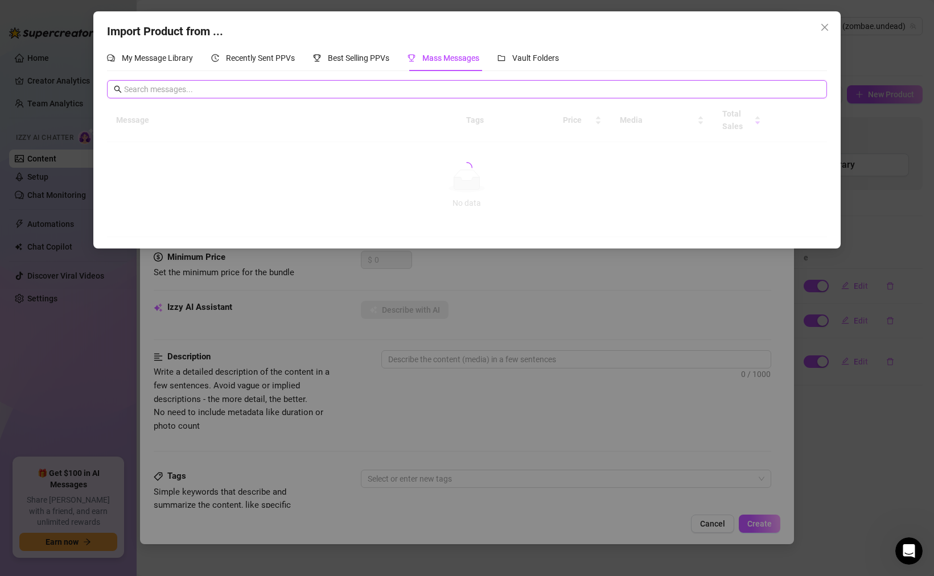
click at [232, 91] on input "text" at bounding box center [472, 89] width 696 height 13
paste input "I love sucking dick so much that I practice in my spare time. I sucked dick for…"
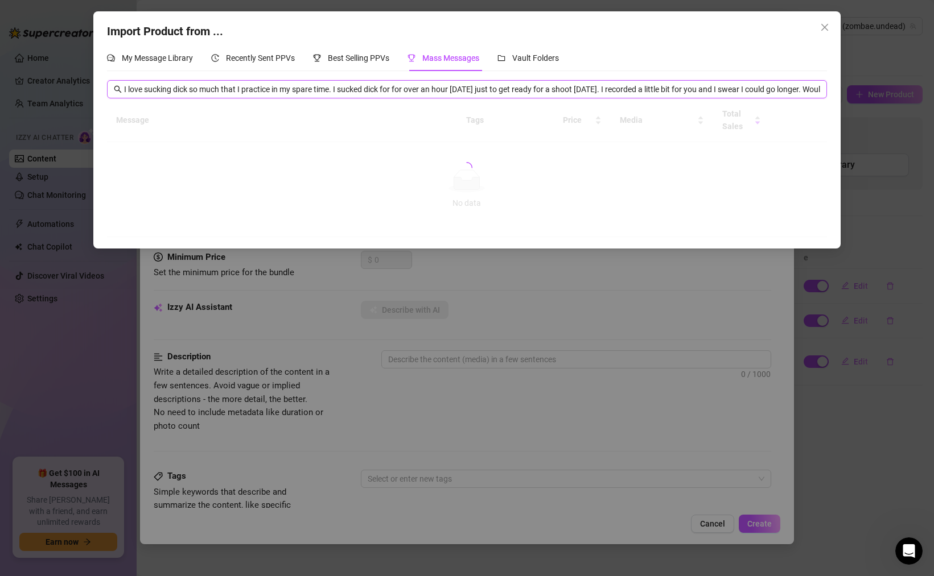
scroll to position [0, 178]
click at [619, 102] on body "Home Creator Analytics Team Analytics Izzy AI Chatter Content Setup Chat Monito…" at bounding box center [467, 288] width 934 height 576
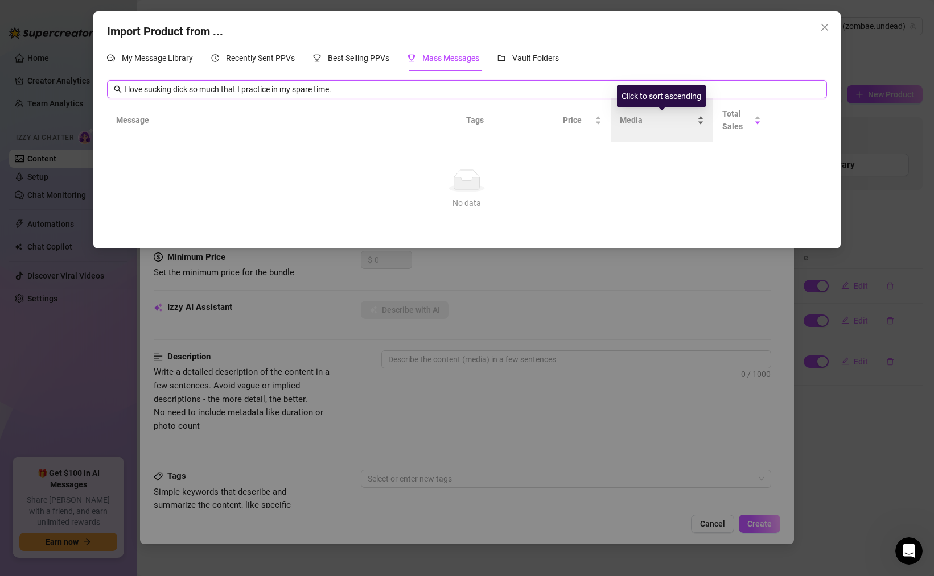
scroll to position [0, 0]
click at [347, 94] on input "I love sucking dick so much that I practice in my spare time." at bounding box center [472, 89] width 696 height 13
click at [185, 58] on span "My Message Library" at bounding box center [157, 57] width 71 height 9
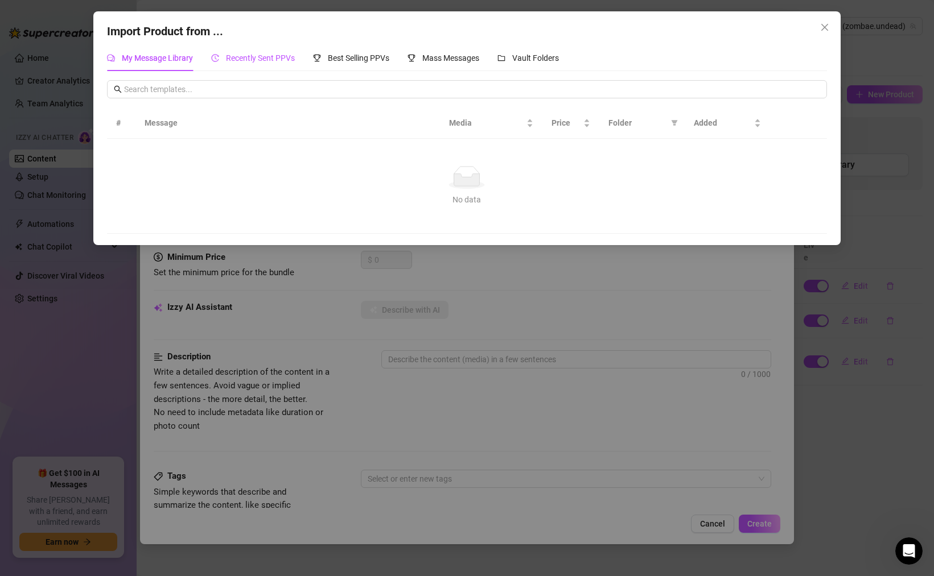
click at [267, 62] on span "Recently Sent PPVs" at bounding box center [260, 57] width 69 height 9
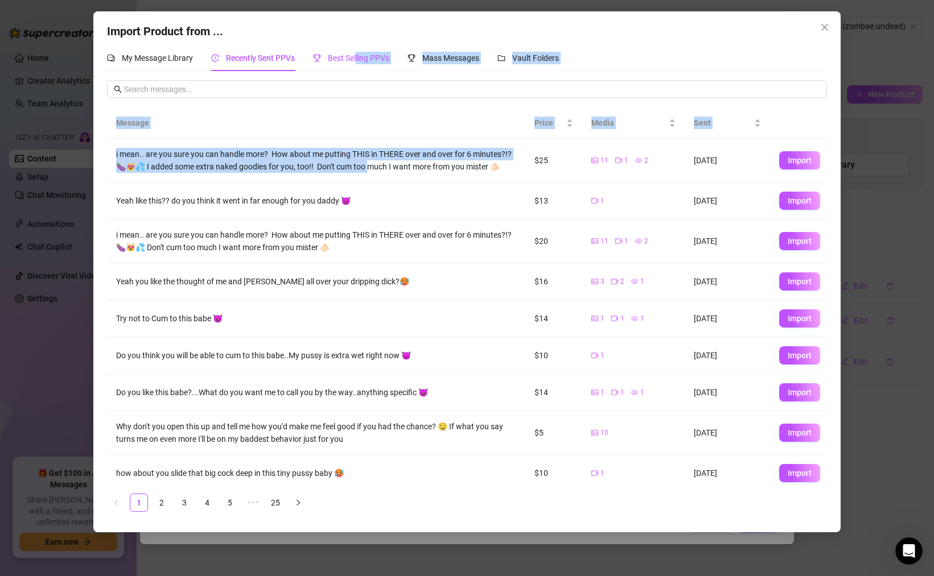
drag, startPoint x: 357, startPoint y: 57, endPoint x: 365, endPoint y: 166, distance: 109.0
click at [365, 166] on div "My Message Library Recently Sent PPVs Best Selling PPVs Mass Messages Vault Fol…" at bounding box center [467, 283] width 720 height 476
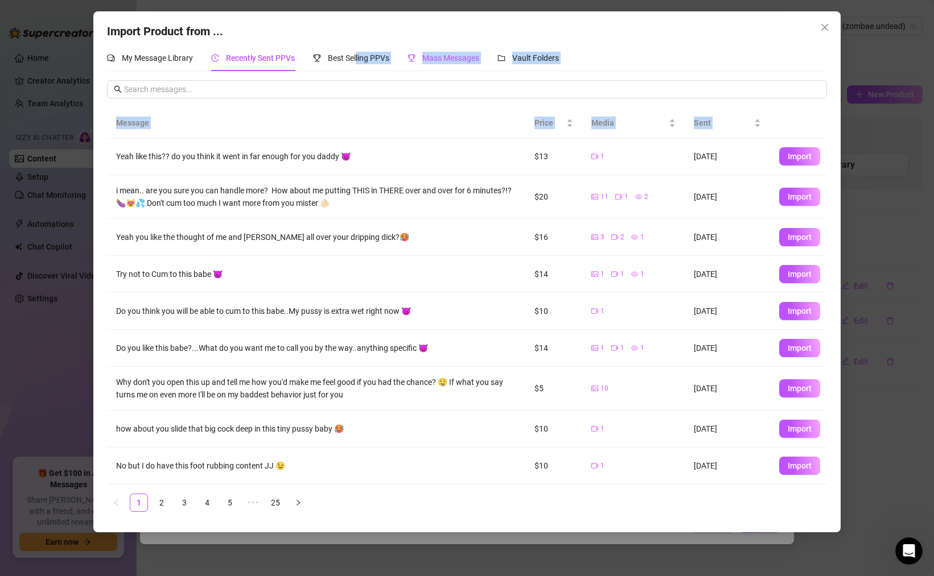
click at [472, 61] on span "Mass Messages" at bounding box center [450, 57] width 57 height 9
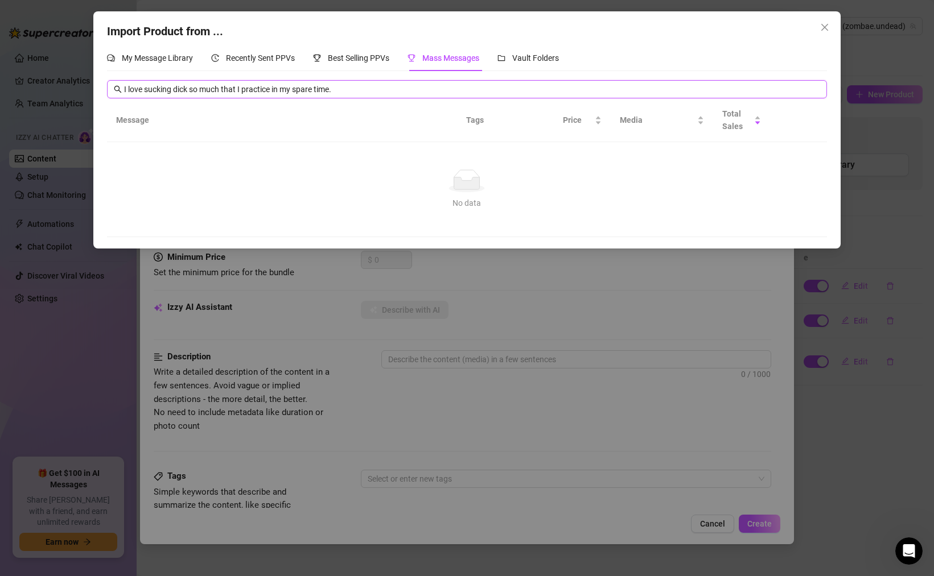
click at [348, 90] on input "I love sucking dick so much that I practice in my spare time." at bounding box center [472, 89] width 696 height 13
drag, startPoint x: 354, startPoint y: 90, endPoint x: 56, endPoint y: 89, distance: 298.1
click at [56, 89] on div "Import Product from ... My Message Library Recently Sent PPVs Best Selling PPVs…" at bounding box center [467, 288] width 934 height 576
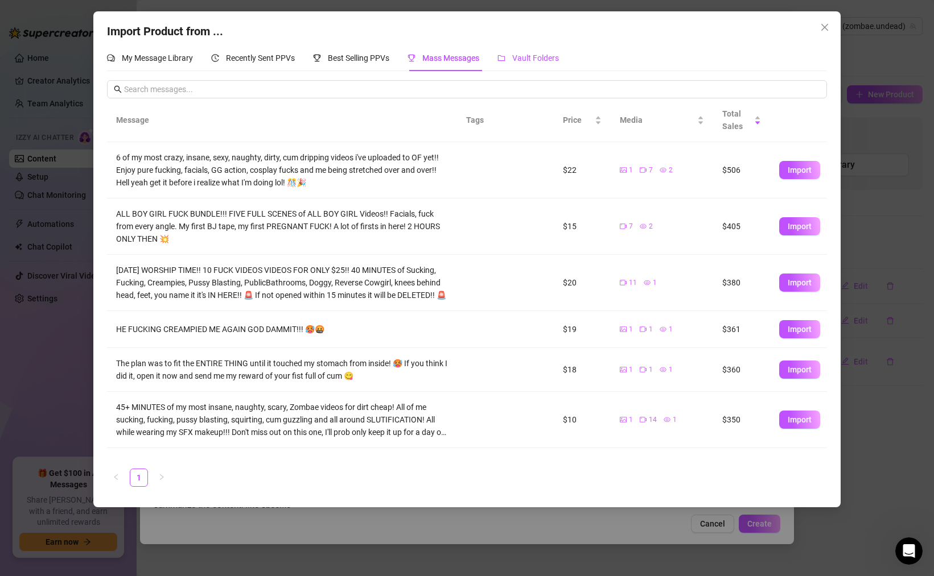
click at [531, 57] on span "Vault Folders" at bounding box center [535, 57] width 47 height 9
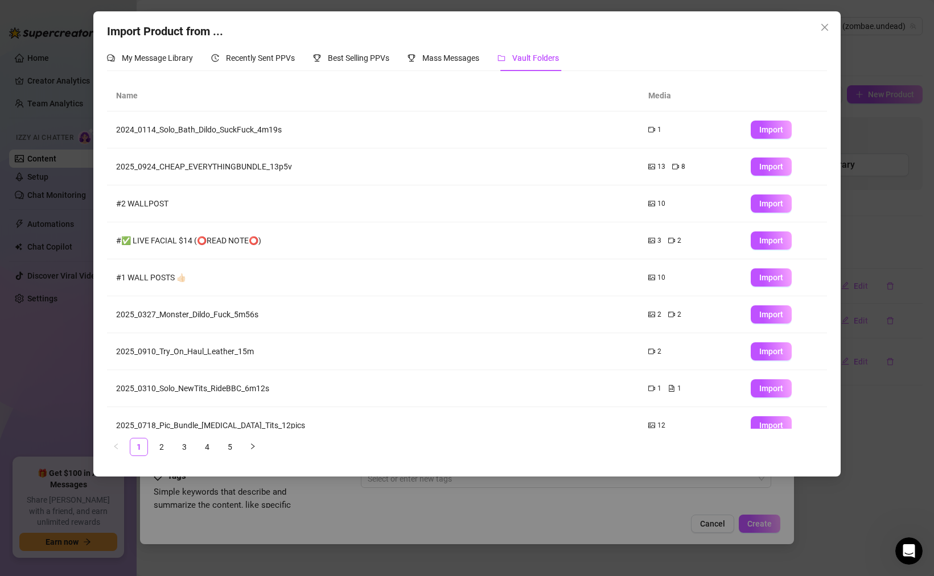
scroll to position [53, 0]
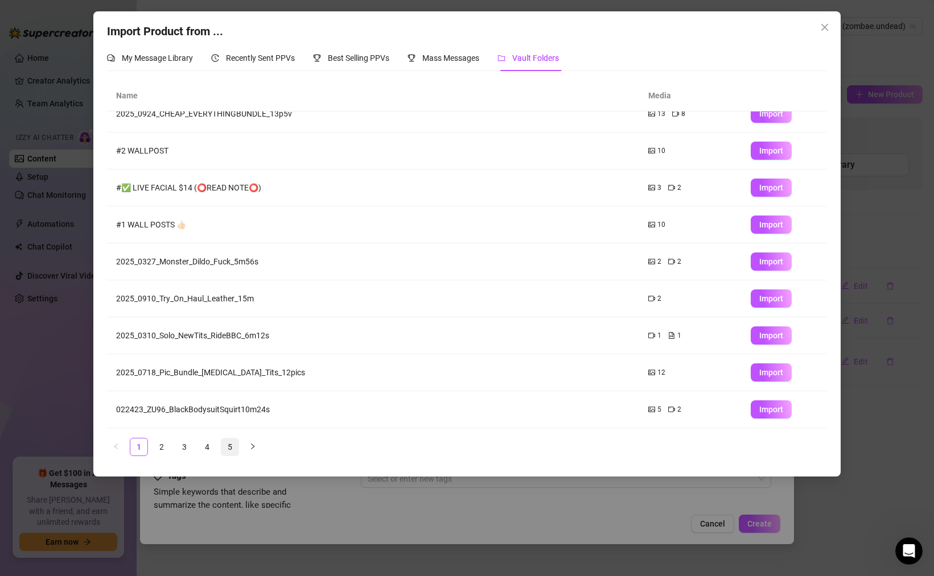
click at [233, 451] on link "5" at bounding box center [229, 447] width 17 height 17
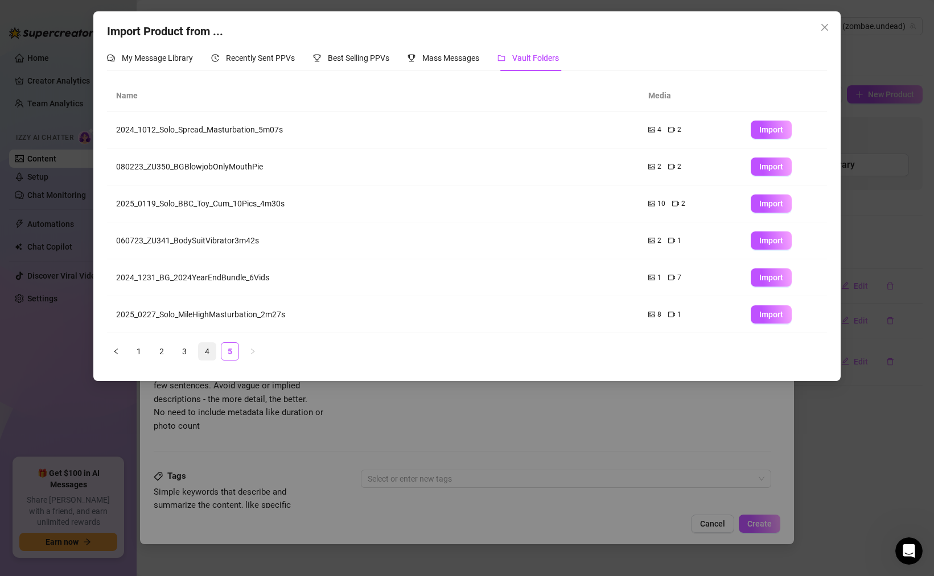
click at [209, 352] on link "4" at bounding box center [207, 351] width 17 height 17
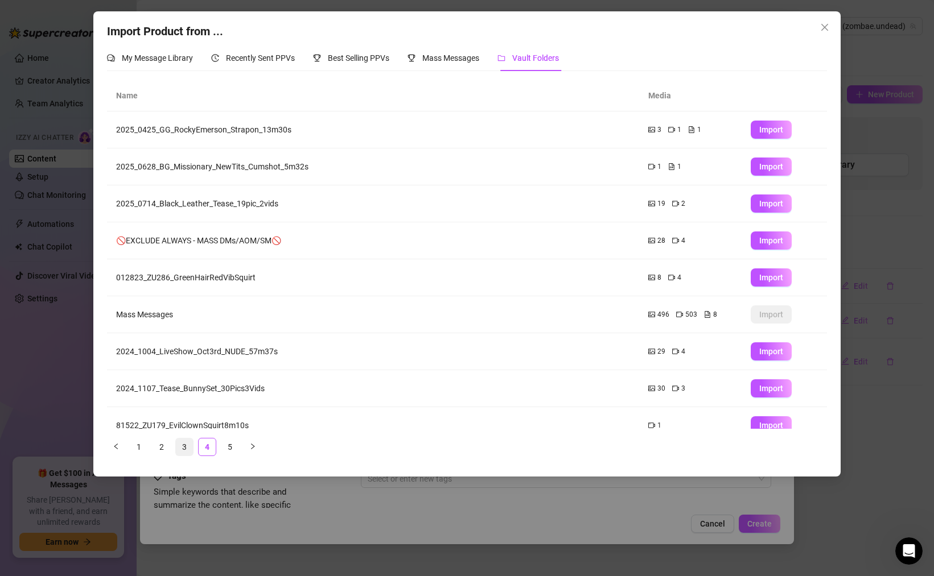
click at [181, 443] on link "3" at bounding box center [184, 447] width 17 height 17
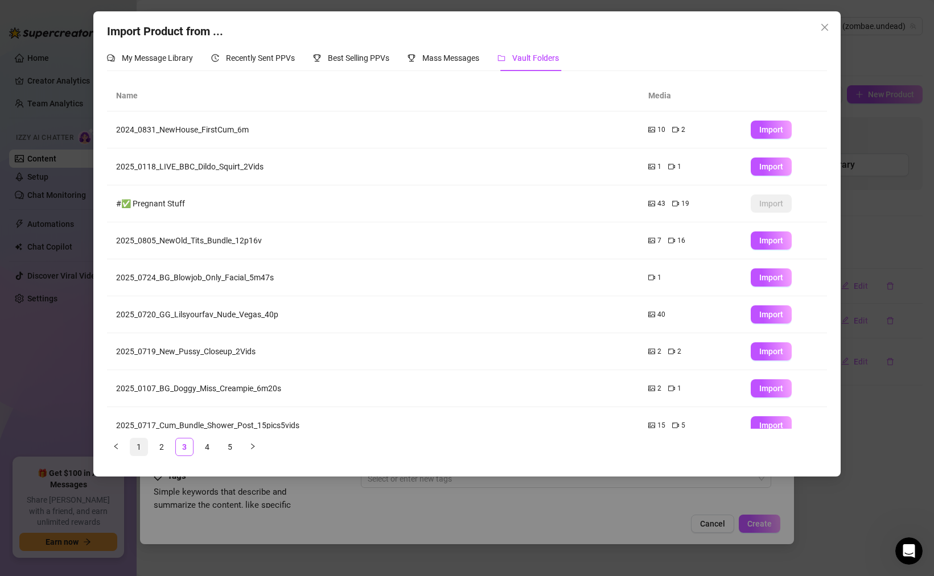
click at [138, 443] on link "1" at bounding box center [138, 447] width 17 height 17
click at [604, 129] on td "2024_0114_Solo_Bath_Dildo_SuckFuck_4m19s" at bounding box center [373, 130] width 532 height 37
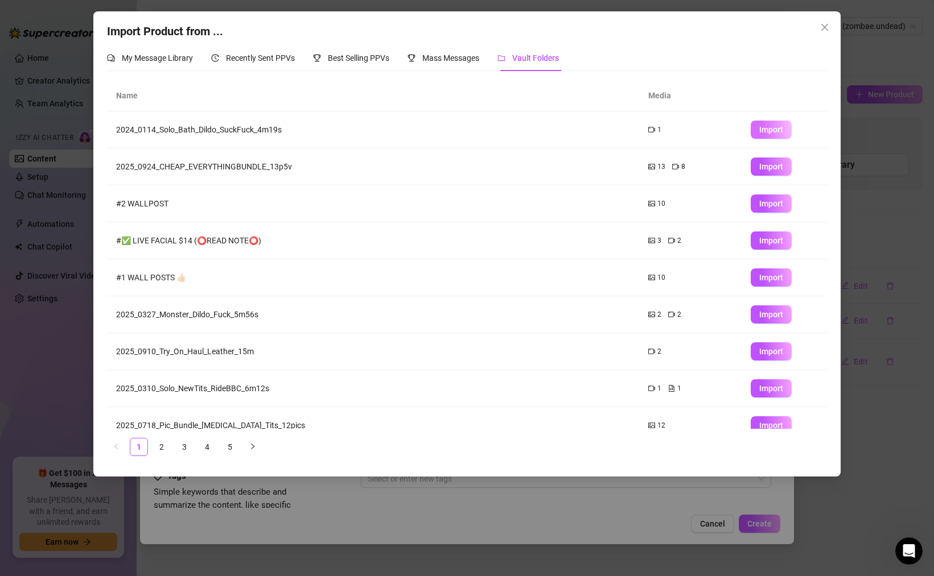
click at [762, 133] on span "Import" at bounding box center [771, 129] width 24 height 9
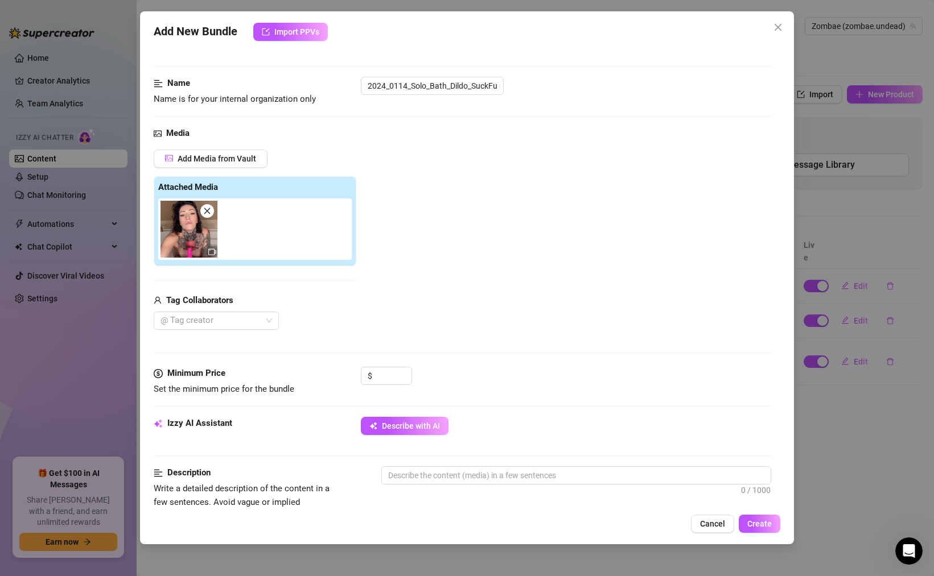
scroll to position [61, 0]
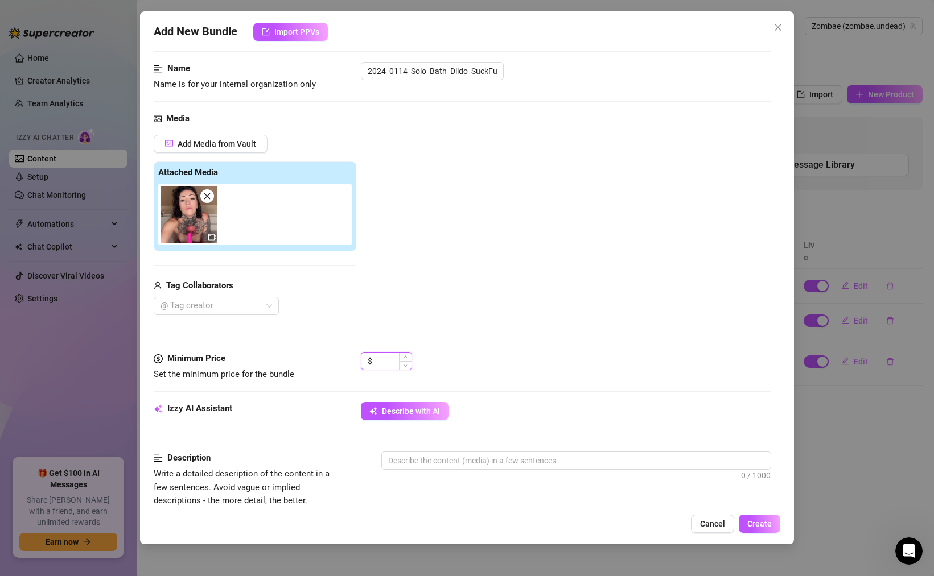
click at [387, 358] on input at bounding box center [392, 361] width 37 height 17
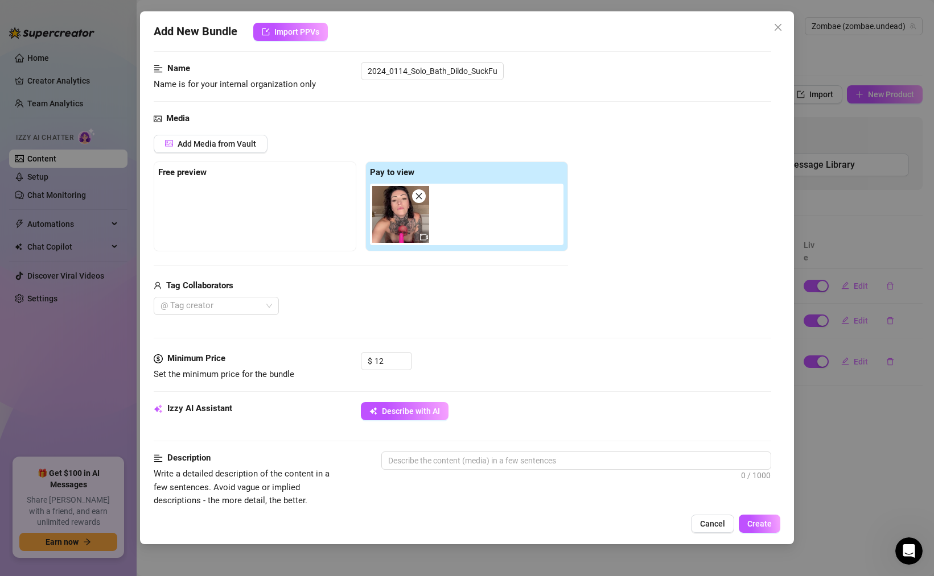
click at [211, 210] on div at bounding box center [254, 212] width 193 height 57
click at [221, 205] on div at bounding box center [254, 212] width 193 height 57
click at [387, 361] on input "12" at bounding box center [392, 361] width 37 height 17
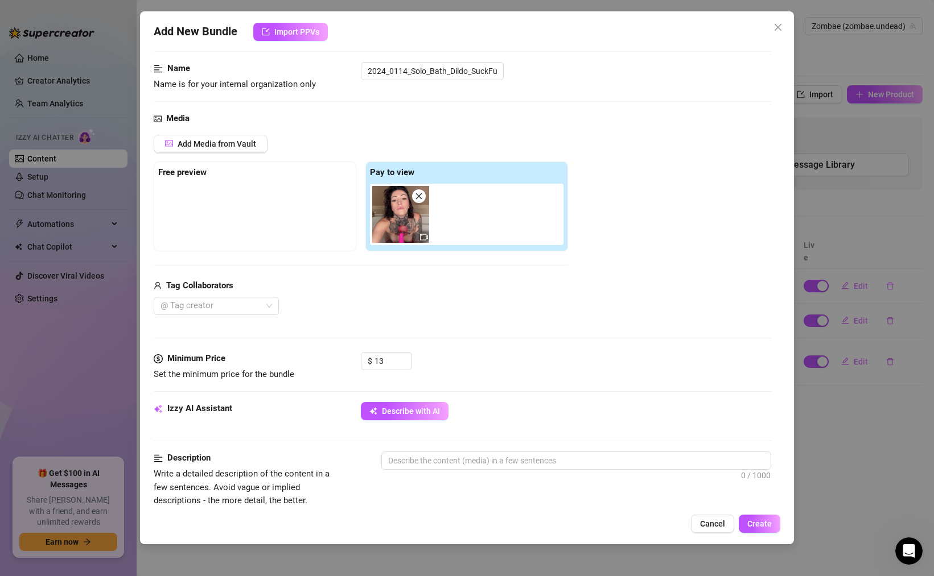
click at [323, 401] on div "Minimum Price Set the minimum price for the bundle $ 13" at bounding box center [462, 377] width 617 height 50
click at [301, 35] on span "Import PPVs" at bounding box center [296, 31] width 45 height 9
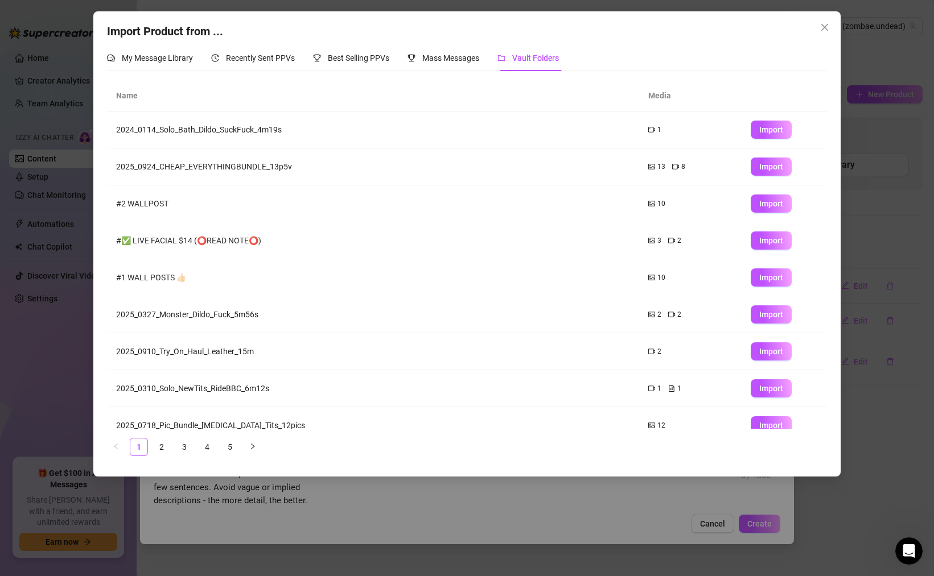
click at [871, 126] on div "Import Product from ... My Message Library Recently Sent PPVs Best Selling PPVs…" at bounding box center [467, 288] width 934 height 576
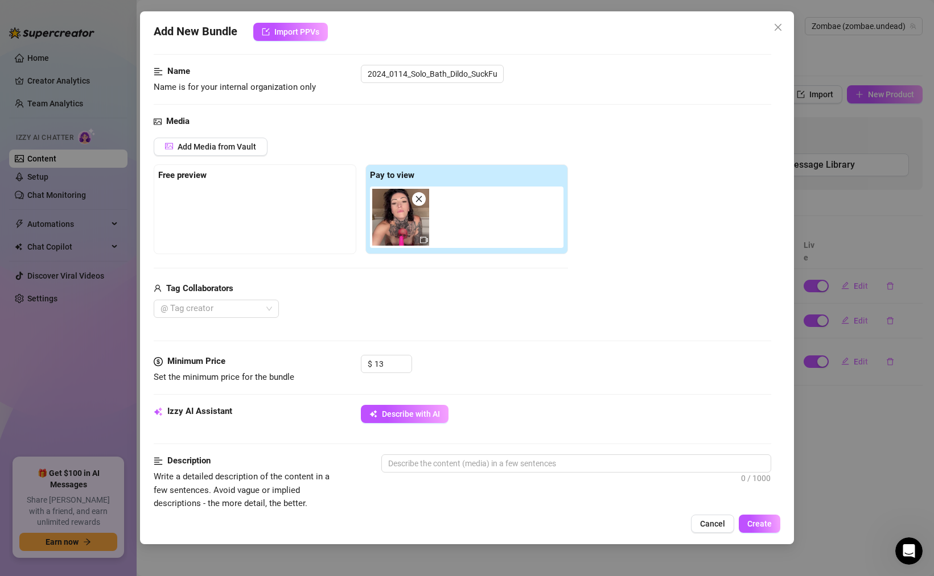
scroll to position [0, 0]
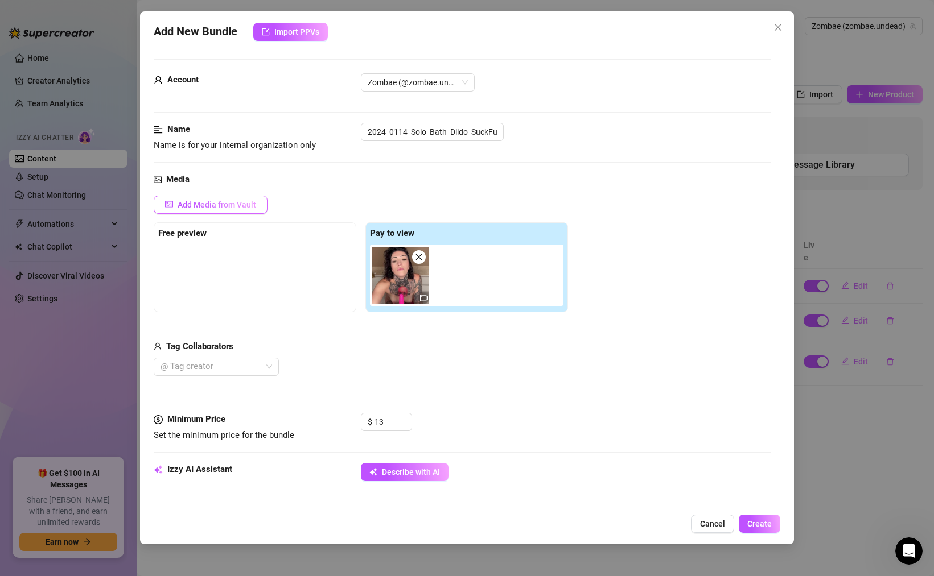
click at [230, 209] on button "Add Media from Vault" at bounding box center [211, 205] width 114 height 18
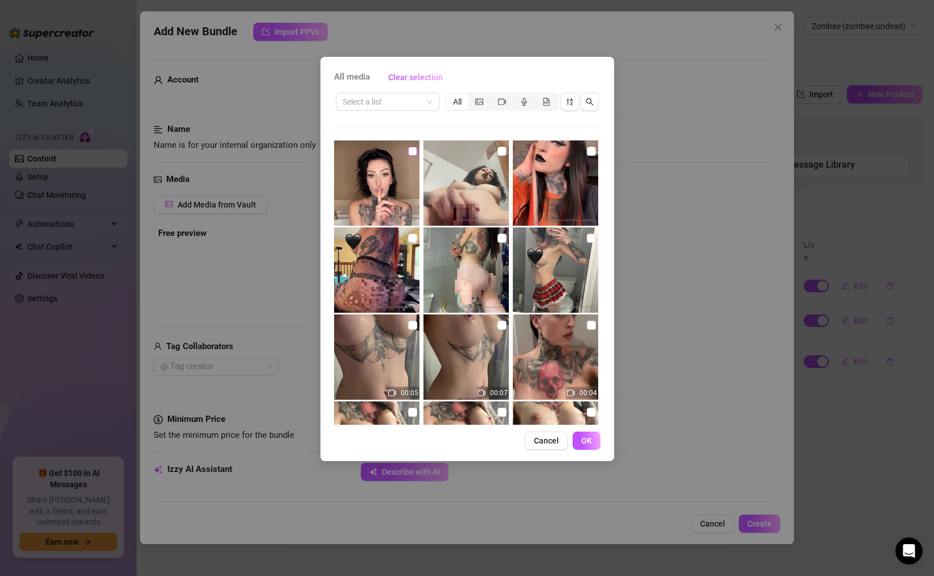
click at [410, 152] on input "checkbox" at bounding box center [412, 151] width 9 height 9
click at [584, 438] on span "OK" at bounding box center [586, 440] width 11 height 9
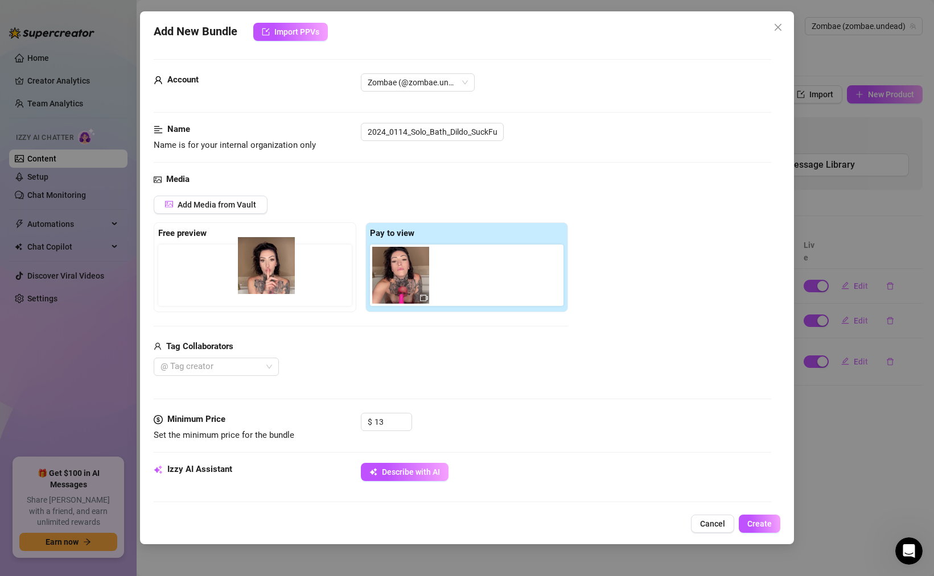
drag, startPoint x: 471, startPoint y: 283, endPoint x: 271, endPoint y: 274, distance: 199.9
click at [271, 274] on div "Free preview Pay to view" at bounding box center [361, 267] width 414 height 90
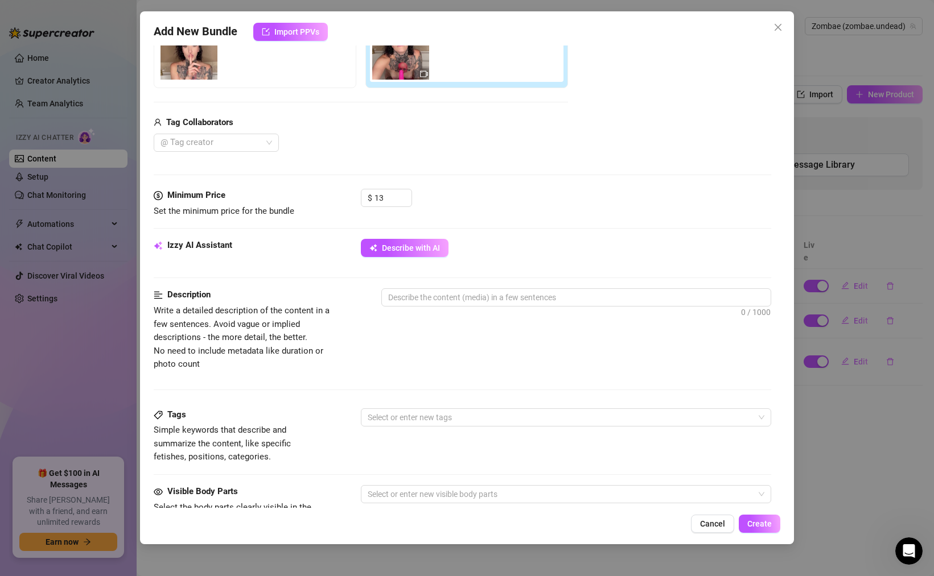
scroll to position [229, 0]
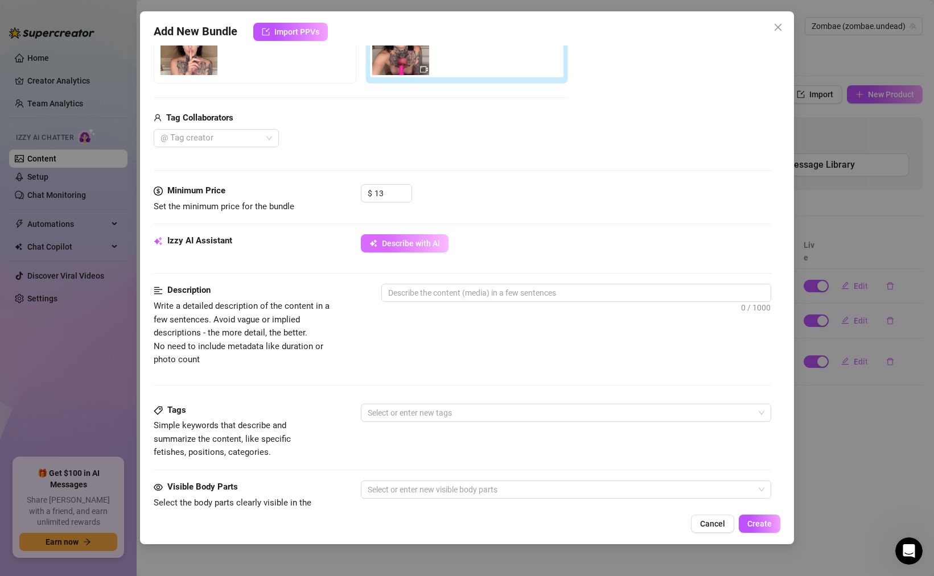
click at [407, 238] on button "Describe with AI" at bounding box center [405, 243] width 88 height 18
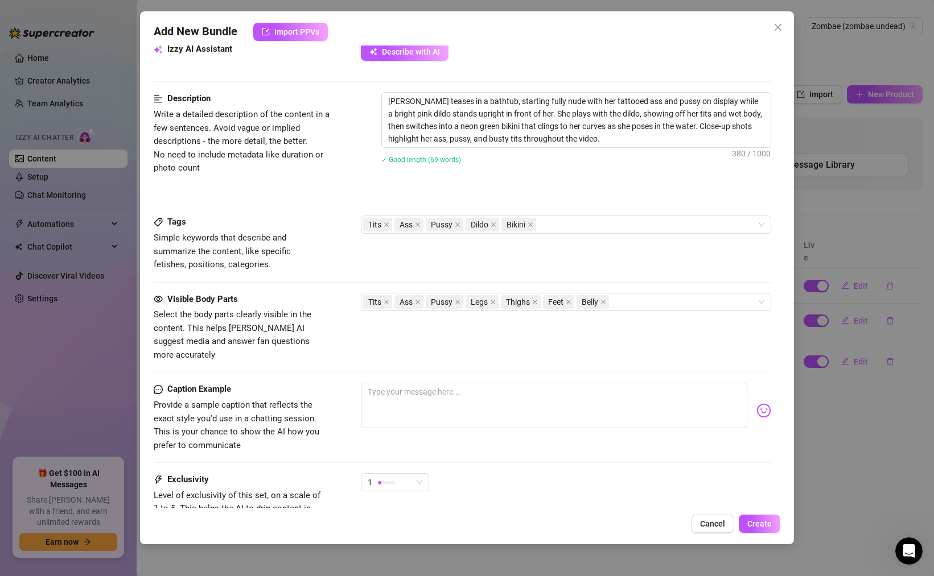
scroll to position [427, 0]
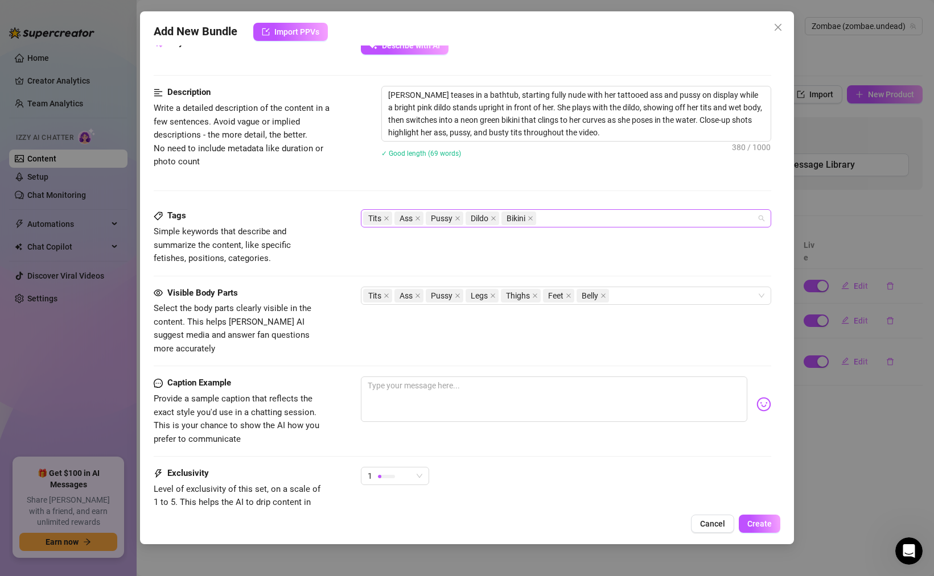
click at [564, 218] on div "Tits Ass Pussy Dildo Bikini" at bounding box center [560, 219] width 394 height 16
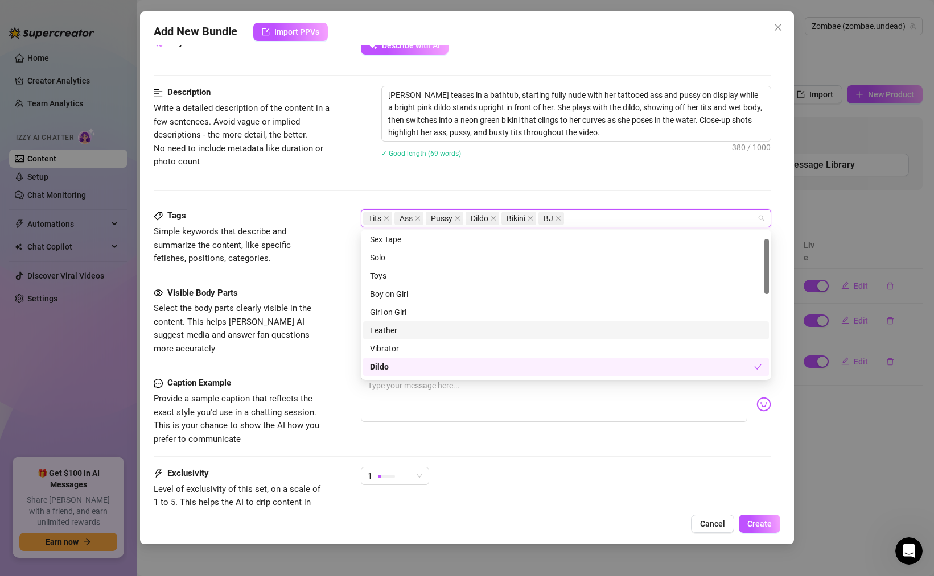
scroll to position [0, 0]
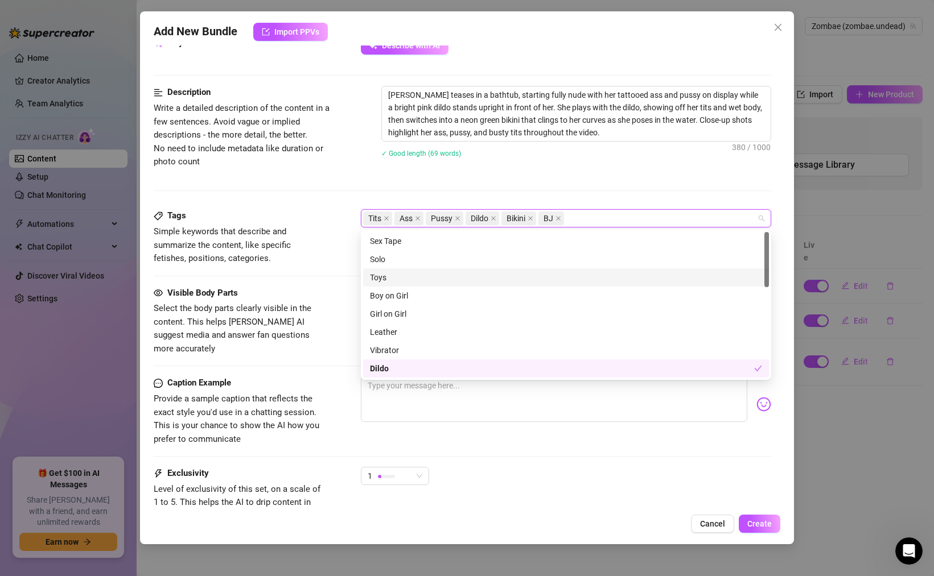
click at [391, 278] on div "Toys" at bounding box center [566, 277] width 392 height 13
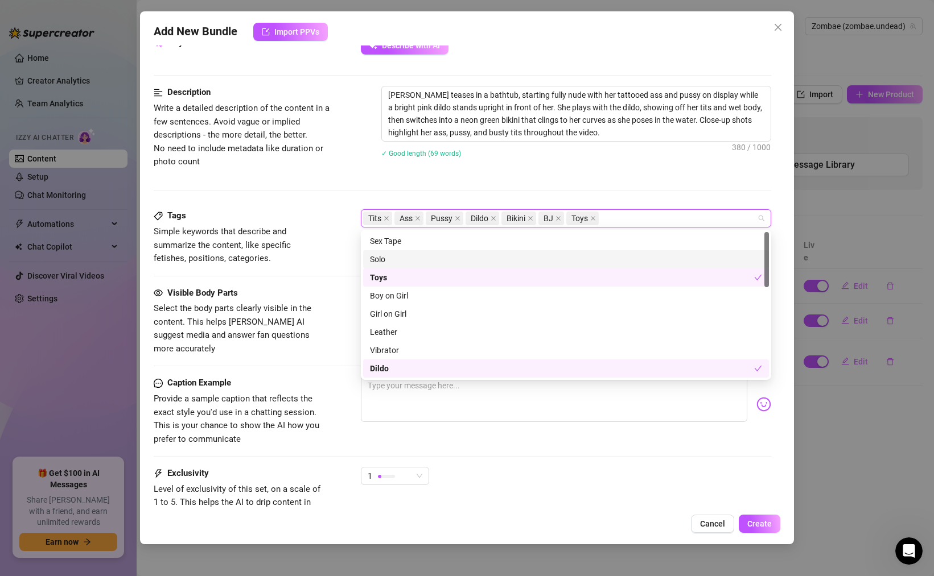
click at [390, 263] on div "Solo" at bounding box center [566, 259] width 392 height 13
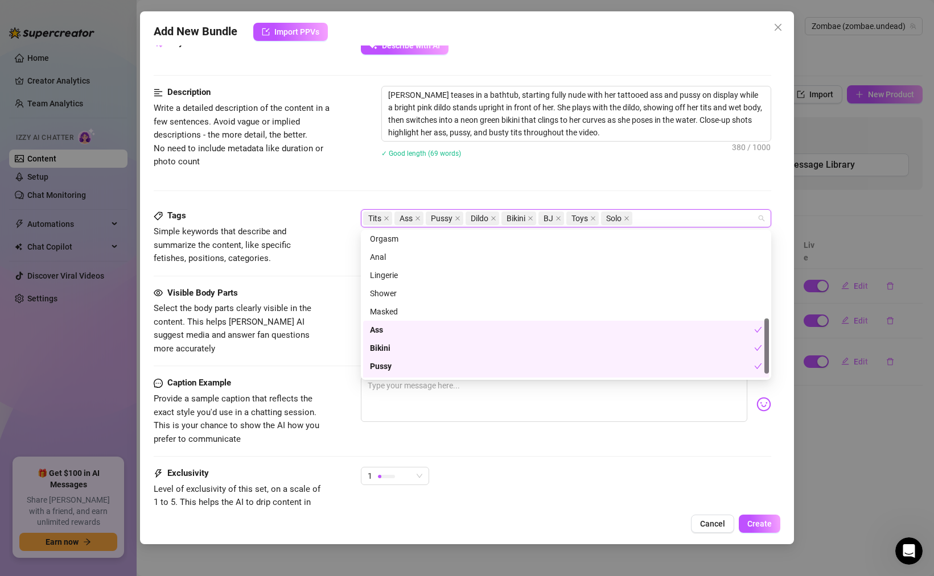
scroll to position [237, 0]
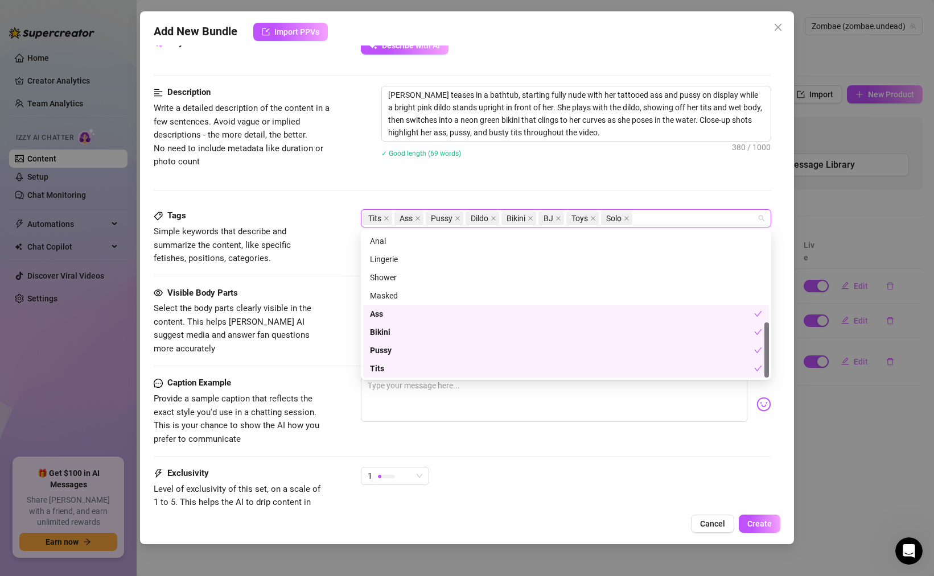
click at [336, 342] on div "Visible Body Parts Select the body parts clearly visible in the content. This h…" at bounding box center [462, 321] width 617 height 69
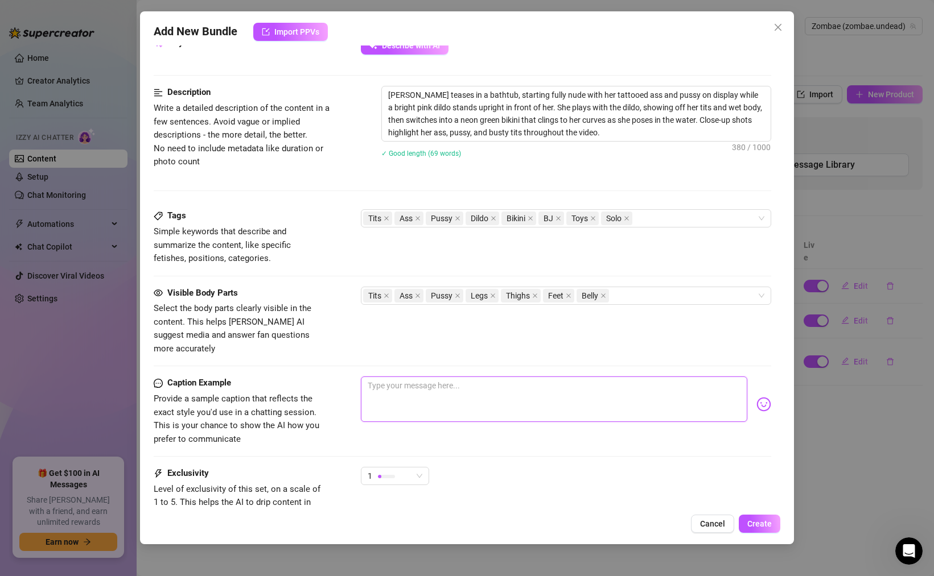
click at [418, 381] on textarea at bounding box center [554, 400] width 386 height 46
click at [411, 377] on textarea at bounding box center [554, 400] width 386 height 46
paste textarea "I love sucking dick so much that I practice in my spare time. I sucked dick for…"
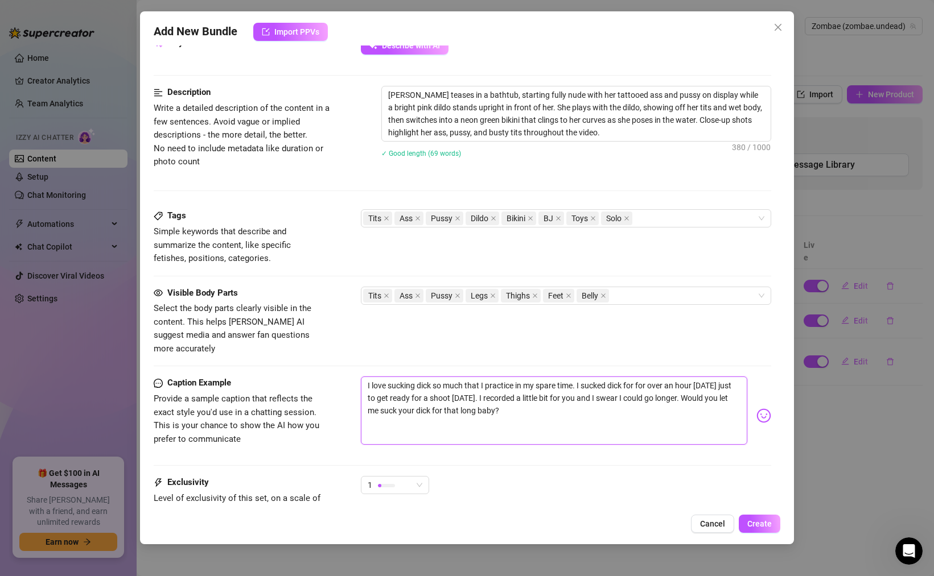
scroll to position [0, 0]
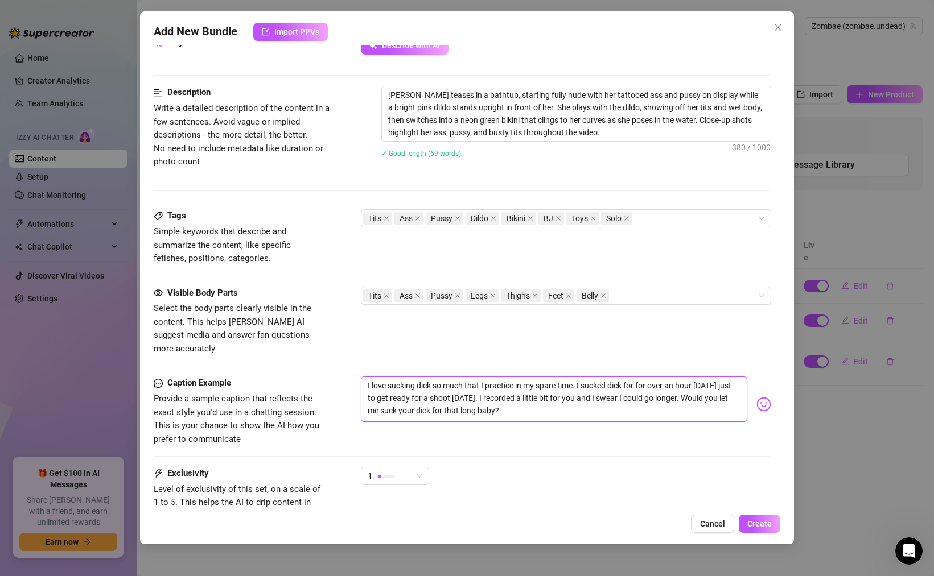
click at [542, 397] on textarea "I love sucking dick so much that I practice in my spare time. I sucked dick for…" at bounding box center [554, 400] width 386 height 46
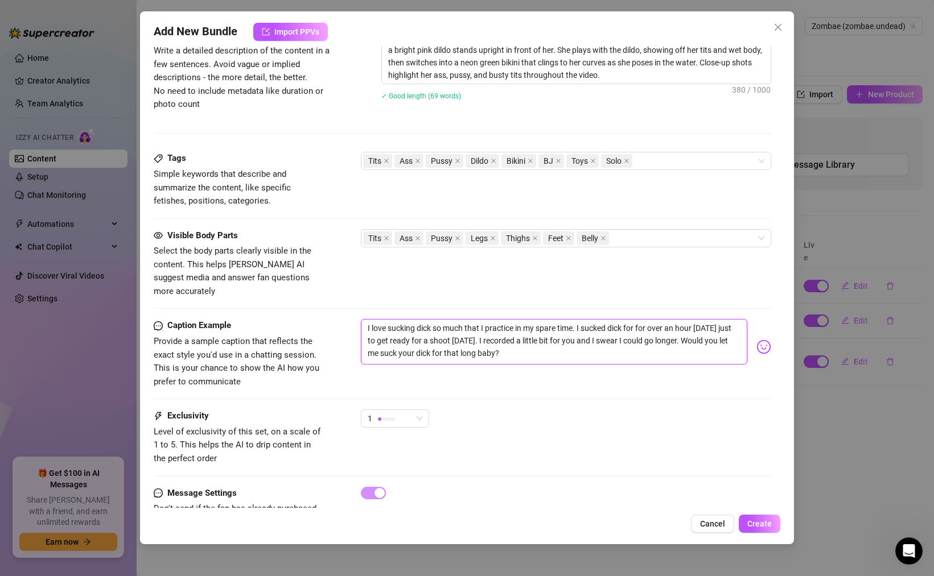
scroll to position [483, 0]
click at [463, 338] on textarea "I love sucking dick so much that I practice in my spare time. I sucked dick for…" at bounding box center [554, 344] width 386 height 46
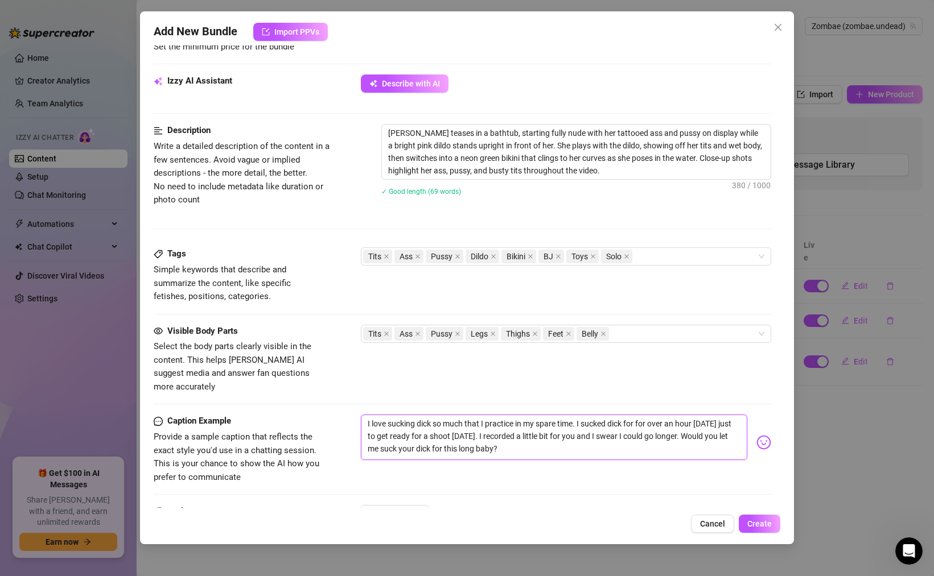
scroll to position [513, 0]
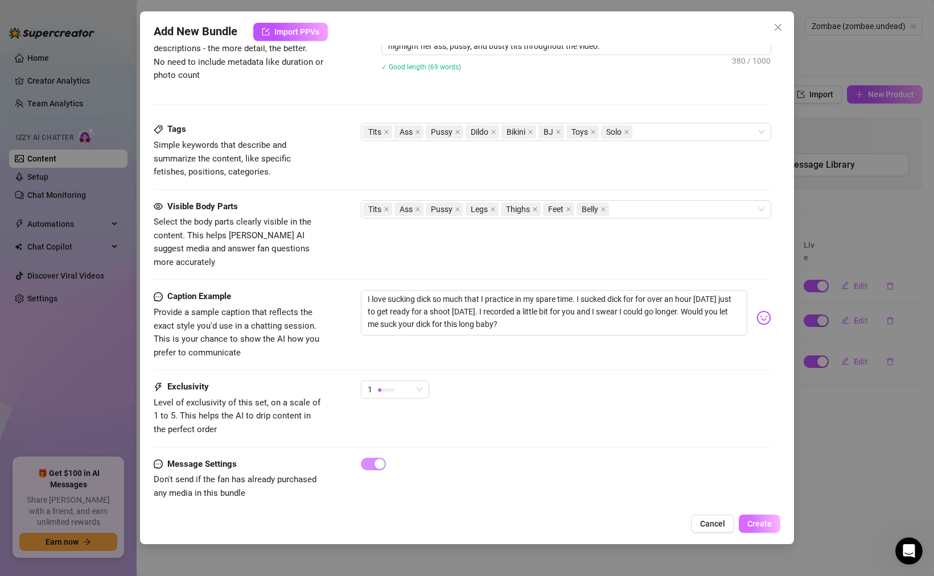
click at [770, 526] on span "Create" at bounding box center [759, 523] width 24 height 9
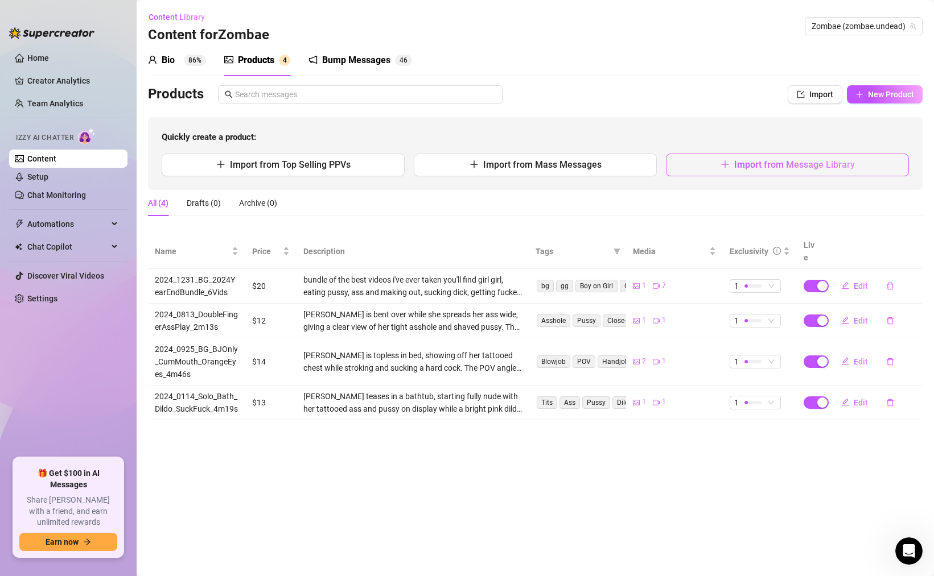
click at [728, 169] on span "button" at bounding box center [724, 164] width 9 height 11
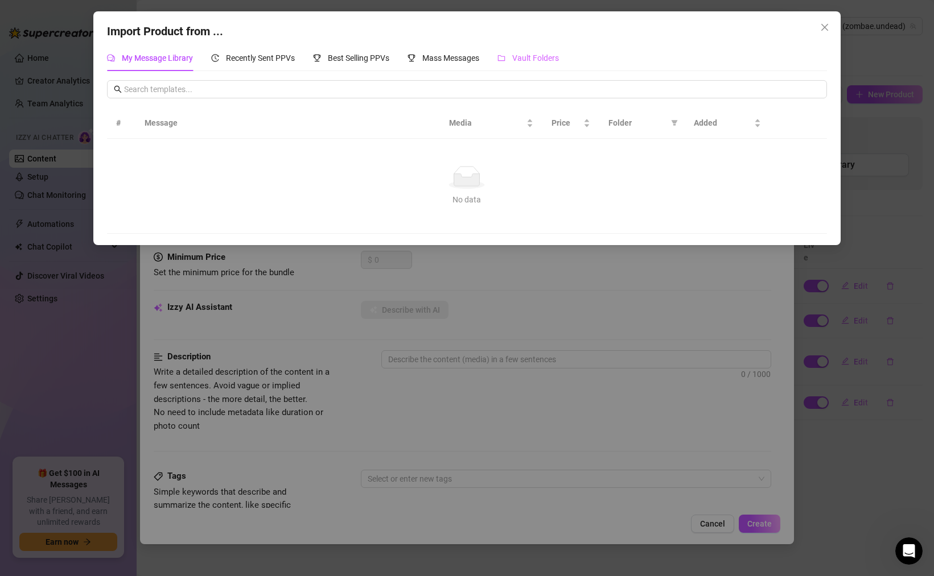
click at [522, 48] on div "Vault Folders" at bounding box center [527, 58] width 61 height 26
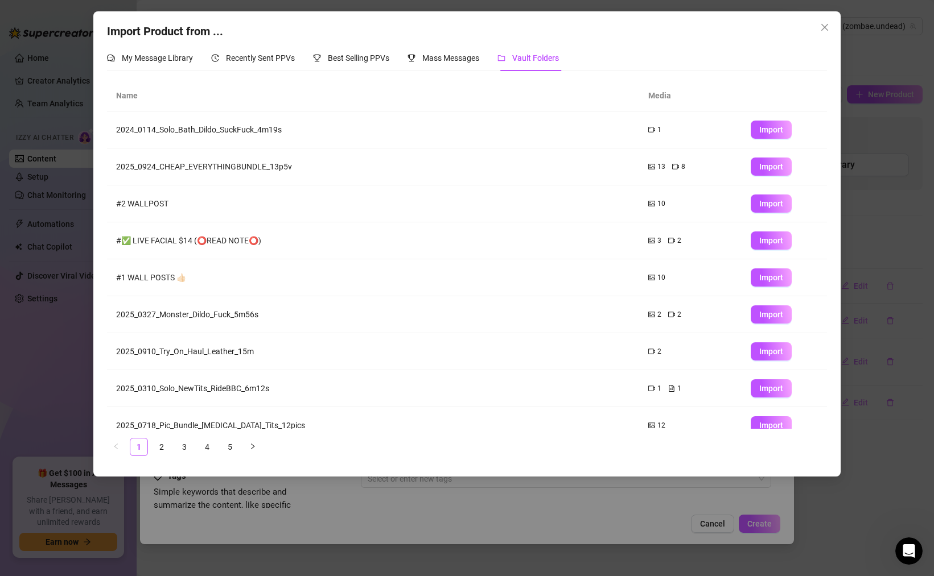
scroll to position [53, 0]
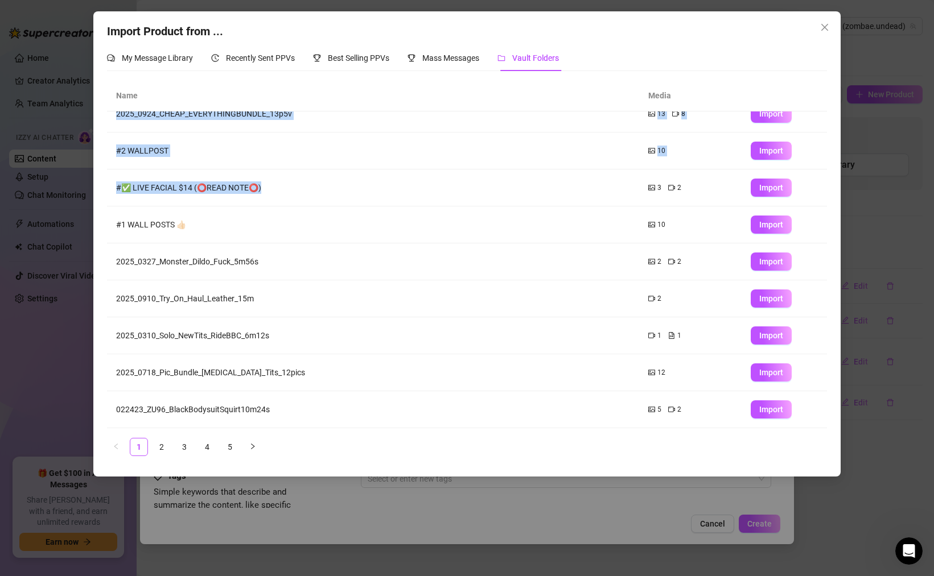
drag, startPoint x: 288, startPoint y: 194, endPoint x: 377, endPoint y: 550, distance: 366.5
click at [377, 550] on div "Import Product from ... My Message Library Recently Sent PPVs Best Selling PPVs…" at bounding box center [467, 288] width 934 height 576
click at [235, 444] on link "5" at bounding box center [229, 447] width 17 height 17
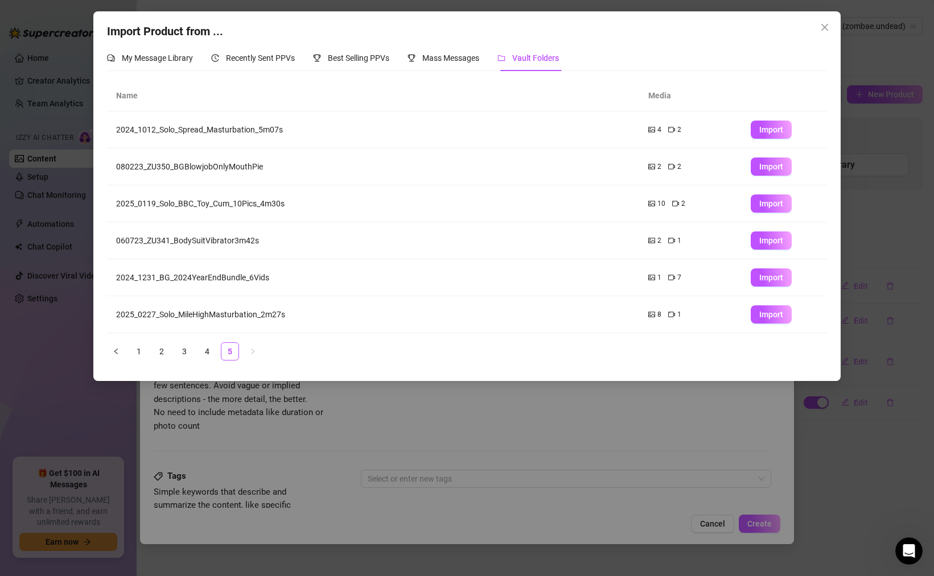
click at [652, 315] on icon "picture" at bounding box center [651, 314] width 7 height 7
click at [443, 57] on span "Mass Messages" at bounding box center [450, 57] width 57 height 9
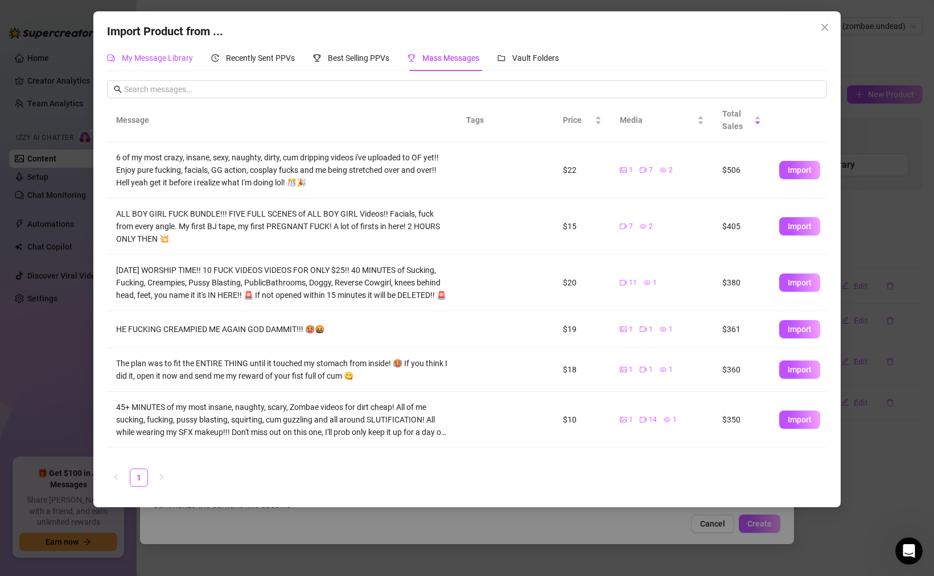
click at [134, 63] on span "My Message Library" at bounding box center [157, 57] width 71 height 9
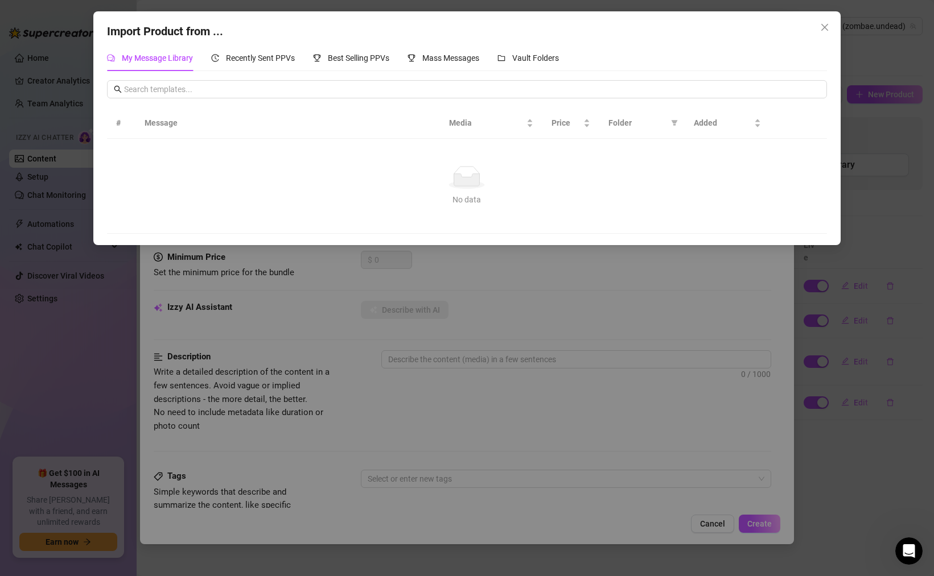
click at [343, 274] on div "Import Product from ... My Message Library Recently Sent PPVs Best Selling PPVs…" at bounding box center [467, 288] width 934 height 576
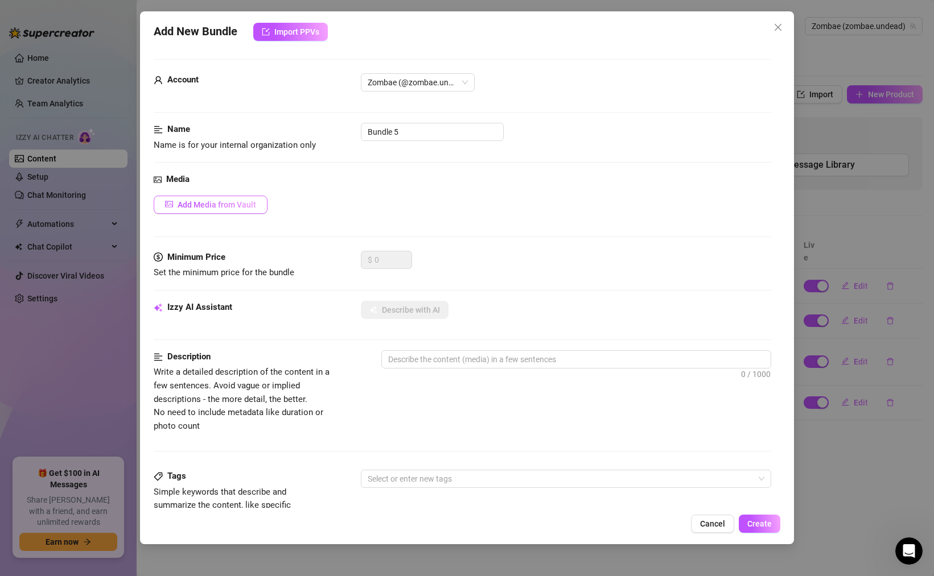
click at [229, 199] on button "Add Media from Vault" at bounding box center [211, 205] width 114 height 18
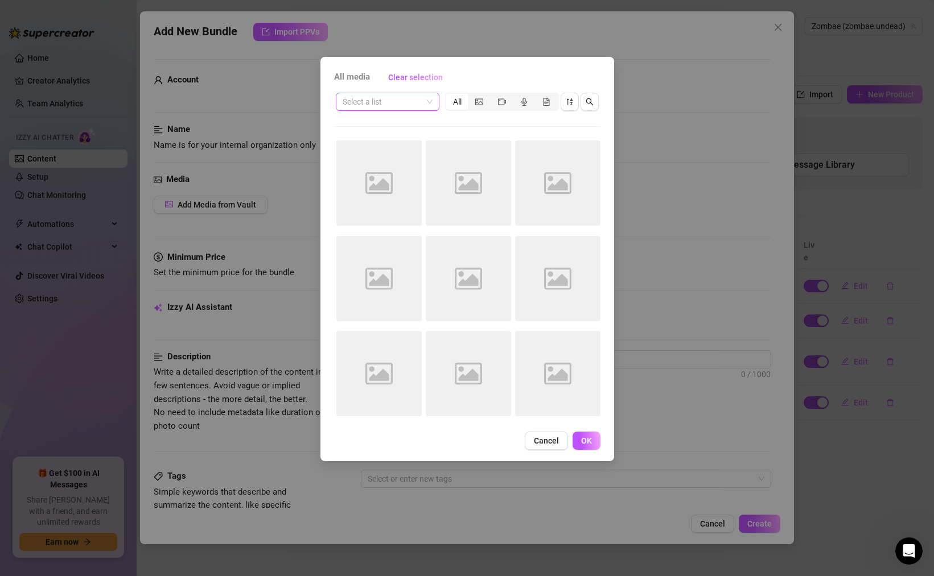
click at [370, 103] on input "search" at bounding box center [383, 101] width 80 height 17
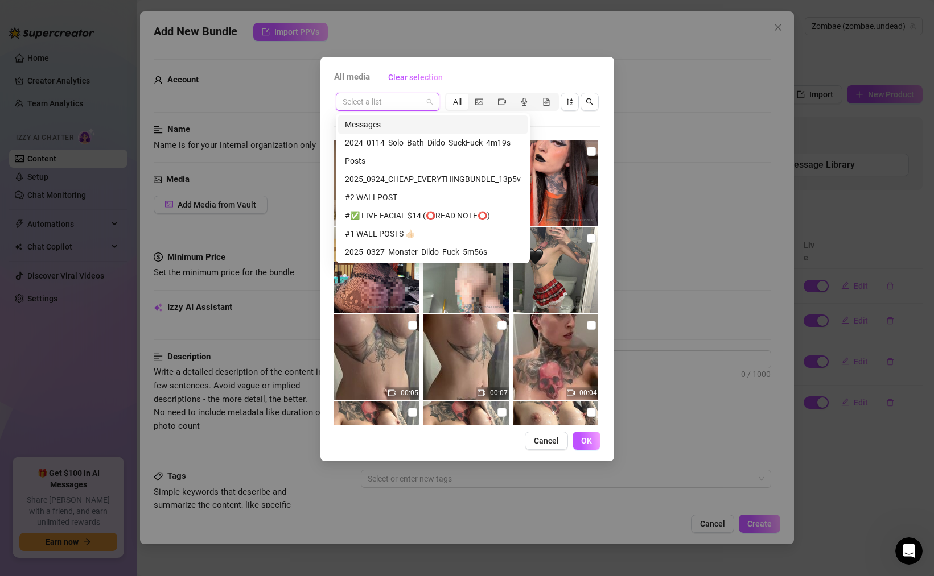
paste input "061023_ZU343_SoloReverseCowgirlCream4m36s"
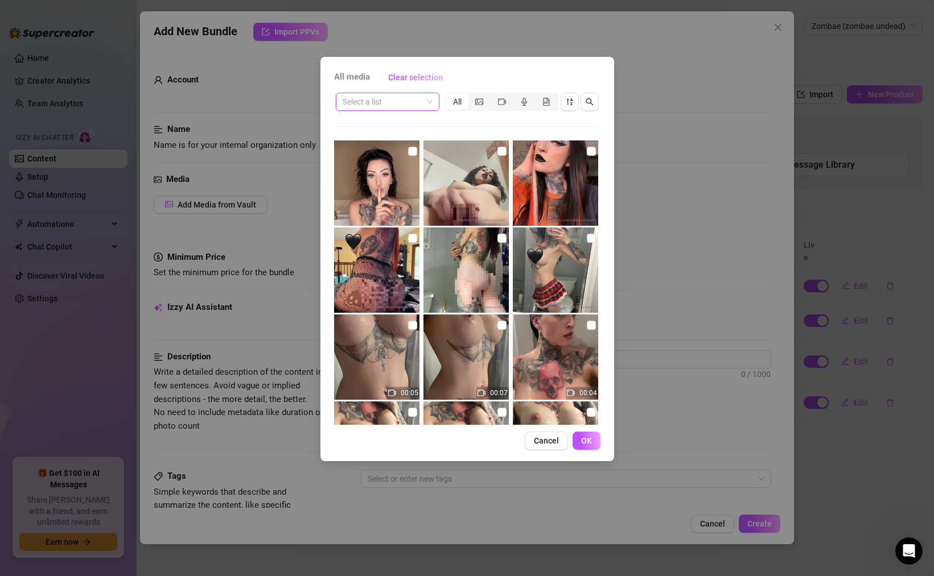
click at [432, 97] on span at bounding box center [388, 101] width 90 height 17
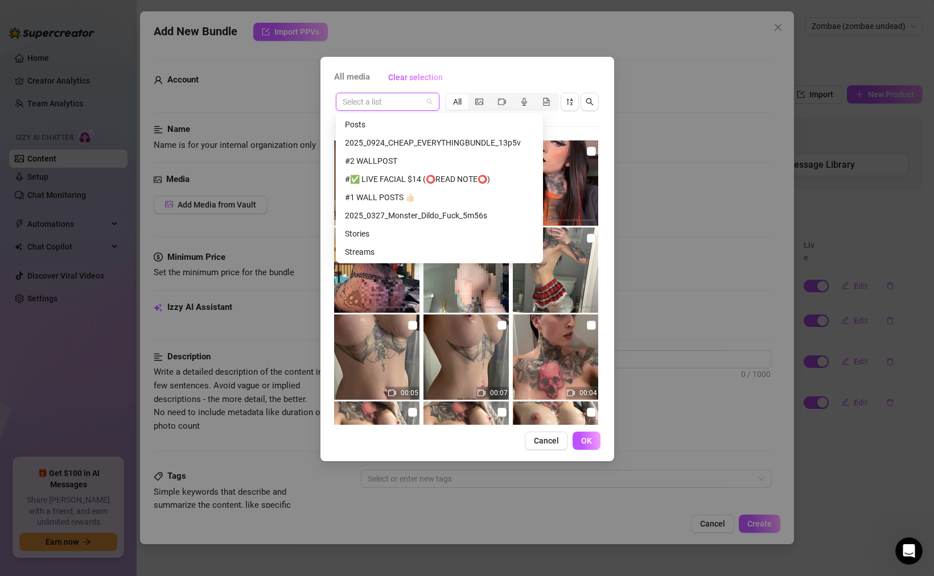
scroll to position [218, 0]
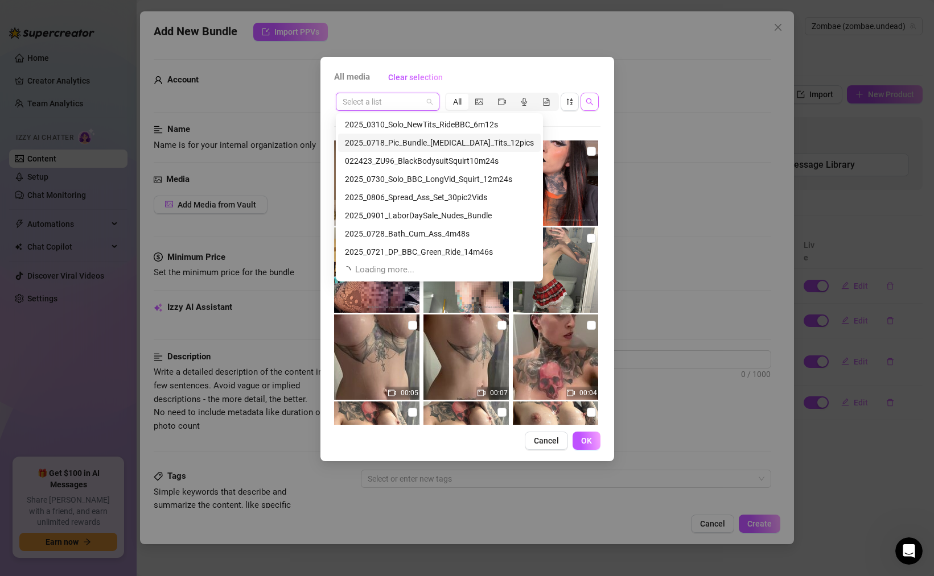
click at [588, 102] on icon "search" at bounding box center [589, 102] width 8 height 8
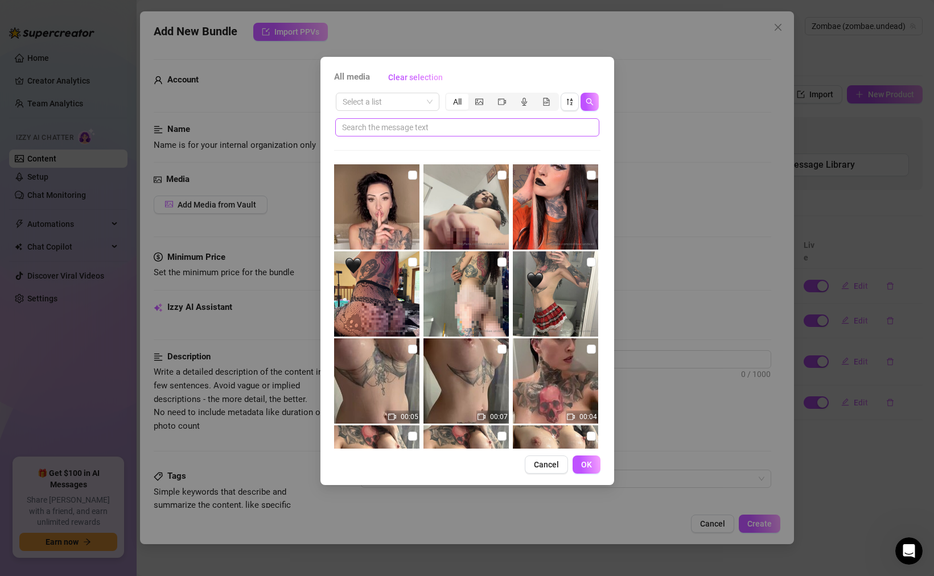
click at [490, 134] on span at bounding box center [467, 127] width 264 height 18
click at [488, 129] on input "text" at bounding box center [462, 127] width 241 height 13
paste input "061023_ZU343_SoloReverseCowgirlCream4m36s"
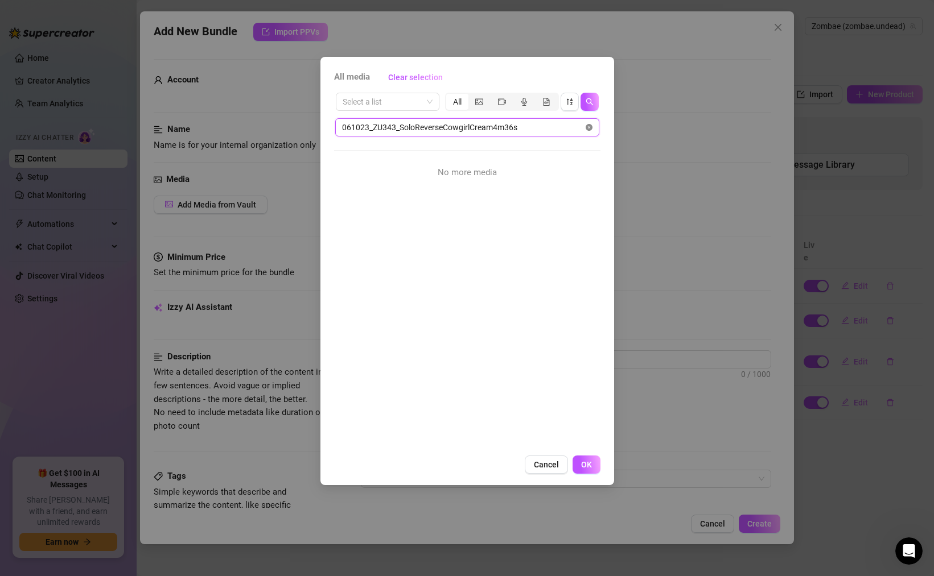
click at [589, 129] on icon "close-circle" at bounding box center [588, 127] width 7 height 7
click at [408, 104] on input "search" at bounding box center [383, 101] width 80 height 17
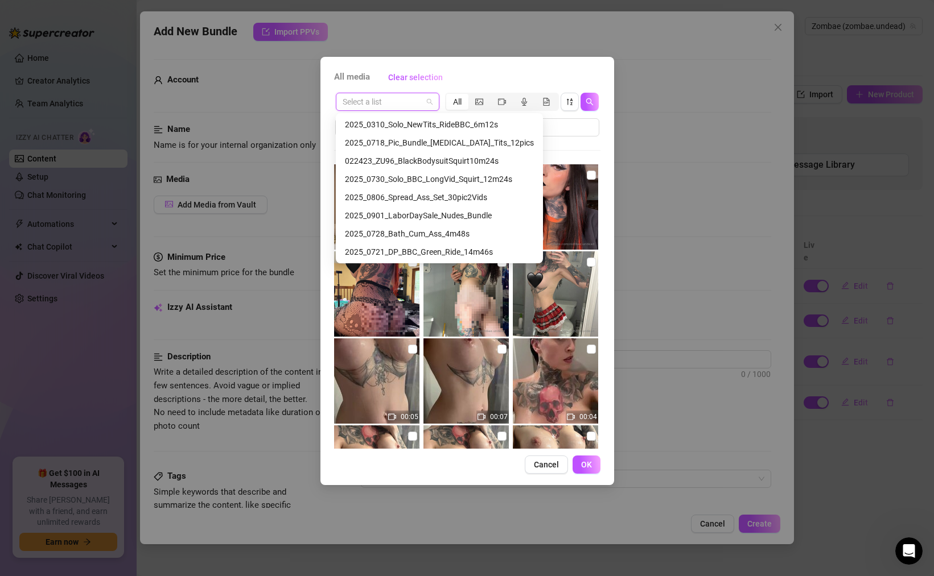
paste input "061023_ZU343_SoloReverseCowgirlCream4m36s"
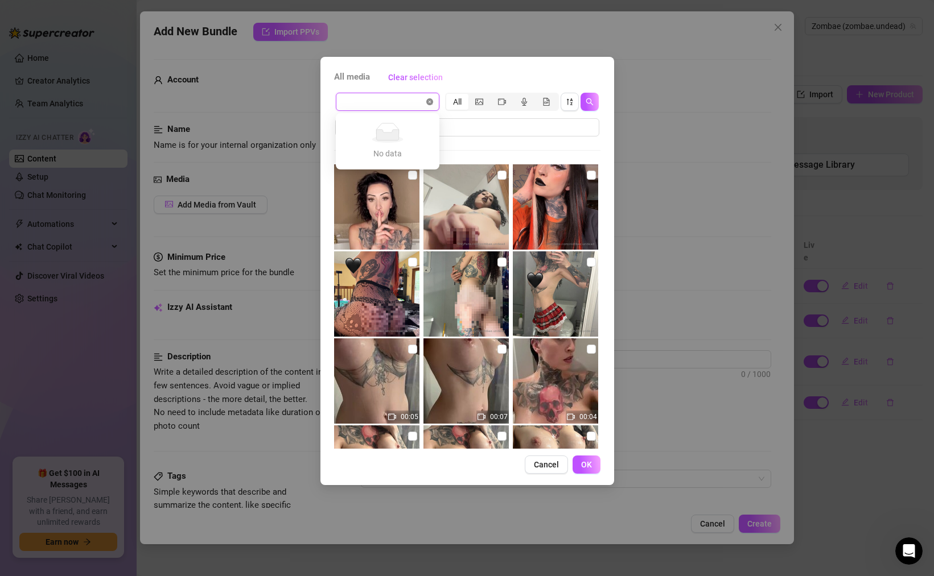
scroll to position [0, 0]
click at [396, 105] on input "search" at bounding box center [383, 101] width 80 height 17
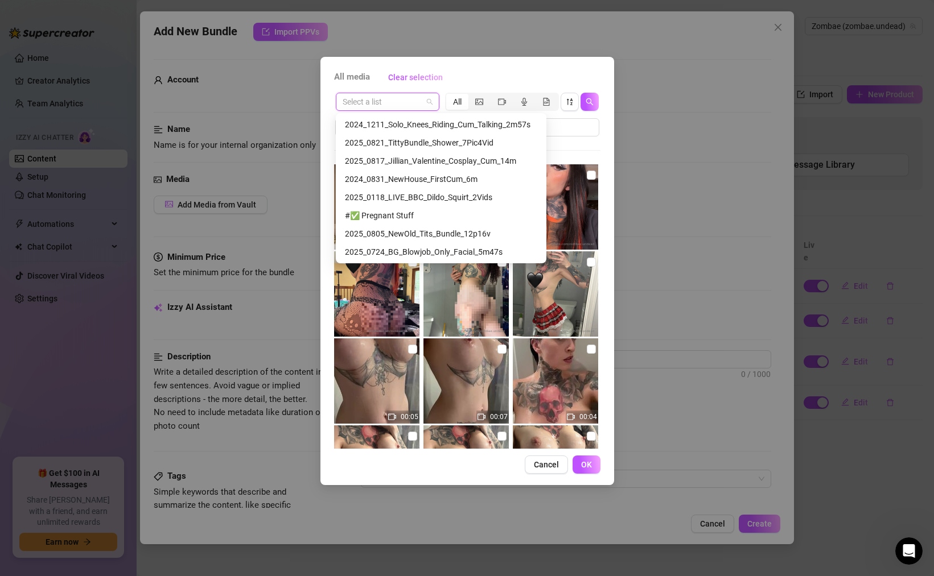
scroll to position [583, 0]
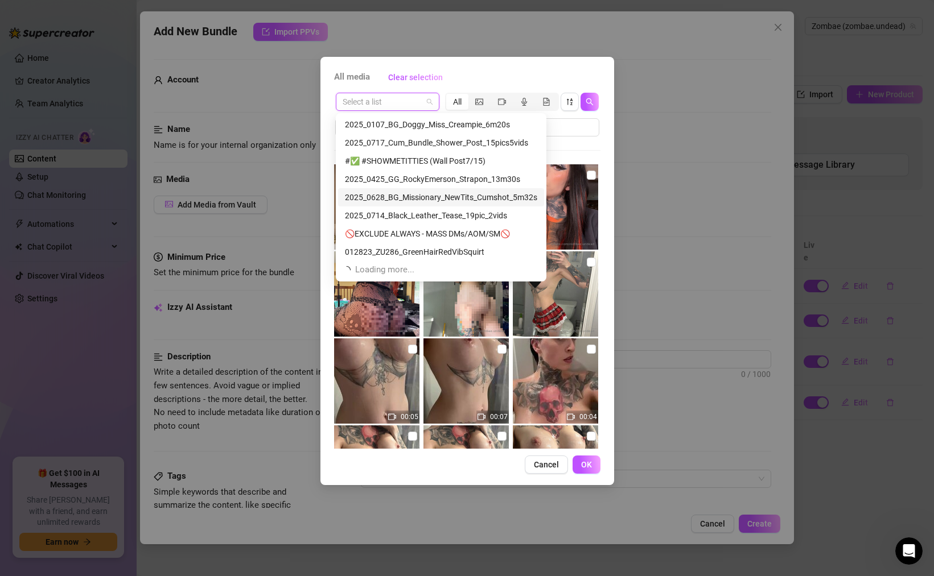
paste input "061023_ZU343_SoloReverseCowgirlCream4m36s"
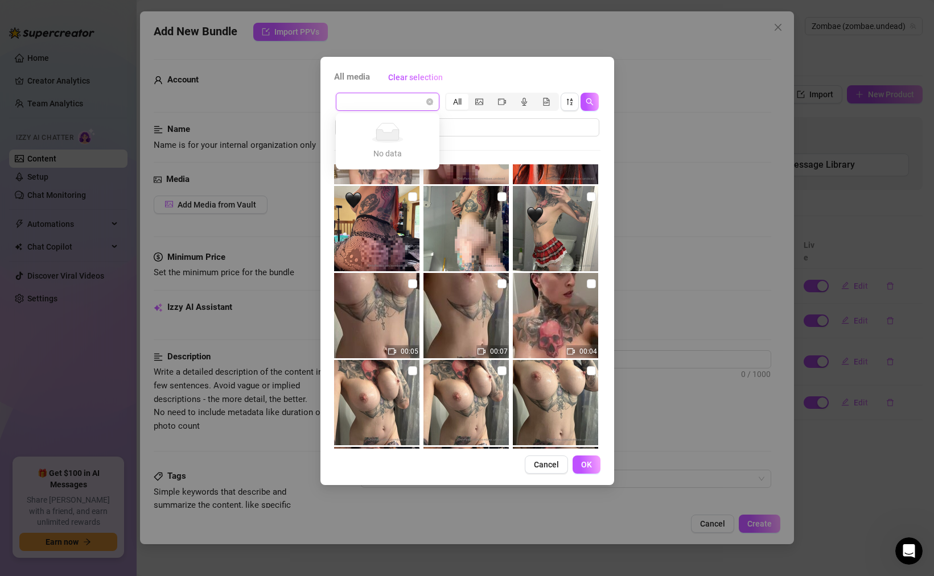
scroll to position [0, 0]
click at [430, 101] on span at bounding box center [388, 101] width 90 height 17
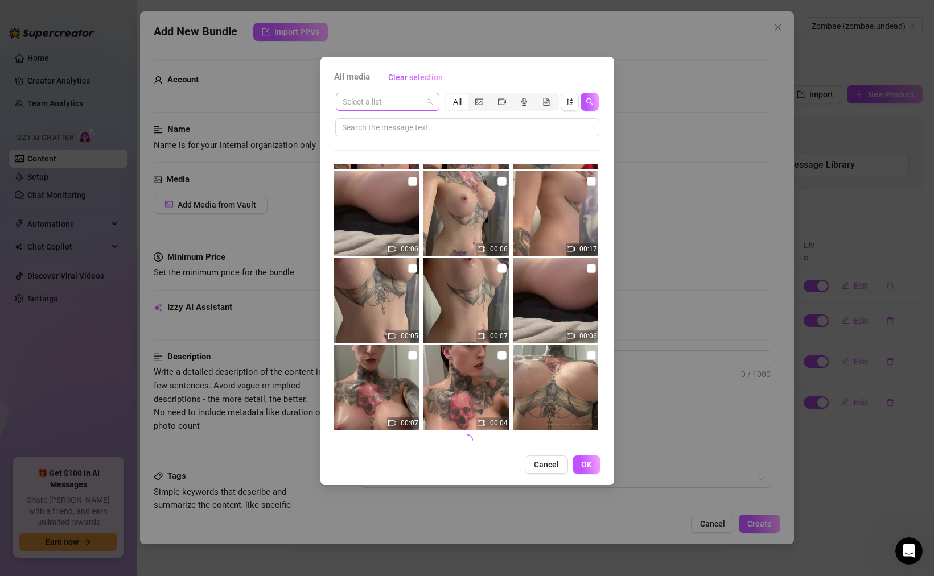
click at [418, 105] on input "search" at bounding box center [383, 101] width 80 height 17
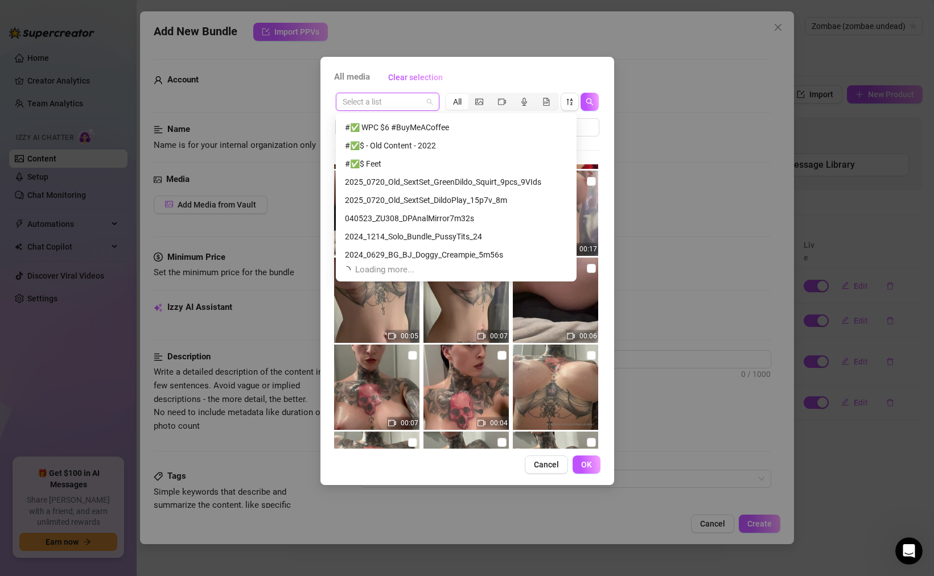
scroll to position [3141, 0]
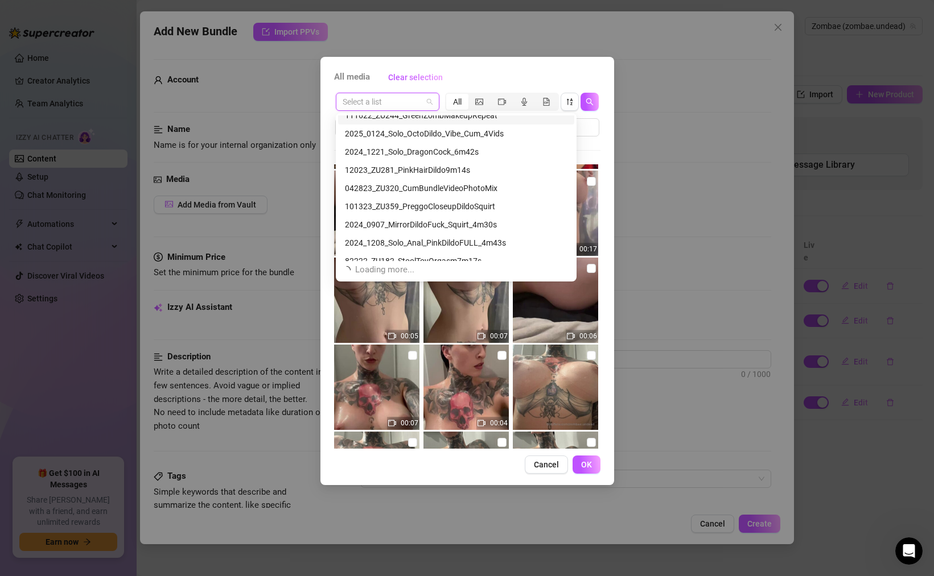
click at [374, 105] on input "search" at bounding box center [383, 101] width 80 height 17
paste input "061023_ZU343_SoloReverseCowgirlCream4m36s"
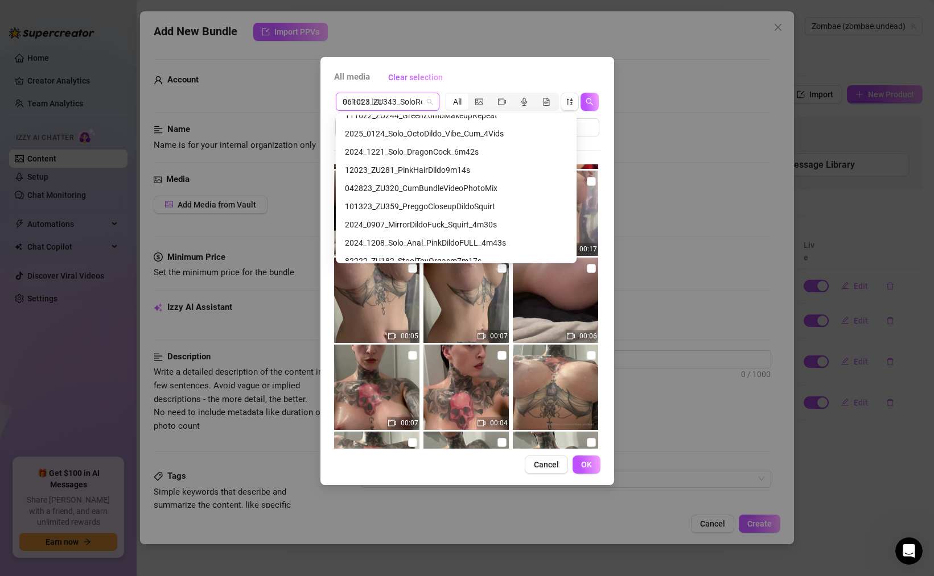
scroll to position [0, 96]
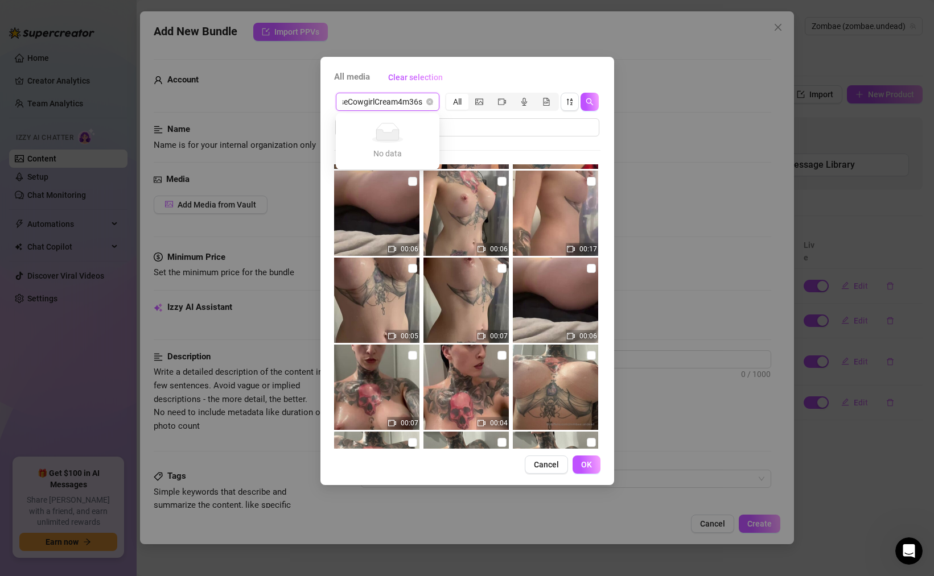
click at [395, 102] on input "061023_ZU343_SoloReverseCowgirlCream4m36s" at bounding box center [383, 101] width 80 height 17
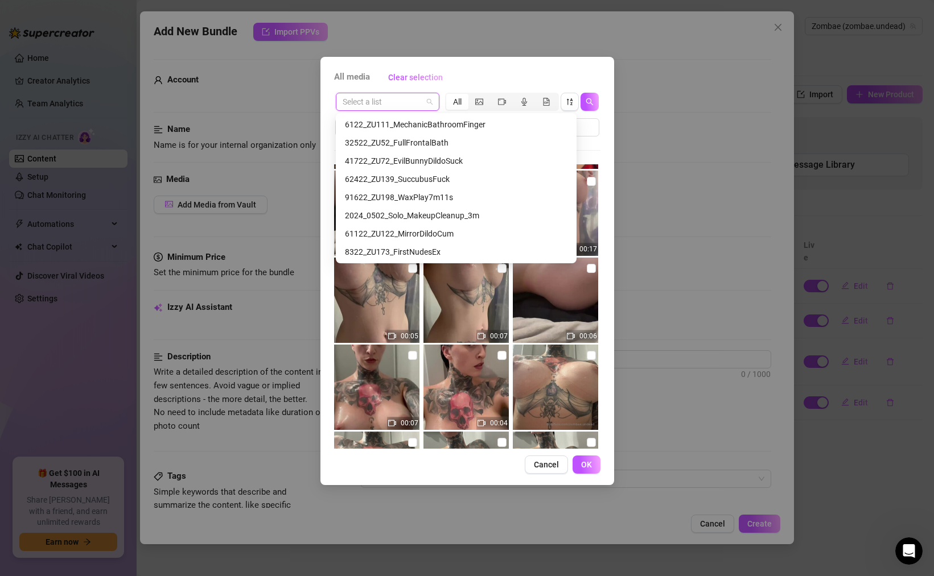
scroll to position [5317, 0]
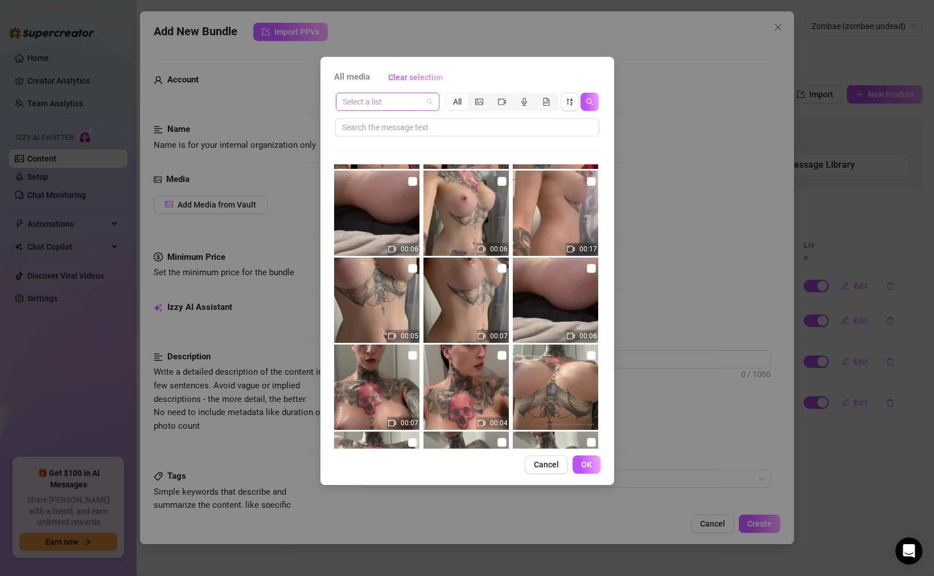
click at [426, 100] on span at bounding box center [388, 101] width 90 height 17
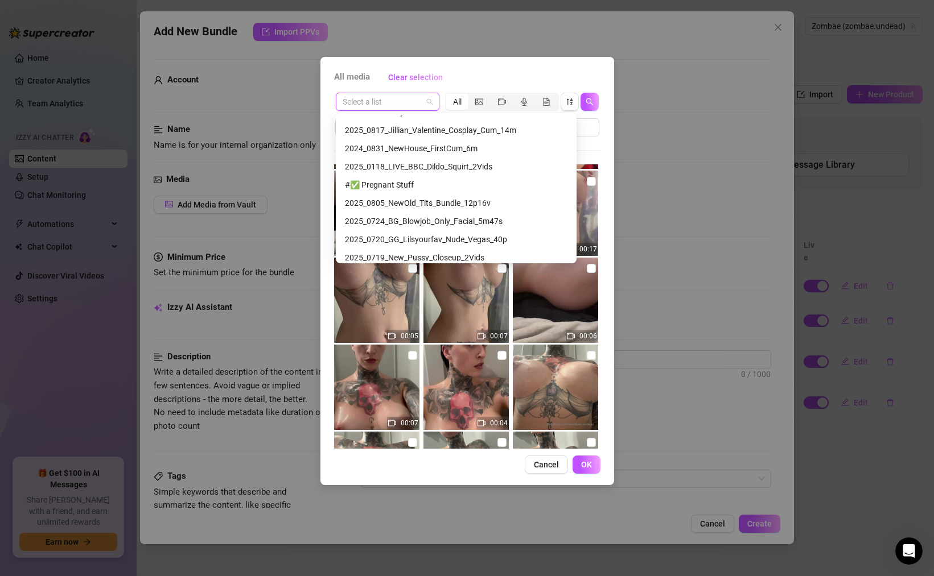
scroll to position [0, 0]
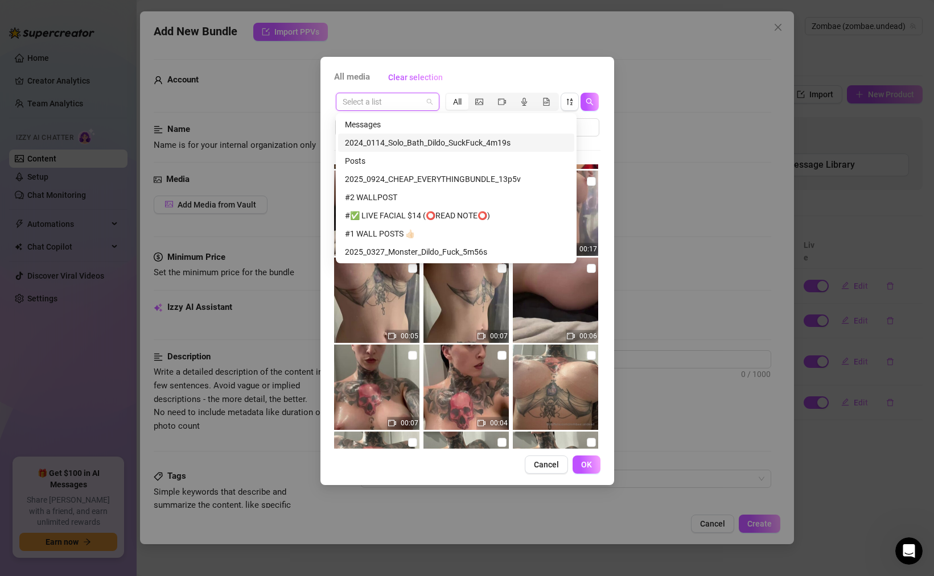
click at [405, 142] on div "2024_0114_Solo_Bath_Dildo_SuckFuck_4m19s" at bounding box center [456, 143] width 222 height 13
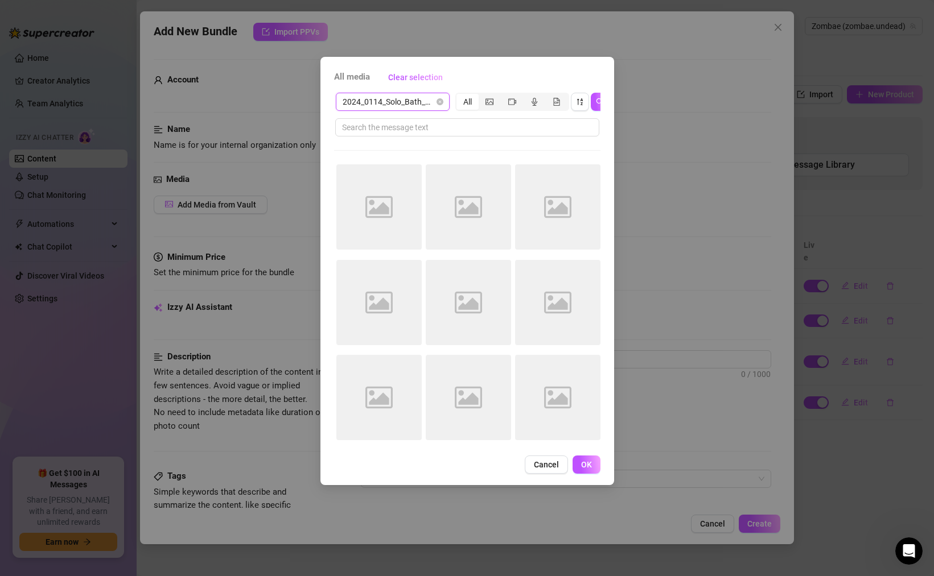
click at [414, 104] on span "2024_0114_Solo_Bath_Dildo_SuckFuck_4m19s" at bounding box center [393, 101] width 100 height 17
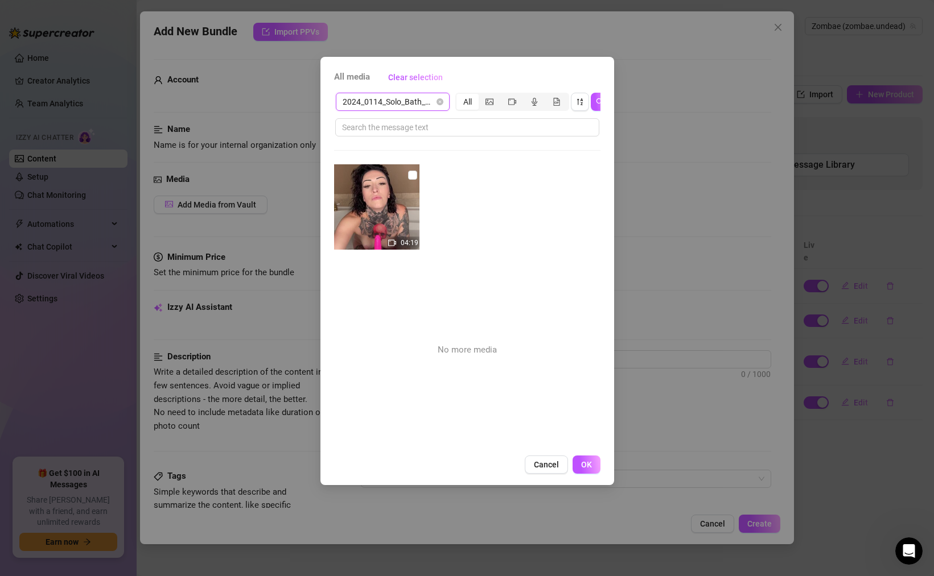
click at [420, 103] on span "2024_0114_Solo_Bath_Dildo_SuckFuck_4m19s" at bounding box center [393, 101] width 100 height 17
click at [489, 104] on icon "picture" at bounding box center [489, 102] width 8 height 8
click at [481, 96] on input "segmented control" at bounding box center [481, 96] width 0 height 0
click at [469, 100] on div "All" at bounding box center [467, 102] width 22 height 16
click at [459, 96] on input "All" at bounding box center [459, 96] width 0 height 0
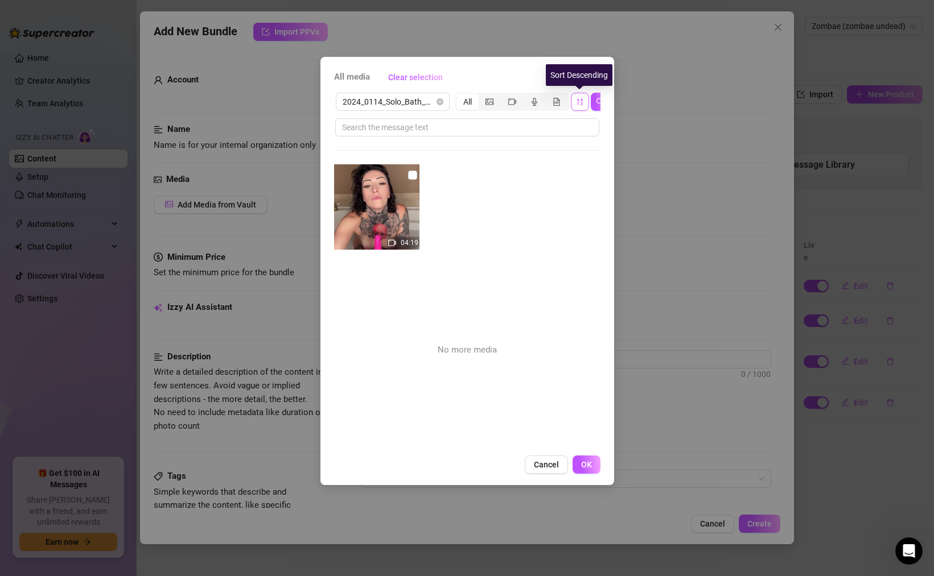
scroll to position [0, 9]
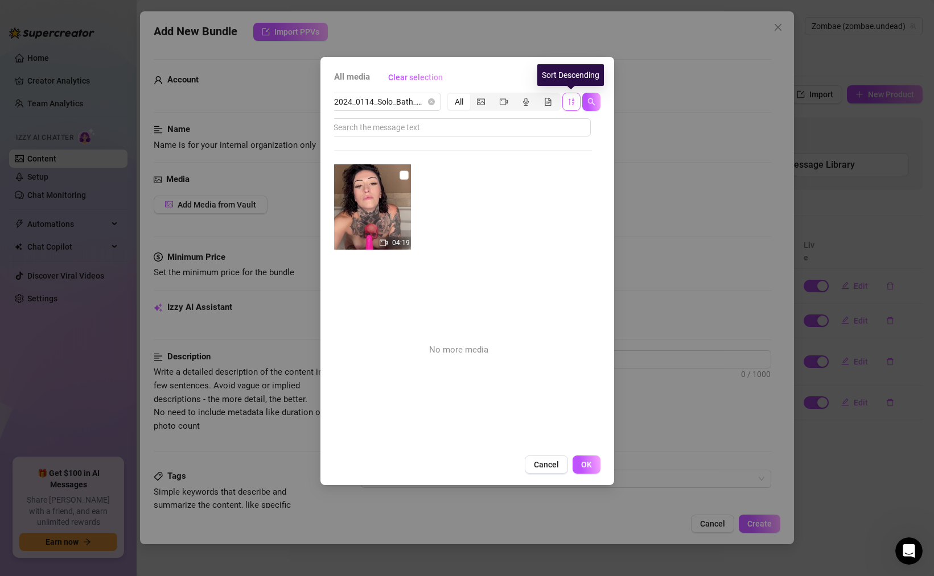
click at [572, 101] on icon "sort-descending" at bounding box center [571, 102] width 8 height 8
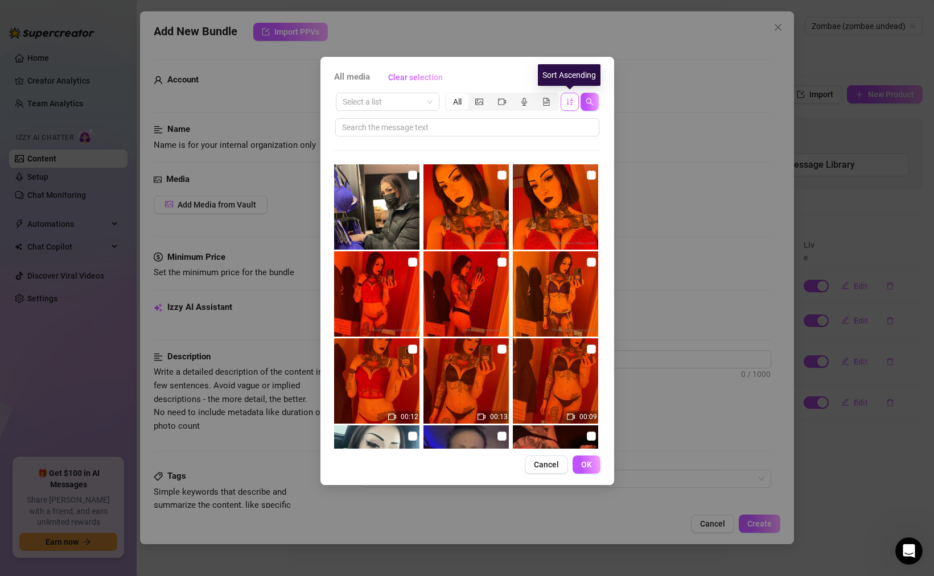
click at [569, 105] on span "button" at bounding box center [570, 101] width 8 height 9
click at [570, 101] on icon "sort-ascending" at bounding box center [570, 102] width 8 height 8
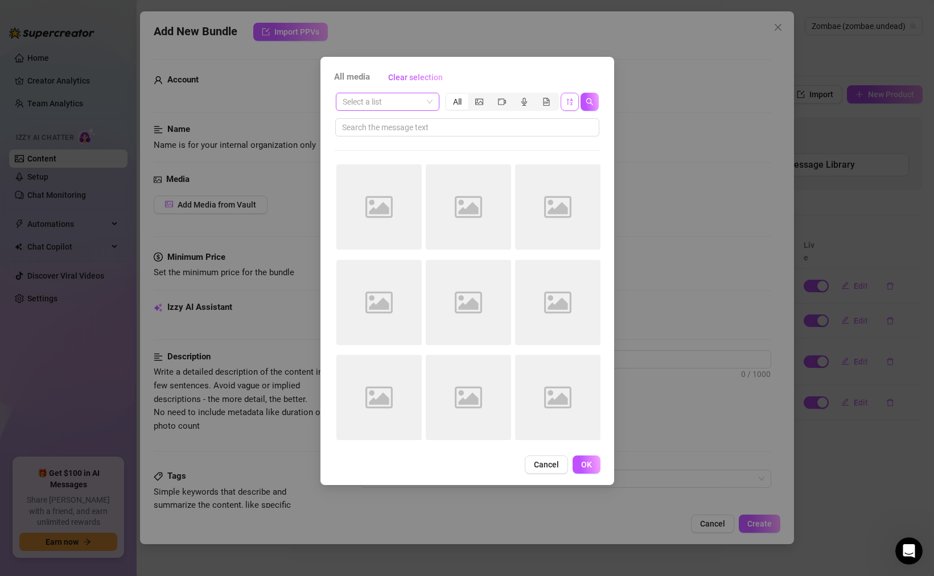
click at [420, 104] on input "search" at bounding box center [383, 101] width 80 height 17
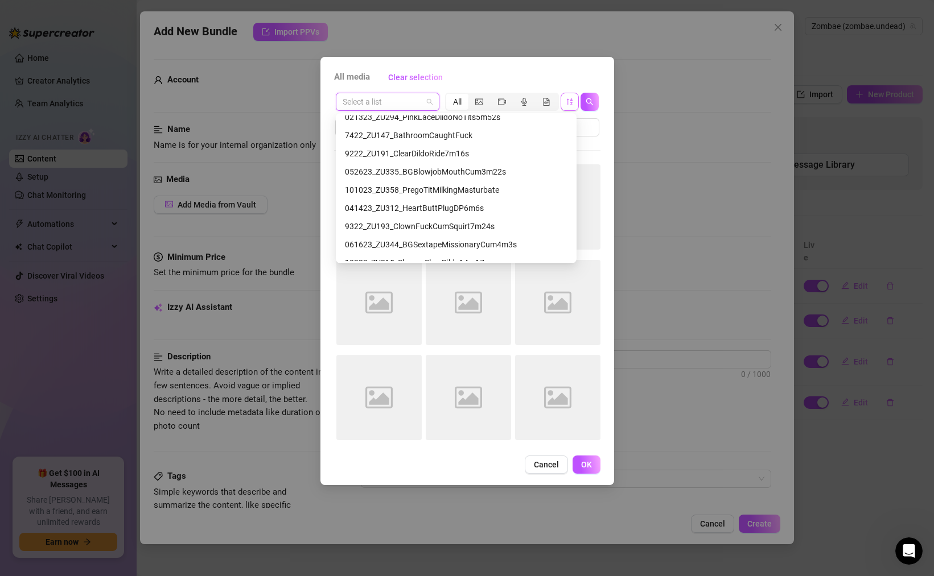
scroll to position [4307, 0]
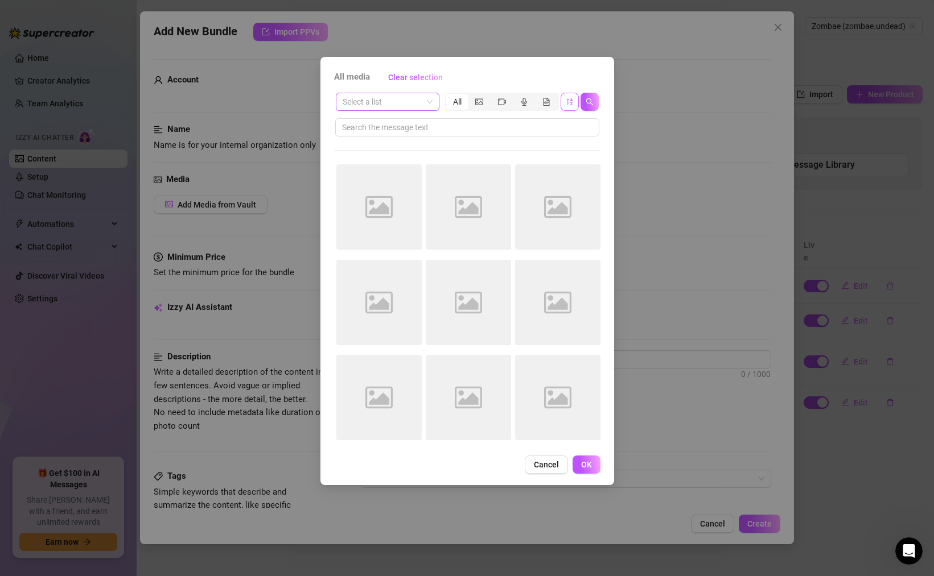
click at [424, 110] on span at bounding box center [388, 101] width 90 height 17
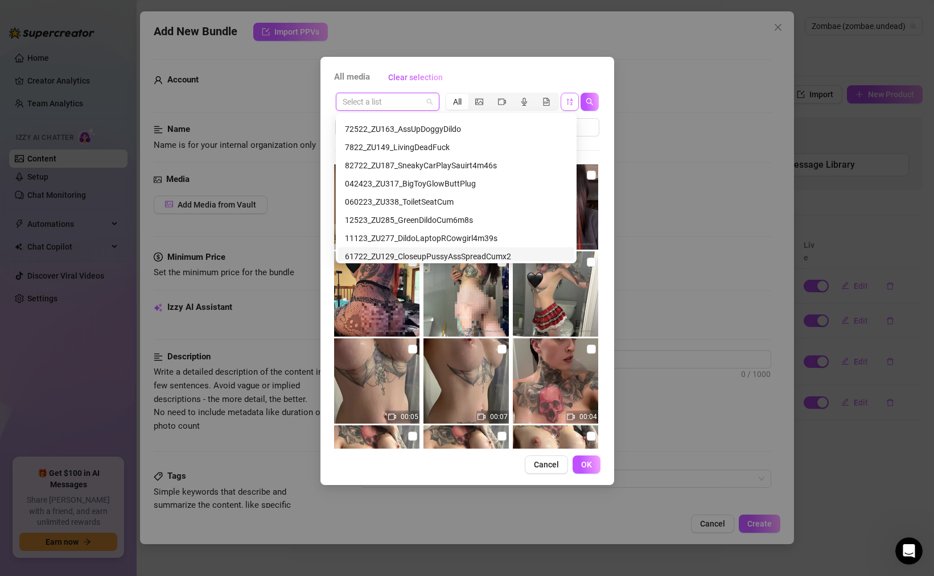
scroll to position [6537, 0]
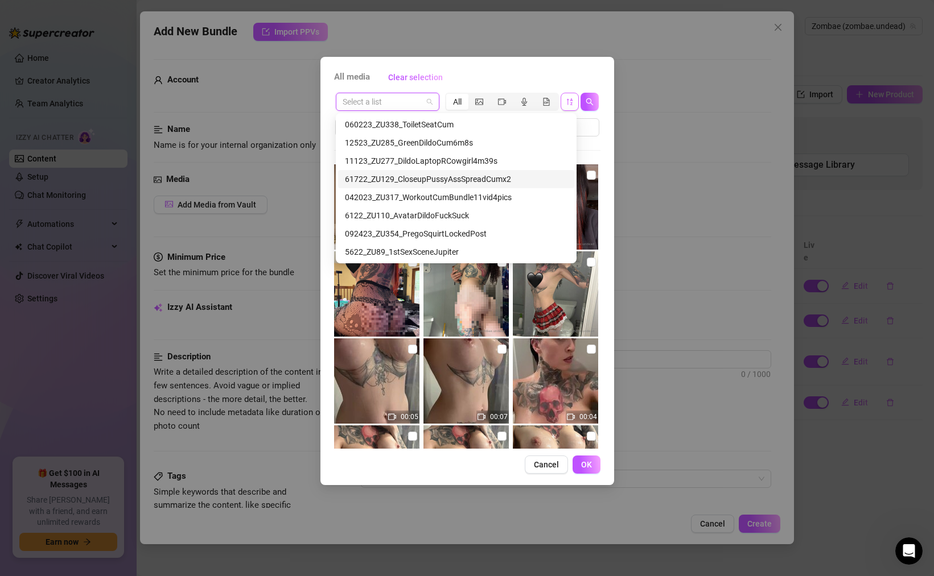
click at [398, 104] on input "search" at bounding box center [383, 101] width 80 height 17
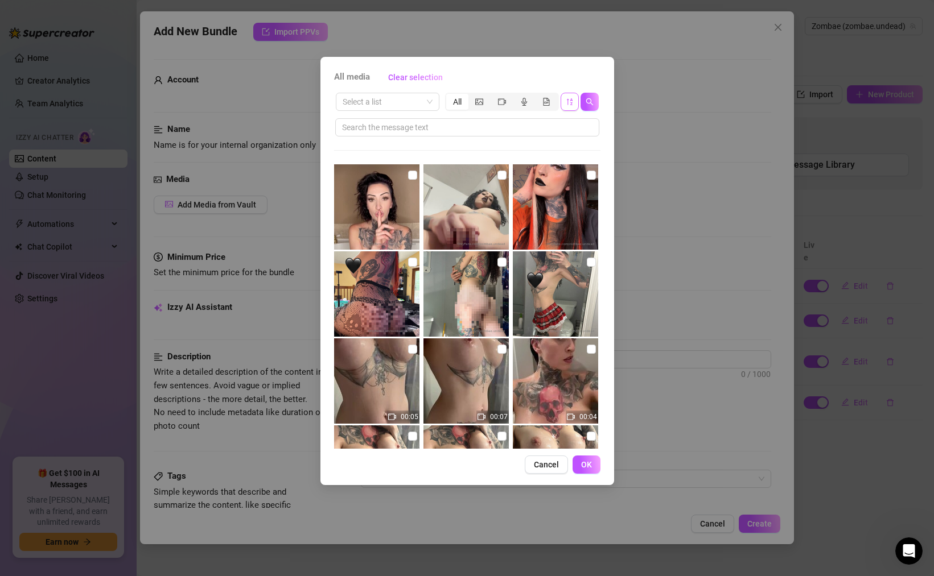
drag, startPoint x: 413, startPoint y: 79, endPoint x: 380, endPoint y: 65, distance: 35.7
click at [381, 64] on div "All media Clear selection Select a list All 00:05 00:07 00:04 00:06 00:06 00:17…" at bounding box center [467, 271] width 294 height 428
click at [381, 101] on input "search" at bounding box center [383, 101] width 80 height 17
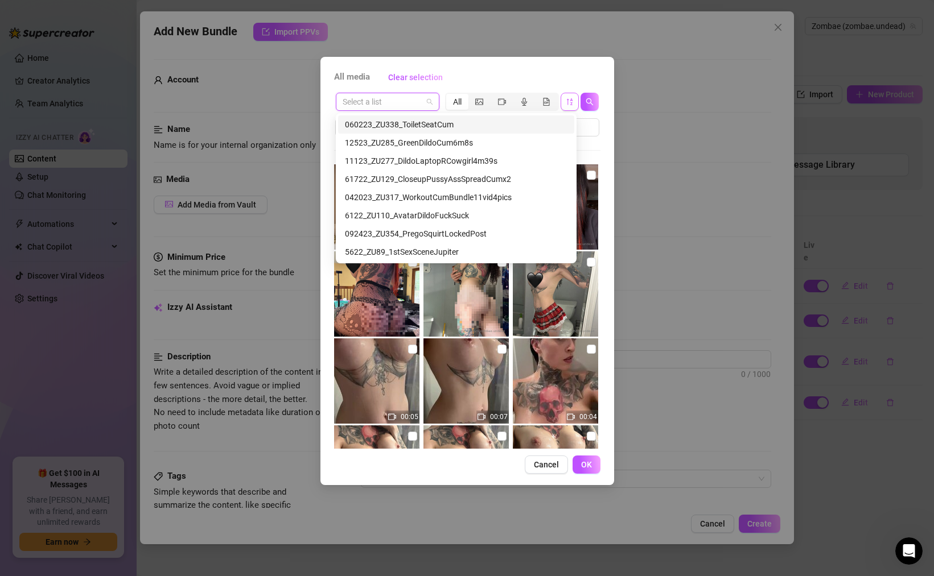
click at [380, 102] on input "search" at bounding box center [383, 101] width 80 height 17
paste input "061023_ZU343_SoloReverseCowgirlCream4m36s"
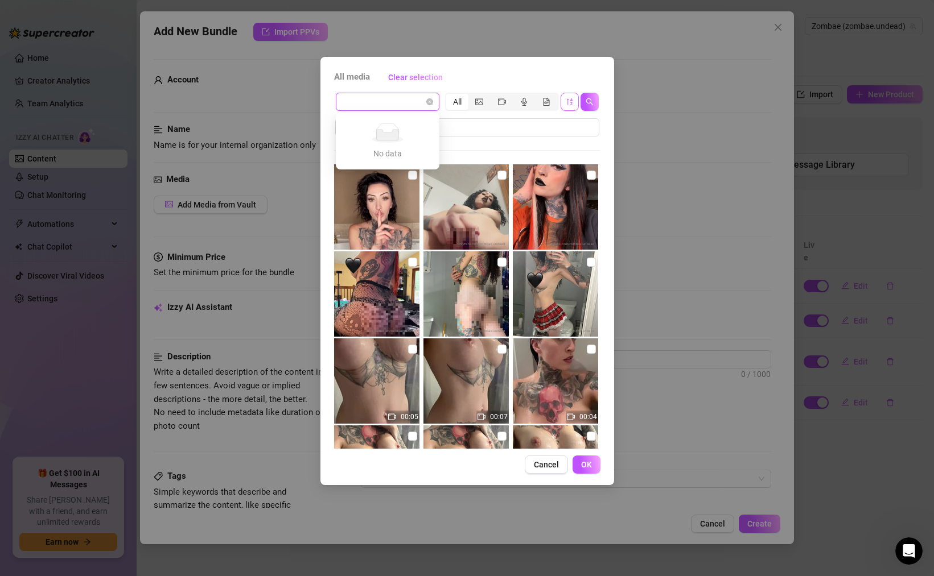
scroll to position [0, 0]
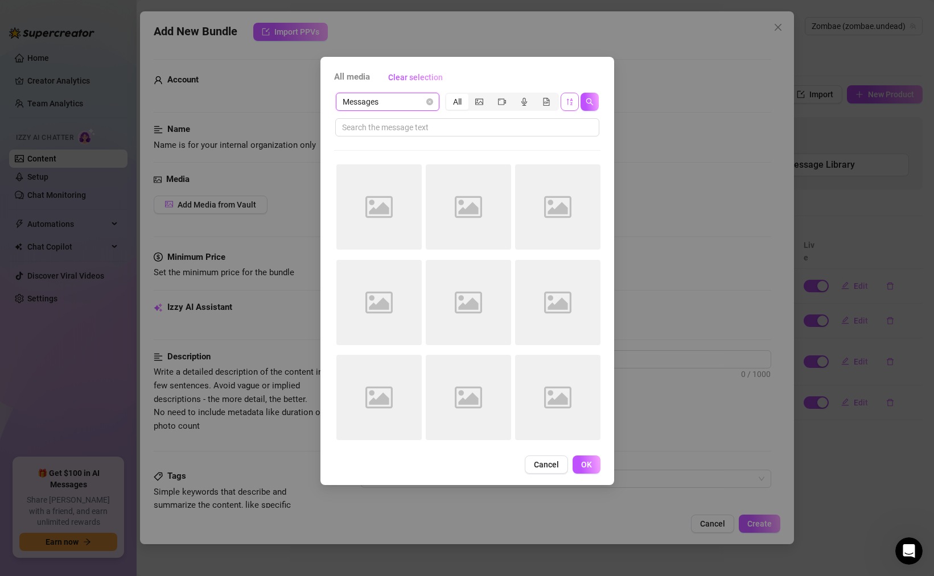
click at [375, 103] on span "Messages" at bounding box center [388, 101] width 90 height 17
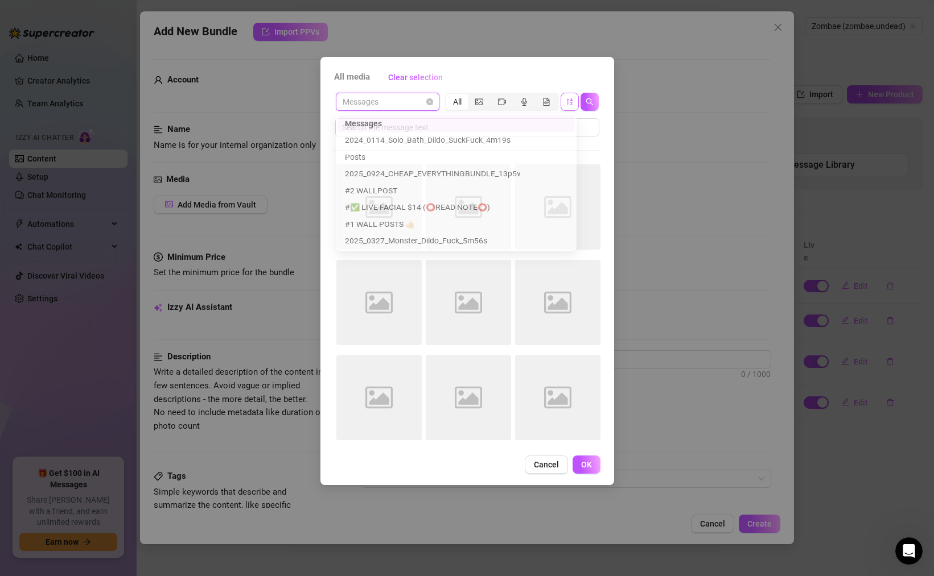
paste input "061023_ZU343_SoloReverseCowgirlCream4m36s"
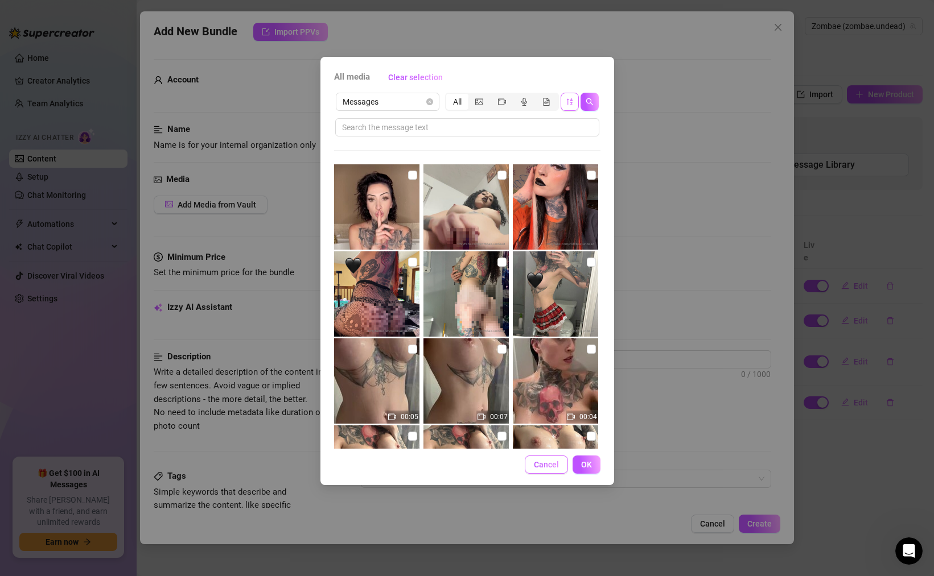
click at [550, 460] on button "Cancel" at bounding box center [546, 465] width 43 height 18
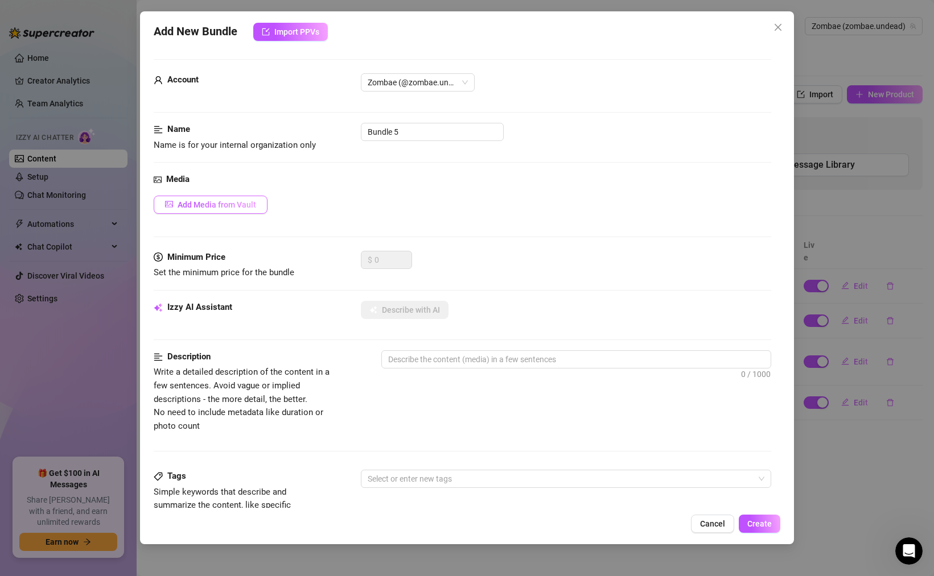
click at [224, 202] on span "Add Media from Vault" at bounding box center [217, 204] width 79 height 9
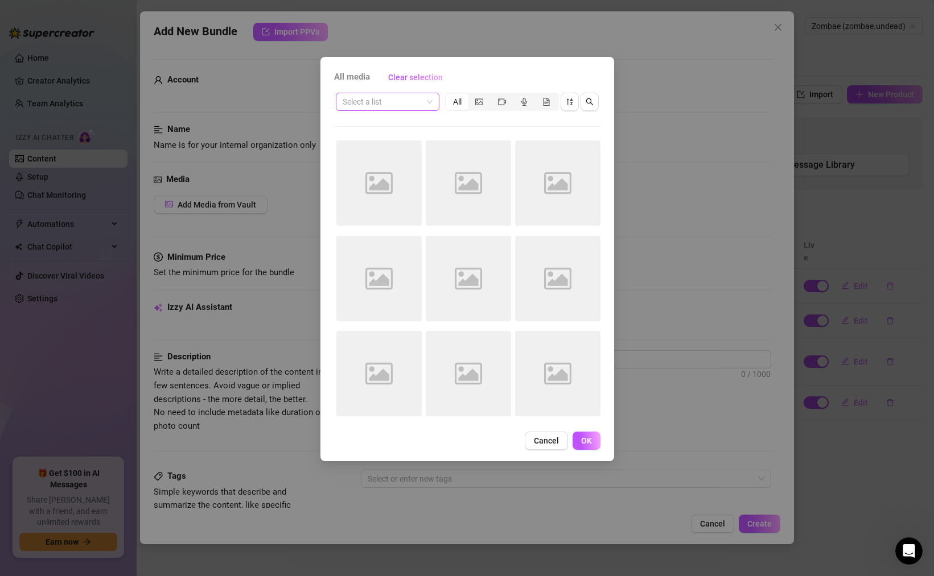
click at [429, 103] on span at bounding box center [388, 101] width 90 height 17
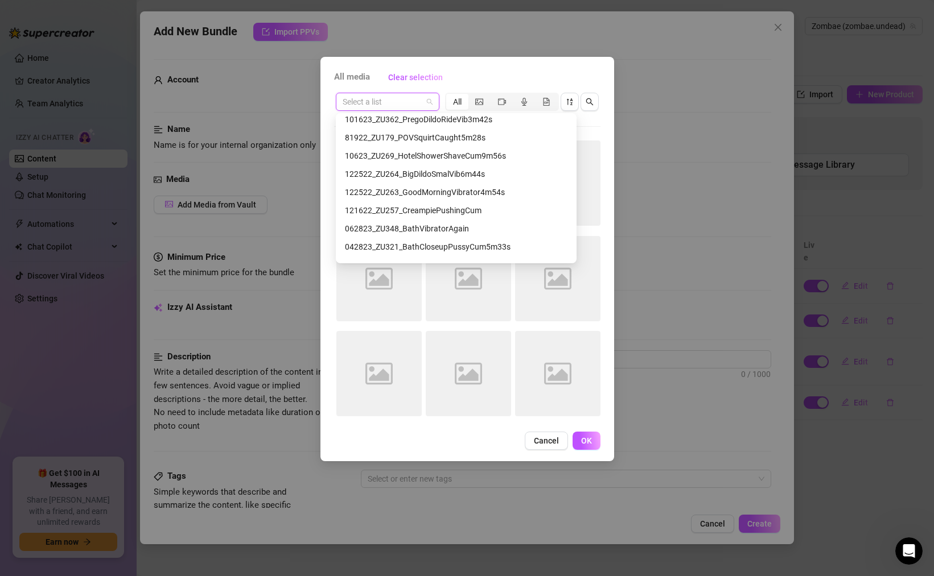
scroll to position [6537, 0]
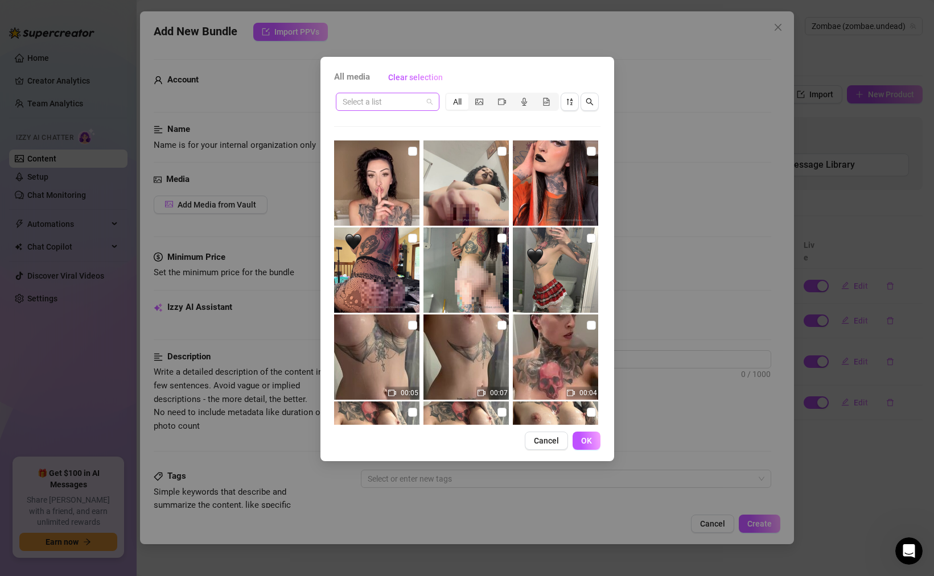
click at [394, 105] on input "search" at bounding box center [383, 101] width 80 height 17
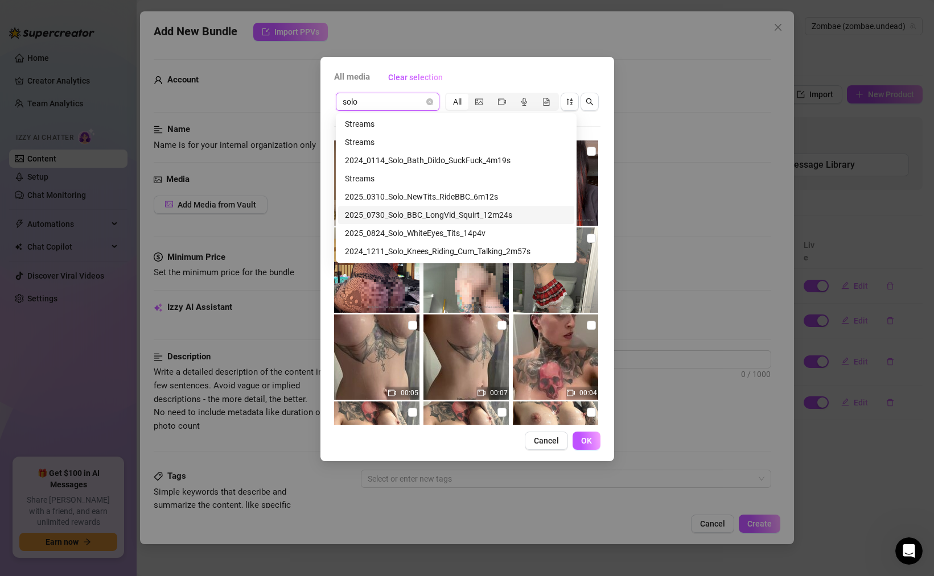
scroll to position [0, 0]
